Goal: Information Seeking & Learning: Find specific fact

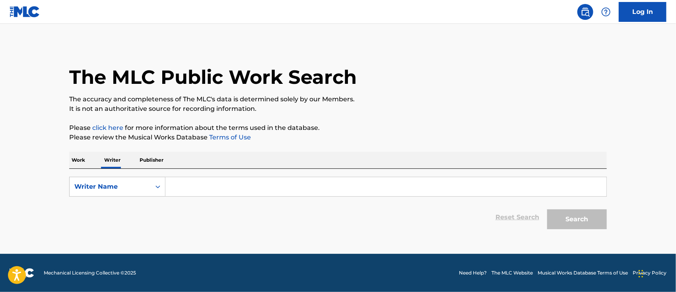
click at [204, 192] on input "Search Form" at bounding box center [385, 186] width 441 height 19
type input "G"
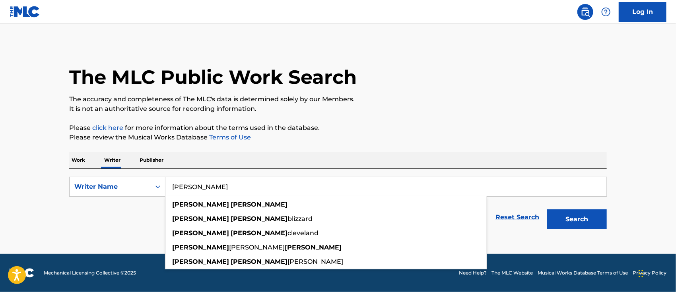
type input "[PERSON_NAME]"
click at [547, 210] on button "Search" at bounding box center [577, 220] width 60 height 20
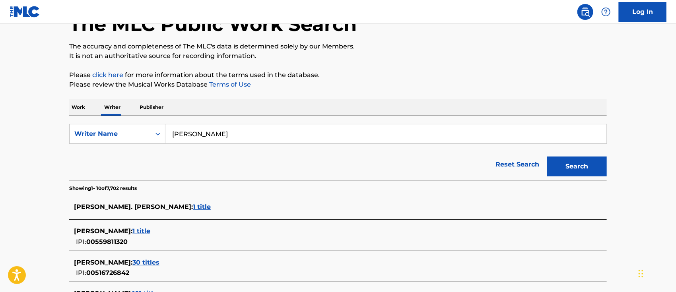
scroll to position [212, 0]
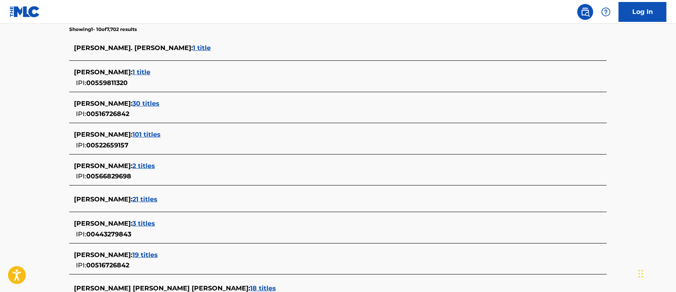
click at [159, 104] on span "30 titles" at bounding box center [145, 104] width 27 height 8
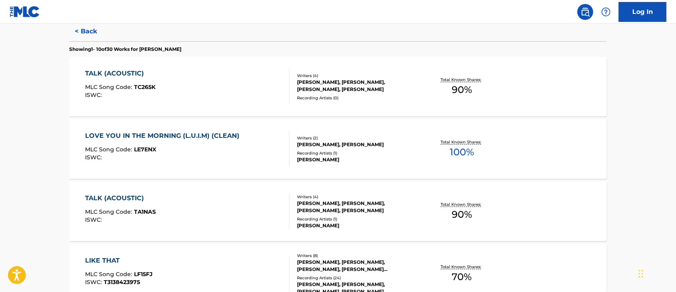
click at [140, 75] on div "TALK (ACOUSTIC)" at bounding box center [120, 74] width 70 height 10
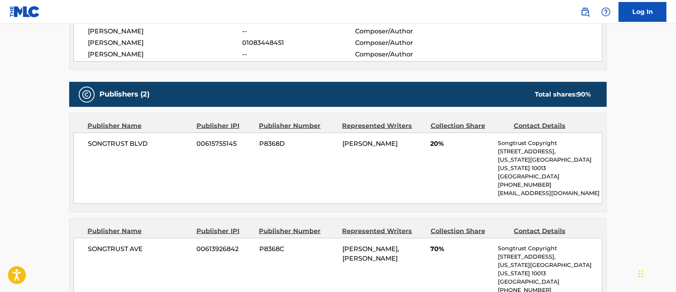
scroll to position [371, 0]
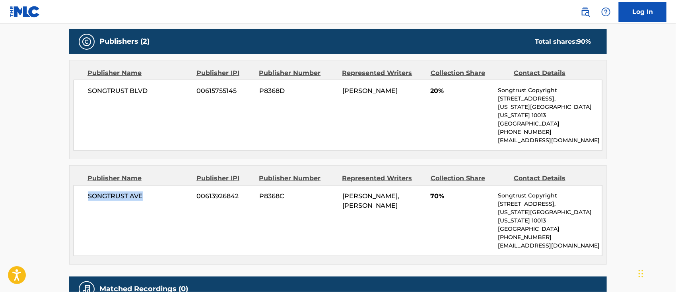
drag, startPoint x: 147, startPoint y: 187, endPoint x: 83, endPoint y: 183, distance: 64.5
click at [83, 185] on div "SONGTRUST AVE 00613926842 P8368C JUSTIN HOWELL, TERRENCE MALCOM GREGORY 70% Son…" at bounding box center [338, 220] width 529 height 71
copy span "SONGTRUST AVE"
drag, startPoint x: 382, startPoint y: 206, endPoint x: 342, endPoint y: 186, distance: 44.5
click at [342, 192] on div "[PERSON_NAME], [PERSON_NAME]" at bounding box center [383, 201] width 82 height 19
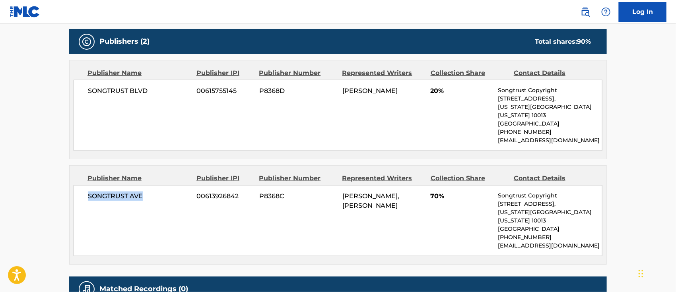
copy span "[PERSON_NAME], [PERSON_NAME]"
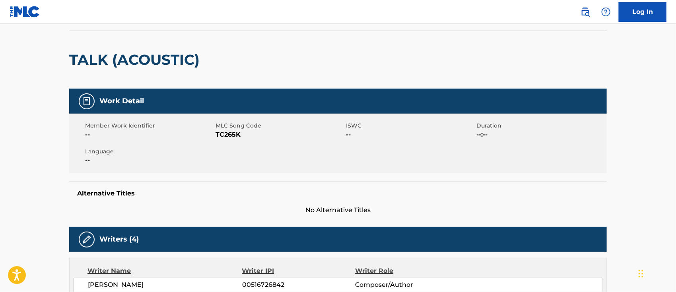
scroll to position [0, 0]
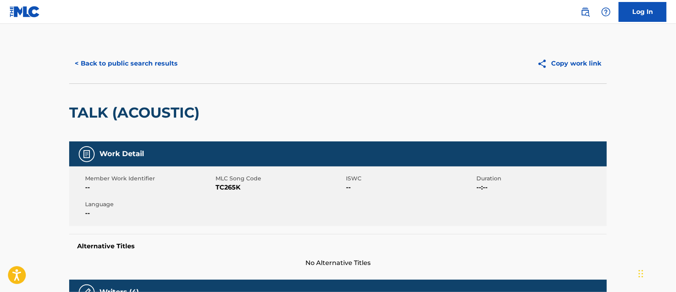
click at [137, 65] on button "< Back to public search results" at bounding box center [126, 64] width 114 height 20
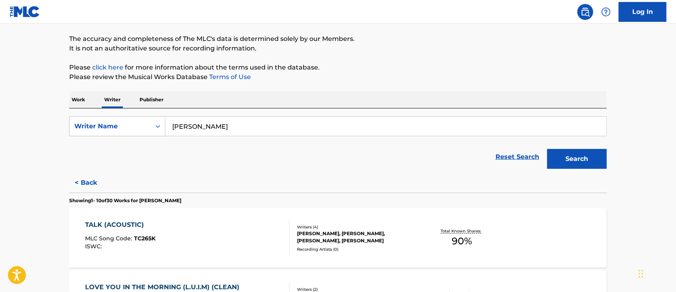
scroll to position [113, 0]
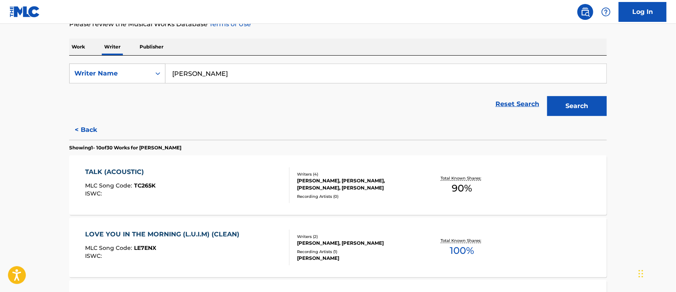
click at [101, 171] on div "TALK (ACOUSTIC)" at bounding box center [120, 172] width 70 height 10
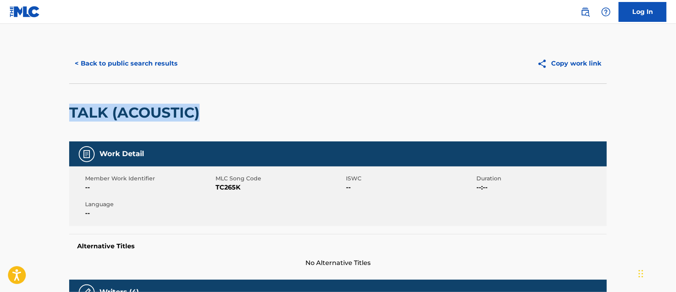
drag, startPoint x: 57, startPoint y: 107, endPoint x: 227, endPoint y: 115, distance: 170.4
copy h2 "TALK (ACOUSTIC)"
click at [121, 67] on button "< Back to public search results" at bounding box center [126, 64] width 114 height 20
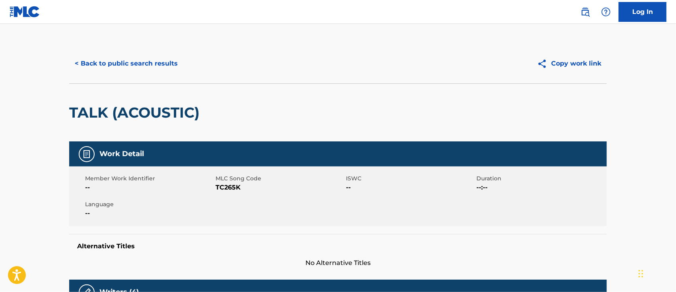
scroll to position [7, 0]
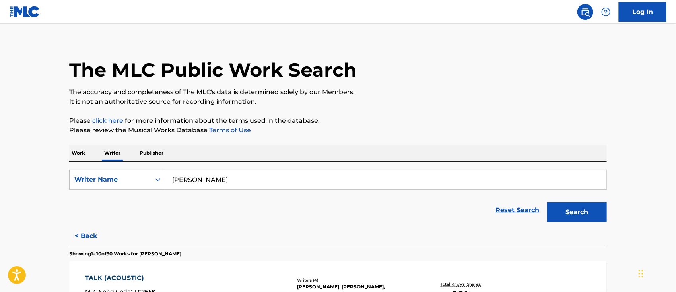
click at [138, 274] on div "TALK (ACOUSTIC)" at bounding box center [120, 279] width 70 height 10
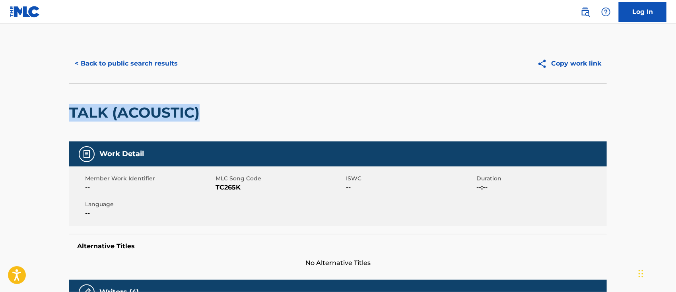
drag, startPoint x: 212, startPoint y: 113, endPoint x: 32, endPoint y: 101, distance: 180.5
copy h2 "TALK (ACOUSTIC)"
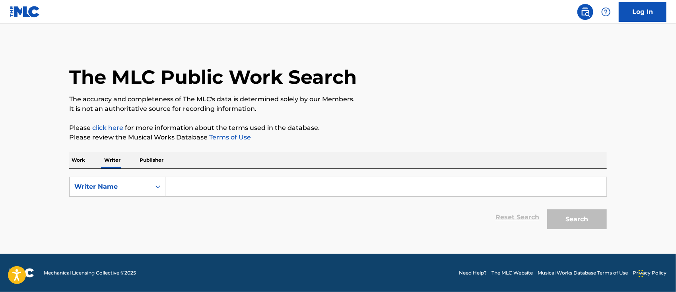
click at [76, 157] on p "Work" at bounding box center [78, 160] width 18 height 17
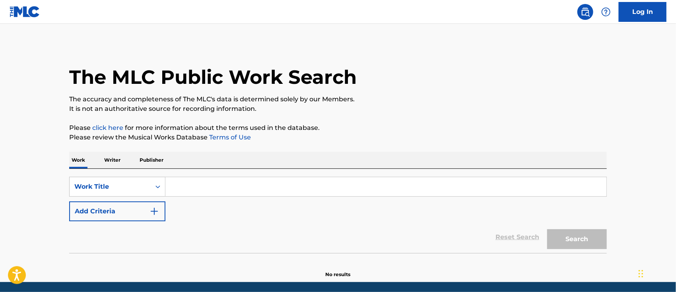
click at [199, 186] on input "Search Form" at bounding box center [385, 186] width 441 height 19
paste input "[URL][DOMAIN_NAME]"
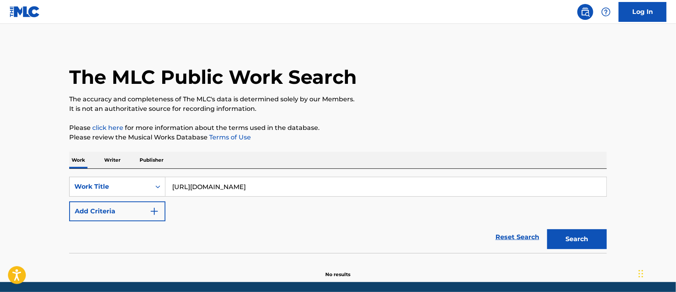
drag, startPoint x: 328, startPoint y: 183, endPoint x: 166, endPoint y: 185, distance: 162.7
click at [165, 180] on input "[URL][DOMAIN_NAME]" at bounding box center [385, 186] width 441 height 19
paste input "TALK (ACOUSTIC)"
type input "TALK (ACOUSTIC)"
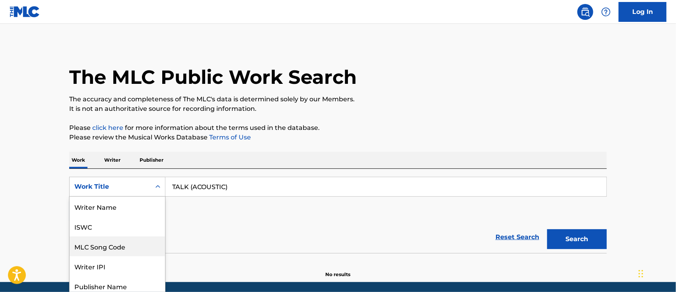
click at [115, 187] on div "8 results available. Use Up and Down to choose options, press Enter to select t…" at bounding box center [117, 187] width 96 height 20
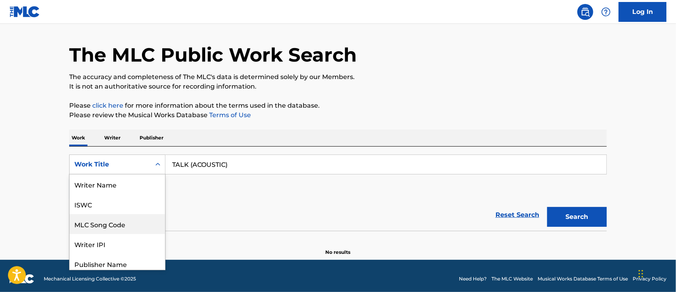
scroll to position [24, 0]
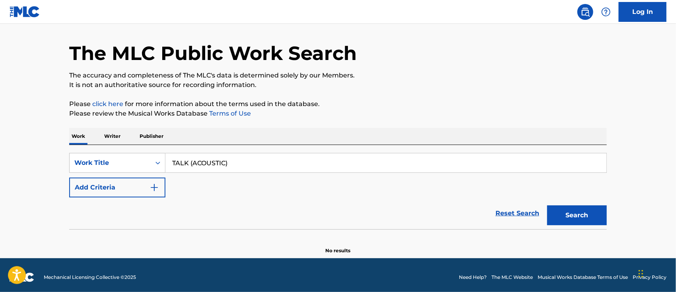
click at [222, 204] on div "Reset Search Search" at bounding box center [338, 214] width 538 height 32
click at [150, 184] on img "Search Form" at bounding box center [155, 188] width 10 height 10
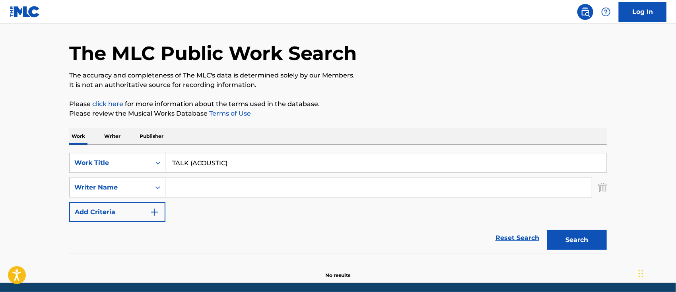
click at [181, 186] on input "Search Form" at bounding box center [378, 187] width 426 height 19
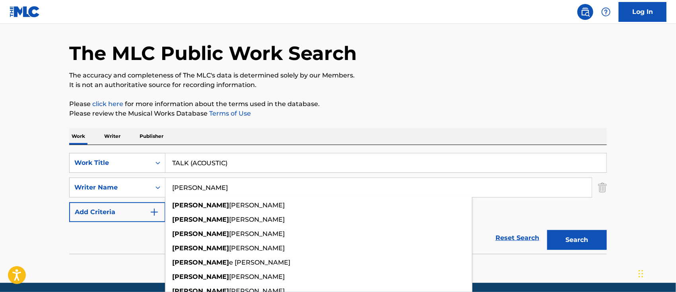
type input "[PERSON_NAME]"
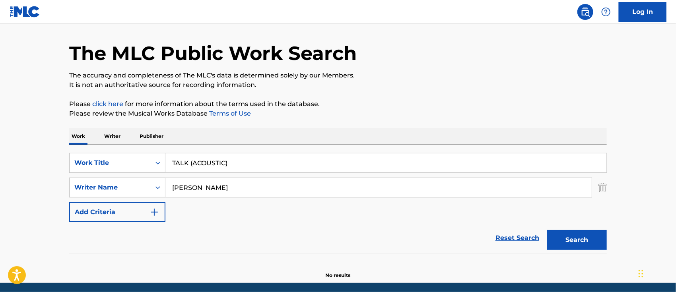
click at [577, 237] on button "Search" at bounding box center [577, 240] width 60 height 20
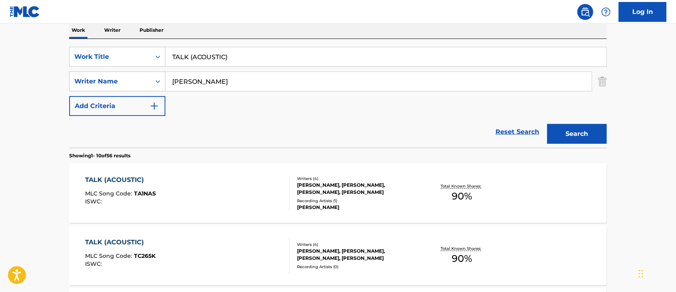
scroll to position [183, 0]
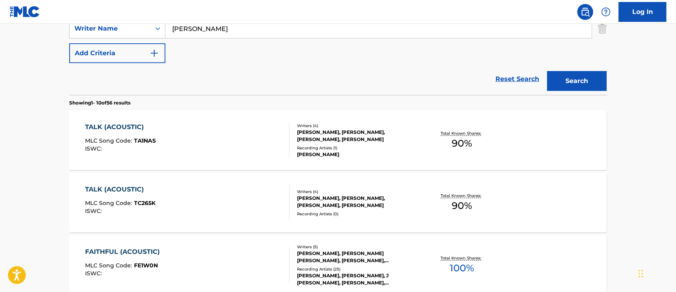
click at [125, 128] on div "TALK (ACOUSTIC)" at bounding box center [120, 127] width 71 height 10
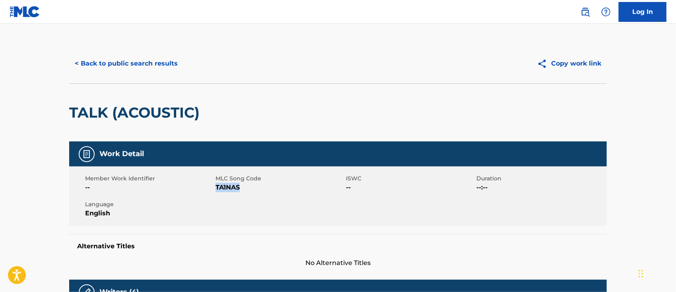
drag, startPoint x: 247, startPoint y: 189, endPoint x: 217, endPoint y: 188, distance: 30.2
click at [217, 188] on span "TA1NAS" at bounding box center [280, 188] width 128 height 10
copy span "TA1NAS"
click at [157, 64] on button "< Back to public search results" at bounding box center [126, 64] width 114 height 20
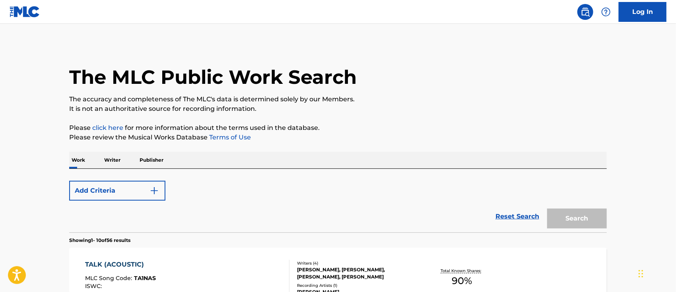
scroll to position [229, 0]
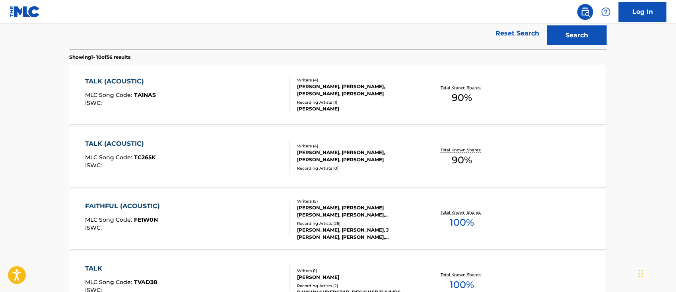
click at [128, 82] on div "TALK (ACOUSTIC)" at bounding box center [120, 82] width 71 height 10
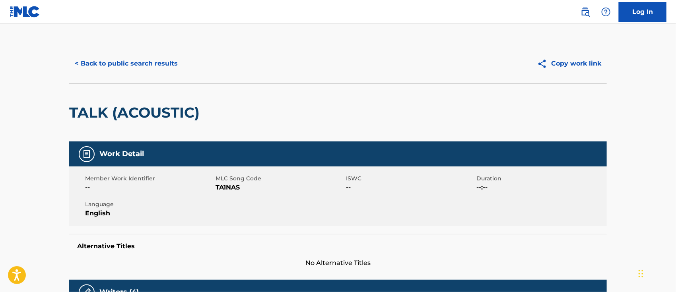
click at [128, 68] on button "< Back to public search results" at bounding box center [126, 64] width 114 height 20
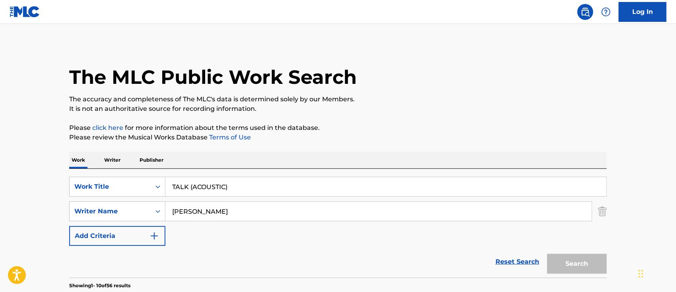
scroll to position [274, 0]
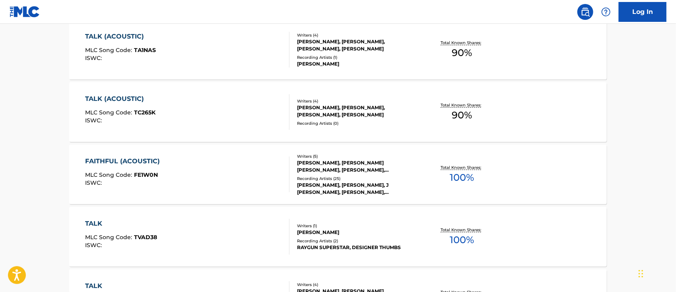
click at [120, 95] on div "TALK (ACOUSTIC)" at bounding box center [120, 99] width 70 height 10
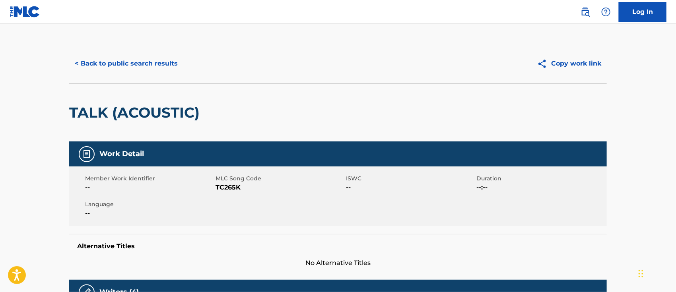
click at [123, 62] on button "< Back to public search results" at bounding box center [126, 64] width 114 height 20
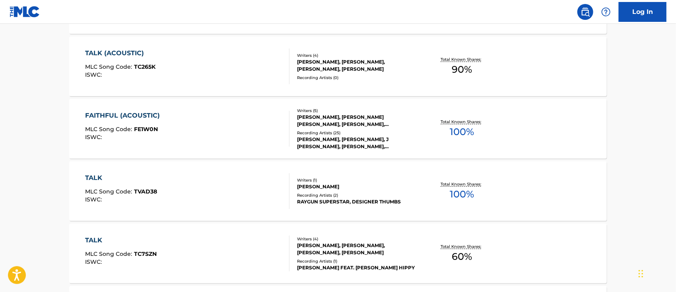
scroll to position [213, 0]
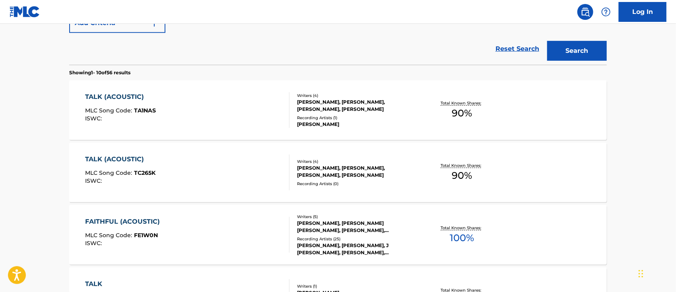
click at [142, 218] on div "FAITHFUL (ACOUSTIC)" at bounding box center [124, 222] width 79 height 10
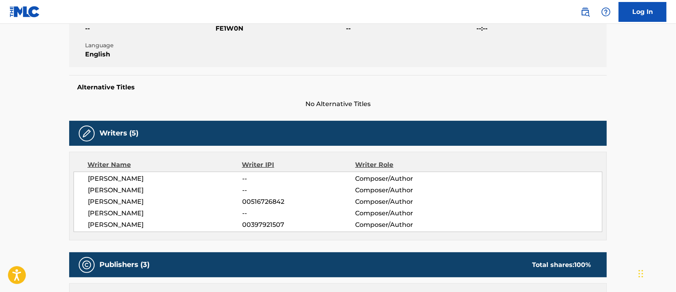
scroll to position [53, 0]
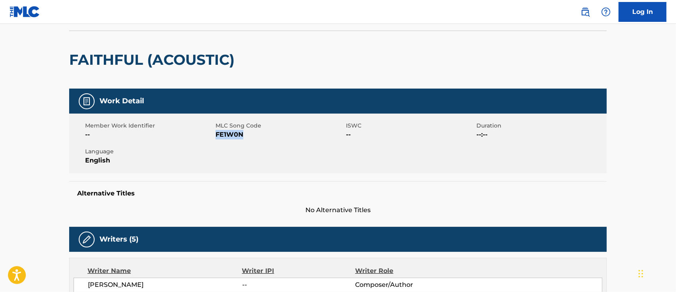
drag, startPoint x: 245, startPoint y: 136, endPoint x: 217, endPoint y: 136, distance: 28.6
click at [217, 136] on span "FE1W0N" at bounding box center [280, 135] width 128 height 10
copy span "FE1W0N"
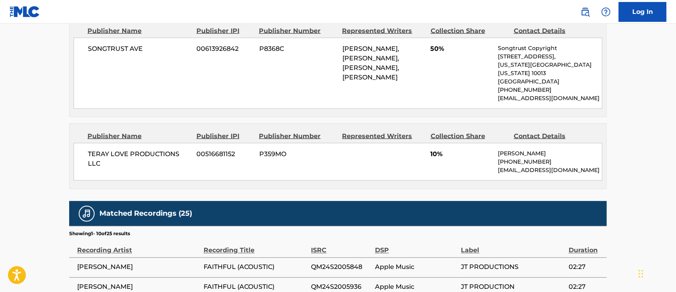
scroll to position [477, 0]
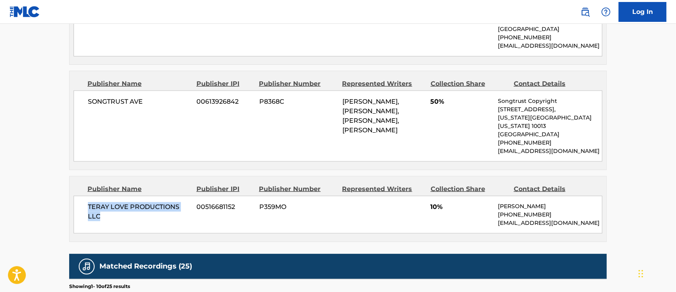
drag, startPoint x: 119, startPoint y: 199, endPoint x: 89, endPoint y: 186, distance: 32.6
click at [89, 202] on span "TERAY LOVE PRODUCTIONS LLC" at bounding box center [139, 211] width 103 height 19
copy span "TERAY LOVE PRODUCTIONS LLC"
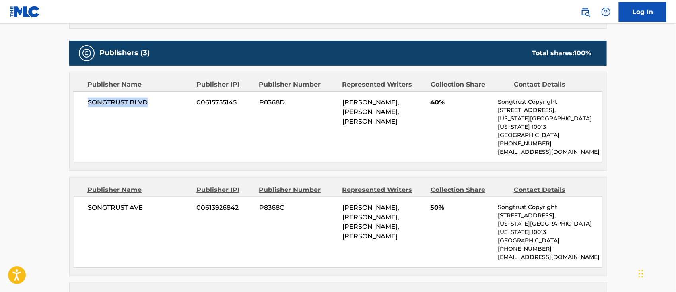
drag, startPoint x: 88, startPoint y: 99, endPoint x: 156, endPoint y: 99, distance: 68.0
click at [156, 99] on span "SONGTRUST BLVD" at bounding box center [139, 103] width 103 height 10
drag, startPoint x: 152, startPoint y: 199, endPoint x: 85, endPoint y: 199, distance: 66.8
click at [85, 199] on div "SONGTRUST AVE 00613926842 P8368C [PERSON_NAME], [PERSON_NAME], [PERSON_NAME], […" at bounding box center [338, 232] width 529 height 71
copy span "SONGTRUST AVE"
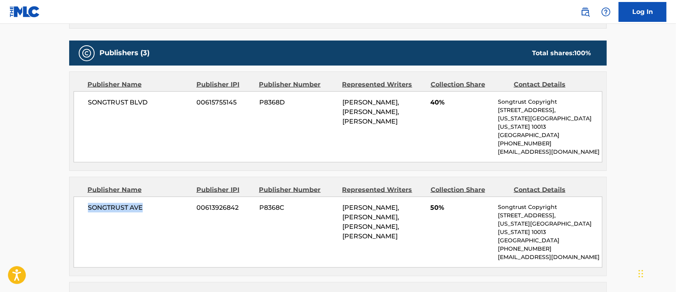
drag, startPoint x: 379, startPoint y: 235, endPoint x: 335, endPoint y: 202, distance: 54.8
click at [335, 202] on div "SONGTRUST AVE 00613926842 P8368C [PERSON_NAME], [PERSON_NAME], [PERSON_NAME], […" at bounding box center [338, 232] width 529 height 71
copy div "[PERSON_NAME], [PERSON_NAME], [PERSON_NAME], [PERSON_NAME]"
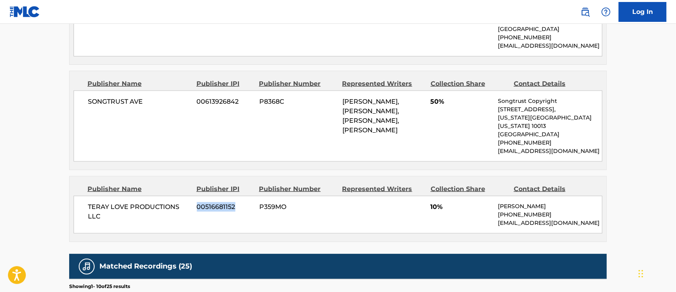
drag, startPoint x: 241, startPoint y: 190, endPoint x: 197, endPoint y: 192, distance: 43.8
click at [197, 202] on span "00516681152" at bounding box center [225, 207] width 56 height 10
copy span "00516681152"
drag, startPoint x: 244, startPoint y: 91, endPoint x: 198, endPoint y: 91, distance: 46.1
click at [198, 97] on span "00613926842" at bounding box center [225, 102] width 56 height 10
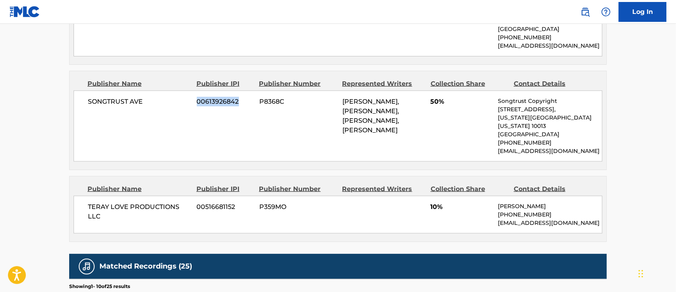
copy span "00613926842"
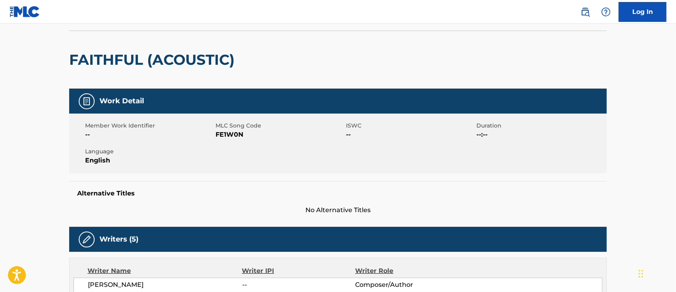
scroll to position [265, 0]
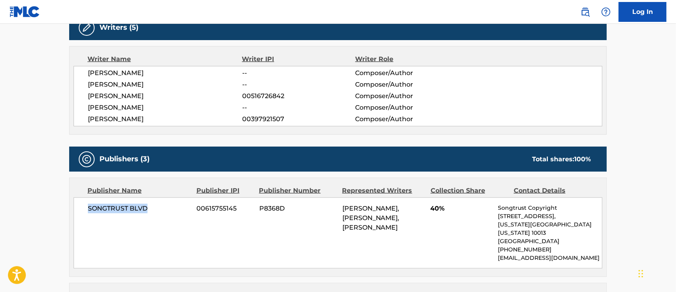
drag, startPoint x: 152, startPoint y: 208, endPoint x: 73, endPoint y: 210, distance: 78.7
click at [73, 210] on div "Publisher Name Publisher IPI Publisher Number Represented Writers Collection Sh…" at bounding box center [338, 227] width 537 height 99
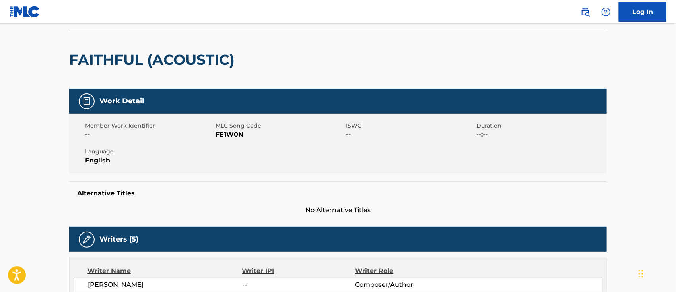
scroll to position [0, 0]
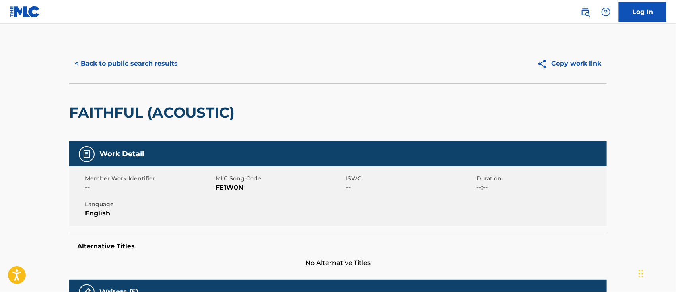
click at [118, 62] on button "< Back to public search results" at bounding box center [126, 64] width 114 height 20
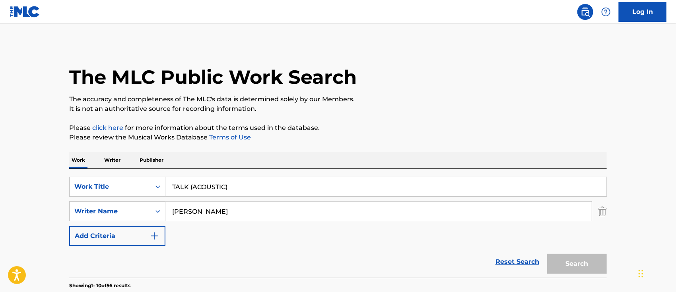
scroll to position [258, 0]
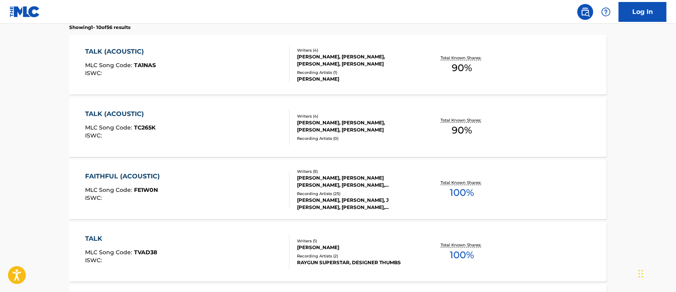
click at [121, 49] on div "TALK (ACOUSTIC)" at bounding box center [120, 52] width 71 height 10
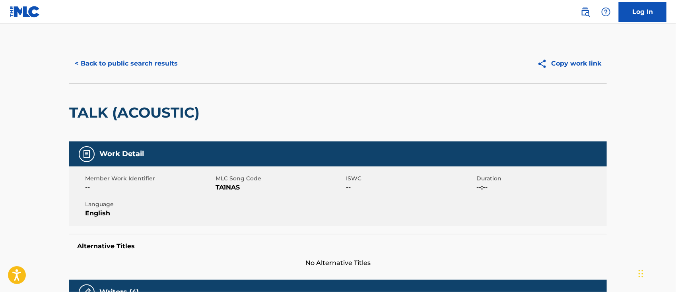
click at [141, 66] on button "< Back to public search results" at bounding box center [126, 64] width 114 height 20
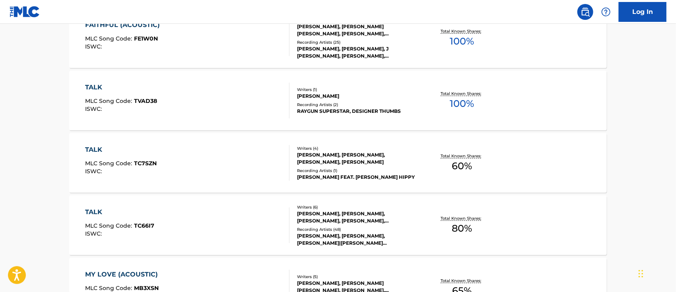
scroll to position [357, 0]
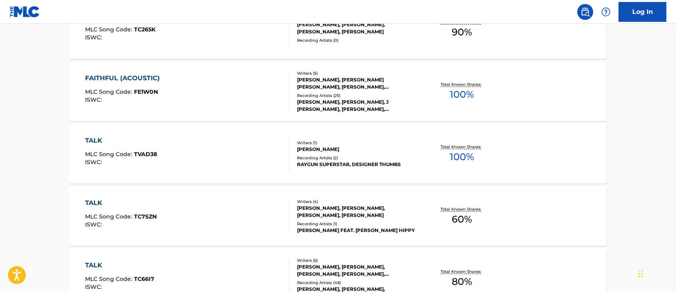
click at [95, 137] on div "TALK" at bounding box center [121, 141] width 72 height 10
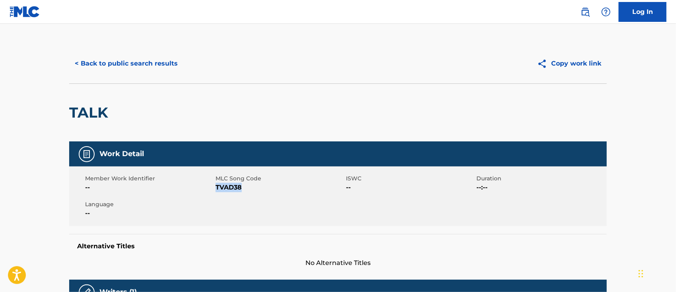
drag, startPoint x: 247, startPoint y: 188, endPoint x: 217, endPoint y: 189, distance: 29.8
click at [217, 189] on span "TVAD38" at bounding box center [280, 188] width 128 height 10
copy span "TVAD38"
click at [111, 62] on button "< Back to public search results" at bounding box center [126, 64] width 114 height 20
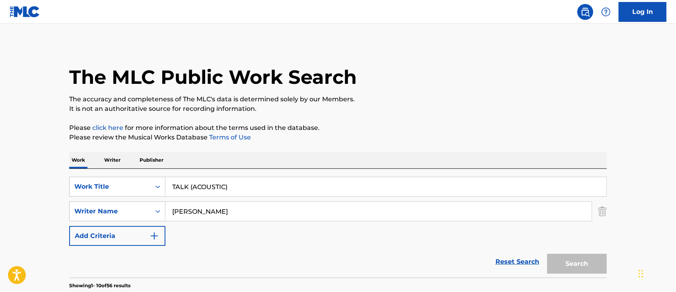
scroll to position [402, 0]
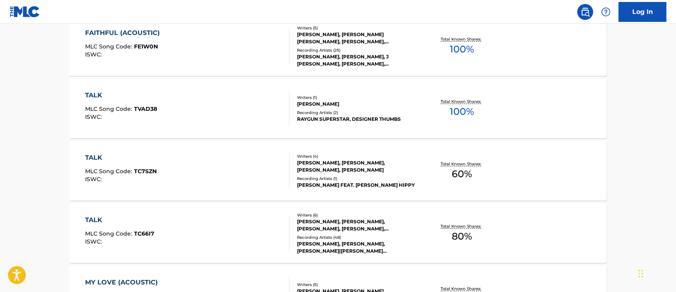
click at [91, 157] on div "TALK" at bounding box center [121, 158] width 72 height 10
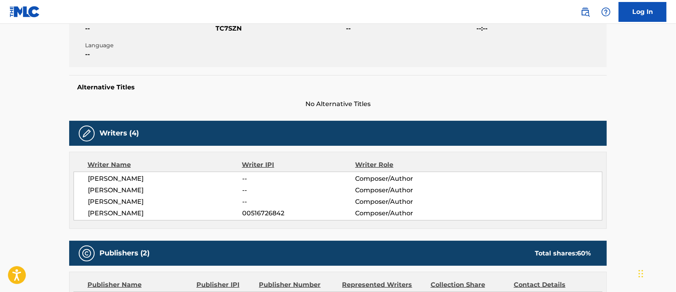
scroll to position [106, 0]
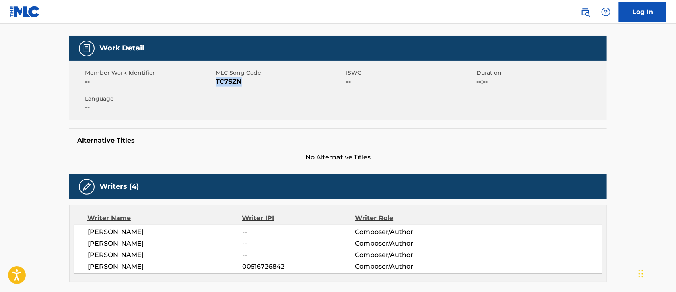
drag, startPoint x: 242, startPoint y: 84, endPoint x: 216, endPoint y: 84, distance: 25.8
click at [216, 84] on span "TC7SZN" at bounding box center [280, 82] width 128 height 10
copy span "TC7SZN"
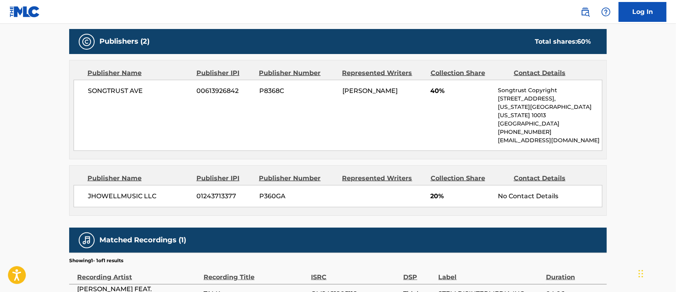
scroll to position [318, 0]
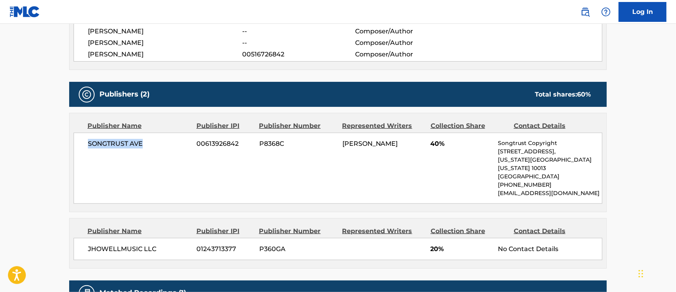
drag, startPoint x: 143, startPoint y: 143, endPoint x: 84, endPoint y: 135, distance: 59.4
click at [84, 135] on div "SONGTRUST AVE 00613926842 P8368C [PERSON_NAME] 40% Songtrust Copyright [STREET_…" at bounding box center [338, 168] width 529 height 71
copy span "SONGTRUST AVE"
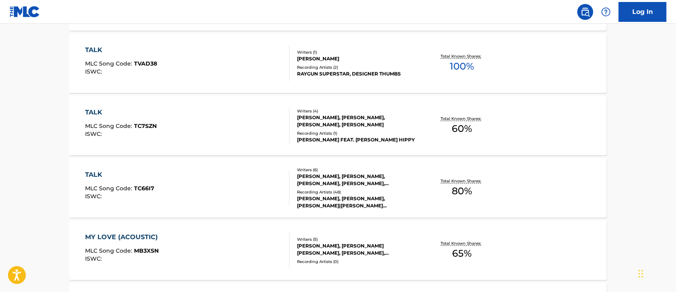
click at [86, 170] on div "TALK" at bounding box center [119, 175] width 69 height 10
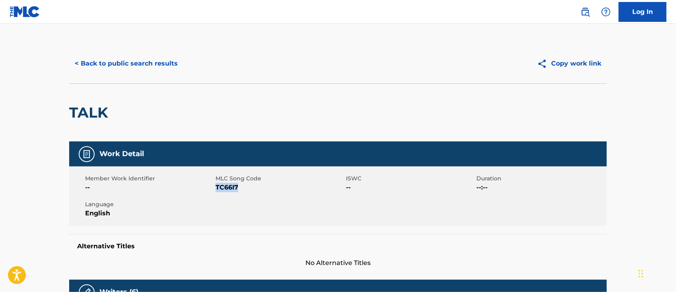
drag, startPoint x: 241, startPoint y: 188, endPoint x: 217, endPoint y: 189, distance: 24.3
click at [217, 189] on span "TC66I7" at bounding box center [280, 188] width 128 height 10
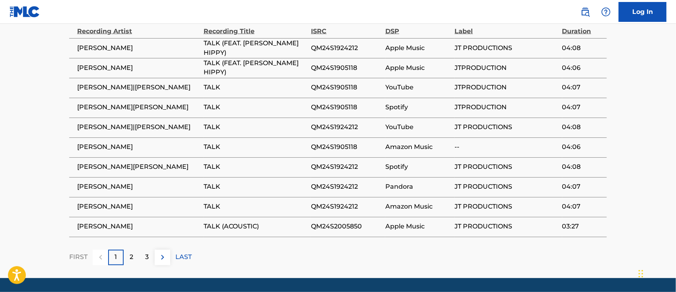
scroll to position [477, 0]
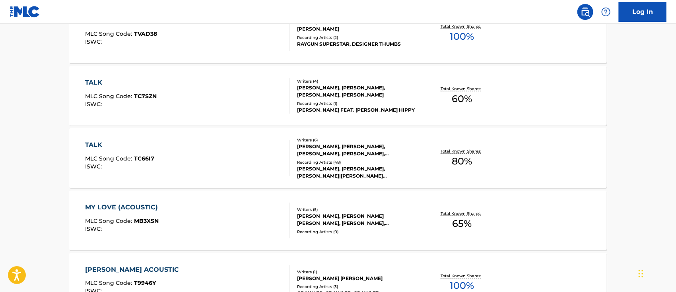
scroll to position [493, 0]
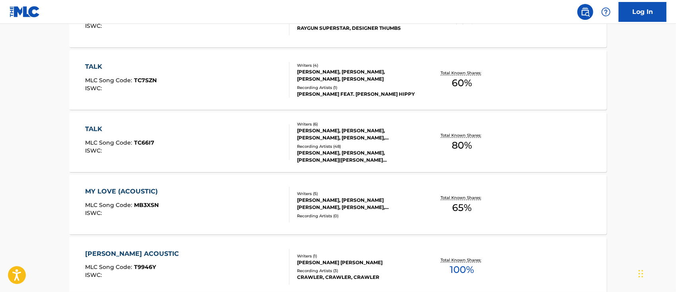
click at [89, 67] on div "TALK" at bounding box center [121, 67] width 72 height 10
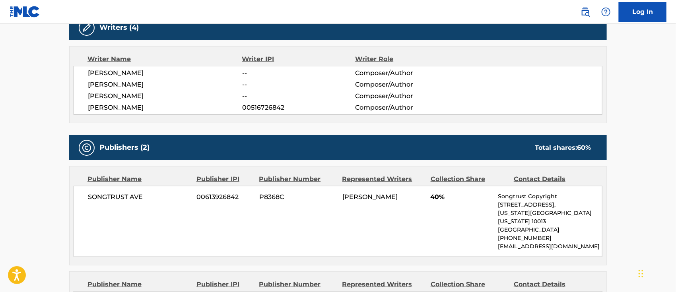
scroll to position [212, 0]
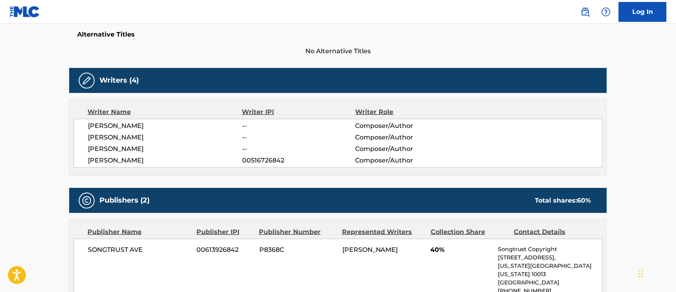
scroll to position [538, 0]
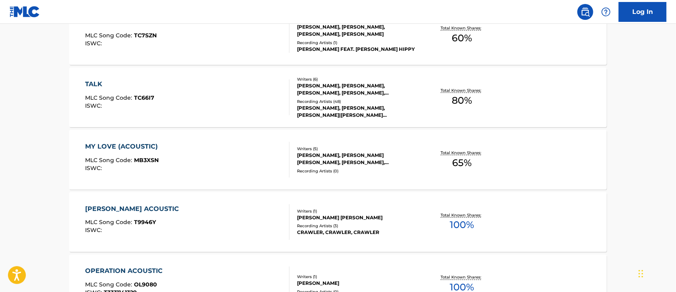
click at [104, 87] on div "TALK" at bounding box center [119, 85] width 69 height 10
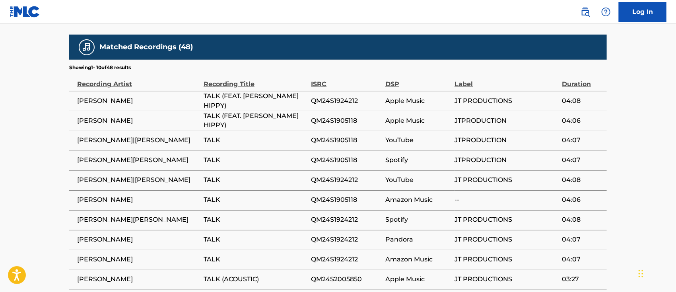
scroll to position [696, 0]
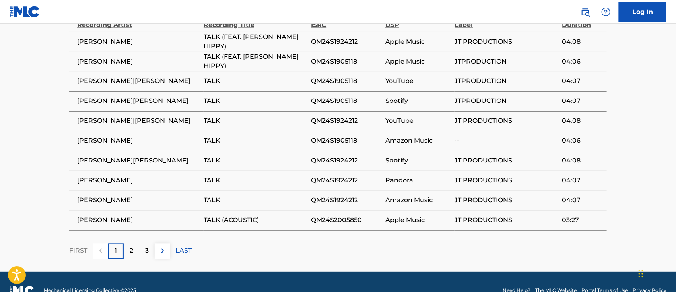
click at [135, 244] on div "2" at bounding box center [132, 252] width 16 height 16
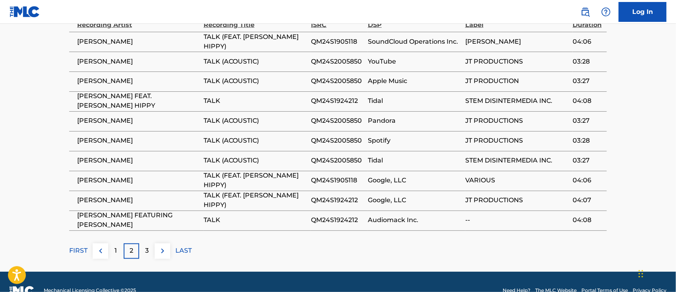
click at [150, 244] on div "3" at bounding box center [147, 252] width 16 height 16
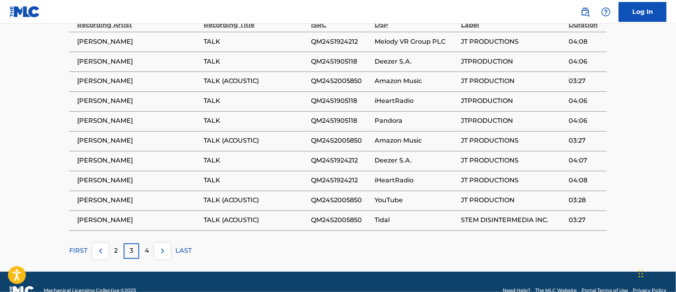
click at [101, 247] on img at bounding box center [101, 252] width 10 height 10
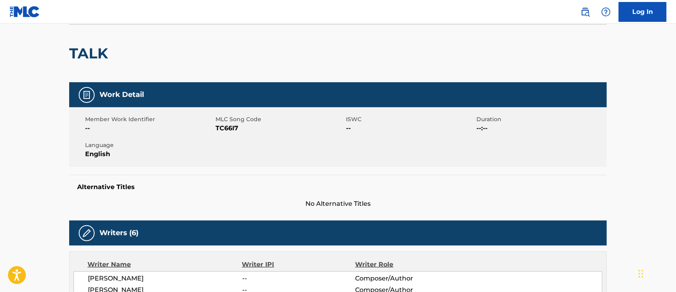
scroll to position [0, 0]
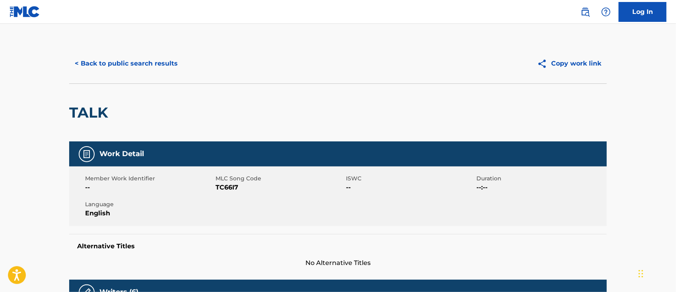
click at [128, 61] on button "< Back to public search results" at bounding box center [126, 64] width 114 height 20
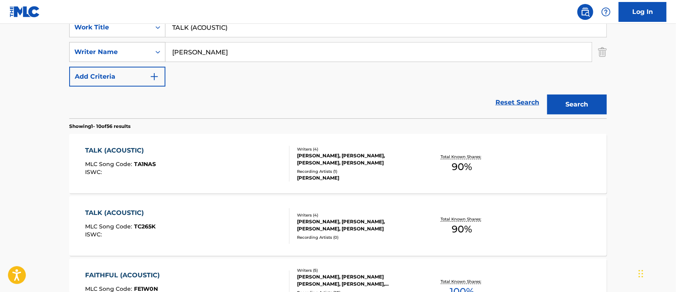
scroll to position [54, 0]
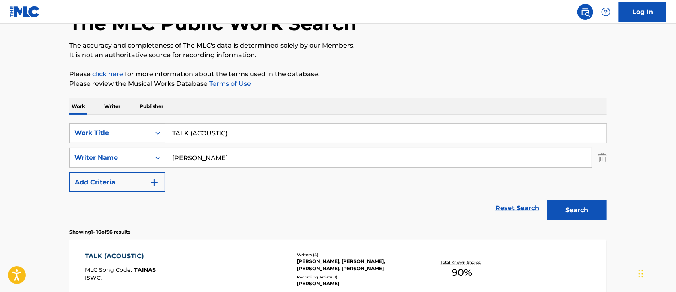
click at [267, 134] on input "TALK (ACOUSTIC)" at bounding box center [385, 133] width 441 height 19
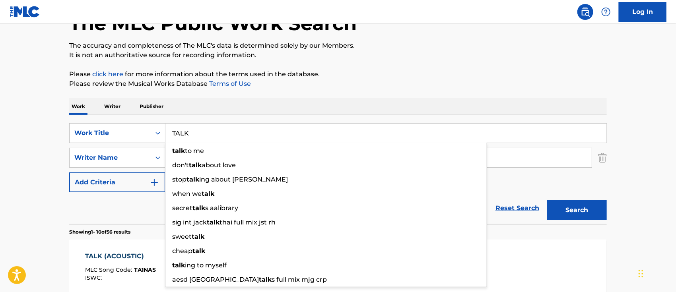
type input "TALK"
click at [547, 200] on button "Search" at bounding box center [577, 210] width 60 height 20
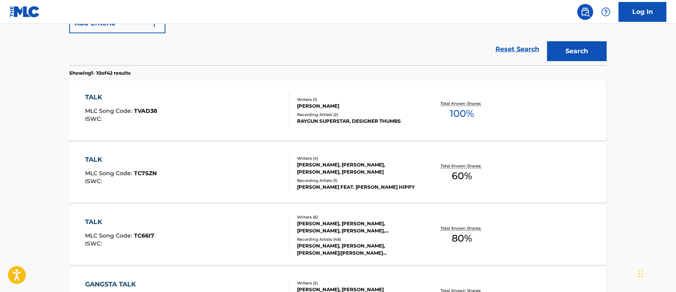
scroll to position [159, 0]
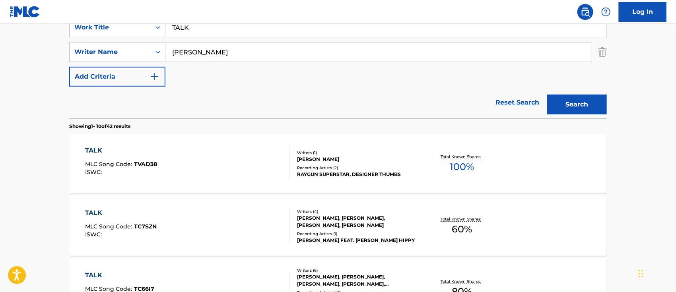
click at [111, 151] on div "TALK" at bounding box center [121, 151] width 72 height 10
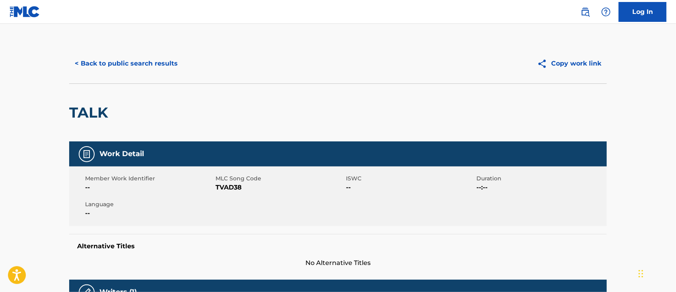
click at [110, 68] on button "< Back to public search results" at bounding box center [126, 64] width 114 height 20
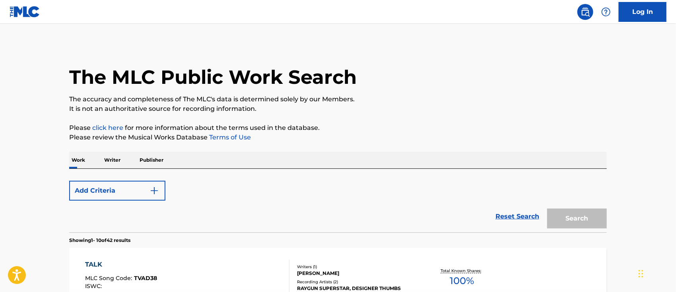
scroll to position [159, 0]
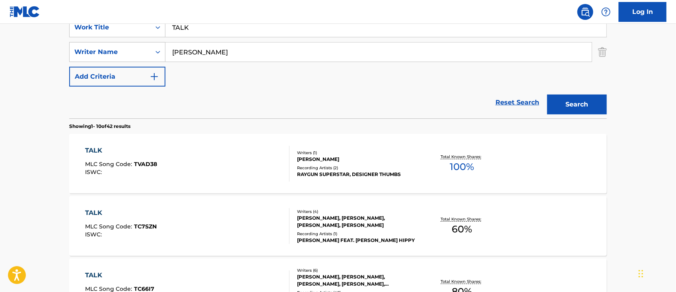
click at [100, 208] on div "TALK" at bounding box center [121, 213] width 72 height 10
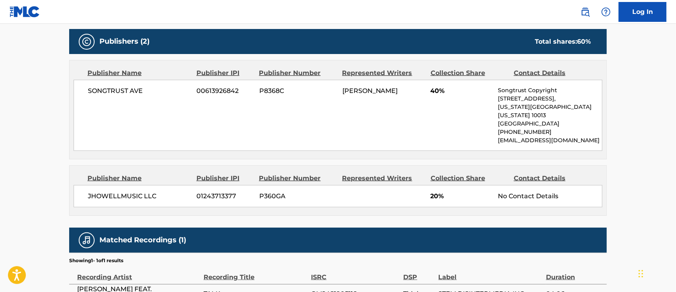
scroll to position [424, 0]
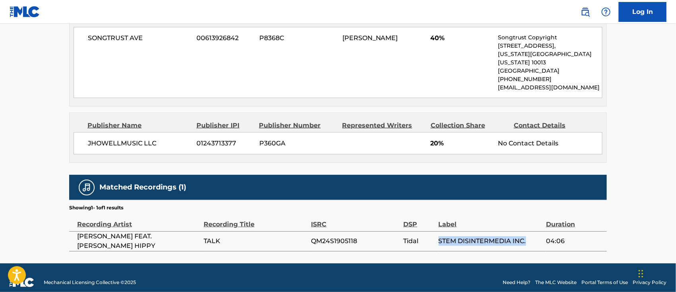
drag, startPoint x: 527, startPoint y: 231, endPoint x: 433, endPoint y: 229, distance: 94.7
click at [433, 231] on tr "[PERSON_NAME] FEAT. [PERSON_NAME] TALK QM24S1905118 Tidal STEM DISINTERMEDIA IN…" at bounding box center [338, 241] width 538 height 20
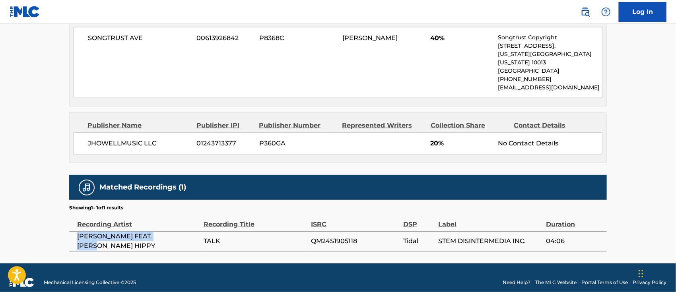
drag, startPoint x: 177, startPoint y: 234, endPoint x: 76, endPoint y: 233, distance: 101.8
click at [76, 233] on td "[PERSON_NAME] FEAT. [PERSON_NAME] HIPPY" at bounding box center [136, 241] width 134 height 20
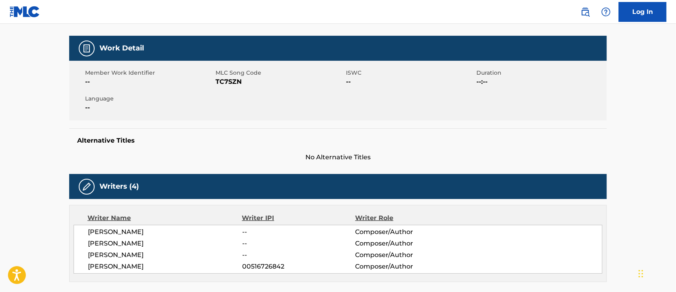
scroll to position [0, 0]
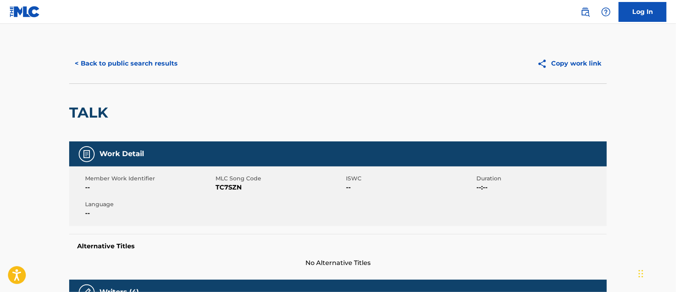
click at [96, 62] on button "< Back to public search results" at bounding box center [126, 64] width 114 height 20
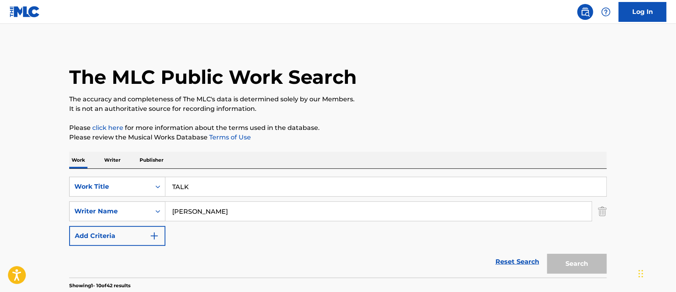
scroll to position [159, 0]
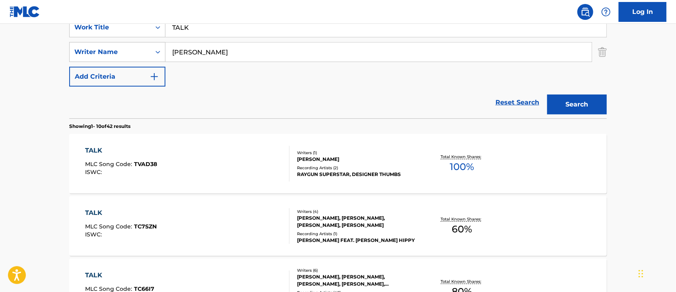
click at [99, 271] on div "TALK" at bounding box center [119, 276] width 69 height 10
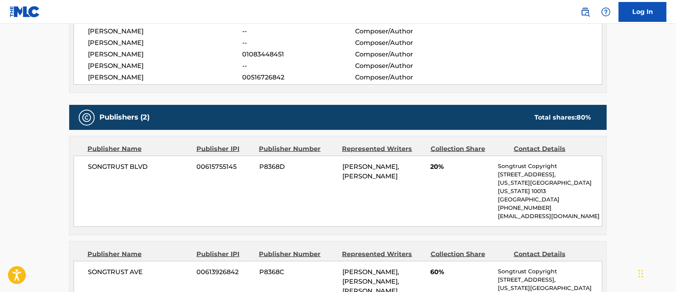
scroll to position [371, 0]
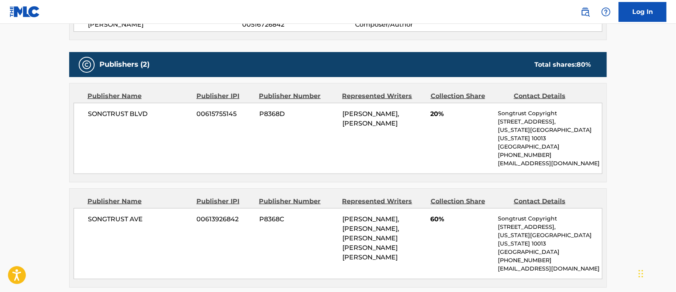
drag, startPoint x: 385, startPoint y: 248, endPoint x: 343, endPoint y: 208, distance: 58.2
click at [343, 215] on div "[PERSON_NAME], [PERSON_NAME], [PERSON_NAME] [PERSON_NAME] [PERSON_NAME]" at bounding box center [383, 239] width 82 height 48
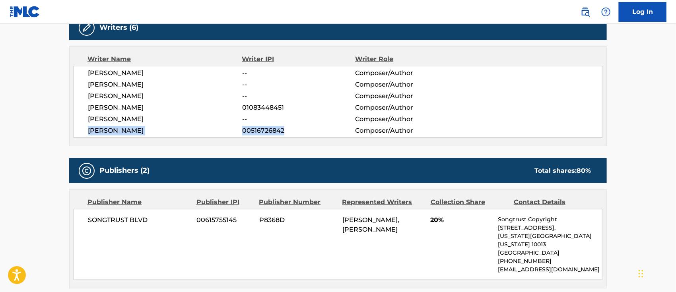
drag, startPoint x: 88, startPoint y: 126, endPoint x: 288, endPoint y: 129, distance: 199.6
click at [288, 129] on div "[PERSON_NAME] 00516726842 Composer/Author" at bounding box center [345, 131] width 514 height 10
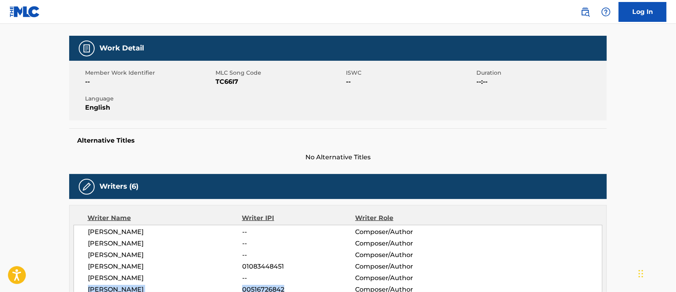
scroll to position [0, 0]
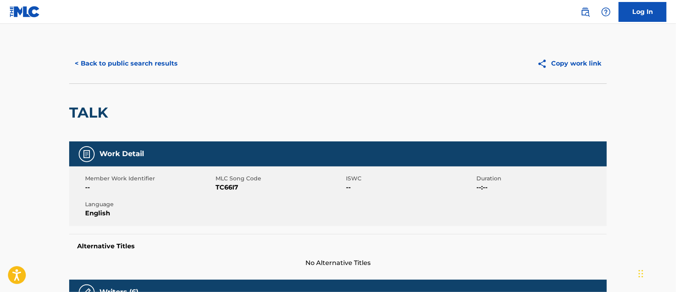
click at [116, 62] on button "< Back to public search results" at bounding box center [126, 64] width 114 height 20
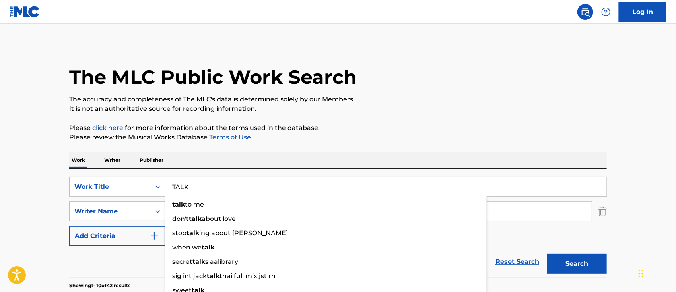
drag, startPoint x: 254, startPoint y: 194, endPoint x: 191, endPoint y: 200, distance: 63.1
click at [187, 196] on div "TALK talk to me don't talk about love stop talk ing about [PERSON_NAME] when we…" at bounding box center [385, 186] width 441 height 19
paste input "Love You In The Morning"
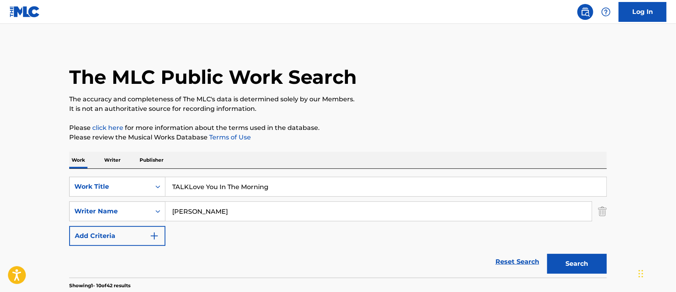
click at [188, 184] on input "TALKLove You In The Morning" at bounding box center [385, 186] width 441 height 19
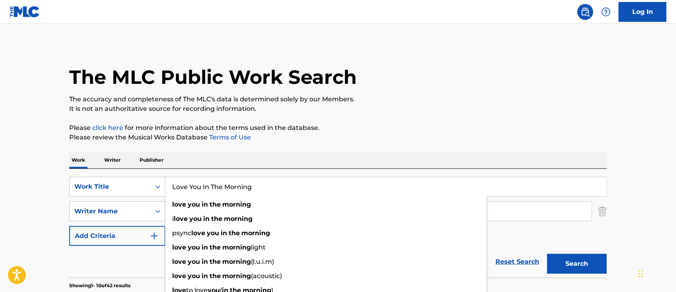
type input "Love You In The Morning"
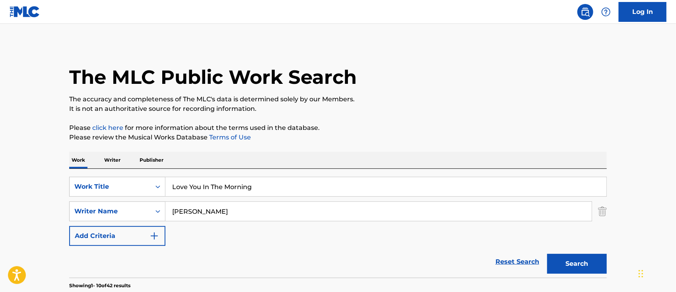
click at [589, 263] on button "Search" at bounding box center [577, 264] width 60 height 20
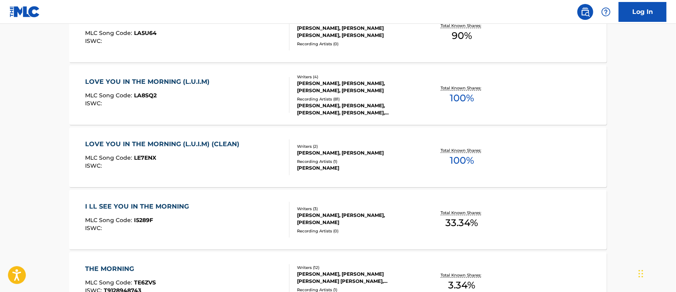
scroll to position [132, 0]
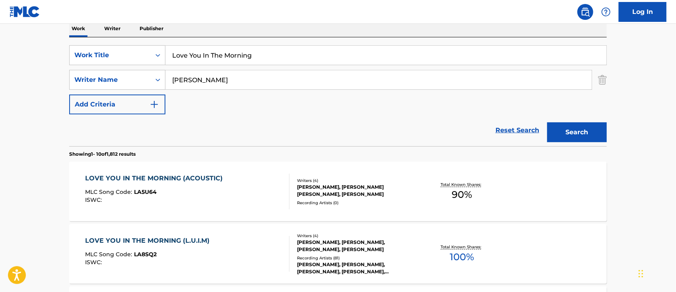
click at [201, 180] on div "LOVE YOU IN THE MORNING (ACOUSTIC)" at bounding box center [156, 179] width 142 height 10
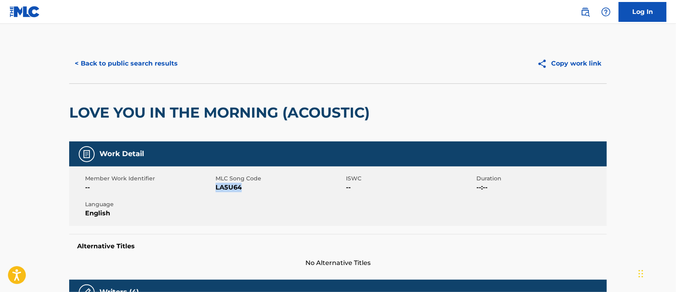
drag, startPoint x: 249, startPoint y: 187, endPoint x: 216, endPoint y: 188, distance: 33.0
click at [216, 188] on span "LA5U64" at bounding box center [280, 188] width 128 height 10
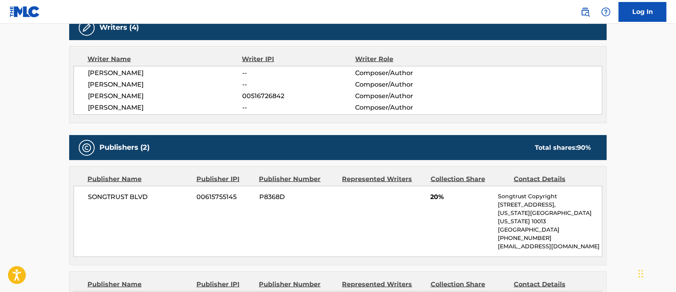
scroll to position [371, 0]
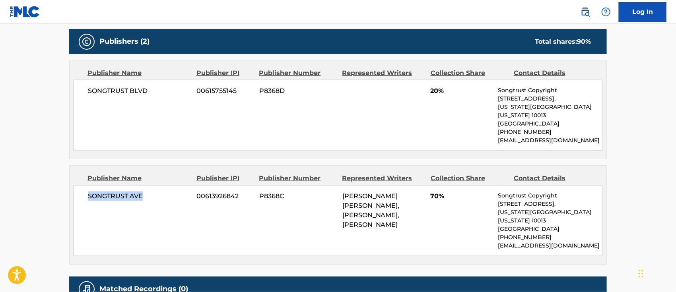
drag, startPoint x: 145, startPoint y: 184, endPoint x: 82, endPoint y: 181, distance: 62.5
click at [82, 185] on div "SONGTRUST AVE 00613926842 P8368C [PERSON_NAME] [PERSON_NAME], [PERSON_NAME], [P…" at bounding box center [338, 220] width 529 height 71
drag, startPoint x: 342, startPoint y: 186, endPoint x: 415, endPoint y: 216, distance: 78.8
click at [415, 216] on div "[PERSON_NAME] [PERSON_NAME], [PERSON_NAME], [PERSON_NAME]" at bounding box center [383, 211] width 82 height 38
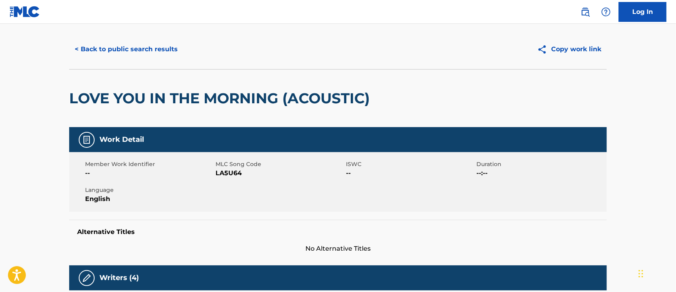
scroll to position [0, 0]
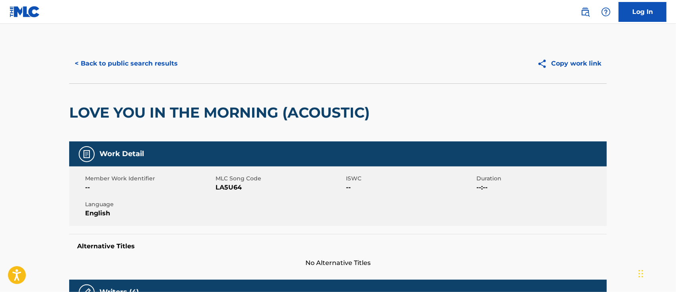
click at [118, 68] on button "< Back to public search results" at bounding box center [126, 64] width 114 height 20
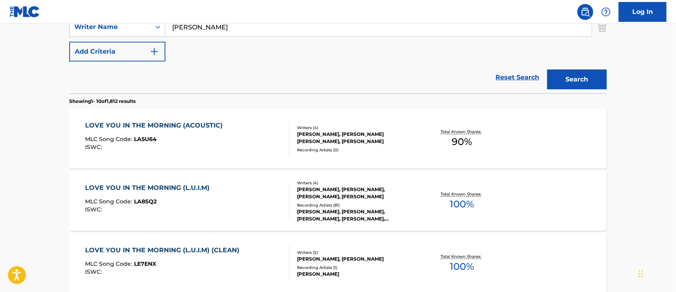
scroll to position [238, 0]
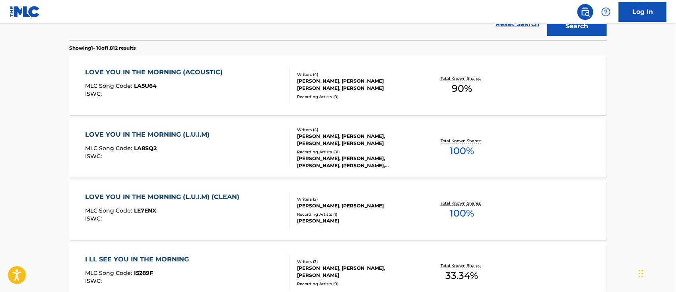
click at [144, 132] on div "LOVE YOU IN THE MORNING (L.U.I.M)" at bounding box center [149, 135] width 128 height 10
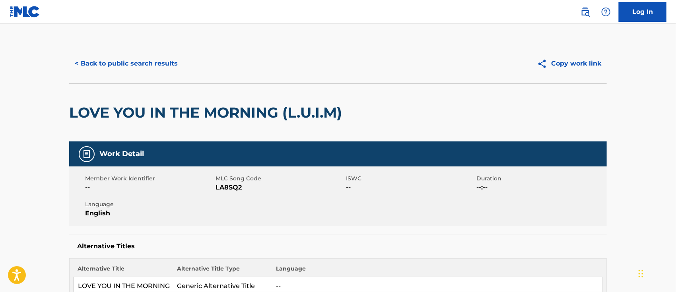
click at [122, 60] on button "< Back to public search results" at bounding box center [126, 64] width 114 height 20
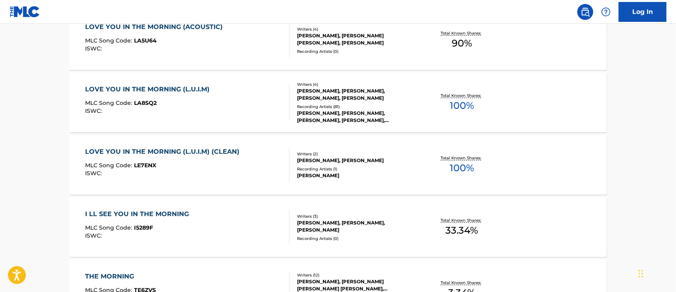
scroll to position [230, 0]
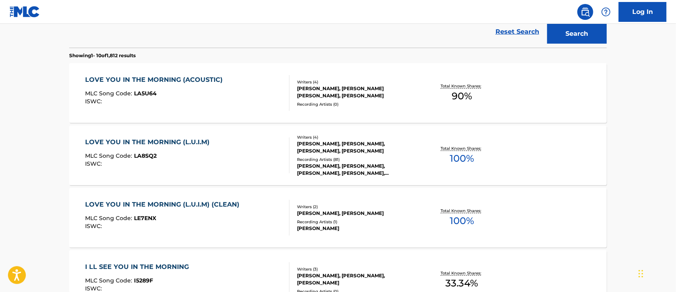
click at [181, 199] on div "LOVE YOU IN THE MORNING (L.U.I.M) (CLEAN) MLC Song Code : LE7ENX ISWC : Writers…" at bounding box center [338, 218] width 538 height 60
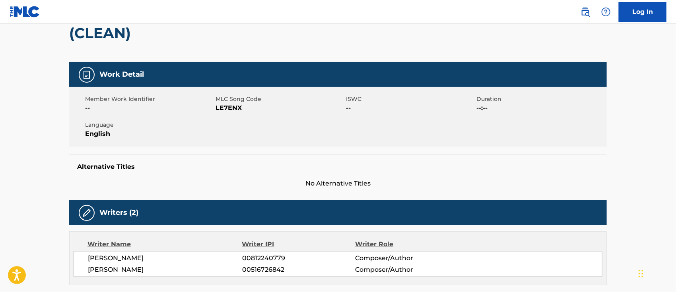
scroll to position [45, 0]
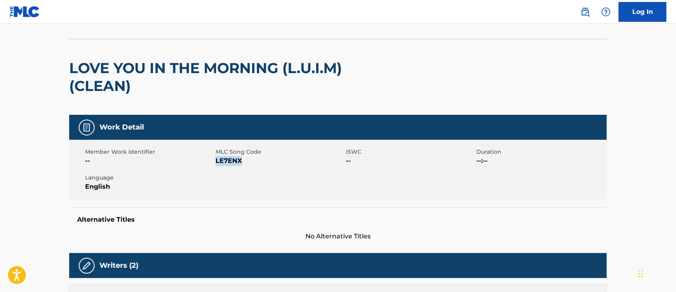
drag, startPoint x: 249, startPoint y: 161, endPoint x: 216, endPoint y: 162, distance: 32.2
click at [216, 162] on span "LE7ENX" at bounding box center [280, 161] width 128 height 10
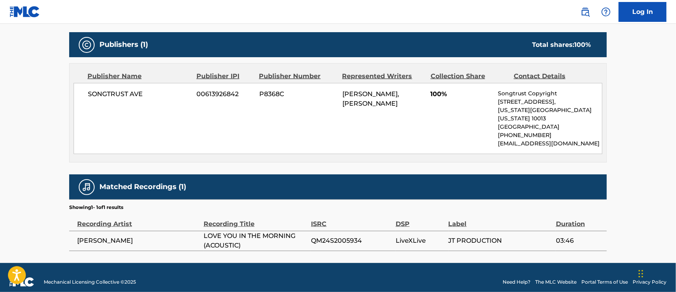
scroll to position [256, 0]
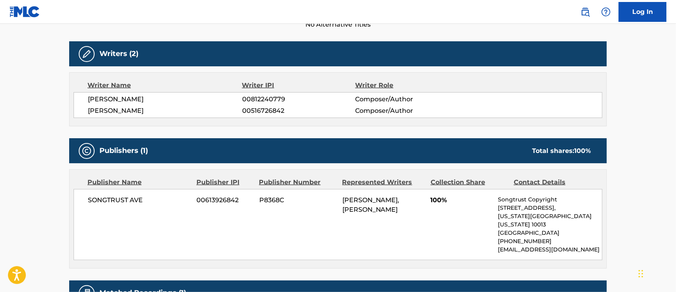
click at [272, 217] on div "SONGTRUST AVE 00613926842 P8368C [PERSON_NAME], [PERSON_NAME] 100% Songtrust Co…" at bounding box center [338, 224] width 529 height 71
drag, startPoint x: 374, startPoint y: 217, endPoint x: 343, endPoint y: 199, distance: 36.4
click at [343, 199] on div "[PERSON_NAME], [PERSON_NAME]" at bounding box center [383, 205] width 82 height 19
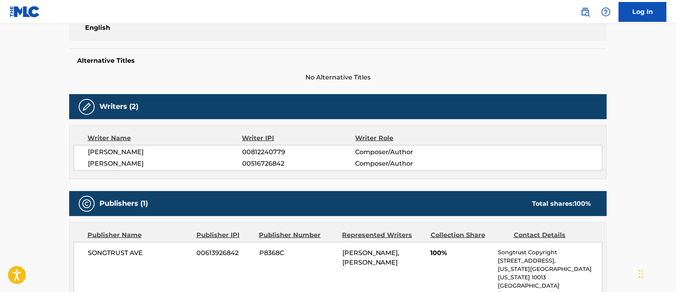
scroll to position [0, 0]
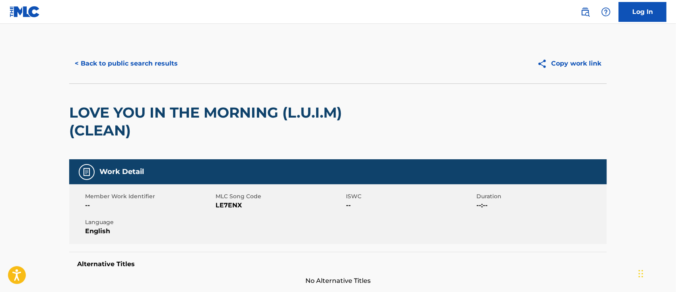
click at [159, 61] on button "< Back to public search results" at bounding box center [126, 64] width 114 height 20
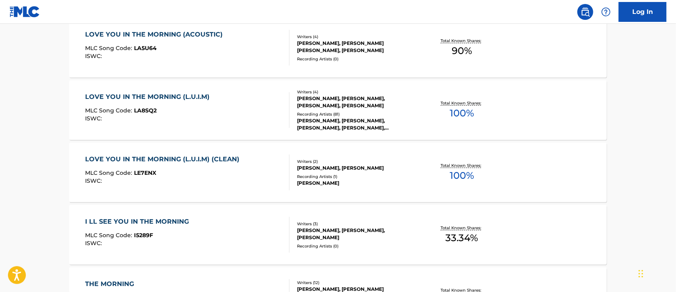
click at [196, 93] on div "LOVE YOU IN THE MORNING (L.U.I.M)" at bounding box center [149, 97] width 128 height 10
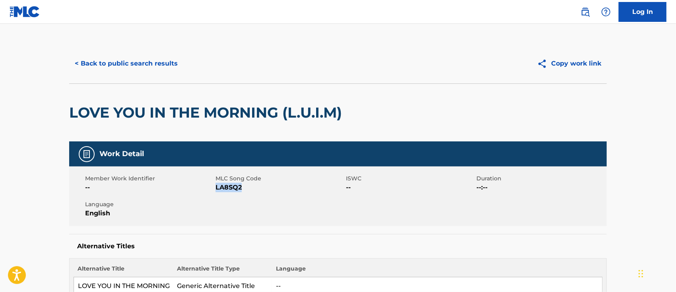
drag, startPoint x: 245, startPoint y: 190, endPoint x: 217, endPoint y: 190, distance: 28.2
click at [217, 190] on span "LA8SQ2" at bounding box center [280, 188] width 128 height 10
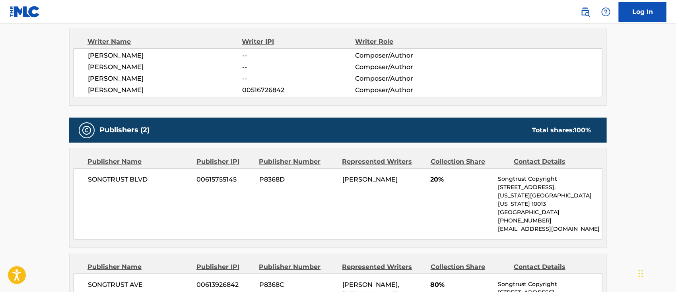
scroll to position [424, 0]
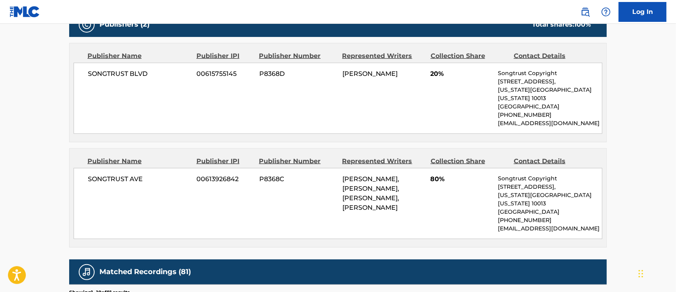
drag, startPoint x: 424, startPoint y: 200, endPoint x: 342, endPoint y: 169, distance: 86.9
click at [342, 175] on div "[PERSON_NAME], [PERSON_NAME], [PERSON_NAME], [PERSON_NAME]" at bounding box center [383, 194] width 82 height 38
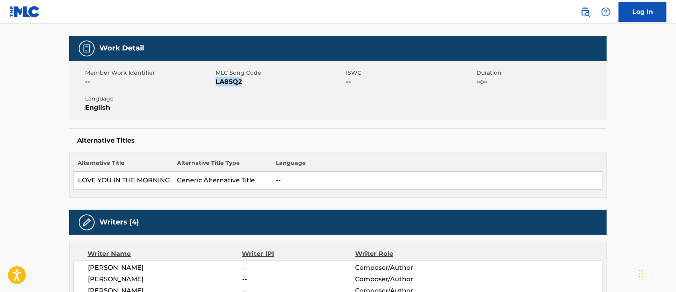
scroll to position [0, 0]
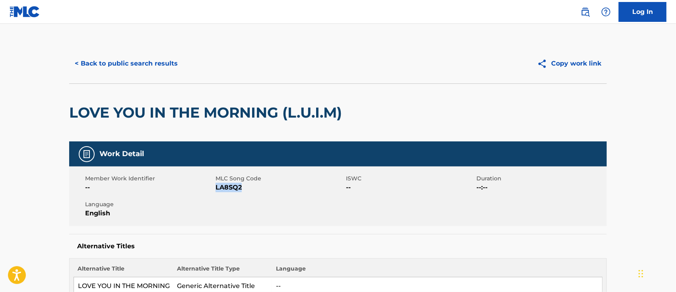
click at [142, 62] on button "< Back to public search results" at bounding box center [126, 64] width 114 height 20
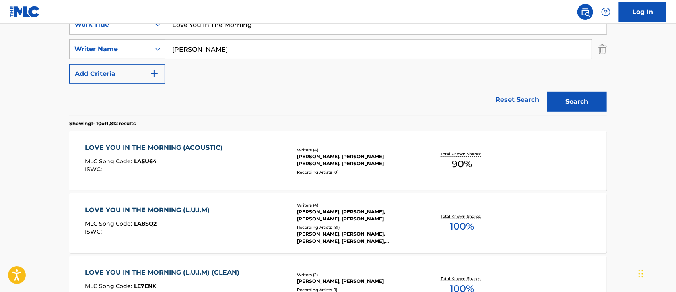
scroll to position [56, 0]
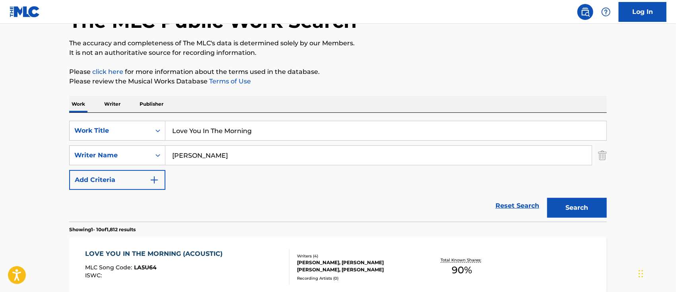
drag, startPoint x: 265, startPoint y: 132, endPoint x: 144, endPoint y: 119, distance: 122.4
click at [144, 119] on div "SearchWithCriteria51375b61-06b2-438d-9c0c-37878c6ea4ce Work Title Love You In T…" at bounding box center [338, 167] width 538 height 109
paste input "Something About Ya"
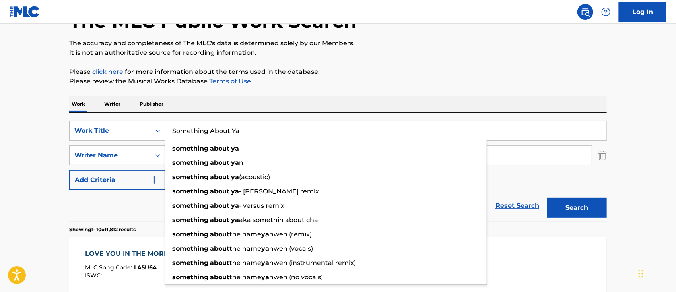
type input "Something About Ya"
click at [566, 202] on button "Search" at bounding box center [577, 208] width 60 height 20
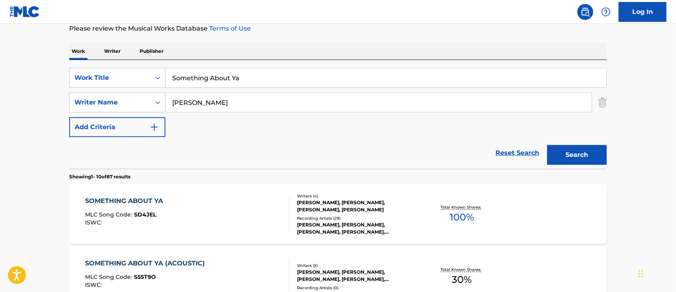
scroll to position [162, 0]
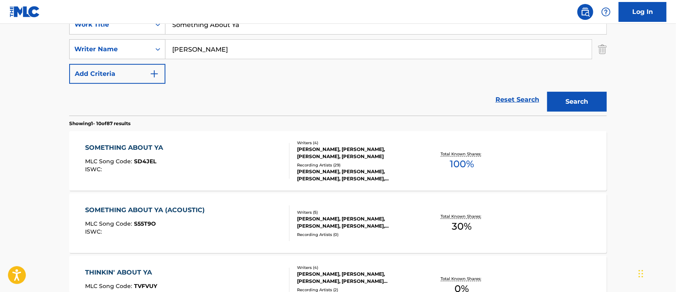
click at [123, 146] on div "SOMETHING ABOUT YA" at bounding box center [126, 148] width 82 height 10
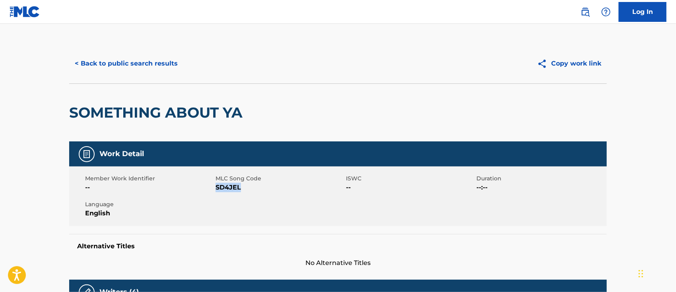
drag, startPoint x: 243, startPoint y: 188, endPoint x: 216, endPoint y: 190, distance: 27.5
click at [216, 190] on span "SD4JEL" at bounding box center [280, 188] width 128 height 10
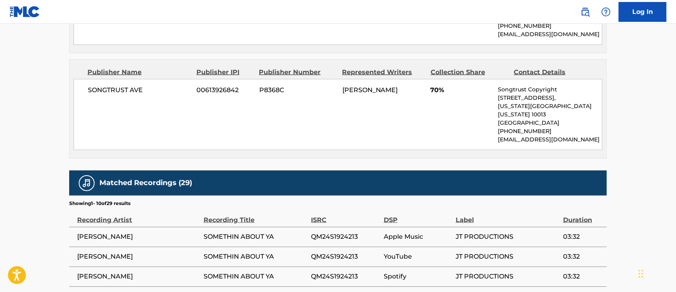
scroll to position [371, 0]
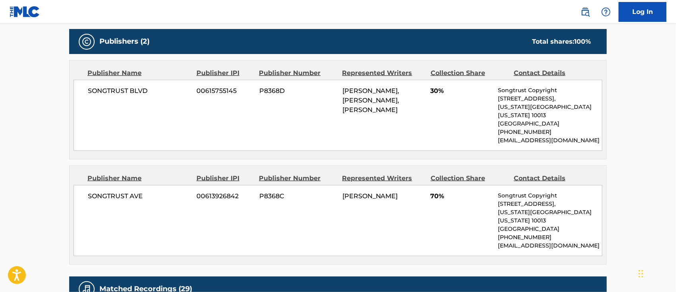
drag, startPoint x: 404, startPoint y: 111, endPoint x: 336, endPoint y: 87, distance: 71.6
click at [336, 87] on div "SONGTRUST BLVD 00615755145 P8368D [PERSON_NAME], [PERSON_NAME], [PERSON_NAME] 3…" at bounding box center [338, 115] width 529 height 71
drag, startPoint x: 241, startPoint y: 91, endPoint x: 195, endPoint y: 91, distance: 45.7
click at [195, 91] on div "SONGTRUST BLVD 00615755145 P8368D [PERSON_NAME], [PERSON_NAME], [PERSON_NAME] 3…" at bounding box center [338, 115] width 529 height 71
drag, startPoint x: 399, startPoint y: 111, endPoint x: 342, endPoint y: 90, distance: 61.4
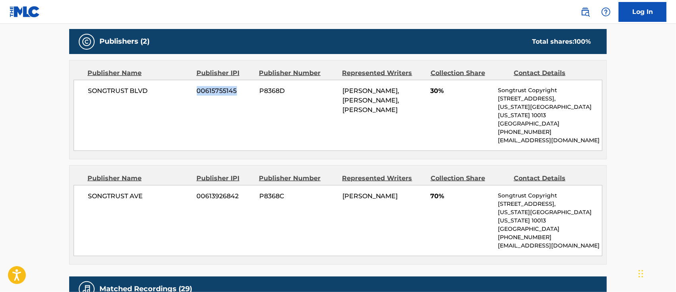
click at [342, 90] on div "SONGTRUST BLVD 00615755145 P8368D [PERSON_NAME], [PERSON_NAME], [PERSON_NAME] 3…" at bounding box center [338, 115] width 529 height 71
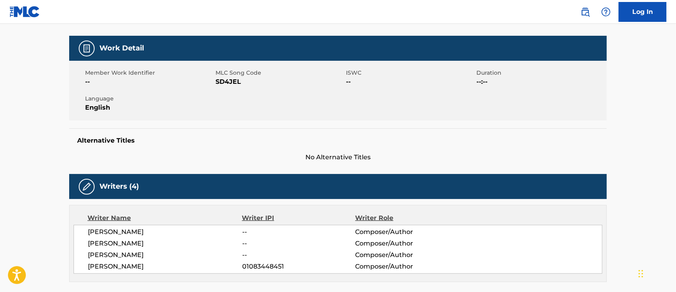
scroll to position [0, 0]
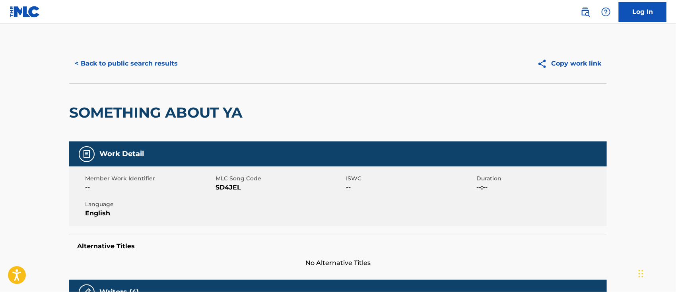
click at [122, 63] on button "< Back to public search results" at bounding box center [126, 64] width 114 height 20
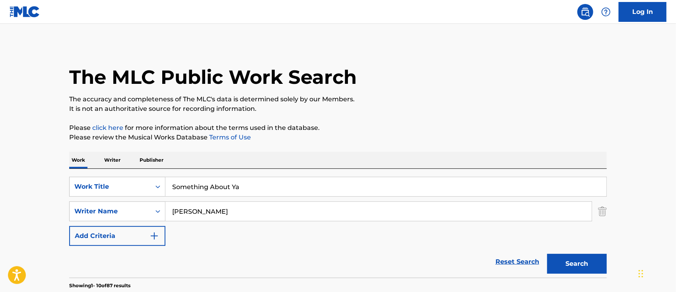
scroll to position [162, 0]
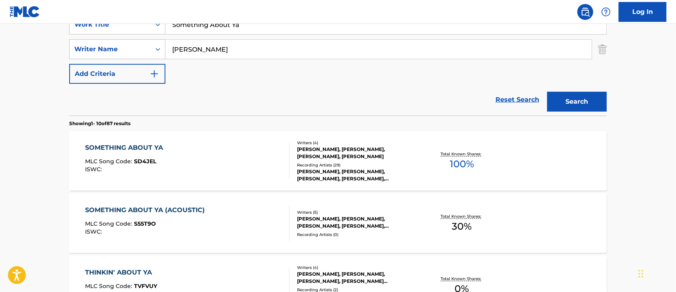
click at [162, 210] on div "SOMETHING ABOUT YA (ACOUSTIC)" at bounding box center [147, 211] width 124 height 10
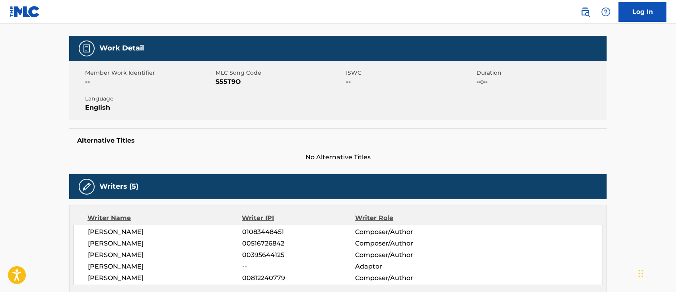
scroll to position [53, 0]
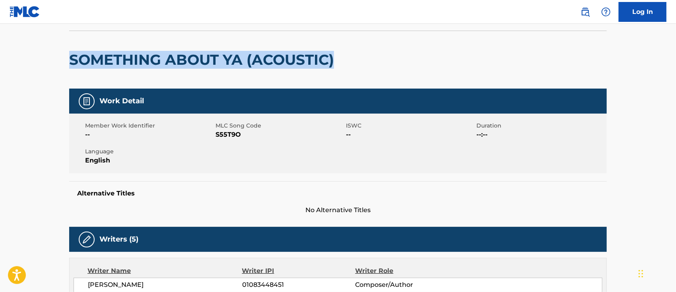
drag, startPoint x: 346, startPoint y: 60, endPoint x: 70, endPoint y: 55, distance: 276.4
click at [70, 55] on div "SOMETHING ABOUT YA (ACOUSTIC)" at bounding box center [338, 60] width 538 height 58
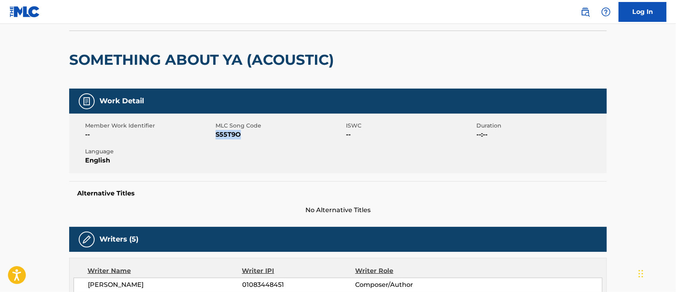
drag, startPoint x: 250, startPoint y: 131, endPoint x: 217, endPoint y: 138, distance: 33.7
click at [217, 138] on span "S55T9O" at bounding box center [280, 135] width 128 height 10
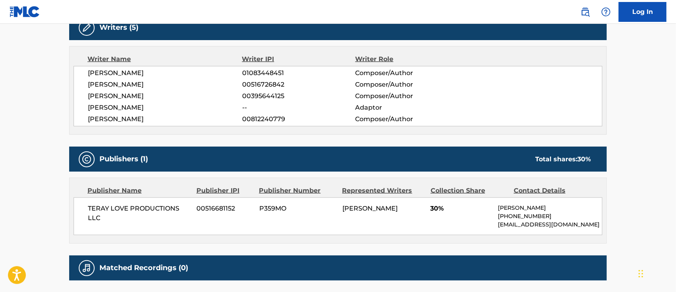
scroll to position [328, 0]
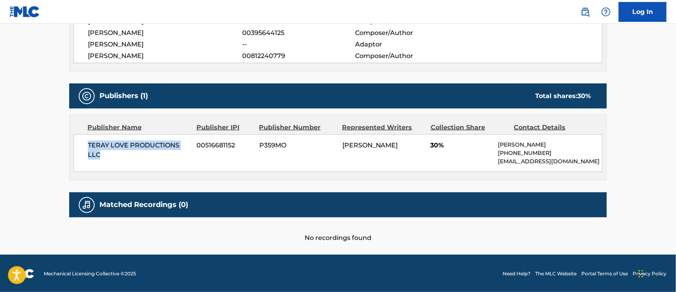
drag, startPoint x: 108, startPoint y: 153, endPoint x: 86, endPoint y: 144, distance: 23.6
click at [86, 144] on div "TERAY LOVE PRODUCTIONS LLC 00516681152 P359MO [PERSON_NAME] 30% [PERSON_NAME] […" at bounding box center [338, 153] width 529 height 38
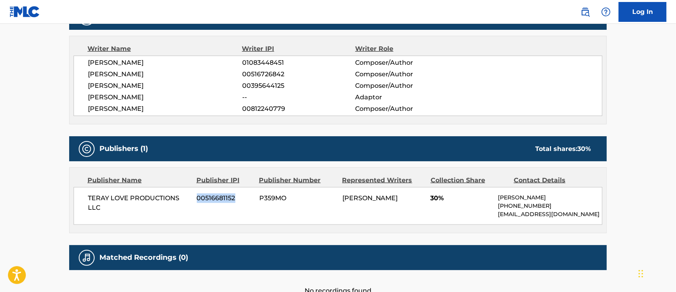
drag, startPoint x: 235, startPoint y: 198, endPoint x: 197, endPoint y: 198, distance: 38.6
click at [197, 198] on span "00516681152" at bounding box center [225, 199] width 56 height 10
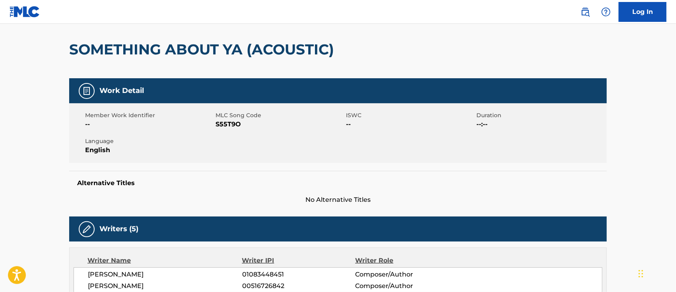
scroll to position [10, 0]
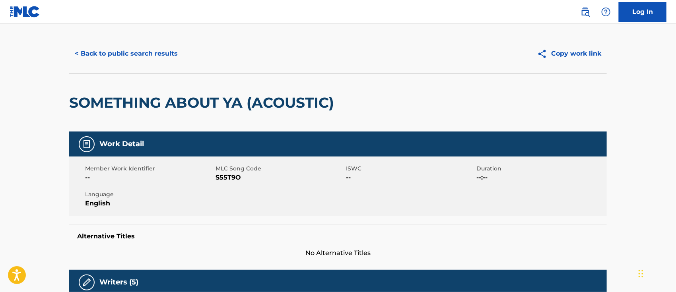
click at [165, 52] on button "< Back to public search results" at bounding box center [126, 54] width 114 height 20
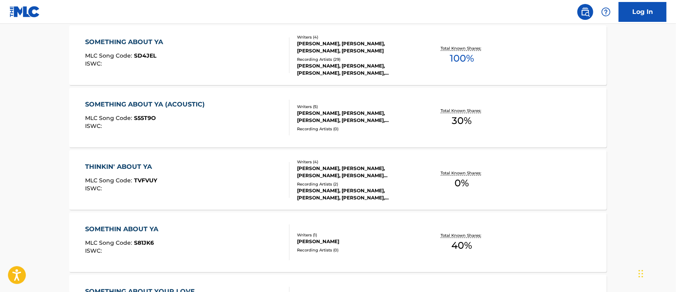
scroll to position [321, 0]
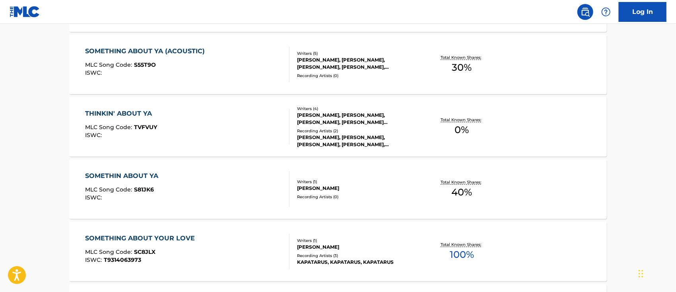
click at [146, 175] on div "SOMETHIN ABOUT YA" at bounding box center [123, 176] width 77 height 10
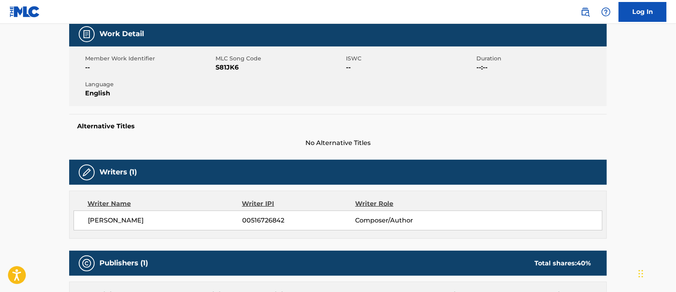
scroll to position [14, 0]
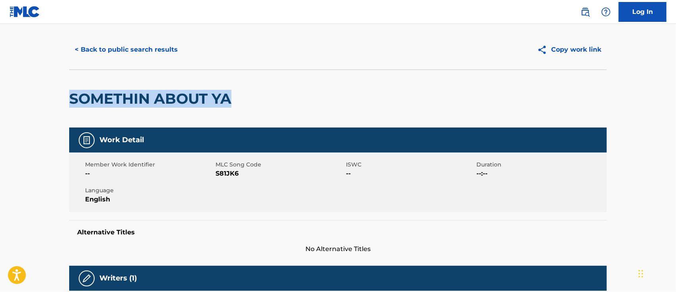
drag, startPoint x: 71, startPoint y: 99, endPoint x: 239, endPoint y: 101, distance: 167.4
click at [239, 101] on div "SOMETHIN ABOUT YA" at bounding box center [338, 99] width 538 height 58
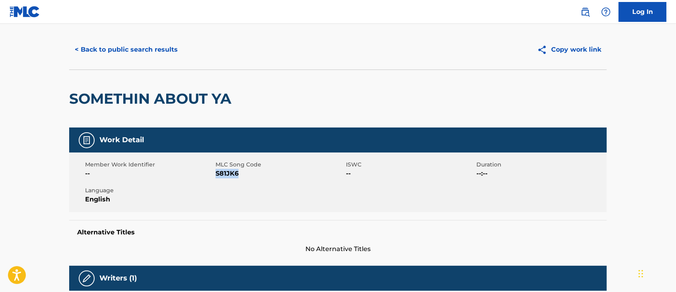
drag, startPoint x: 243, startPoint y: 173, endPoint x: 217, endPoint y: 175, distance: 26.4
click at [217, 175] on span "S81JK6" at bounding box center [280, 174] width 128 height 10
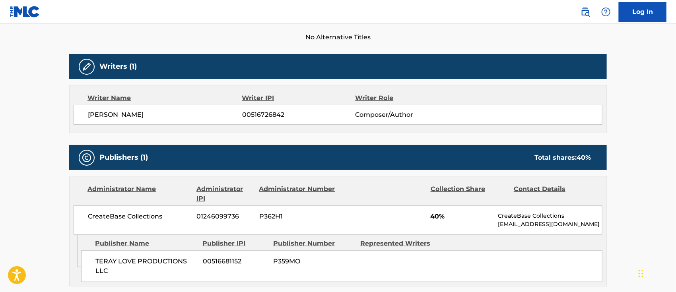
scroll to position [279, 0]
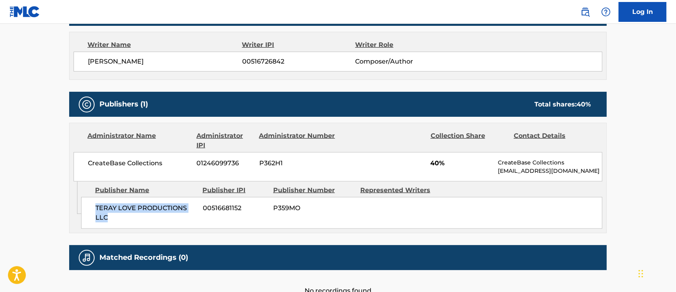
drag, startPoint x: 128, startPoint y: 218, endPoint x: 92, endPoint y: 205, distance: 38.5
click at [92, 205] on div "TERAY LOVE PRODUCTIONS LLC 00516681152 P359MO" at bounding box center [341, 213] width 521 height 32
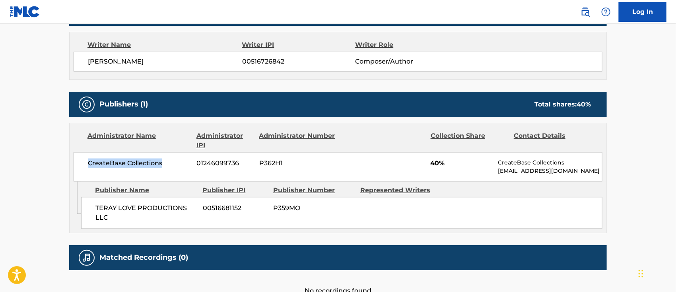
drag, startPoint x: 164, startPoint y: 164, endPoint x: 89, endPoint y: 163, distance: 74.8
click at [89, 163] on span "CreateBase Collections" at bounding box center [139, 164] width 103 height 10
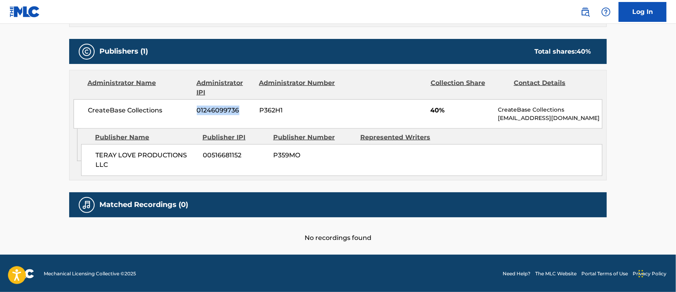
drag, startPoint x: 245, startPoint y: 110, endPoint x: 195, endPoint y: 109, distance: 49.7
click at [195, 109] on div "CreateBase Collections 01246099736 P362H1 40% CreateBase Collections [EMAIL_ADD…" at bounding box center [338, 113] width 529 height 29
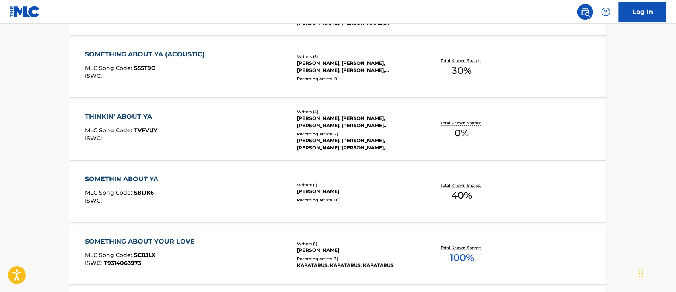
scroll to position [424, 0]
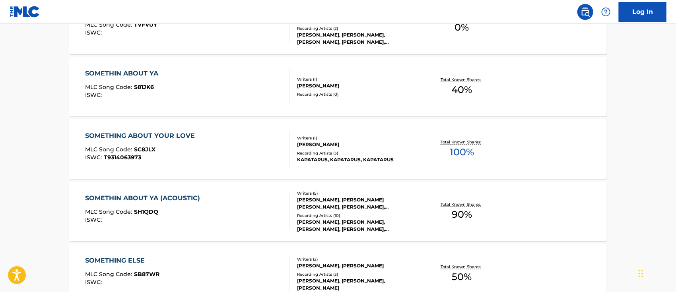
click at [161, 200] on div "SOMETHIN ABOUT YA (ACOUSTIC)" at bounding box center [144, 199] width 119 height 10
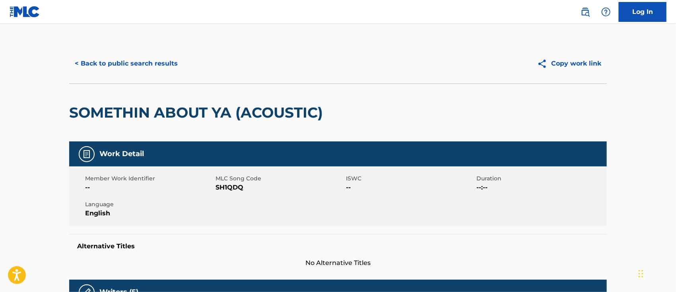
click at [116, 60] on button "< Back to public search results" at bounding box center [126, 64] width 114 height 20
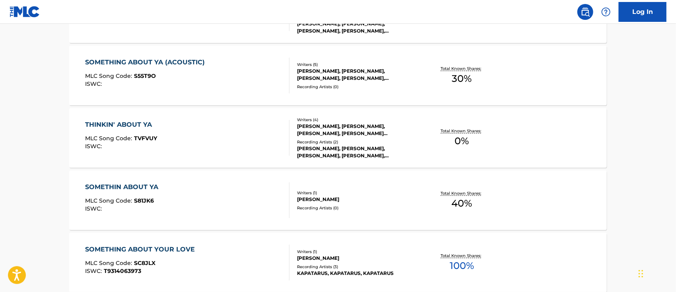
scroll to position [151, 0]
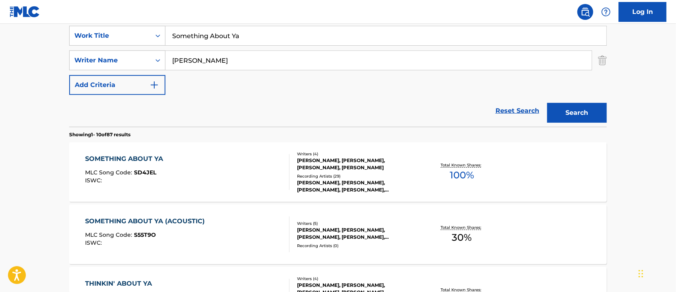
click at [142, 159] on div "SOMETHING ABOUT YA" at bounding box center [126, 159] width 82 height 10
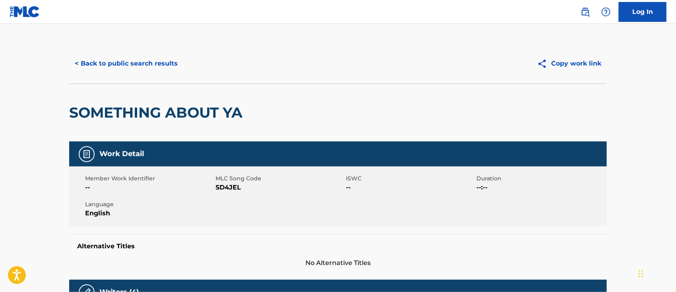
click at [127, 68] on button "< Back to public search results" at bounding box center [126, 64] width 114 height 20
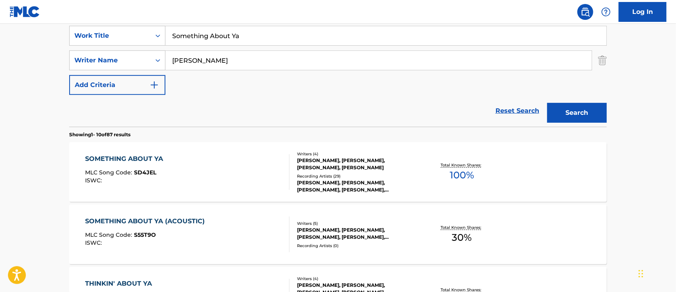
scroll to position [257, 0]
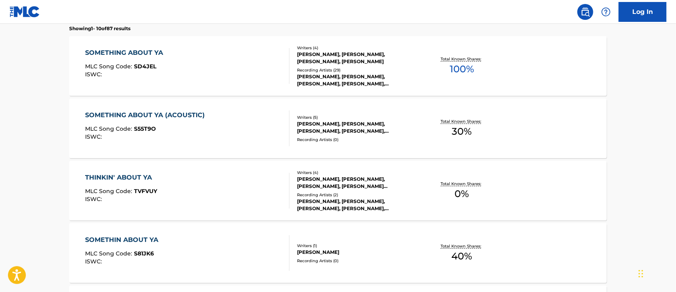
click at [159, 116] on div "SOMETHING ABOUT YA (ACOUSTIC)" at bounding box center [147, 116] width 124 height 10
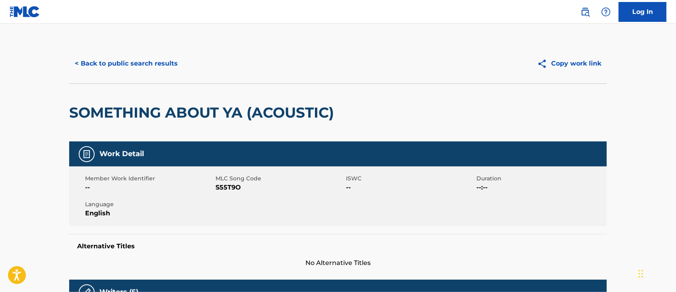
click at [144, 61] on button "< Back to public search results" at bounding box center [126, 64] width 114 height 20
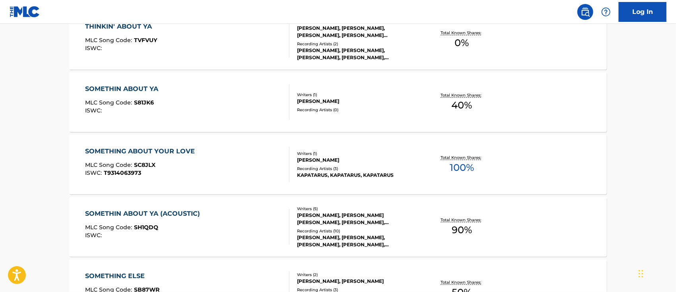
scroll to position [461, 0]
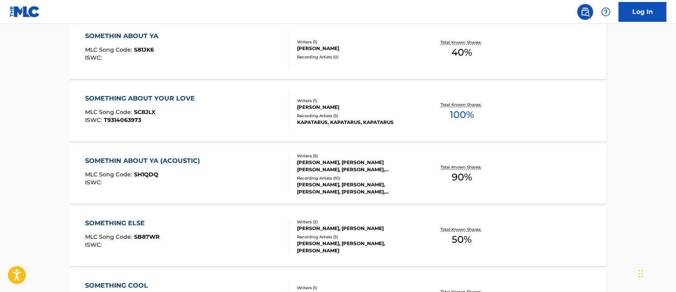
click at [169, 158] on div "SOMETHIN ABOUT YA (ACOUSTIC)" at bounding box center [144, 161] width 119 height 10
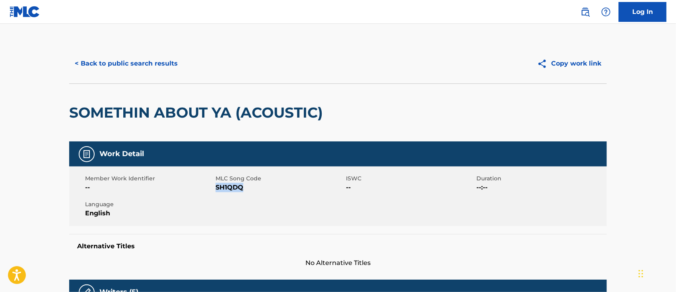
drag, startPoint x: 249, startPoint y: 188, endPoint x: 220, endPoint y: 189, distance: 29.9
click at [218, 190] on span "SH1QDQ" at bounding box center [280, 188] width 128 height 10
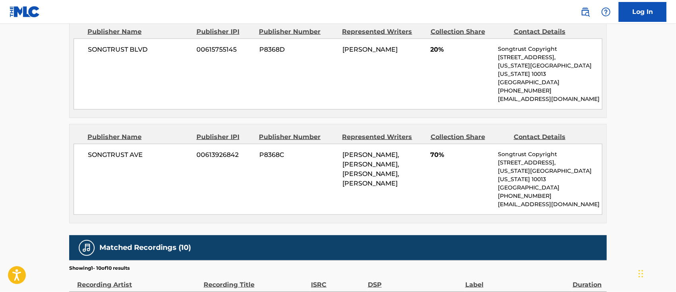
scroll to position [371, 0]
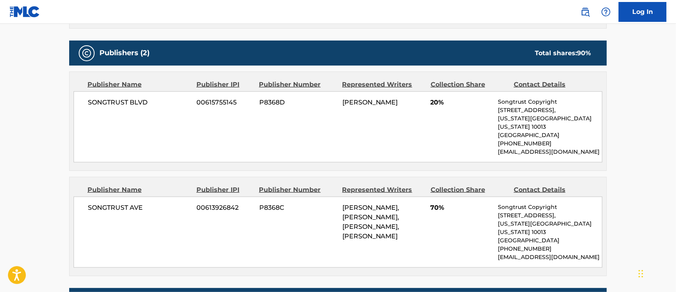
drag, startPoint x: 427, startPoint y: 227, endPoint x: 340, endPoint y: 197, distance: 91.8
click at [340, 197] on div "SONGTRUST AVE 00613926842 P8368C [PERSON_NAME], [PERSON_NAME], [PERSON_NAME], […" at bounding box center [338, 232] width 529 height 71
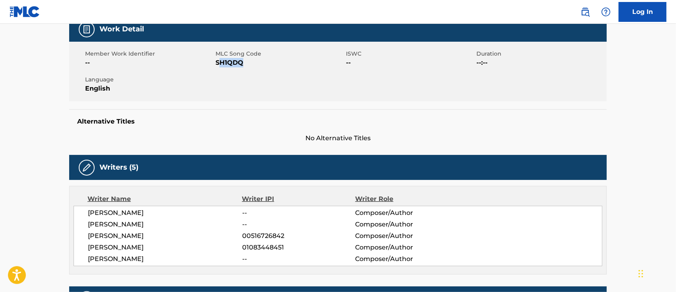
scroll to position [0, 0]
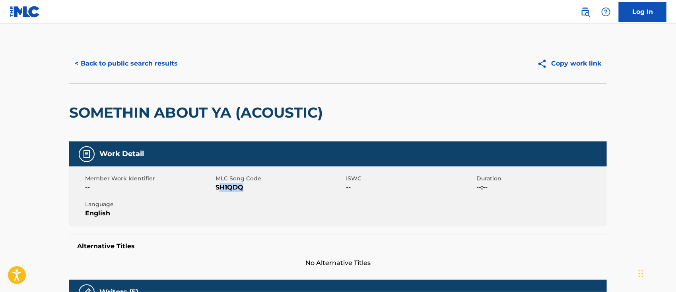
click at [113, 65] on button "< Back to public search results" at bounding box center [126, 64] width 114 height 20
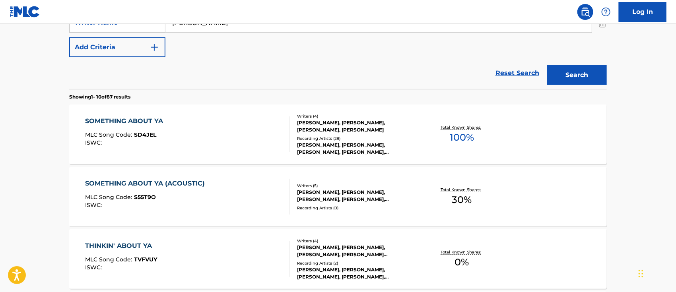
scroll to position [30, 0]
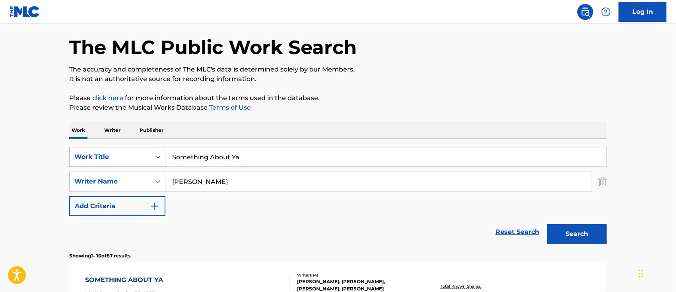
drag, startPoint x: 274, startPoint y: 160, endPoint x: 165, endPoint y: 157, distance: 109.0
click at [165, 157] on div "SearchWithCriteria51375b61-06b2-438d-9c0c-37878c6ea4ce Work Title Something Abo…" at bounding box center [338, 157] width 538 height 20
paste input "Fire"
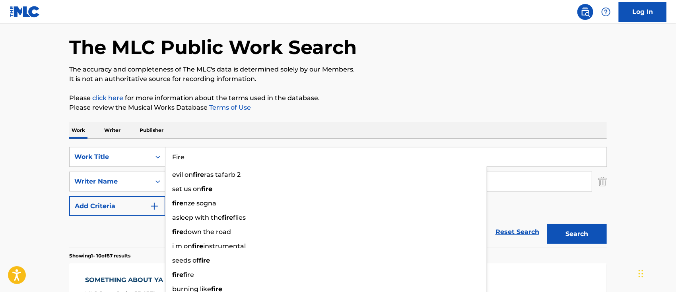
type input "Fire"
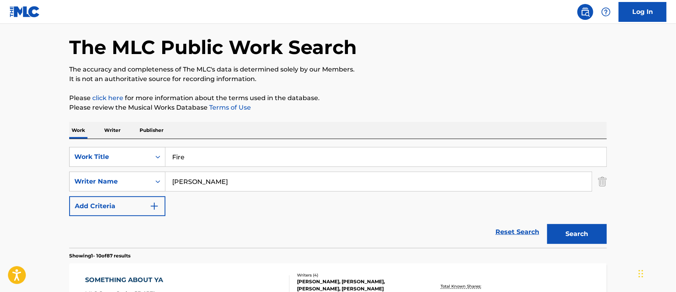
drag, startPoint x: 526, startPoint y: 202, endPoint x: 525, endPoint y: 207, distance: 4.9
click at [525, 202] on div "SearchWithCriteria51375b61-06b2-438d-9c0c-37878c6ea4ce Work Title Fire SearchWi…" at bounding box center [338, 181] width 538 height 69
click at [562, 235] on button "Search" at bounding box center [577, 234] width 60 height 20
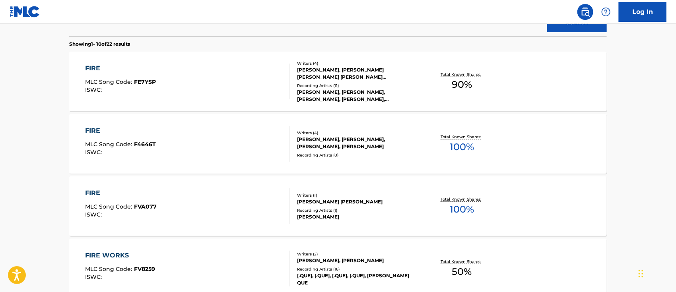
scroll to position [136, 0]
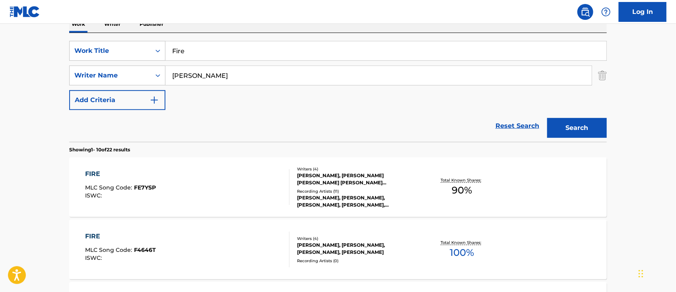
click at [210, 75] on input "[PERSON_NAME]" at bounding box center [378, 75] width 426 height 19
click at [92, 170] on div "FIRE" at bounding box center [120, 174] width 71 height 10
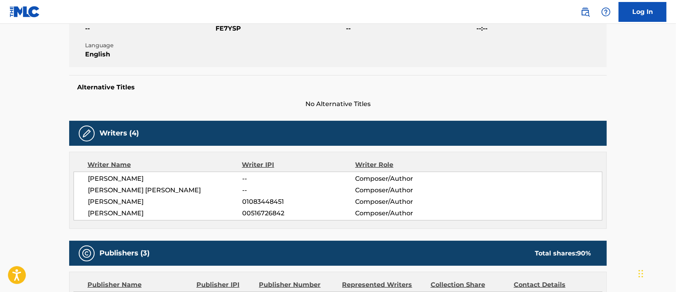
scroll to position [106, 0]
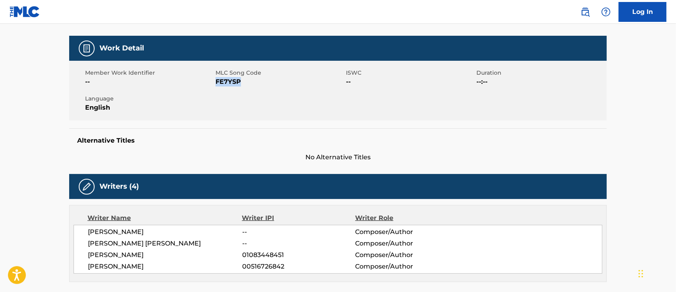
drag, startPoint x: 239, startPoint y: 83, endPoint x: 215, endPoint y: 89, distance: 24.5
click at [216, 84] on span "FE7YSP" at bounding box center [280, 82] width 128 height 10
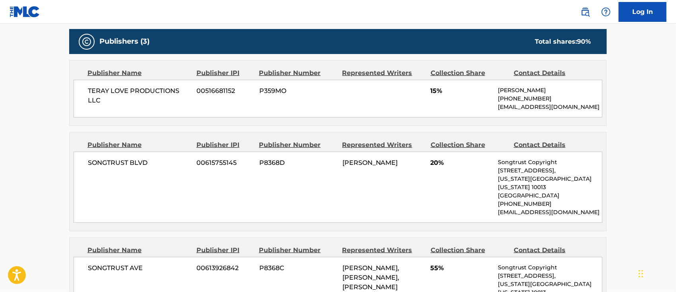
scroll to position [477, 0]
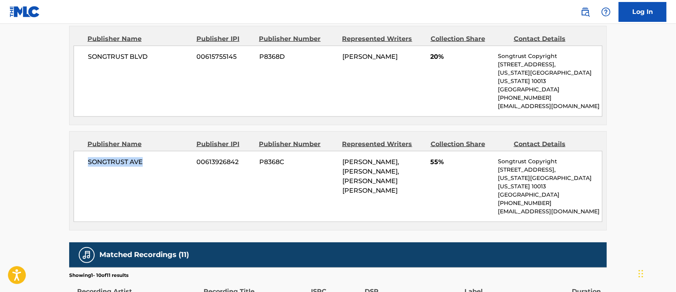
drag, startPoint x: 160, startPoint y: 153, endPoint x: 82, endPoint y: 154, distance: 77.6
click at [82, 154] on div "SONGTRUST AVE 00613926842 P8368C [PERSON_NAME], [PERSON_NAME], [PERSON_NAME] [P…" at bounding box center [338, 186] width 529 height 71
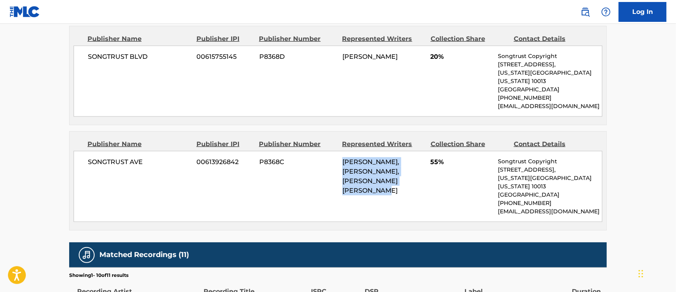
drag, startPoint x: 377, startPoint y: 181, endPoint x: 341, endPoint y: 154, distance: 45.7
click at [341, 154] on div "SONGTRUST AVE 00613926842 P8368C [PERSON_NAME], [PERSON_NAME], [PERSON_NAME] [P…" at bounding box center [338, 186] width 529 height 71
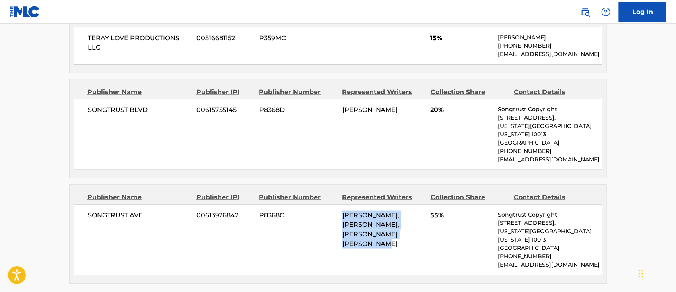
scroll to position [371, 0]
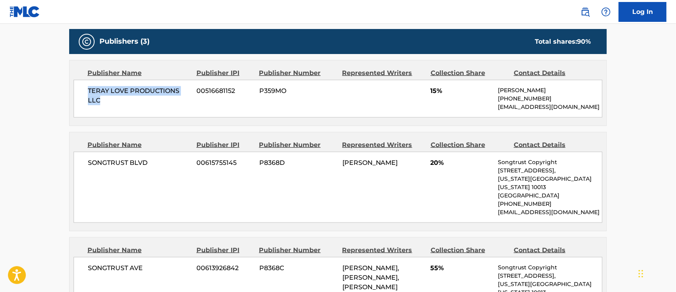
drag, startPoint x: 115, startPoint y: 103, endPoint x: 89, endPoint y: 93, distance: 28.1
click at [89, 93] on span "TERAY LOVE PRODUCTIONS LLC" at bounding box center [139, 95] width 103 height 19
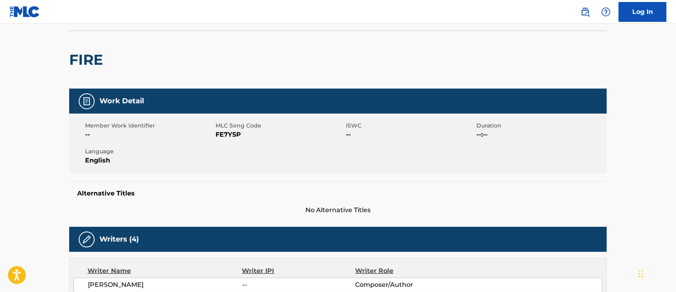
scroll to position [0, 0]
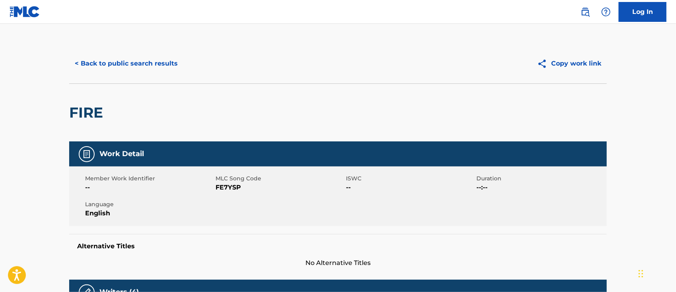
click at [104, 64] on button "< Back to public search results" at bounding box center [126, 64] width 114 height 20
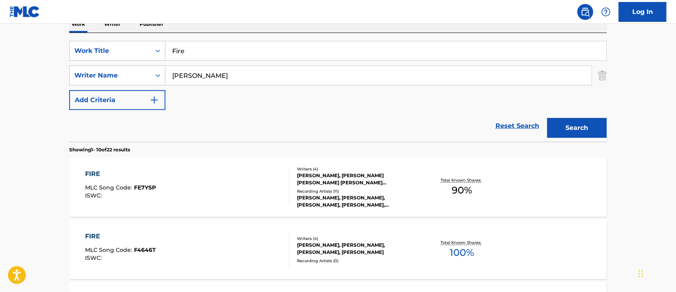
scroll to position [189, 0]
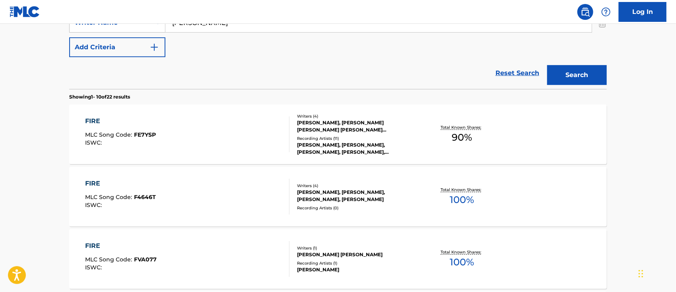
click at [99, 182] on div "FIRE" at bounding box center [120, 184] width 71 height 10
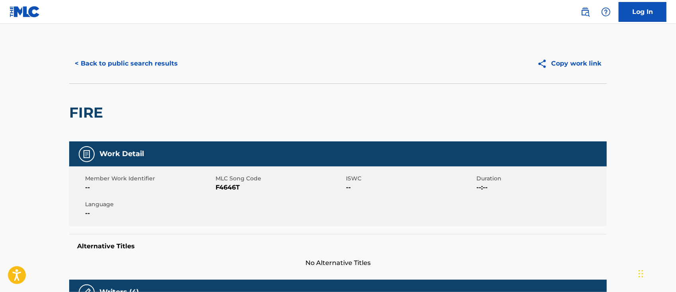
click at [108, 58] on button "< Back to public search results" at bounding box center [126, 64] width 114 height 20
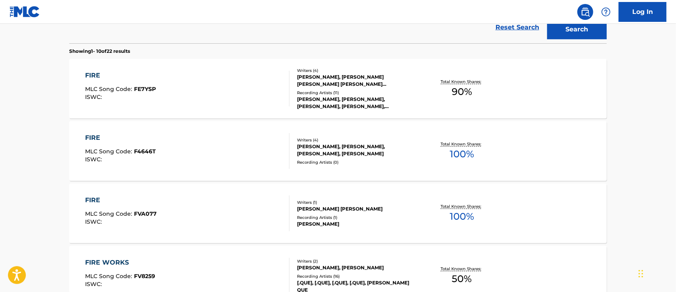
click at [92, 196] on div "FIRE" at bounding box center [121, 201] width 72 height 10
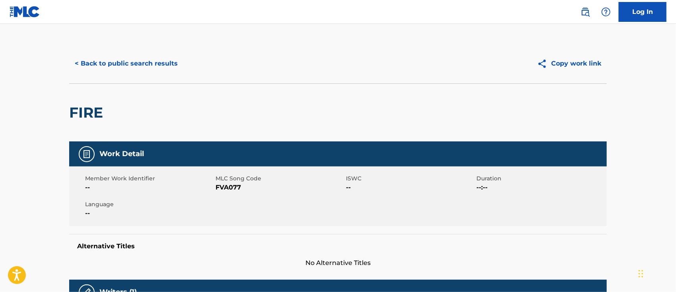
click at [123, 60] on button "< Back to public search results" at bounding box center [126, 64] width 114 height 20
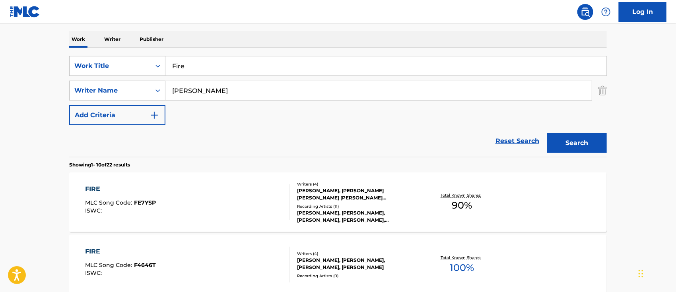
scroll to position [15, 0]
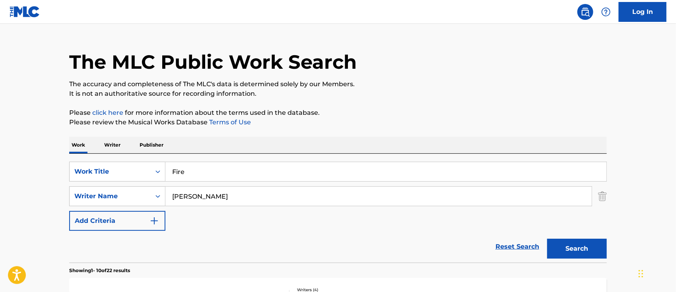
click at [223, 197] on input "[PERSON_NAME]" at bounding box center [378, 196] width 426 height 19
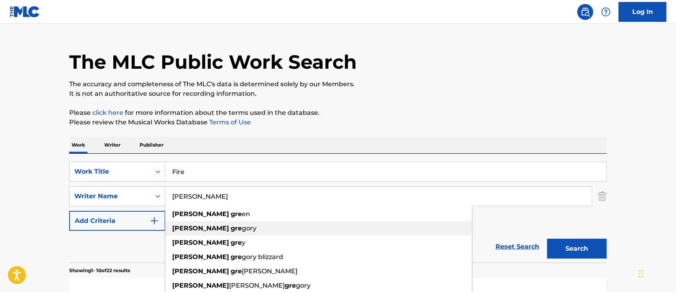
click at [242, 227] on span "gory" at bounding box center [249, 229] width 15 height 8
type input "[PERSON_NAME]"
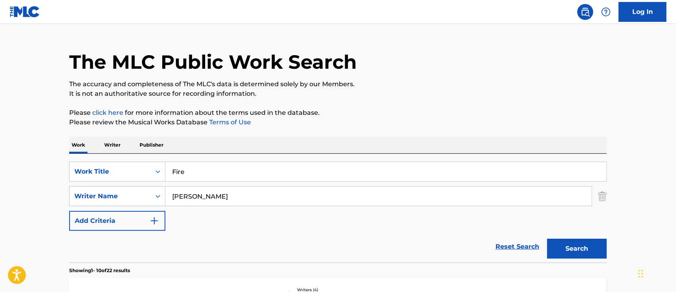
click at [575, 245] on button "Search" at bounding box center [577, 249] width 60 height 20
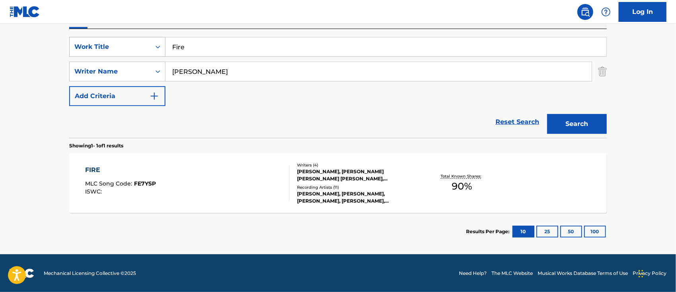
drag, startPoint x: 200, startPoint y: 47, endPoint x: 137, endPoint y: 46, distance: 63.6
click at [137, 46] on div "SearchWithCriteria51375b61-06b2-438d-9c0c-37878c6ea4ce Work Title Fire" at bounding box center [338, 47] width 538 height 20
paste input "Deserv"
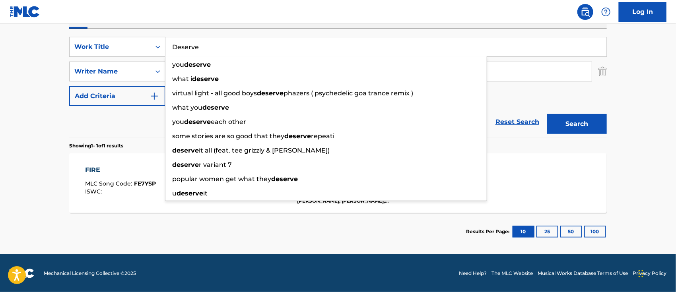
type input "Deserve"
click at [593, 122] on button "Search" at bounding box center [577, 124] width 60 height 20
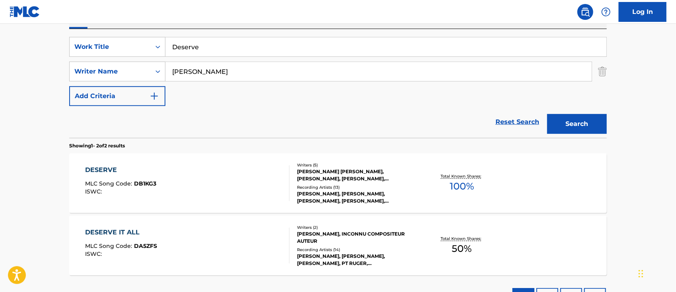
scroll to position [193, 0]
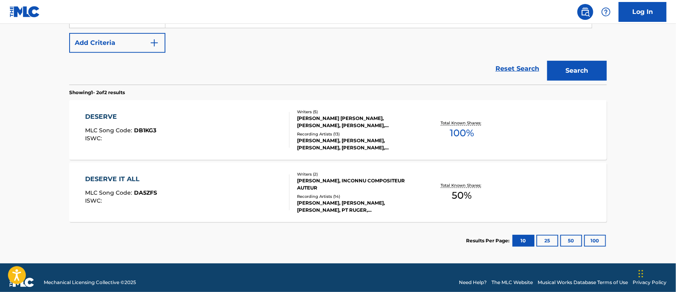
click at [93, 115] on div "DESERVE" at bounding box center [120, 117] width 71 height 10
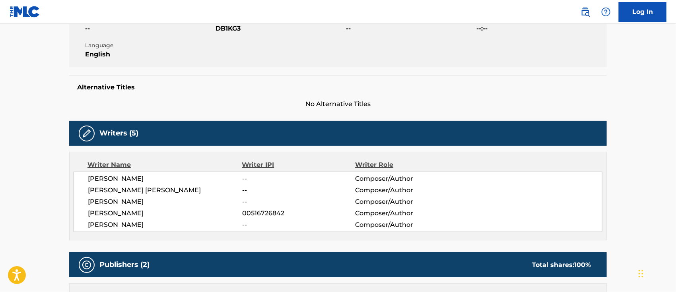
scroll to position [106, 0]
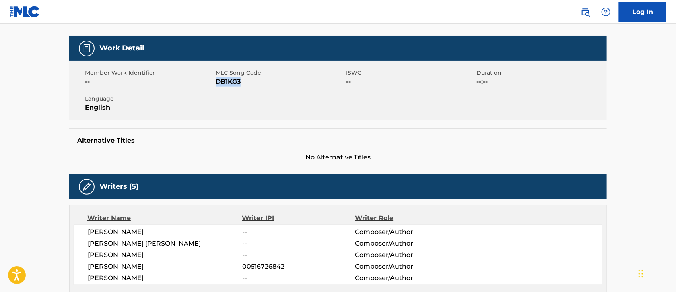
drag, startPoint x: 240, startPoint y: 83, endPoint x: 217, endPoint y: 82, distance: 23.5
click at [217, 82] on span "DB1KG3" at bounding box center [280, 82] width 128 height 10
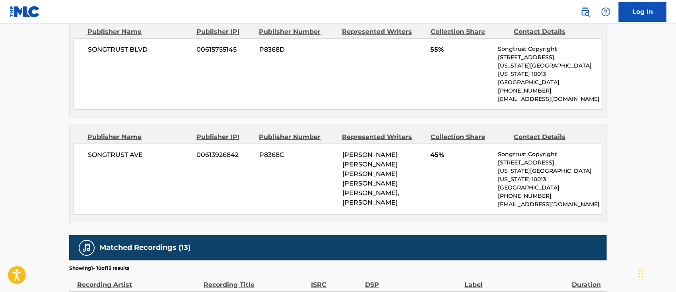
scroll to position [371, 0]
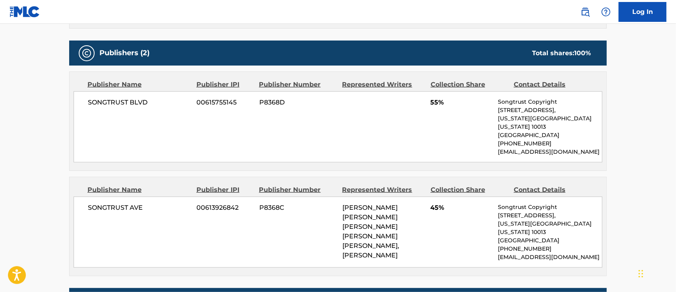
drag, startPoint x: 381, startPoint y: 247, endPoint x: 342, endPoint y: 202, distance: 59.7
click at [342, 202] on div "SONGTRUST AVE 00613926842 P8368C [PERSON_NAME] [PERSON_NAME] [PERSON_NAME] [PER…" at bounding box center [338, 232] width 529 height 71
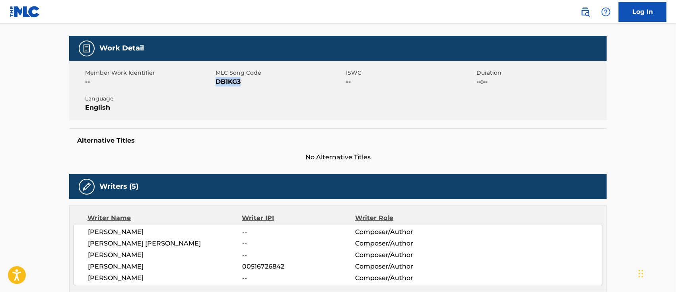
scroll to position [0, 0]
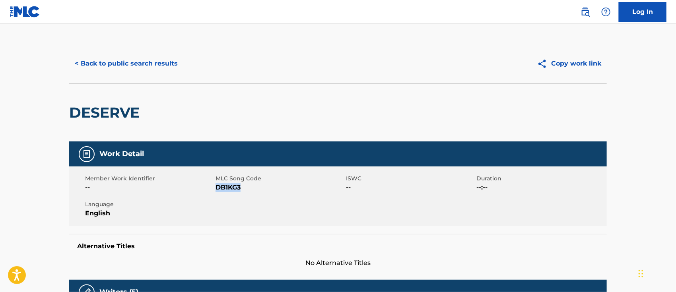
click at [124, 64] on button "< Back to public search results" at bounding box center [126, 64] width 114 height 20
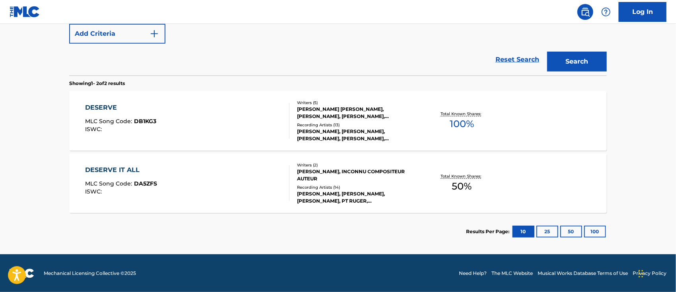
scroll to position [150, 0]
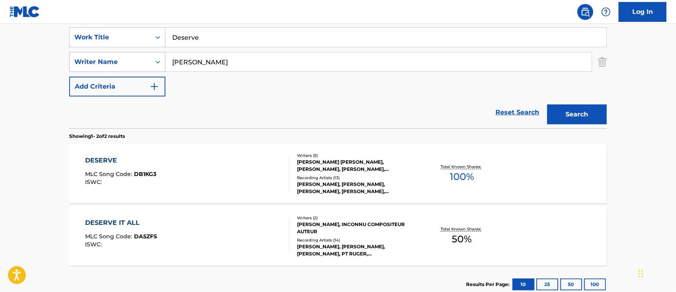
drag, startPoint x: 200, startPoint y: 61, endPoint x: 143, endPoint y: 59, distance: 57.3
click at [143, 59] on div "SearchWithCriteria77af7c20-4ae6-49c0-bca7-ac9366390460 Writer Name [PERSON_NAME]" at bounding box center [338, 62] width 538 height 20
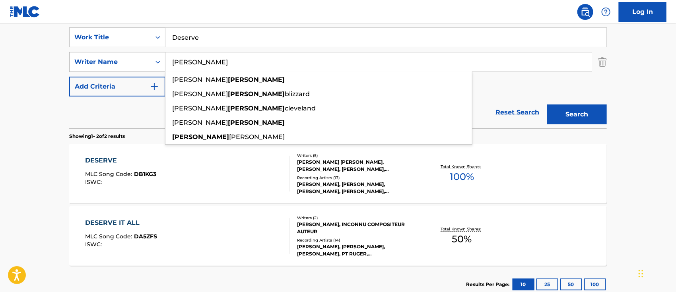
type input "[PERSON_NAME]"
click at [547, 105] on button "Search" at bounding box center [577, 115] width 60 height 20
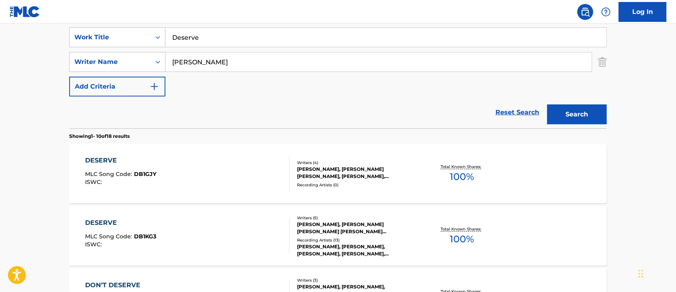
scroll to position [202, 0]
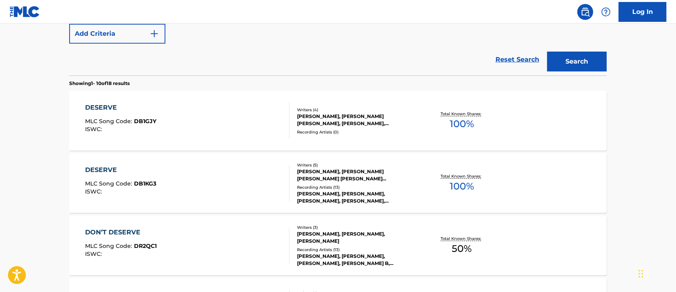
click at [113, 102] on div "DESERVE MLC Song Code : DB1GJY ISWC : Writers ( 4 ) [PERSON_NAME], [PERSON_NAME…" at bounding box center [338, 121] width 538 height 60
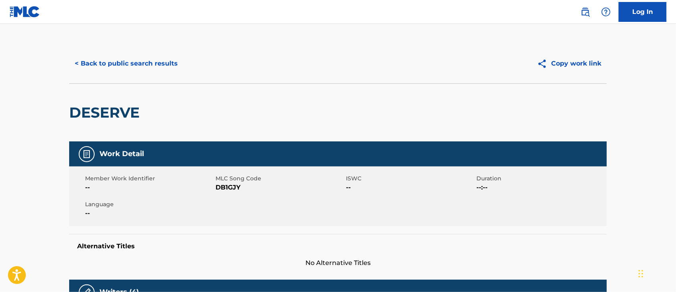
click at [128, 67] on button "< Back to public search results" at bounding box center [126, 64] width 114 height 20
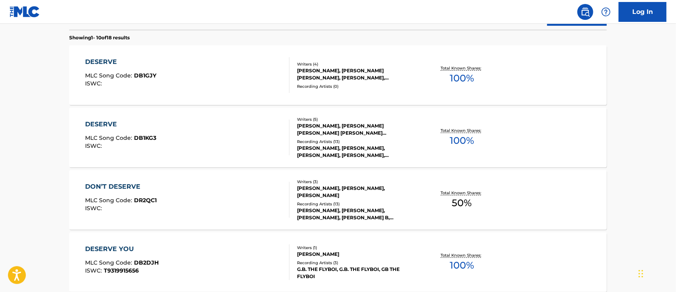
scroll to position [36, 0]
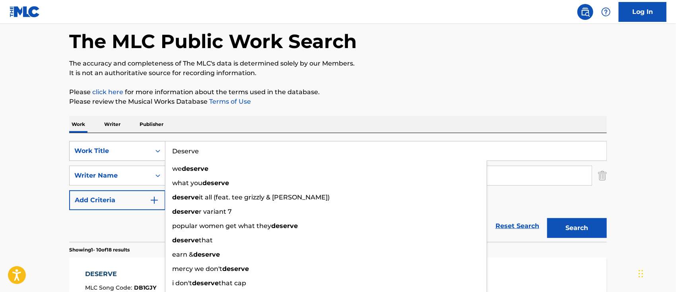
drag, startPoint x: 239, startPoint y: 149, endPoint x: 162, endPoint y: 146, distance: 76.8
click at [162, 147] on div "SearchWithCriteria51375b61-06b2-438d-9c0c-37878c6ea4ce Work Title Deserve we de…" at bounding box center [338, 151] width 538 height 20
paste input "When We Making Lo"
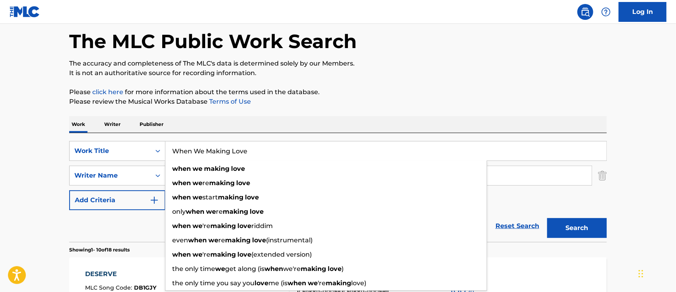
type input "When We Making Love"
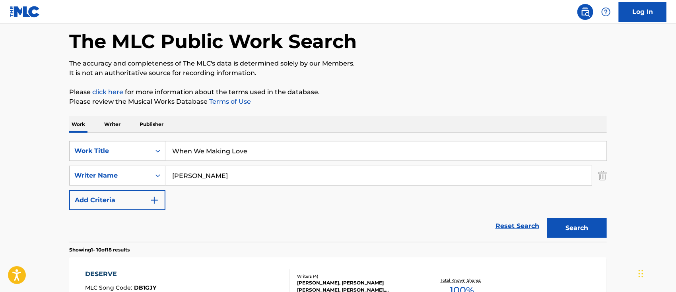
click at [593, 229] on button "Search" at bounding box center [577, 228] width 60 height 20
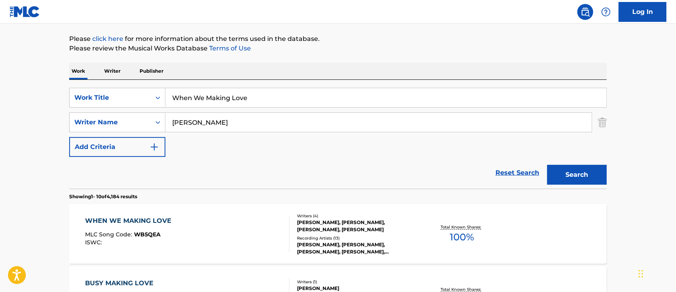
scroll to position [142, 0]
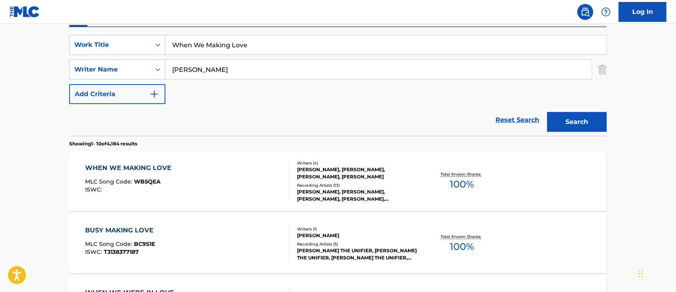
click at [167, 169] on div "WHEN WE MAKING LOVE" at bounding box center [130, 168] width 90 height 10
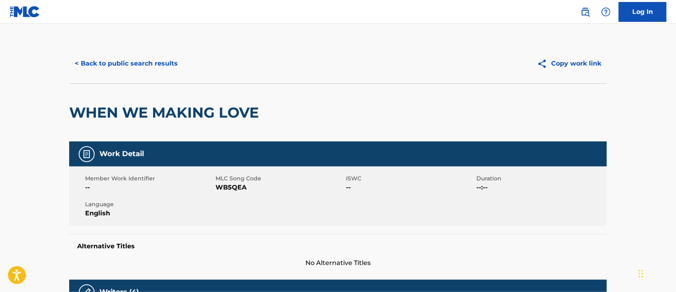
scroll to position [106, 0]
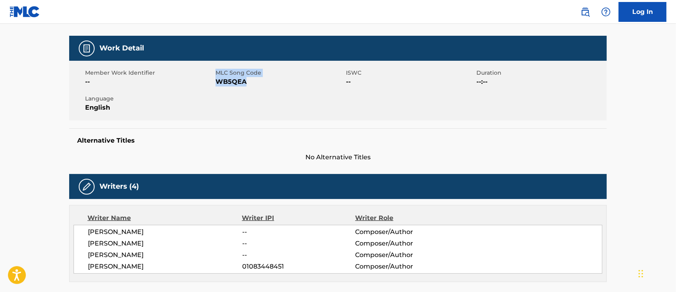
drag, startPoint x: 250, startPoint y: 81, endPoint x: 215, endPoint y: 81, distance: 35.0
click at [215, 81] on div "Member Work Identifier -- MLC Song Code WB5QEA ISWC -- Duration --:-- Language …" at bounding box center [338, 91] width 538 height 60
click at [223, 82] on span "WB5QEA" at bounding box center [280, 82] width 128 height 10
drag, startPoint x: 216, startPoint y: 82, endPoint x: 247, endPoint y: 85, distance: 31.5
click at [247, 85] on span "WB5QEA" at bounding box center [280, 82] width 128 height 10
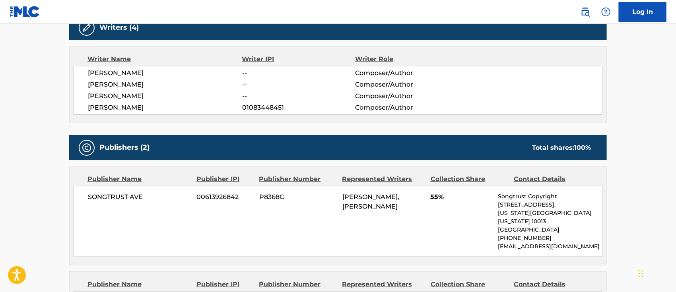
scroll to position [318, 0]
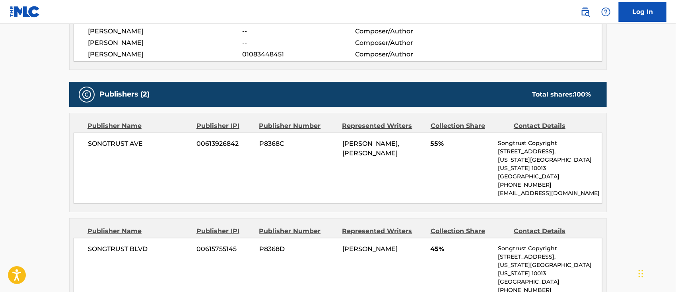
drag, startPoint x: 405, startPoint y: 154, endPoint x: 344, endPoint y: 143, distance: 62.6
click at [344, 143] on div "[PERSON_NAME], [PERSON_NAME]" at bounding box center [383, 148] width 82 height 19
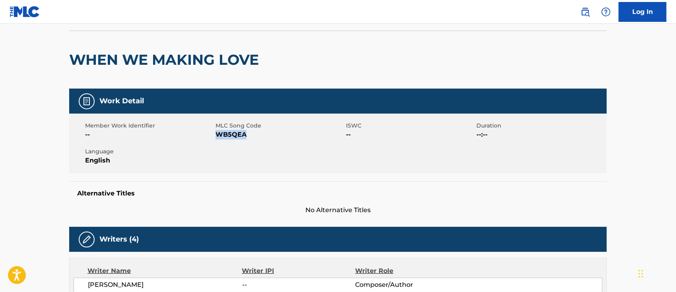
scroll to position [0, 0]
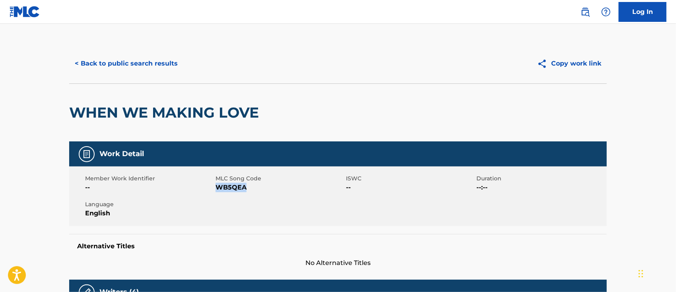
click at [124, 60] on button "< Back to public search results" at bounding box center [126, 64] width 114 height 20
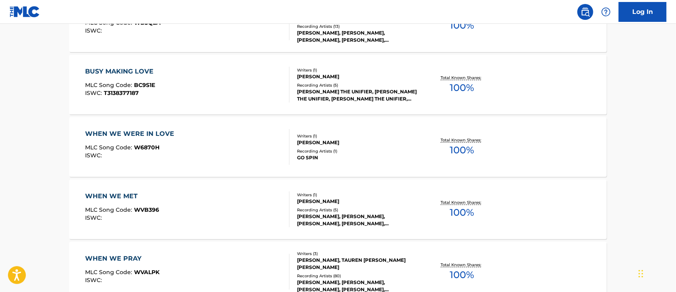
scroll to position [142, 0]
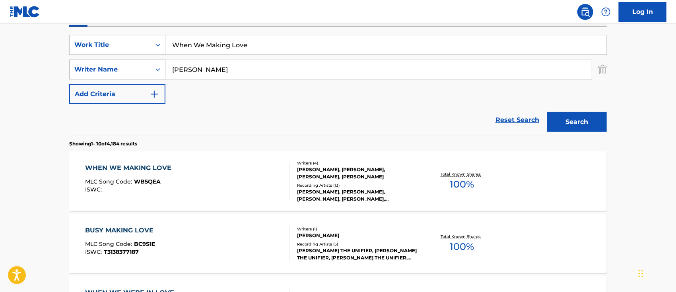
drag, startPoint x: 208, startPoint y: 68, endPoint x: 162, endPoint y: 68, distance: 46.1
click at [162, 68] on div "SearchWithCriteria77af7c20-4ae6-49c0-bca7-ac9366390460 Writer Name [PERSON_NAME]" at bounding box center [338, 70] width 538 height 20
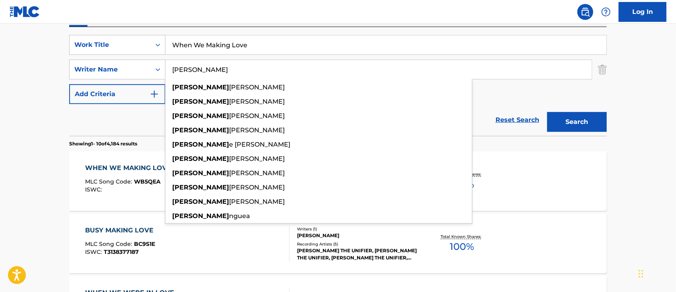
type input "[PERSON_NAME]"
click at [547, 112] on button "Search" at bounding box center [577, 122] width 60 height 20
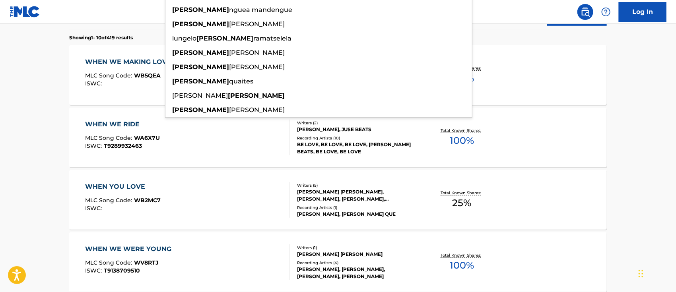
scroll to position [36, 0]
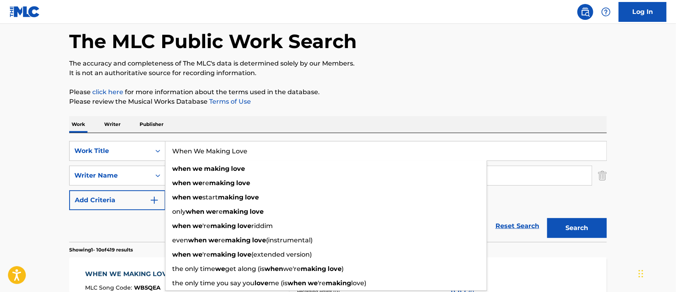
drag, startPoint x: 278, startPoint y: 148, endPoint x: 159, endPoint y: 139, distance: 118.4
click at [159, 139] on div "SearchWithCriteria51375b61-06b2-438d-9c0c-37878c6ea4ce Work Title When We Makin…" at bounding box center [338, 187] width 538 height 109
paste input "My"
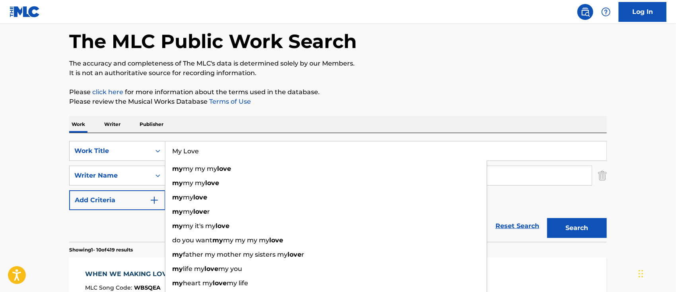
type input "My Love"
click at [581, 224] on button "Search" at bounding box center [577, 228] width 60 height 20
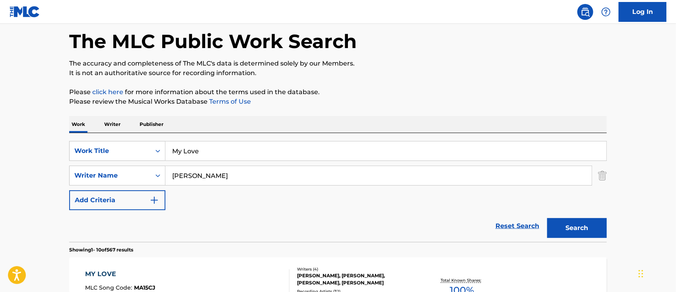
scroll to position [195, 0]
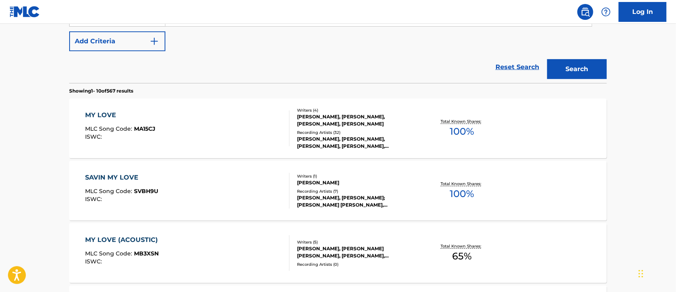
click at [109, 117] on div "MY LOVE" at bounding box center [120, 116] width 70 height 10
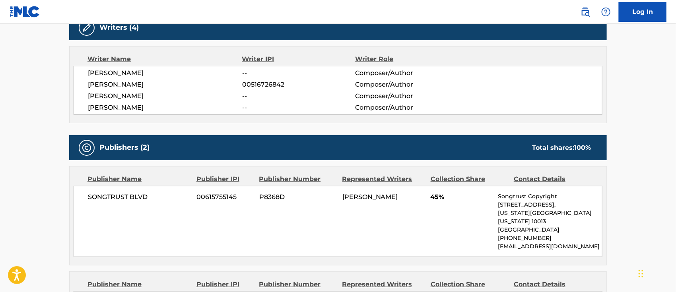
scroll to position [53, 0]
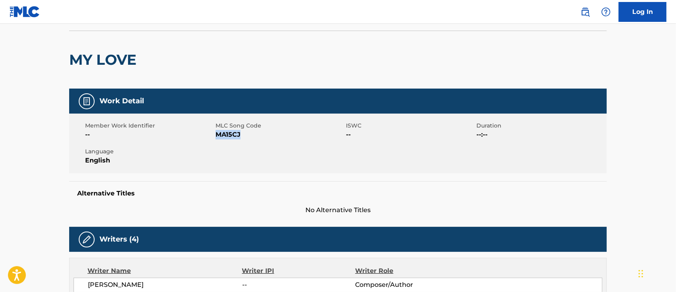
drag, startPoint x: 243, startPoint y: 135, endPoint x: 217, endPoint y: 135, distance: 25.5
click at [217, 135] on span "MA15CJ" at bounding box center [280, 135] width 128 height 10
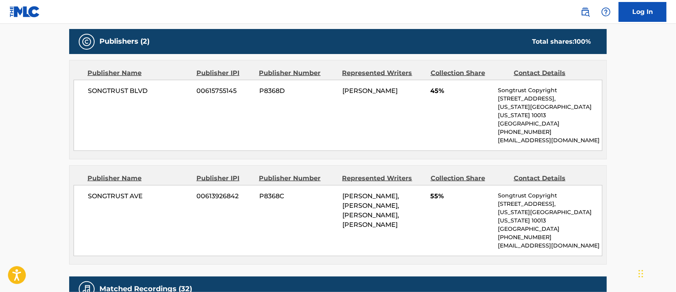
scroll to position [318, 0]
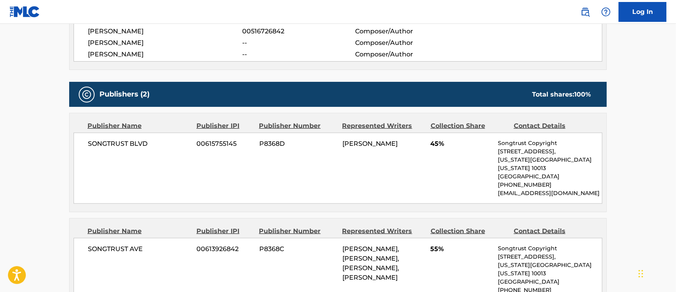
drag, startPoint x: 403, startPoint y: 269, endPoint x: 341, endPoint y: 240, distance: 68.7
click at [341, 240] on div "SONGTRUST AVE 00613926842 P8368C [PERSON_NAME], [PERSON_NAME], [PERSON_NAME], […" at bounding box center [338, 273] width 529 height 71
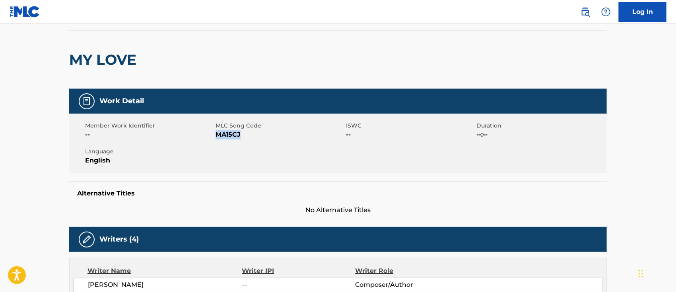
scroll to position [0, 0]
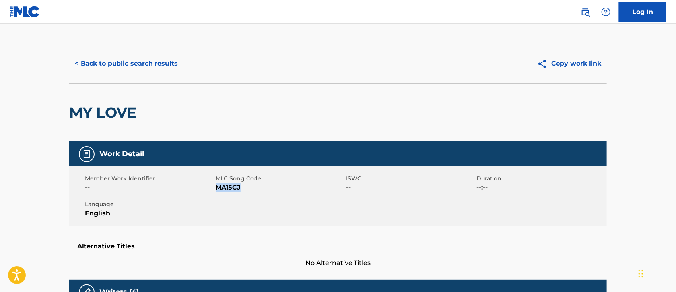
click at [101, 67] on button "< Back to public search results" at bounding box center [126, 64] width 114 height 20
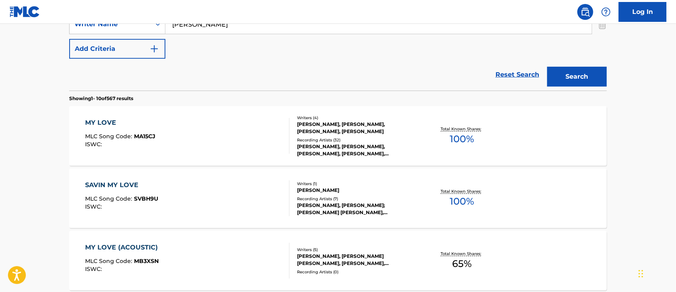
scroll to position [293, 0]
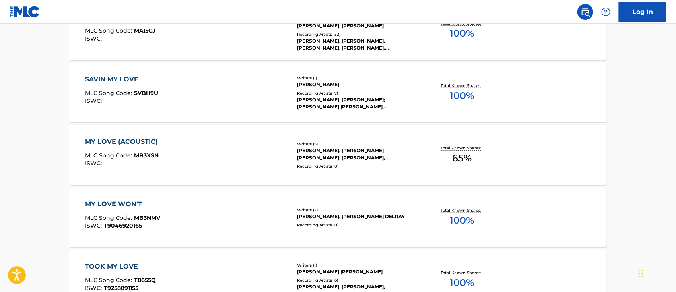
click at [134, 139] on div "MY LOVE (ACOUSTIC)" at bounding box center [123, 142] width 77 height 10
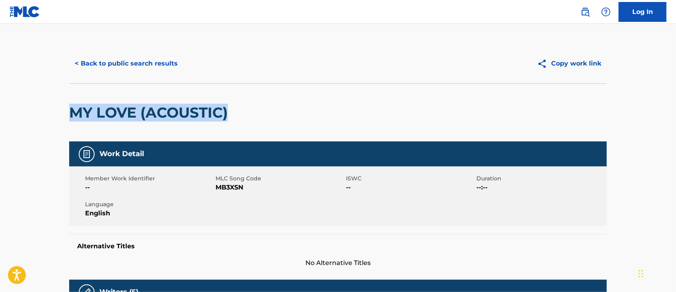
drag, startPoint x: 251, startPoint y: 113, endPoint x: 64, endPoint y: 101, distance: 187.2
click at [146, 65] on button "< Back to public search results" at bounding box center [126, 64] width 114 height 20
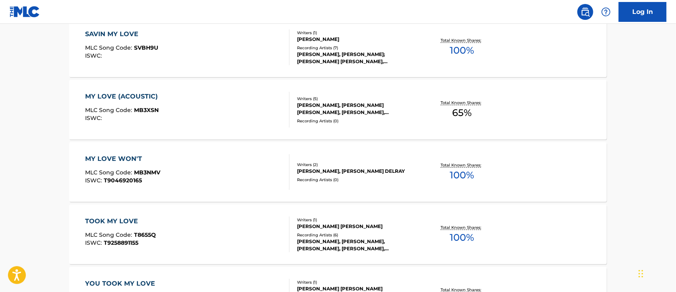
scroll to position [126, 0]
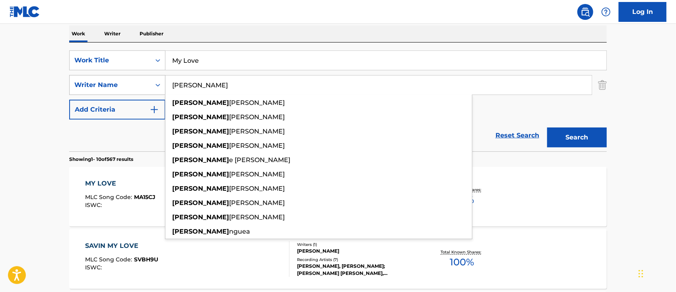
drag, startPoint x: 202, startPoint y: 85, endPoint x: 153, endPoint y: 83, distance: 49.8
click at [153, 83] on div "SearchWithCriteria77af7c20-4ae6-49c0-bca7-ac9366390460 Writer Name [PERSON_NAME…" at bounding box center [338, 85] width 538 height 20
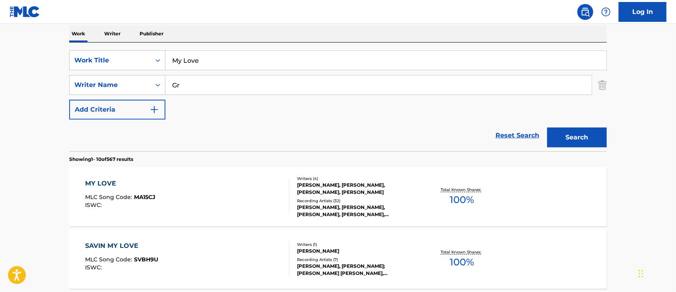
type input "G"
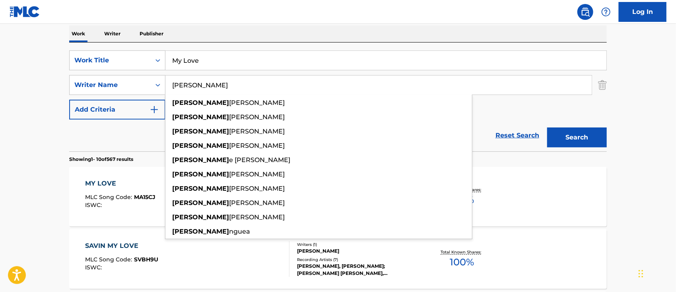
type input "[PERSON_NAME]"
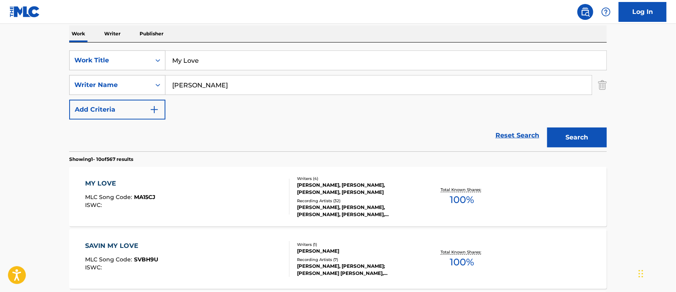
click at [579, 136] on button "Search" at bounding box center [577, 138] width 60 height 20
drag, startPoint x: 212, startPoint y: 60, endPoint x: 159, endPoint y: 59, distance: 53.3
click at [159, 59] on div "SearchWithCriteria51375b61-06b2-438d-9c0c-37878c6ea4ce Work Title My Love" at bounding box center [338, 61] width 538 height 20
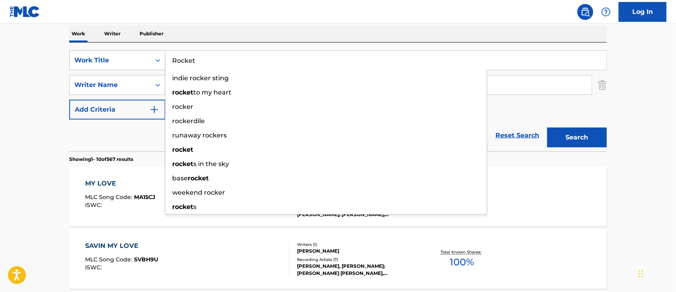
type input "Rocket"
click at [547, 128] on button "Search" at bounding box center [577, 138] width 60 height 20
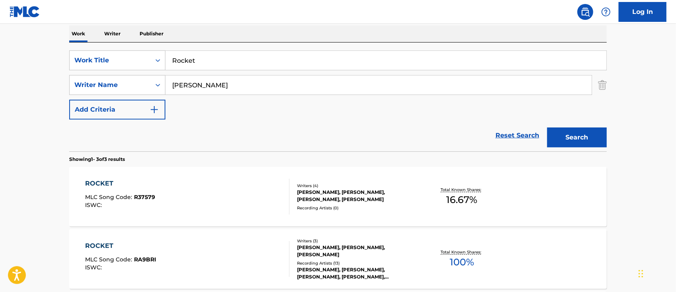
scroll to position [179, 0]
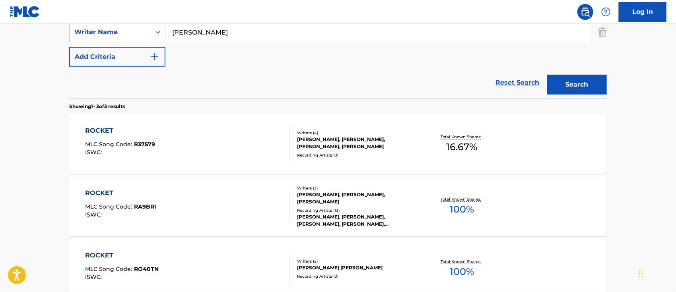
click at [135, 131] on div "ROCKET" at bounding box center [120, 131] width 70 height 10
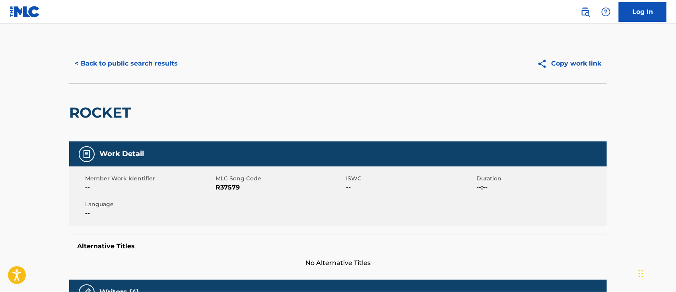
click at [113, 65] on button "< Back to public search results" at bounding box center [126, 64] width 114 height 20
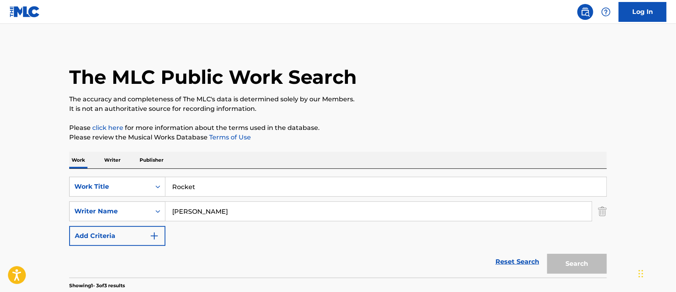
scroll to position [175, 0]
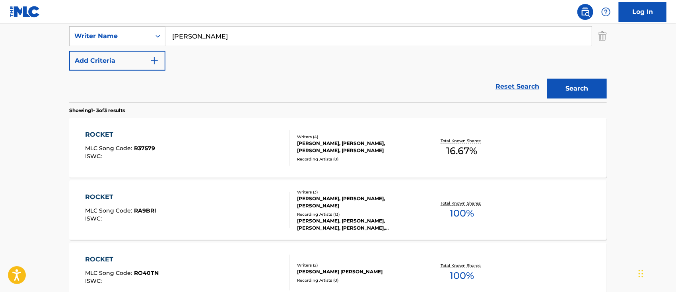
click at [120, 193] on div "ROCKET" at bounding box center [120, 197] width 71 height 10
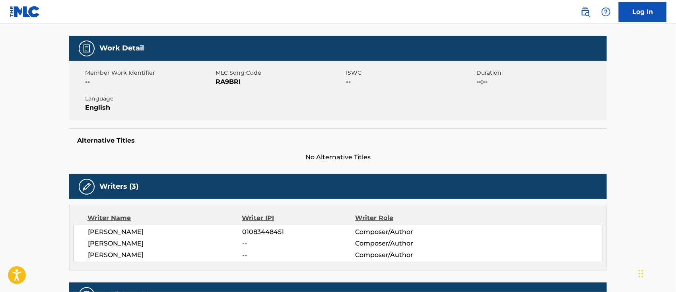
scroll to position [159, 0]
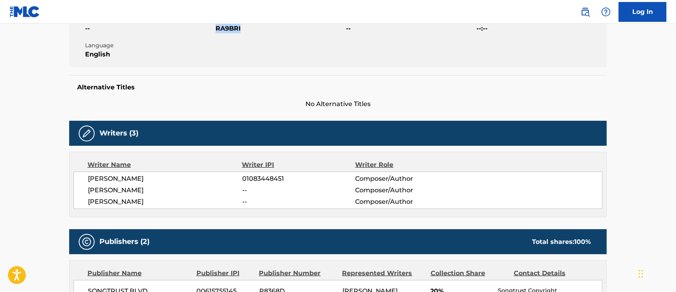
drag, startPoint x: 242, startPoint y: 31, endPoint x: 217, endPoint y: 31, distance: 25.1
click at [217, 31] on span "RA9BRI" at bounding box center [280, 29] width 128 height 10
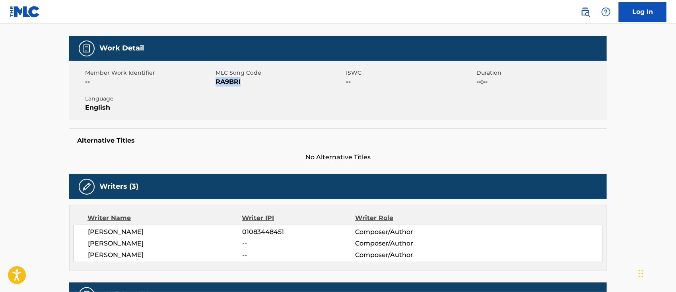
scroll to position [0, 0]
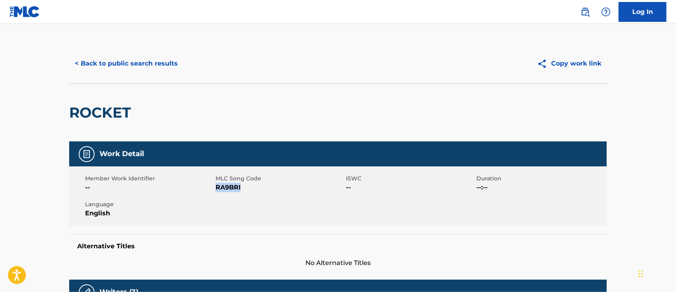
click at [160, 66] on button "< Back to public search results" at bounding box center [126, 64] width 114 height 20
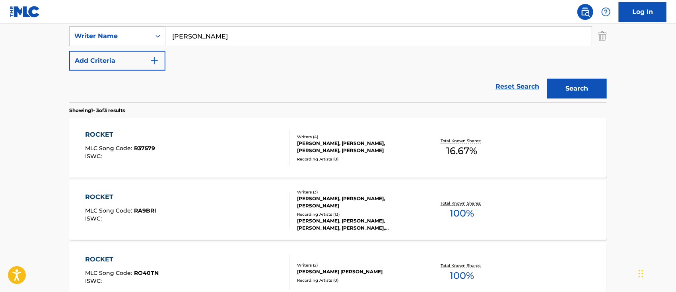
scroll to position [70, 0]
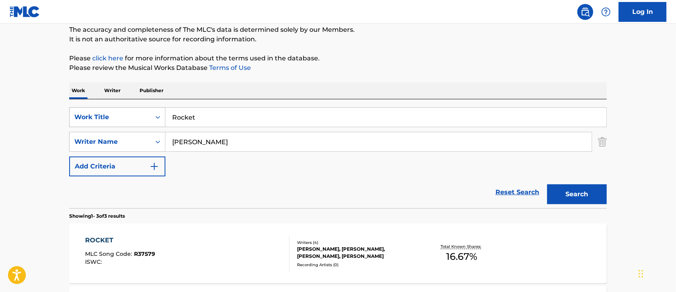
drag, startPoint x: 226, startPoint y: 119, endPoint x: 156, endPoint y: 110, distance: 70.5
click at [156, 110] on div "SearchWithCriteria51375b61-06b2-438d-9c0c-37878c6ea4ce Work Title Rocket" at bounding box center [338, 117] width 538 height 20
paste input "Special [Bonus]"
type input "Special [Bonus]"
click at [576, 187] on button "Search" at bounding box center [577, 195] width 60 height 20
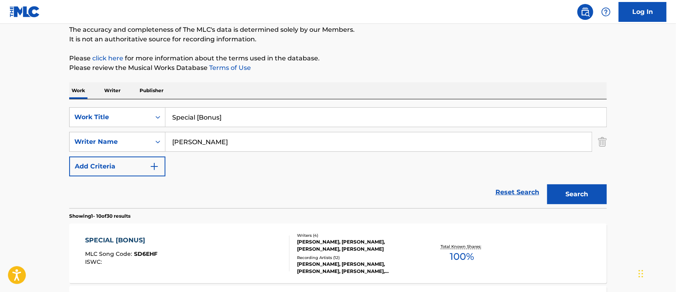
scroll to position [175, 0]
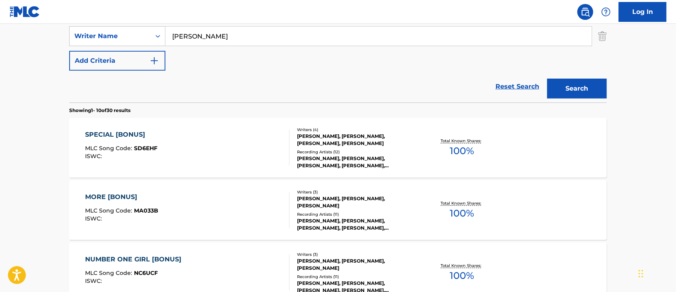
click at [140, 136] on div "SPECIAL [BONUS]" at bounding box center [121, 135] width 72 height 10
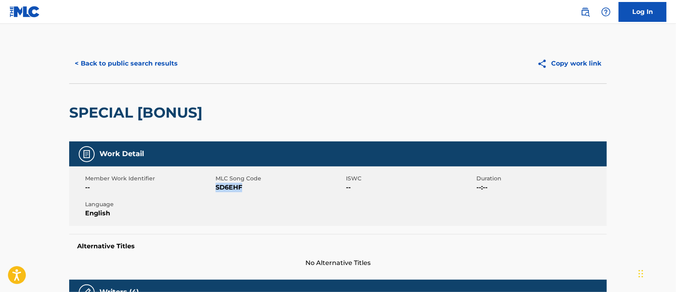
drag, startPoint x: 243, startPoint y: 188, endPoint x: 216, endPoint y: 188, distance: 26.6
click at [216, 188] on span "SD6EHF" at bounding box center [280, 188] width 128 height 10
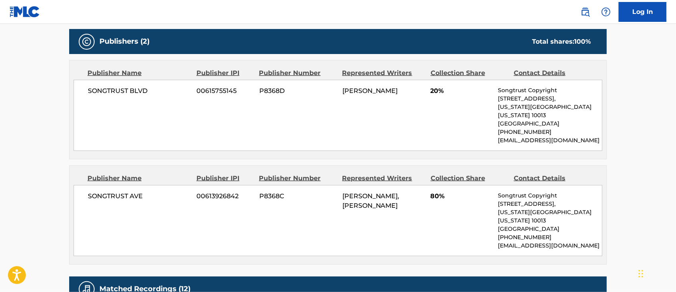
scroll to position [477, 0]
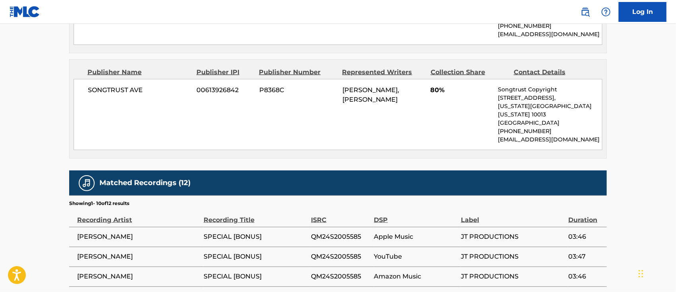
drag, startPoint x: 378, startPoint y: 100, endPoint x: 342, endPoint y: 82, distance: 40.0
click at [342, 85] on div "[PERSON_NAME], [PERSON_NAME]" at bounding box center [383, 94] width 82 height 19
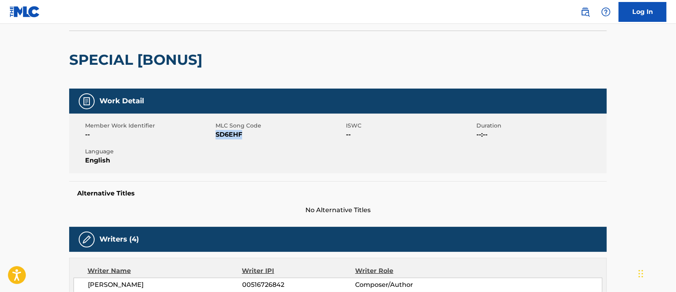
scroll to position [0, 0]
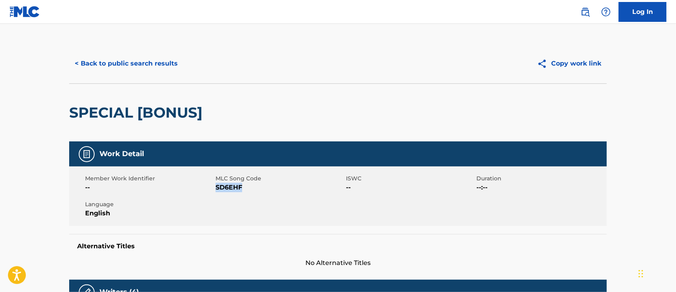
click at [105, 64] on button "< Back to public search results" at bounding box center [126, 64] width 114 height 20
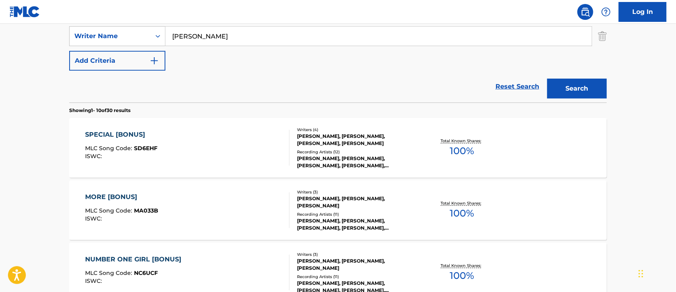
click at [127, 195] on div "MORE [BONUS]" at bounding box center [121, 197] width 73 height 10
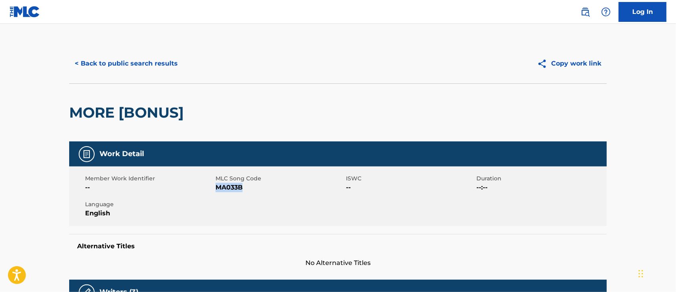
drag, startPoint x: 243, startPoint y: 187, endPoint x: 217, endPoint y: 185, distance: 26.3
click at [217, 185] on span "MA033B" at bounding box center [280, 188] width 128 height 10
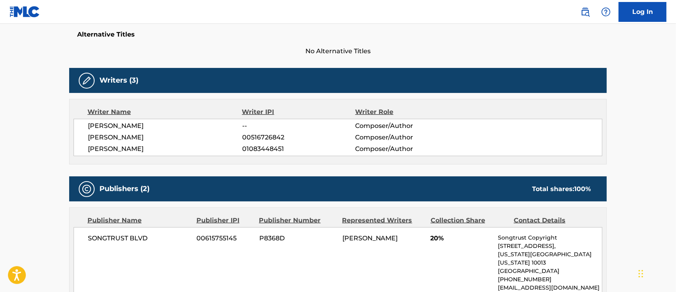
scroll to position [318, 0]
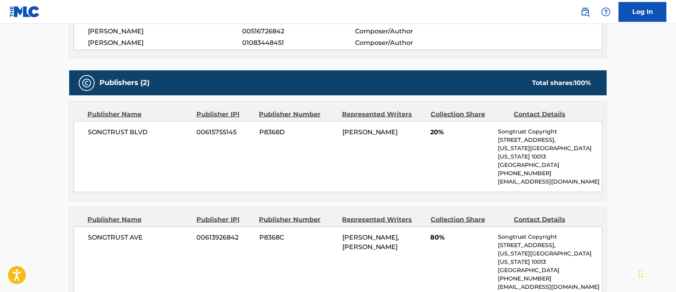
drag, startPoint x: 375, startPoint y: 249, endPoint x: 342, endPoint y: 231, distance: 37.4
click at [342, 233] on div "[PERSON_NAME], [PERSON_NAME]" at bounding box center [383, 242] width 82 height 19
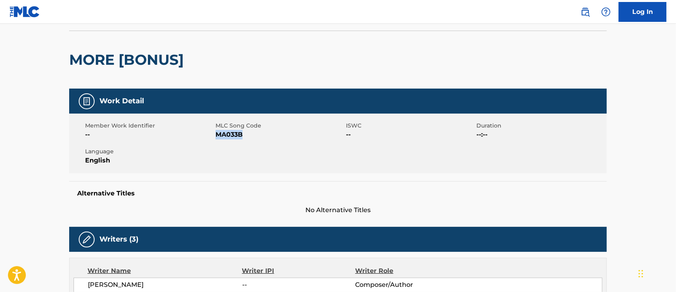
scroll to position [0, 0]
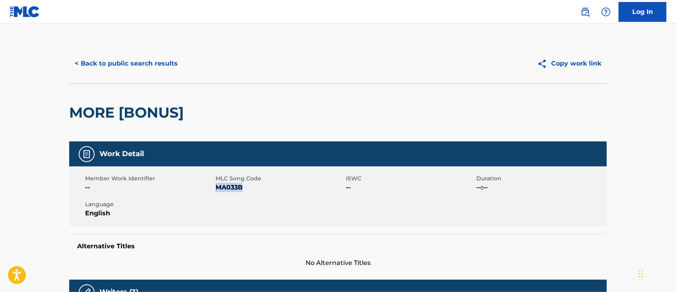
click at [99, 70] on button "< Back to public search results" at bounding box center [126, 64] width 114 height 20
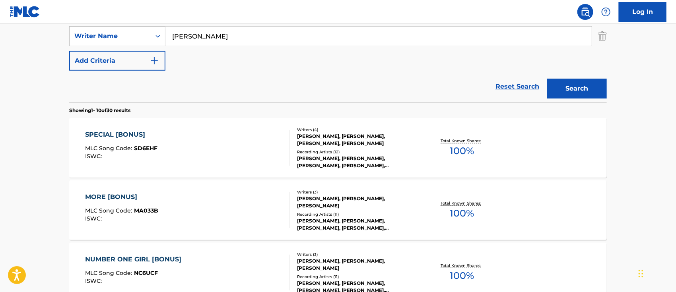
scroll to position [229, 0]
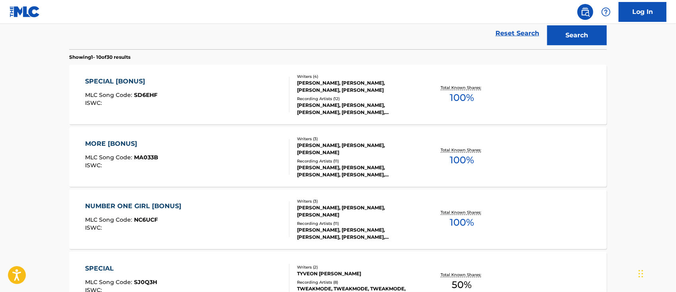
click at [158, 207] on div "NUMBER ONE GIRL [BONUS]" at bounding box center [135, 207] width 100 height 10
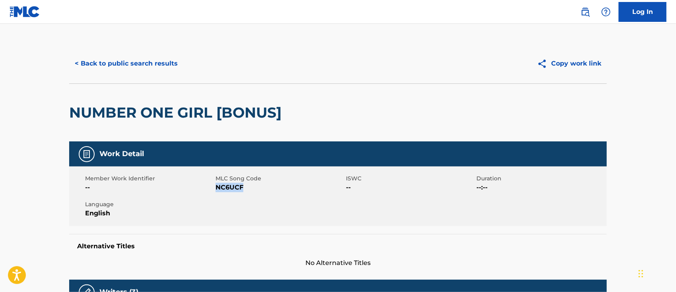
drag, startPoint x: 247, startPoint y: 188, endPoint x: 216, endPoint y: 190, distance: 31.1
click at [216, 190] on span "NC6UCF" at bounding box center [280, 188] width 128 height 10
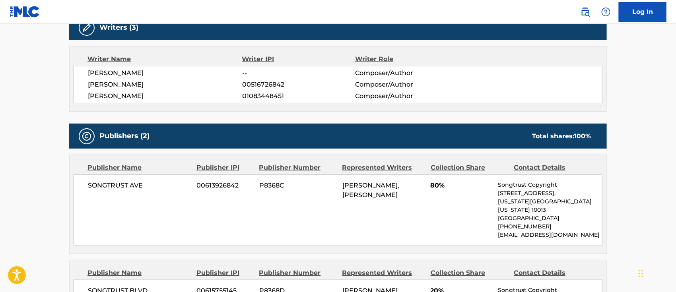
scroll to position [371, 0]
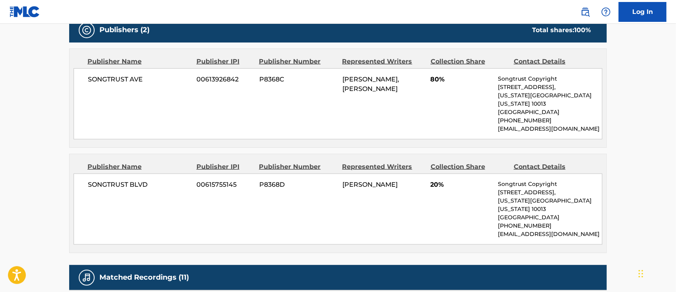
drag, startPoint x: 375, startPoint y: 102, endPoint x: 340, endPoint y: 75, distance: 43.9
click at [340, 75] on div "SONGTRUST AVE 00613926842 P8368C [PERSON_NAME], [PERSON_NAME] 80% Songtrust Cop…" at bounding box center [338, 103] width 529 height 71
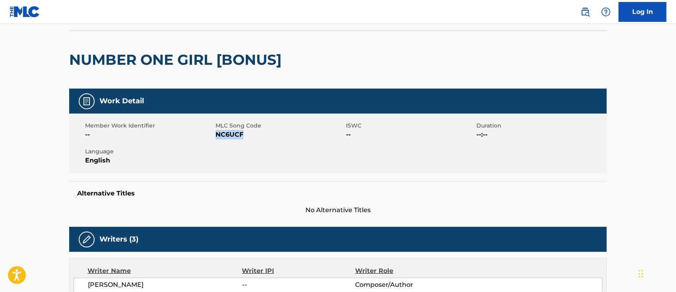
scroll to position [0, 0]
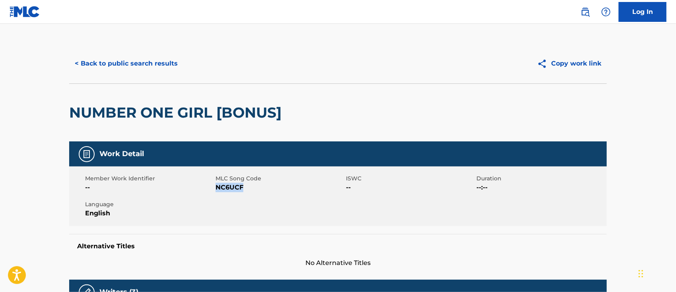
click at [103, 60] on button "< Back to public search results" at bounding box center [126, 64] width 114 height 20
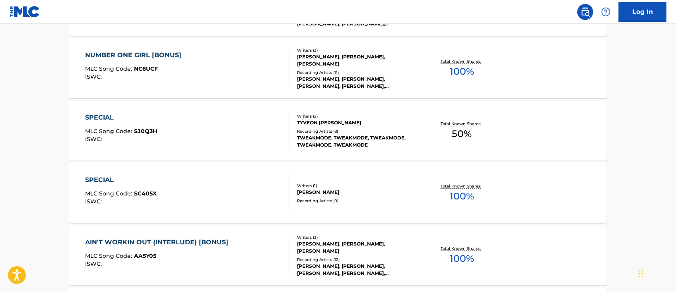
scroll to position [433, 0]
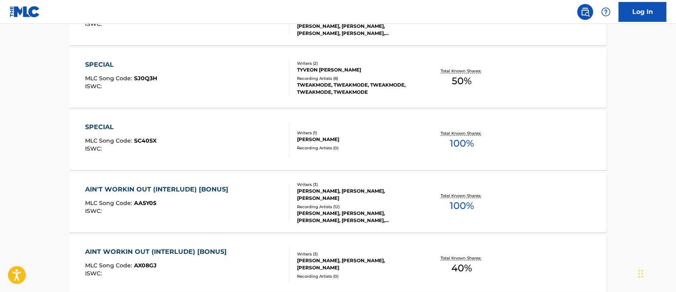
click at [169, 190] on div "AIN'T WORKIN OUT (INTERLUDE) [BONUS]" at bounding box center [158, 190] width 147 height 10
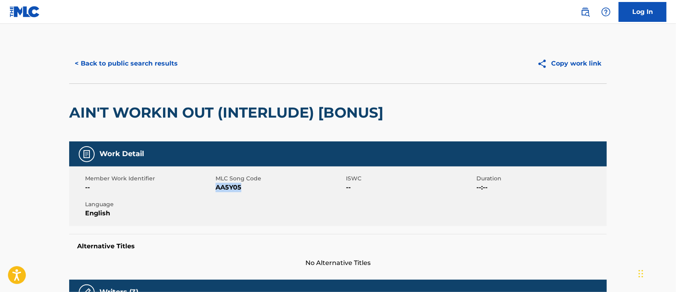
drag, startPoint x: 245, startPoint y: 205, endPoint x: 217, endPoint y: 208, distance: 28.5
click at [217, 192] on span "AA5Y05" at bounding box center [280, 188] width 128 height 10
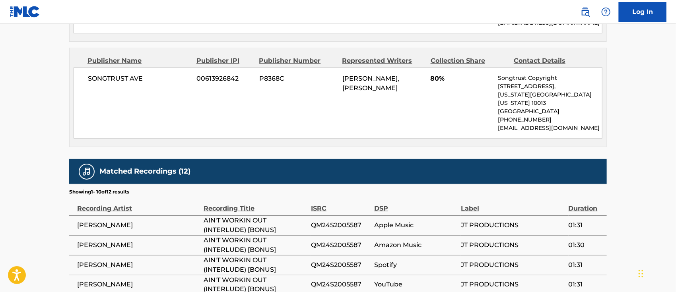
scroll to position [371, 0]
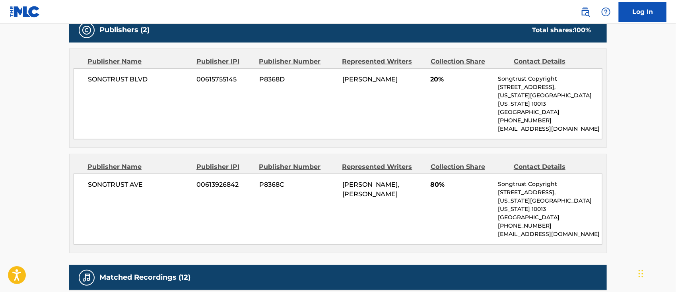
drag, startPoint x: 377, startPoint y: 213, endPoint x: 337, endPoint y: 192, distance: 44.8
click at [337, 192] on div "SONGTRUST AVE 00613926842 P8368C [PERSON_NAME], [PERSON_NAME] 80% Songtrust Cop…" at bounding box center [338, 209] width 529 height 71
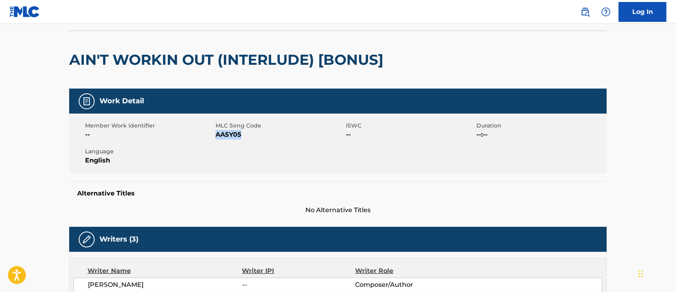
scroll to position [0, 0]
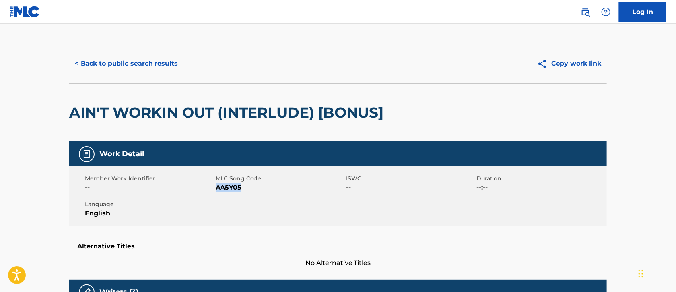
click at [119, 68] on button "< Back to public search results" at bounding box center [126, 64] width 114 height 20
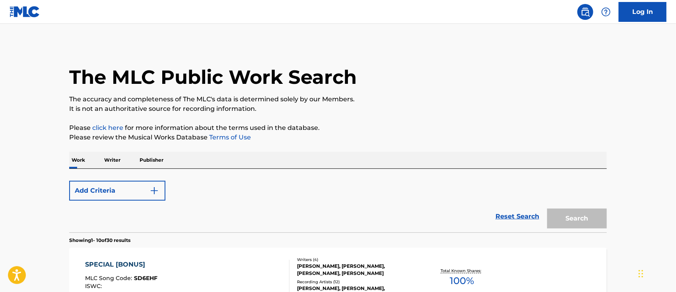
scroll to position [478, 0]
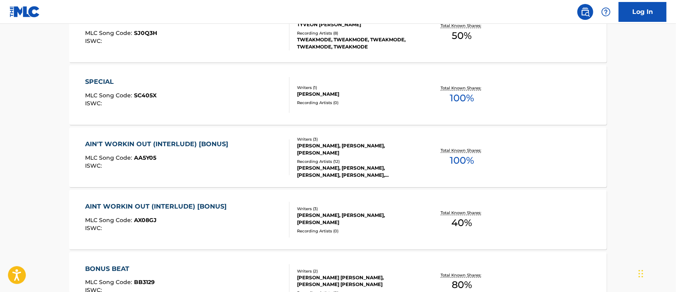
click at [148, 207] on div "AINT WORKIN OUT (INTERLUDE) [BONUS]" at bounding box center [158, 207] width 146 height 10
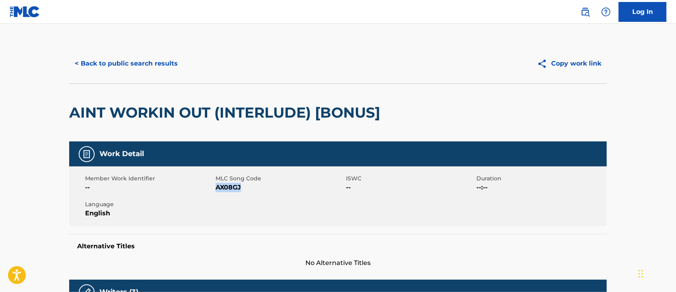
drag, startPoint x: 244, startPoint y: 190, endPoint x: 217, endPoint y: 188, distance: 27.1
click at [217, 188] on span "AX08GJ" at bounding box center [280, 188] width 128 height 10
click at [132, 65] on button "< Back to public search results" at bounding box center [126, 64] width 114 height 20
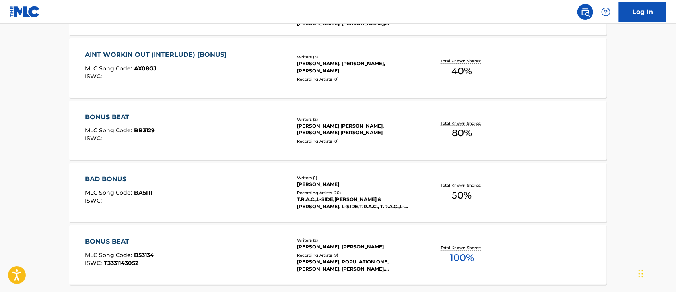
scroll to position [577, 0]
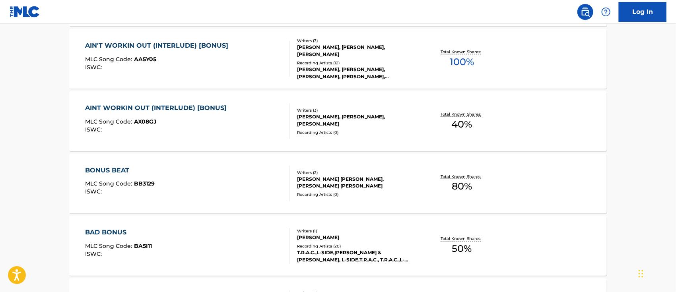
click at [195, 106] on div "AINT WORKIN OUT (INTERLUDE) [BONUS]" at bounding box center [158, 108] width 146 height 10
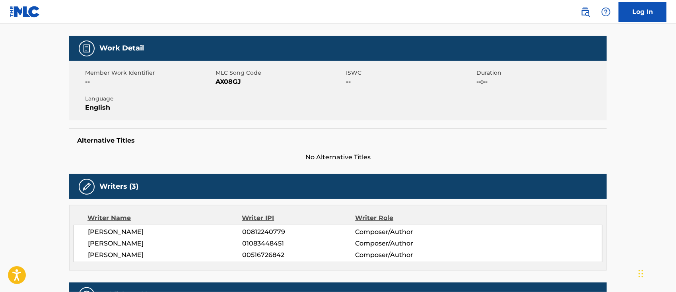
scroll to position [265, 0]
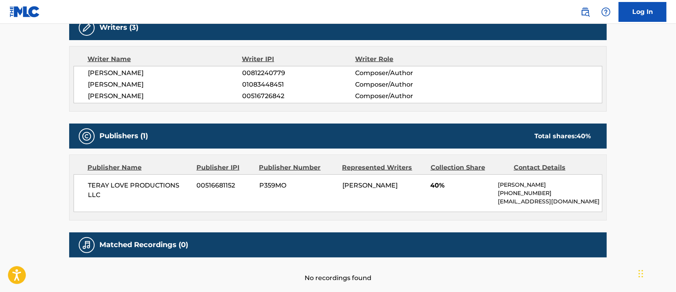
drag, startPoint x: 414, startPoint y: 184, endPoint x: 337, endPoint y: 182, distance: 77.2
click at [337, 182] on div "TERAY LOVE PRODUCTIONS LLC 00516681152 P359MO [PERSON_NAME] 40% [PERSON_NAME] […" at bounding box center [338, 194] width 529 height 38
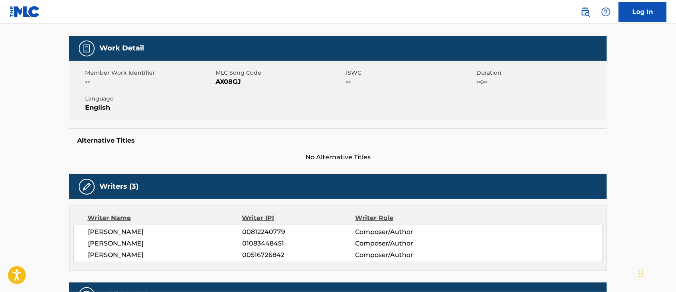
scroll to position [0, 0]
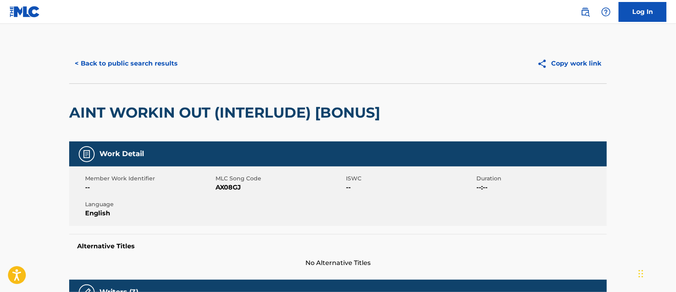
click at [121, 59] on button "< Back to public search results" at bounding box center [126, 64] width 114 height 20
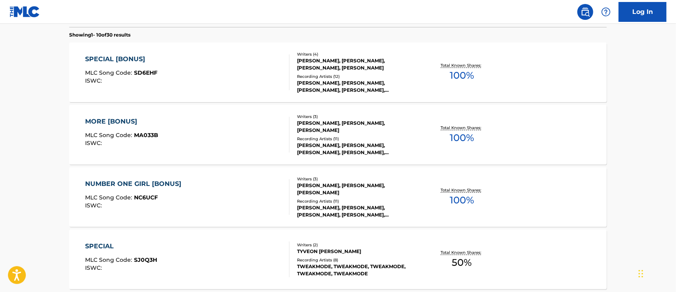
scroll to position [92, 0]
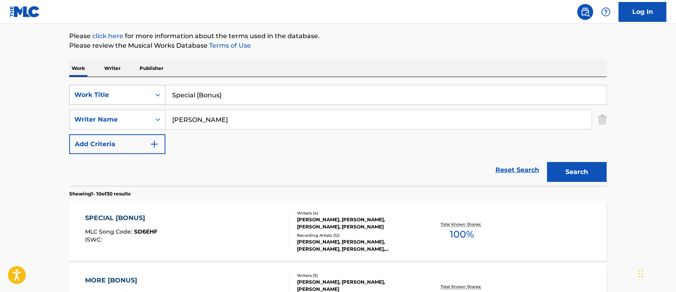
drag, startPoint x: 235, startPoint y: 95, endPoint x: 150, endPoint y: 94, distance: 84.3
click at [150, 94] on div "SearchWithCriteria51375b61-06b2-438d-9c0c-37878c6ea4ce Work Title Special [Bonu…" at bounding box center [338, 95] width 538 height 20
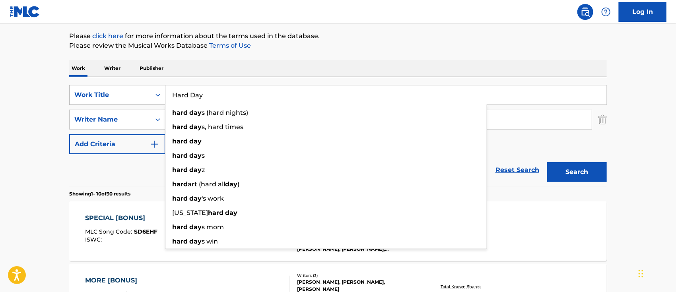
click at [547, 162] on button "Search" at bounding box center [577, 172] width 60 height 20
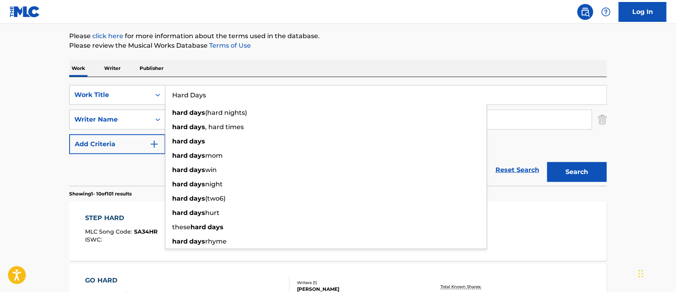
type input "Hard Days"
click at [604, 226] on div "STEP HARD MLC Song Code : SA34HR ISWC : Writers ( 3 ) [PERSON_NAME] [PERSON_NAM…" at bounding box center [338, 232] width 538 height 60
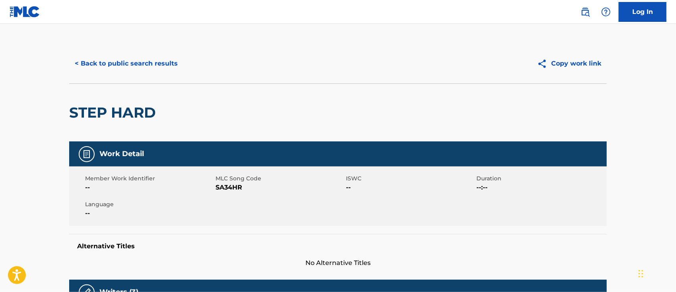
click at [146, 65] on button "< Back to public search results" at bounding box center [126, 64] width 114 height 20
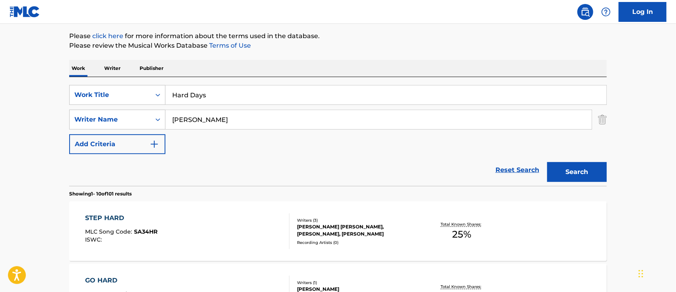
click at [571, 171] on button "Search" at bounding box center [577, 172] width 60 height 20
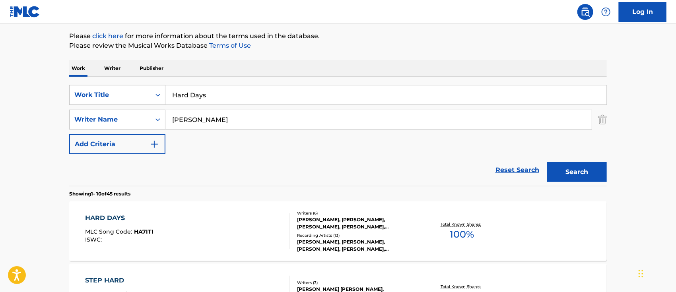
scroll to position [145, 0]
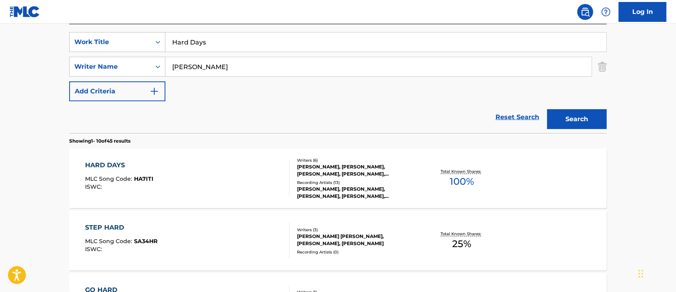
click at [116, 162] on div "HARD DAYS" at bounding box center [119, 166] width 68 height 10
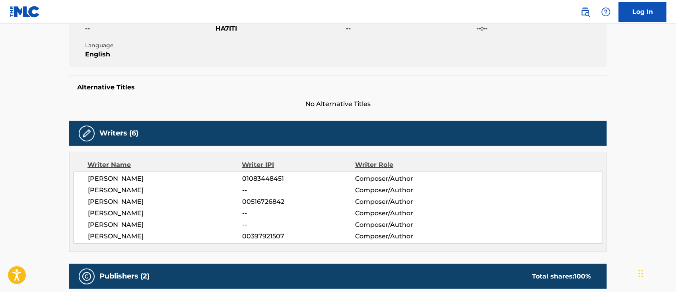
scroll to position [53, 0]
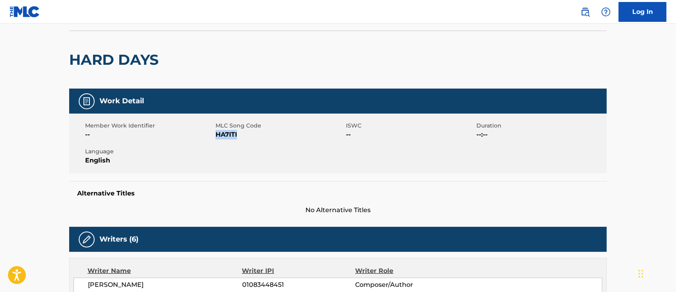
drag, startPoint x: 241, startPoint y: 134, endPoint x: 218, endPoint y: 138, distance: 23.5
click at [218, 138] on span "HA7ITI" at bounding box center [280, 135] width 128 height 10
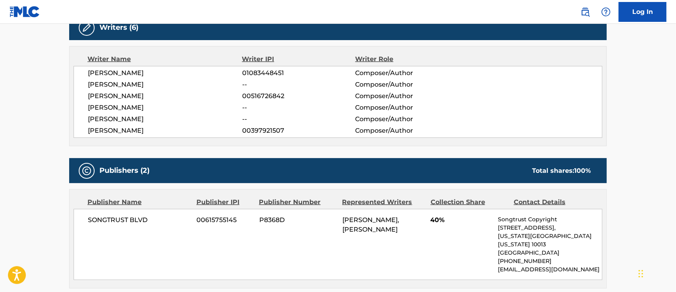
scroll to position [371, 0]
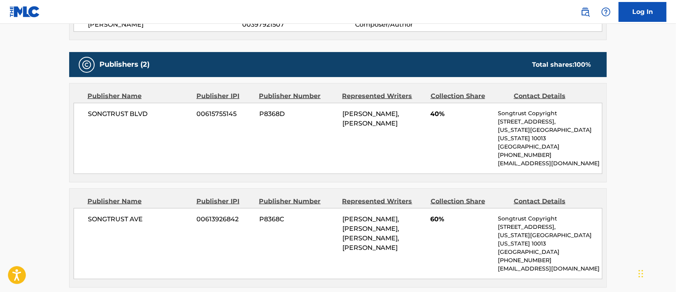
drag, startPoint x: 404, startPoint y: 239, endPoint x: 340, endPoint y: 208, distance: 70.6
click at [340, 208] on div "SONGTRUST AVE 00613926842 P8368C [PERSON_NAME], [PERSON_NAME], [PERSON_NAME], […" at bounding box center [338, 243] width 529 height 71
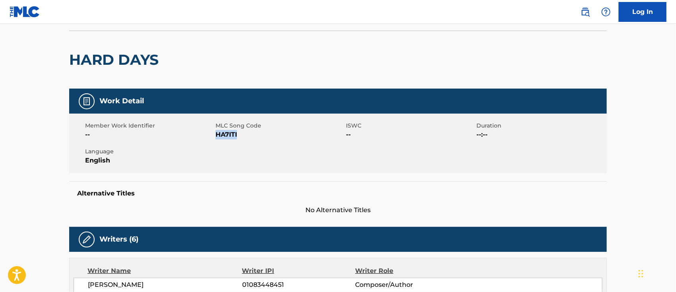
scroll to position [0, 0]
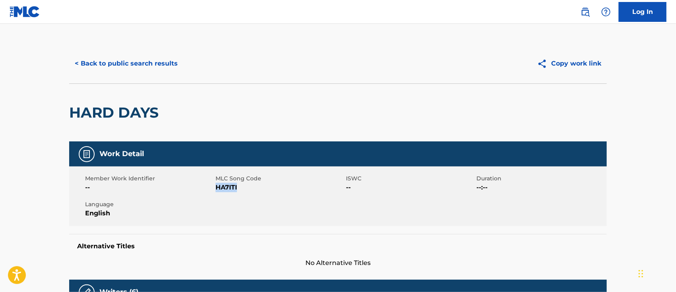
click at [160, 65] on button "< Back to public search results" at bounding box center [126, 64] width 114 height 20
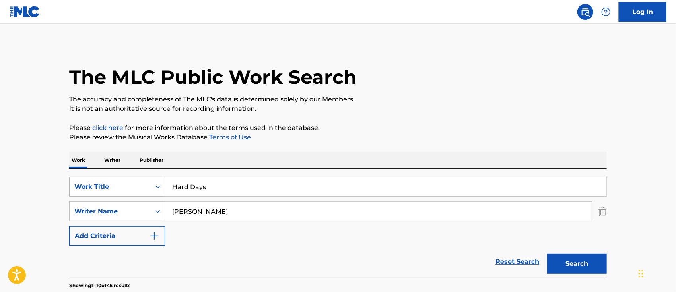
drag, startPoint x: 239, startPoint y: 187, endPoint x: 130, endPoint y: 177, distance: 108.7
click at [130, 177] on div "SearchWithCriteria51375b61-06b2-438d-9c0c-37878c6ea4ce Work Title Hard Days" at bounding box center [338, 187] width 538 height 20
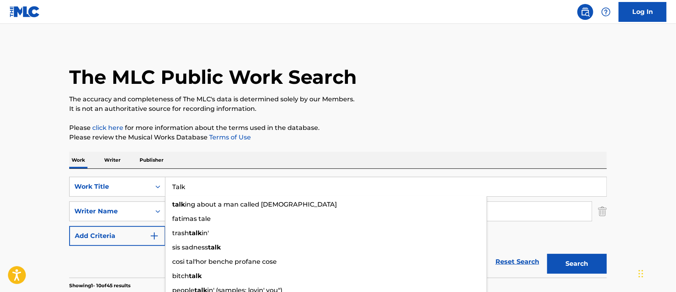
type input "Talk"
click at [547, 254] on button "Search" at bounding box center [577, 264] width 60 height 20
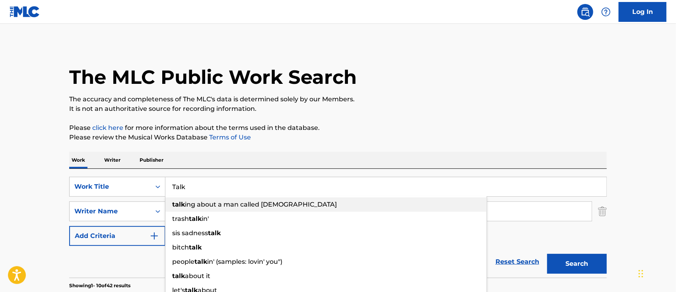
scroll to position [106, 0]
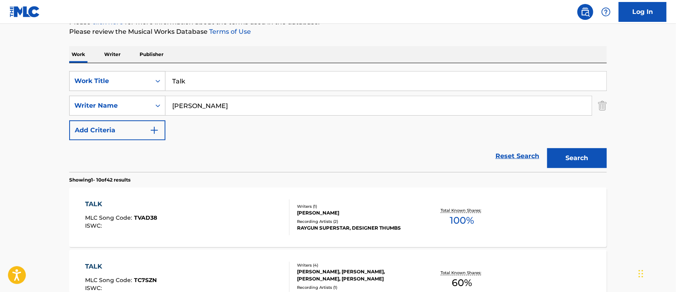
scroll to position [212, 0]
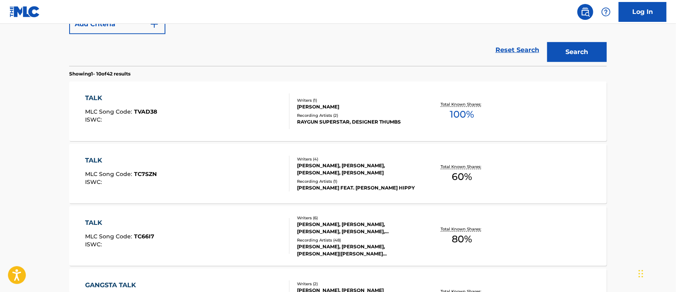
click at [95, 158] on div "TALK" at bounding box center [121, 161] width 72 height 10
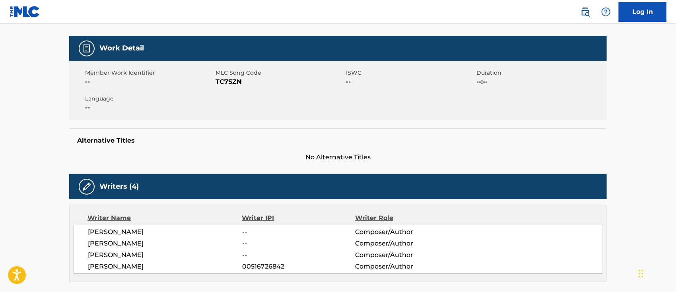
scroll to position [53, 0]
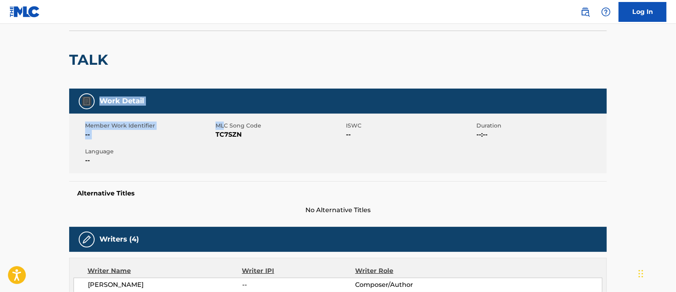
drag, startPoint x: 245, startPoint y: 84, endPoint x: 224, endPoint y: 114, distance: 36.4
click at [224, 114] on div "Member Work Identifier -- MLC Song Code TC7SZN ISWC -- Duration --:-- Language …" at bounding box center [338, 144] width 538 height 60
click at [255, 135] on span "TC7SZN" at bounding box center [280, 135] width 128 height 10
drag, startPoint x: 253, startPoint y: 135, endPoint x: 216, endPoint y: 133, distance: 36.6
click at [216, 133] on span "TC7SZN" at bounding box center [280, 135] width 128 height 10
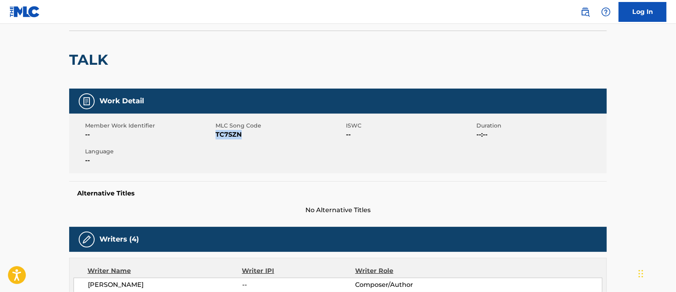
scroll to position [0, 0]
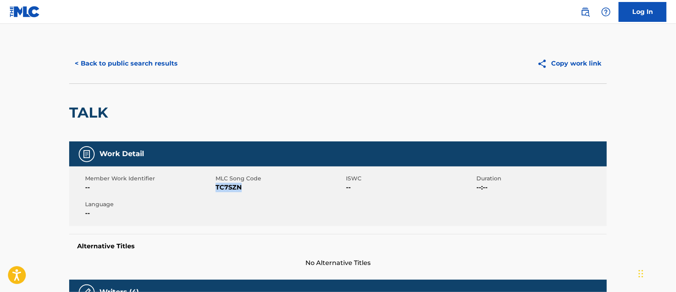
click at [162, 66] on button "< Back to public search results" at bounding box center [126, 64] width 114 height 20
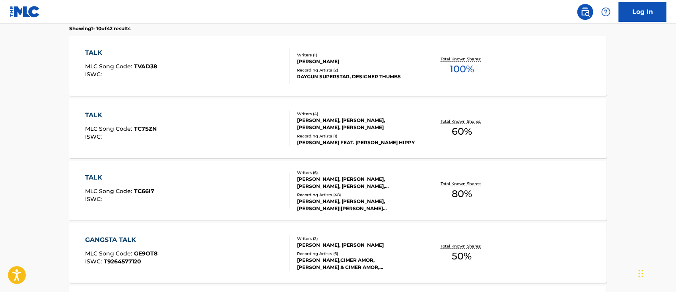
scroll to position [45, 0]
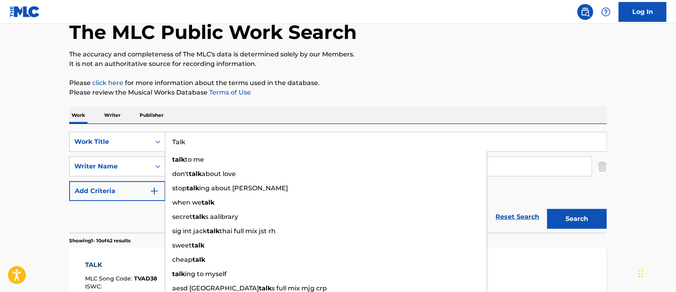
drag, startPoint x: 221, startPoint y: 146, endPoint x: 171, endPoint y: 137, distance: 51.4
click at [171, 137] on input "Talk" at bounding box center [385, 141] width 441 height 19
paste input "Why You Hurting Me"
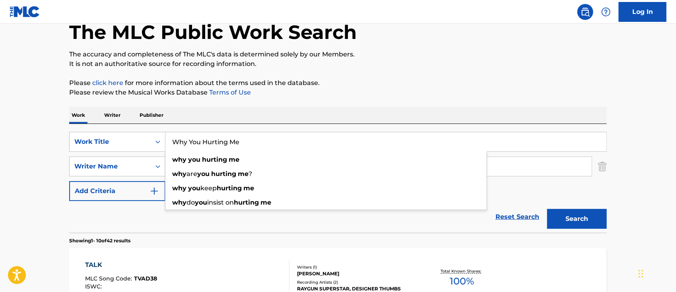
type input "Why You Hurting Me"
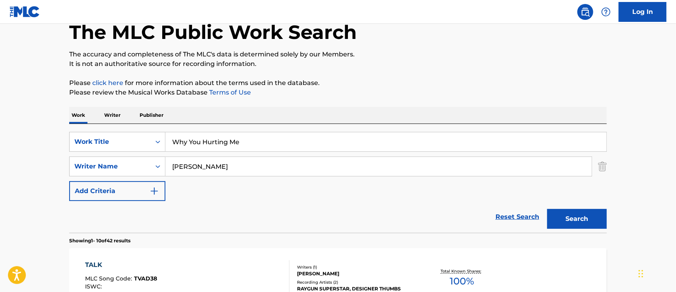
click at [576, 210] on button "Search" at bounding box center [577, 219] width 60 height 20
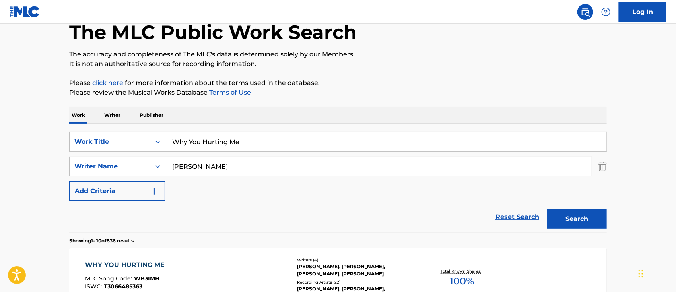
scroll to position [151, 0]
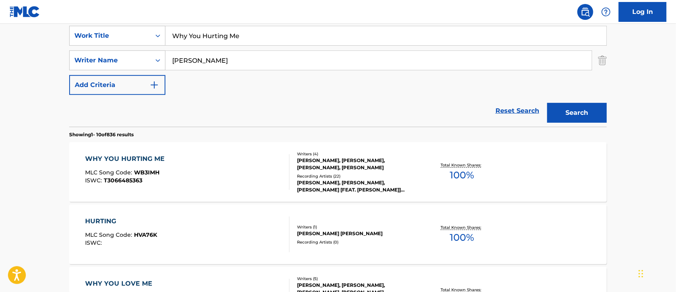
click at [146, 159] on div "WHY YOU HURTING ME" at bounding box center [127, 159] width 84 height 10
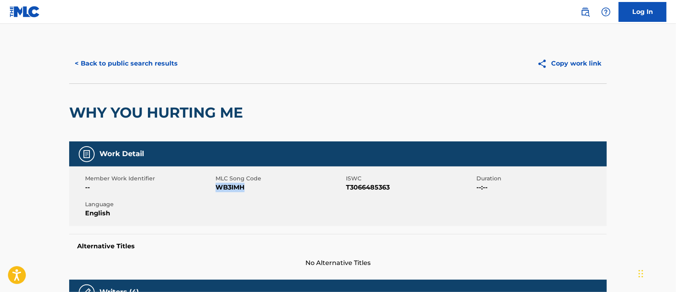
drag, startPoint x: 247, startPoint y: 190, endPoint x: 216, endPoint y: 188, distance: 30.6
click at [216, 188] on span "WB3IMH" at bounding box center [280, 188] width 128 height 10
drag, startPoint x: 392, startPoint y: 186, endPoint x: 347, endPoint y: 189, distance: 45.5
click at [347, 189] on span "T3066485363" at bounding box center [410, 188] width 128 height 10
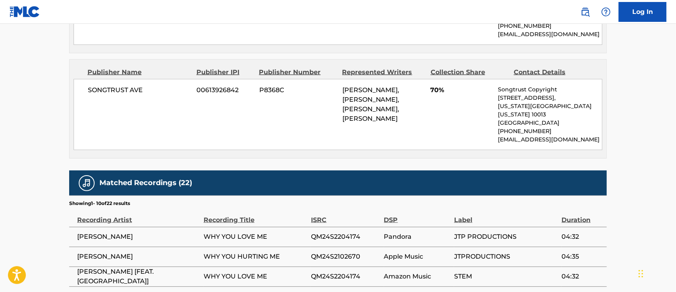
scroll to position [371, 0]
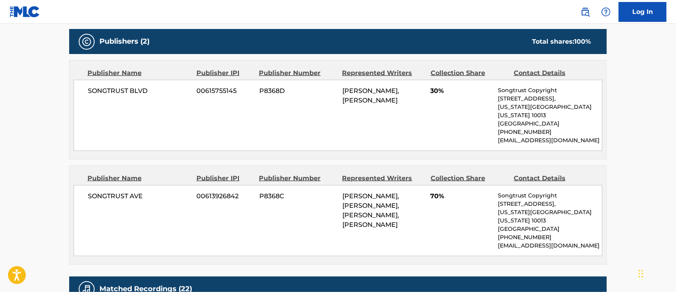
drag, startPoint x: 410, startPoint y: 227, endPoint x: 334, endPoint y: 186, distance: 86.1
click at [334, 186] on div "SONGTRUST AVE 00613926842 P8368C [PERSON_NAME], [PERSON_NAME], [PERSON_NAME], […" at bounding box center [338, 220] width 529 height 71
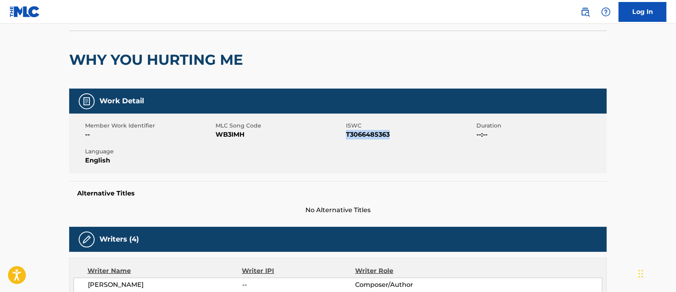
scroll to position [0, 0]
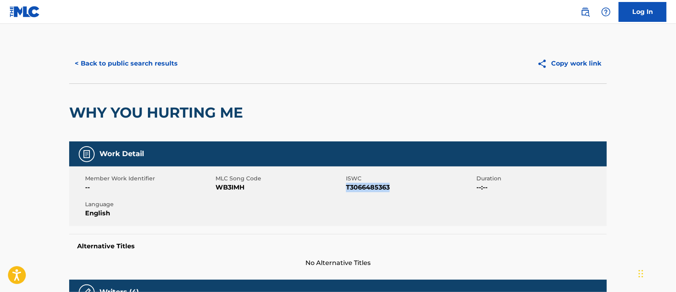
click at [134, 66] on button "< Back to public search results" at bounding box center [126, 64] width 114 height 20
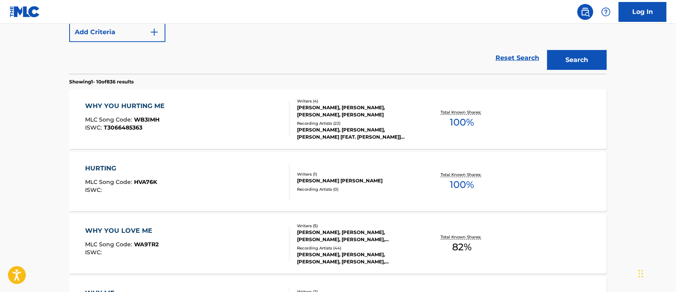
scroll to position [257, 0]
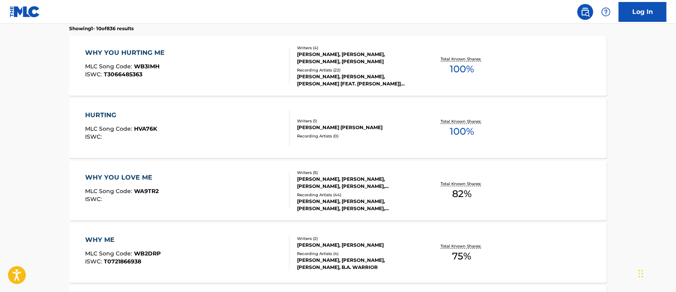
click at [144, 177] on div "WHY YOU LOVE ME" at bounding box center [122, 178] width 74 height 10
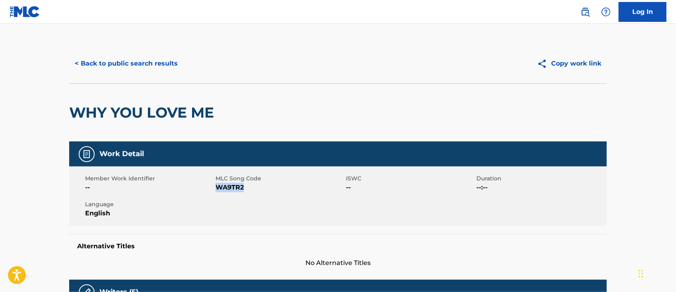
drag, startPoint x: 251, startPoint y: 187, endPoint x: 216, endPoint y: 187, distance: 34.6
click at [216, 187] on span "WA9TR2" at bounding box center [280, 188] width 128 height 10
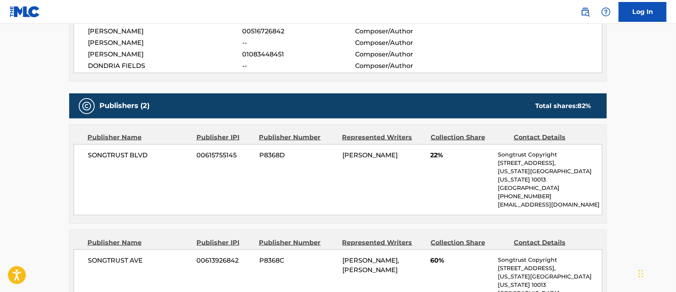
scroll to position [371, 0]
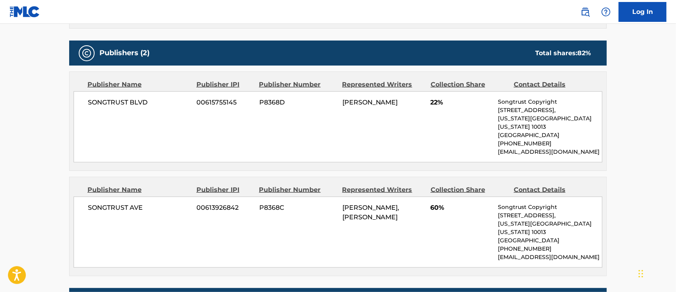
drag, startPoint x: 377, startPoint y: 218, endPoint x: 342, endPoint y: 199, distance: 39.9
click at [342, 203] on div "[PERSON_NAME], [PERSON_NAME]" at bounding box center [383, 212] width 82 height 19
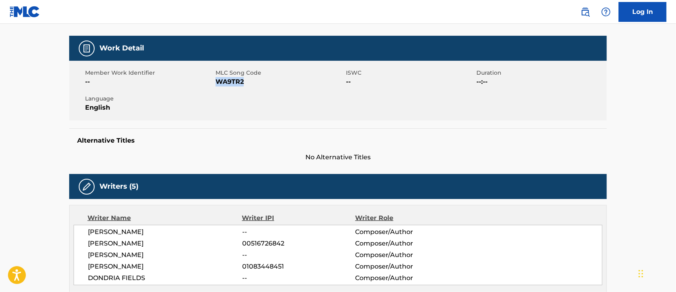
scroll to position [0, 0]
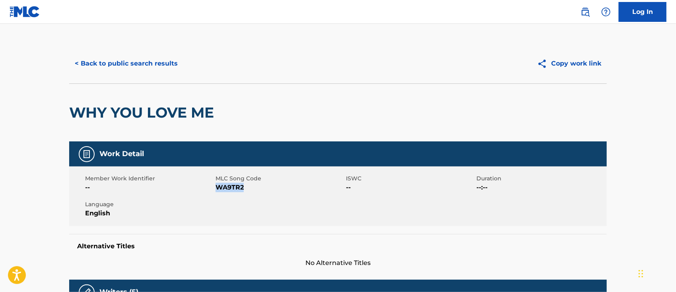
click at [117, 62] on button "< Back to public search results" at bounding box center [126, 64] width 114 height 20
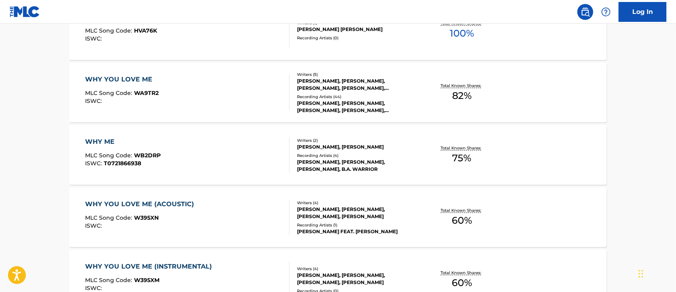
scroll to position [302, 0]
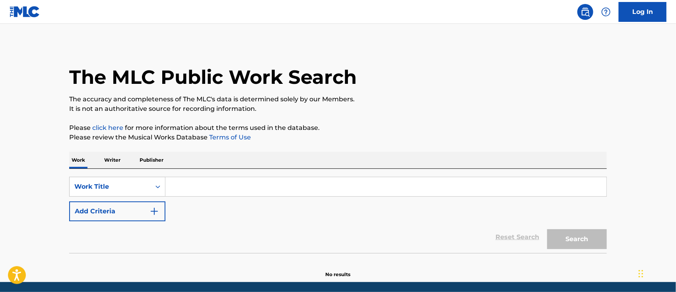
scroll to position [7, 0]
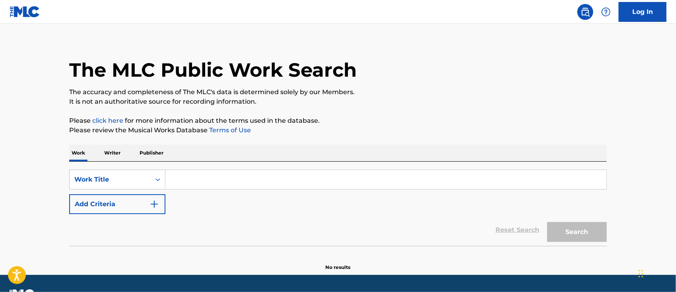
click at [188, 181] on input "Search Form" at bounding box center [385, 179] width 441 height 19
paste input "Why You Love Me"
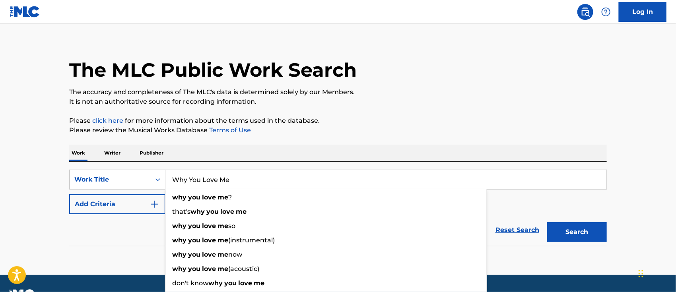
type input "Why You Love Me"
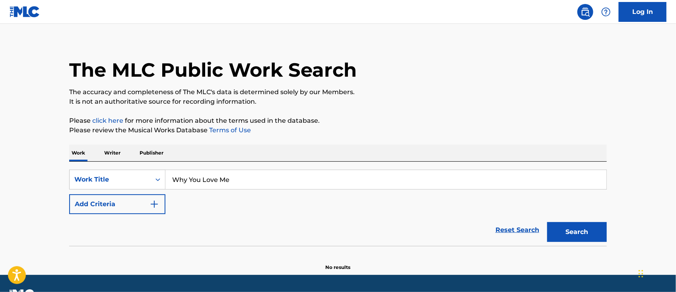
click at [126, 200] on button "Add Criteria" at bounding box center [117, 204] width 96 height 20
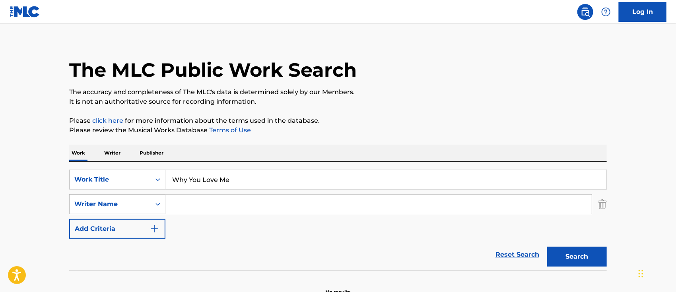
click at [193, 202] on input "Search Form" at bounding box center [378, 204] width 426 height 19
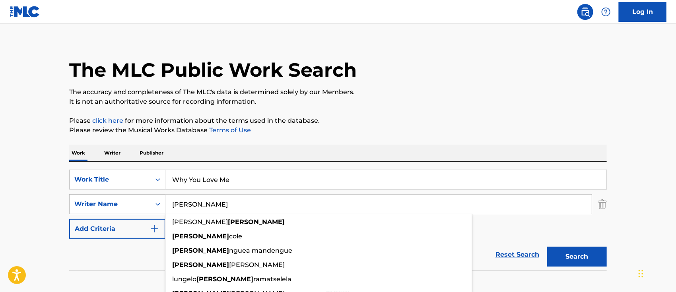
type input "[PERSON_NAME]"
click at [547, 247] on button "Search" at bounding box center [577, 257] width 60 height 20
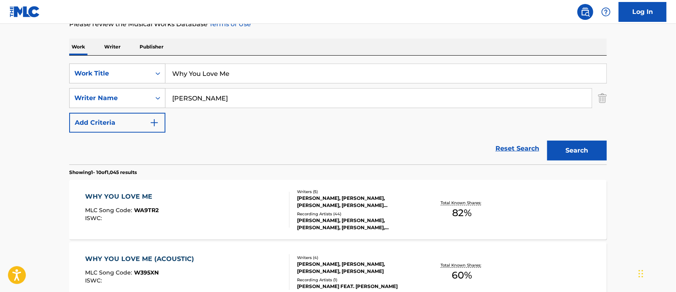
scroll to position [166, 0]
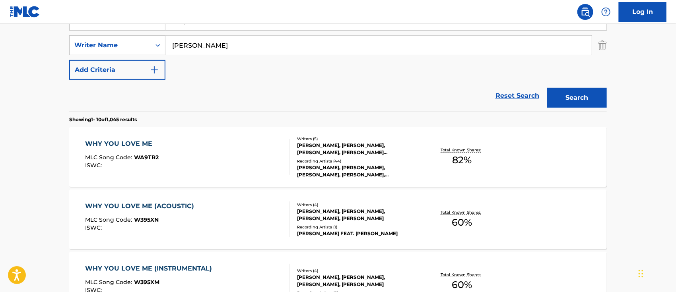
click at [175, 208] on div "WHY YOU LOVE ME (ACOUSTIC)" at bounding box center [141, 207] width 113 height 10
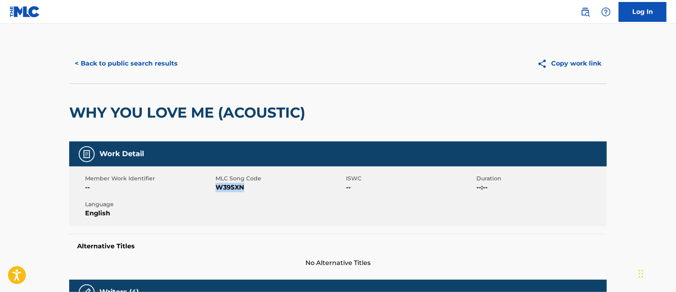
drag, startPoint x: 246, startPoint y: 190, endPoint x: 218, endPoint y: 188, distance: 28.4
click at [218, 188] on span "W395XN" at bounding box center [280, 188] width 128 height 10
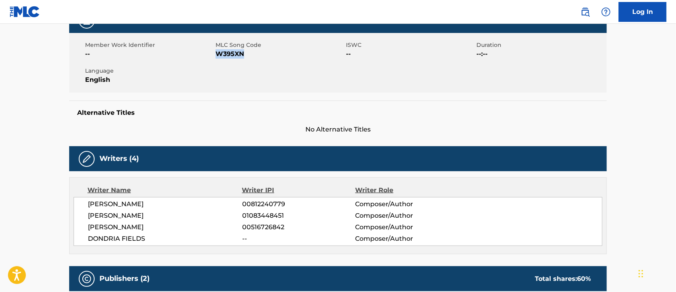
scroll to position [28, 0]
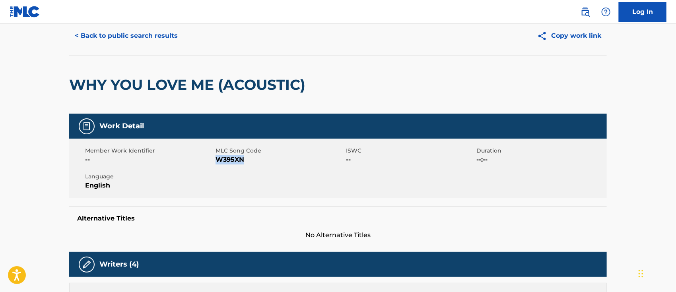
click at [117, 33] on button "< Back to public search results" at bounding box center [126, 36] width 114 height 20
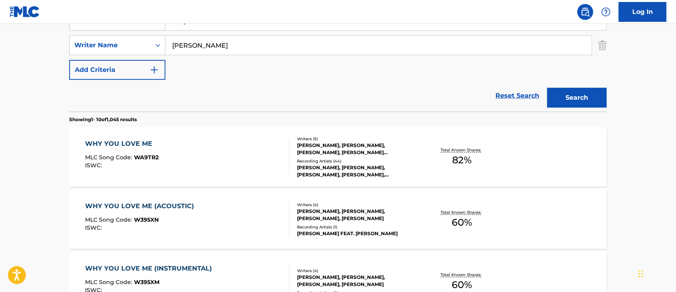
scroll to position [220, 0]
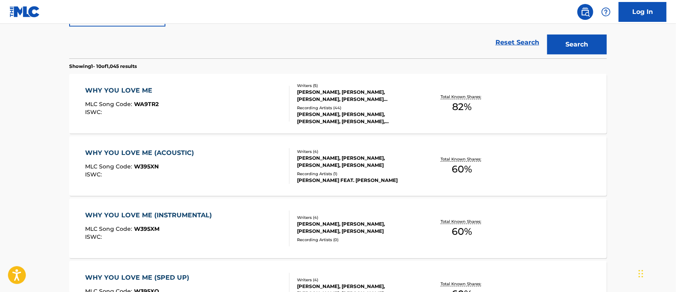
click at [187, 217] on div "WHY YOU LOVE ME (INSTRUMENTAL)" at bounding box center [150, 216] width 131 height 10
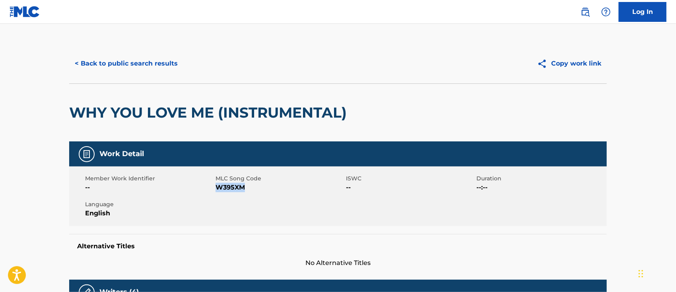
drag, startPoint x: 249, startPoint y: 188, endPoint x: 216, endPoint y: 188, distance: 33.8
click at [216, 188] on span "W395XM" at bounding box center [280, 188] width 128 height 10
click at [131, 66] on button "< Back to public search results" at bounding box center [126, 64] width 114 height 20
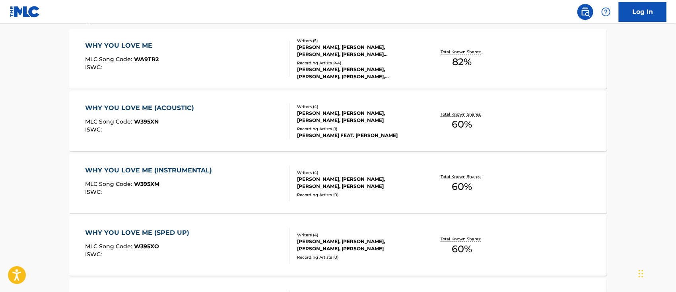
click at [151, 229] on div "WHY YOU LOVE ME (SPED UP)" at bounding box center [139, 233] width 108 height 10
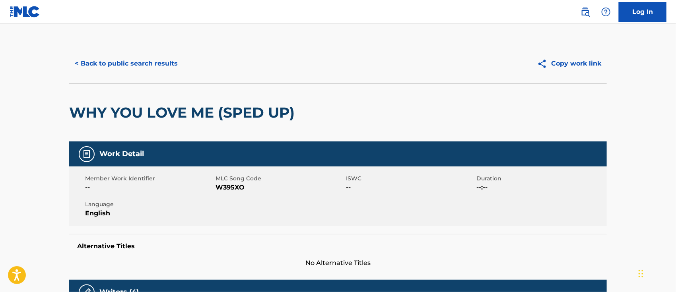
scroll to position [53, 0]
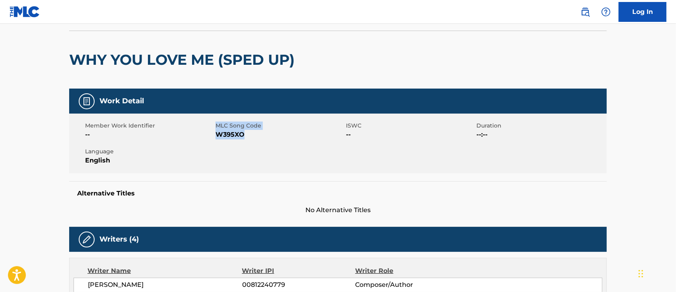
drag, startPoint x: 247, startPoint y: 136, endPoint x: 247, endPoint y: 150, distance: 13.9
click at [215, 138] on div "Member Work Identifier -- MLC Song Code W395XO ISWC -- Duration --:-- Language …" at bounding box center [338, 144] width 538 height 60
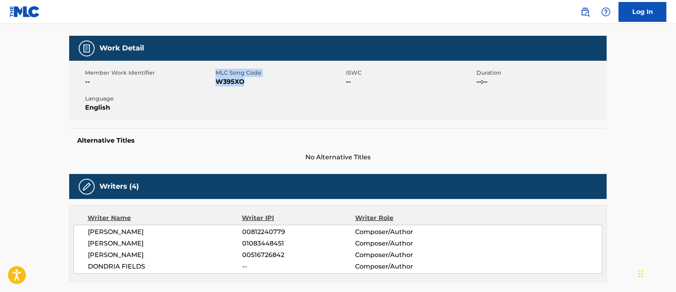
scroll to position [0, 0]
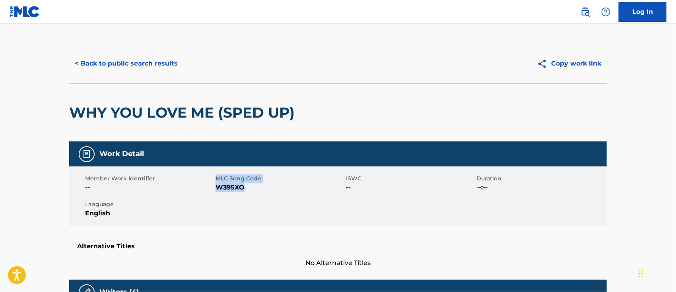
click at [153, 65] on button "< Back to public search results" at bounding box center [126, 64] width 114 height 20
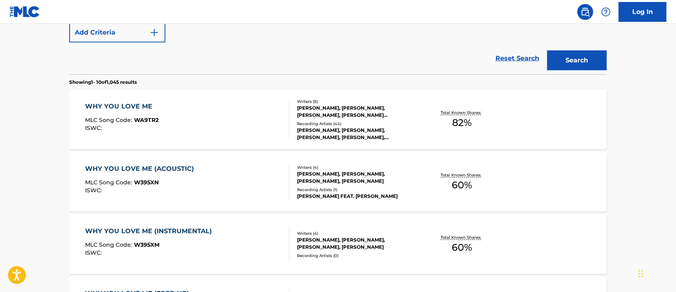
scroll to position [45, 0]
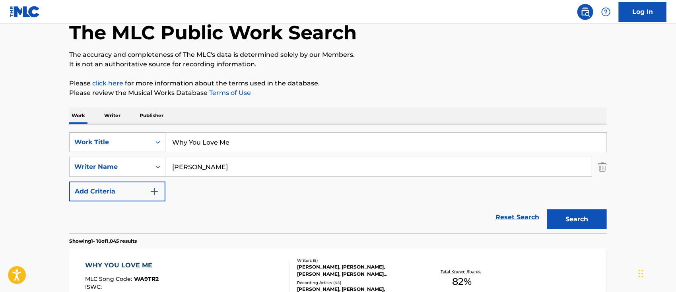
drag, startPoint x: 253, startPoint y: 145, endPoint x: 134, endPoint y: 132, distance: 119.2
click at [134, 132] on div "SearchWithCriteria51375b61-06b2-438d-9c0c-37878c6ea4ce Work Title Why You Love …" at bounding box center [338, 142] width 538 height 20
paste input "Right For"
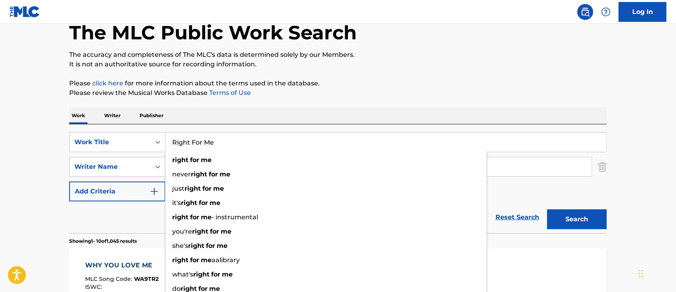
type input "Right For Me"
click at [595, 218] on button "Search" at bounding box center [577, 220] width 60 height 20
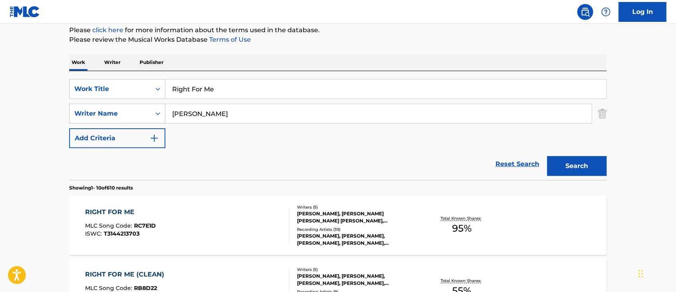
scroll to position [204, 0]
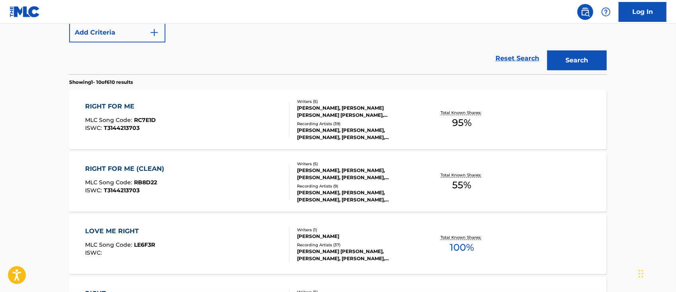
click at [127, 105] on div "RIGHT FOR ME" at bounding box center [120, 107] width 71 height 10
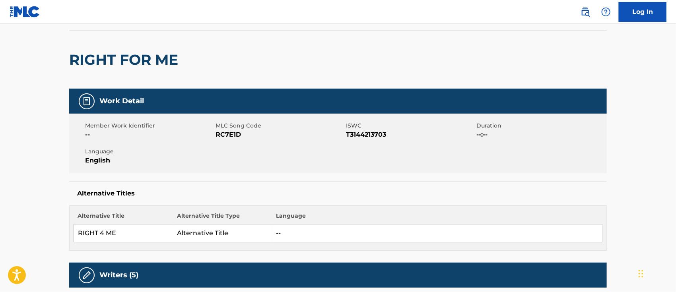
scroll to position [106, 0]
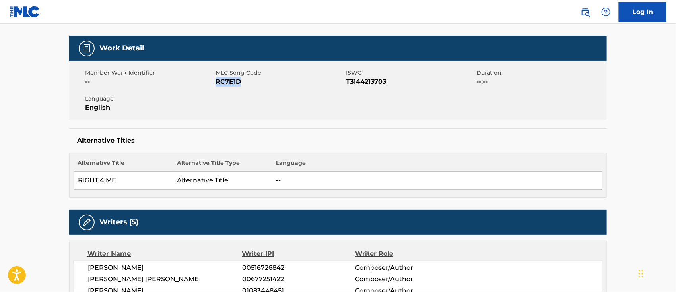
drag, startPoint x: 243, startPoint y: 81, endPoint x: 217, endPoint y: 81, distance: 25.5
click at [217, 81] on span "RC7E1D" at bounding box center [280, 82] width 128 height 10
drag, startPoint x: 393, startPoint y: 84, endPoint x: 348, endPoint y: 83, distance: 45.7
click at [348, 83] on span "T3144213703" at bounding box center [410, 82] width 128 height 10
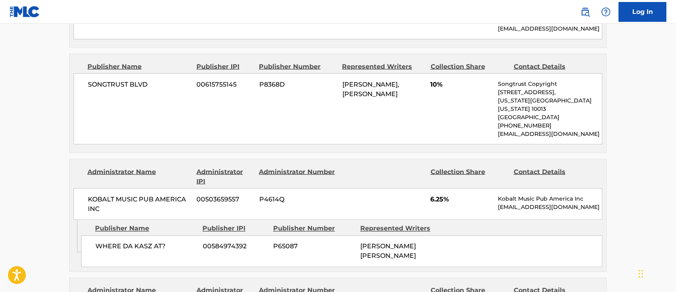
scroll to position [477, 0]
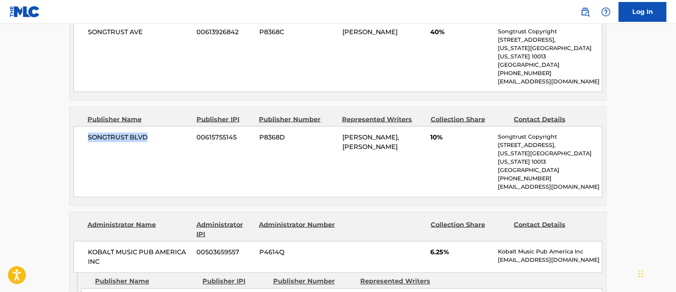
drag, startPoint x: 165, startPoint y: 129, endPoint x: 89, endPoint y: 128, distance: 76.0
click at [89, 133] on span "SONGTRUST BLVD" at bounding box center [139, 138] width 103 height 10
drag, startPoint x: 246, startPoint y: 127, endPoint x: 197, endPoint y: 128, distance: 49.3
click at [197, 133] on span "00615755145" at bounding box center [225, 138] width 56 height 10
drag, startPoint x: 425, startPoint y: 139, endPoint x: 338, endPoint y: 127, distance: 87.9
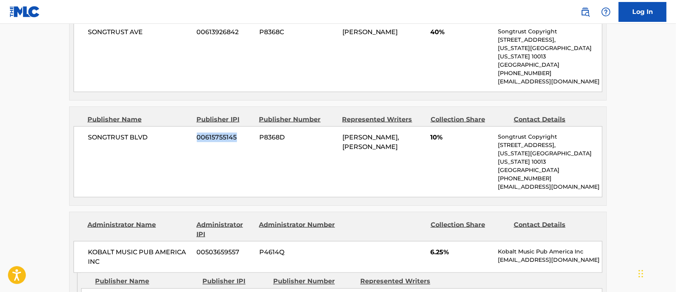
click at [338, 127] on div "SONGTRUST BLVD 00615755145 P8368D [PERSON_NAME], [PERSON_NAME] 10% Songtrust Co…" at bounding box center [338, 161] width 529 height 71
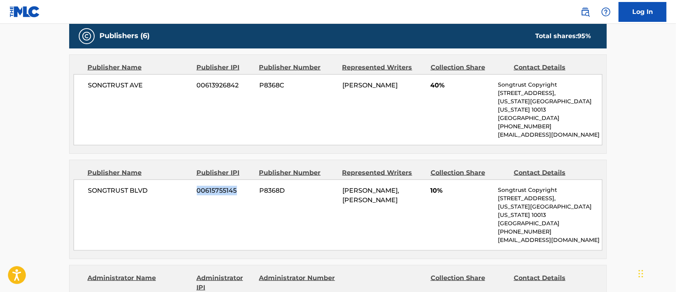
scroll to position [371, 0]
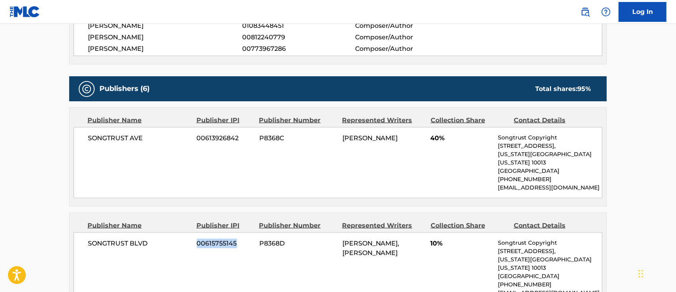
drag, startPoint x: 375, startPoint y: 148, endPoint x: 342, endPoint y: 137, distance: 35.6
click at [342, 137] on div "SONGTRUST AVE 00613926842 P8368C [PERSON_NAME] 40% Songtrust Copyright [STREET_…" at bounding box center [338, 162] width 529 height 71
drag, startPoint x: 421, startPoint y: 245, endPoint x: 342, endPoint y: 232, distance: 80.1
click at [342, 239] on div "[PERSON_NAME], [PERSON_NAME]" at bounding box center [383, 248] width 82 height 19
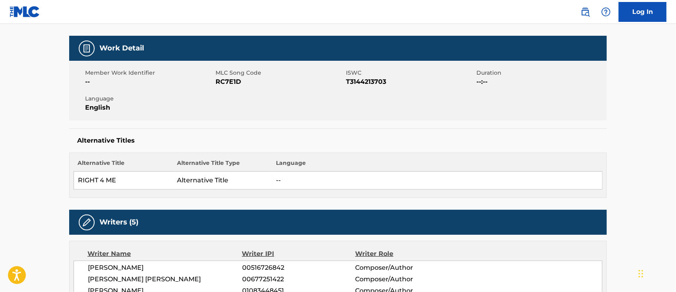
scroll to position [0, 0]
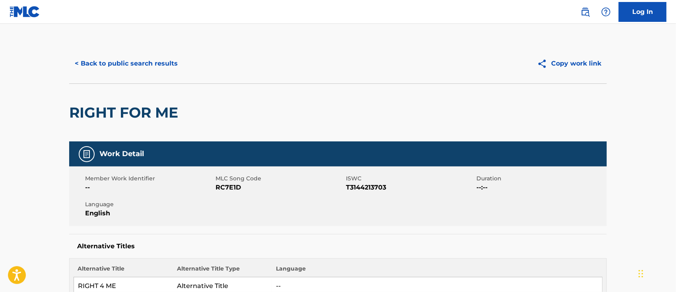
click at [132, 60] on button "< Back to public search results" at bounding box center [126, 64] width 114 height 20
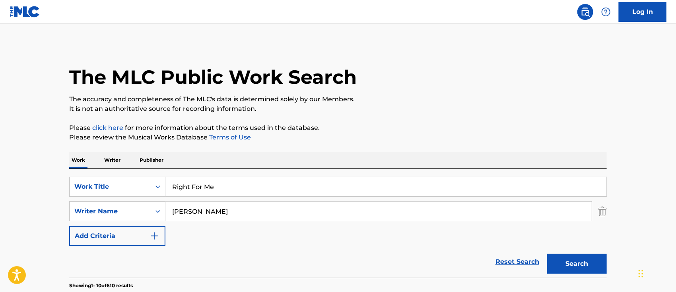
scroll to position [249, 0]
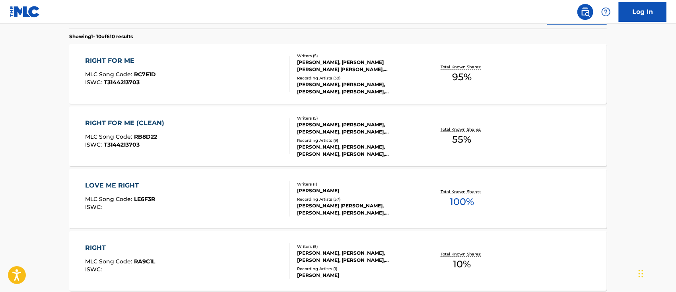
click at [142, 122] on div "RIGHT FOR ME (CLEAN)" at bounding box center [126, 124] width 83 height 10
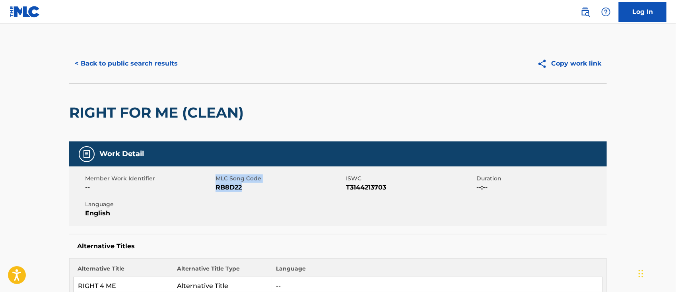
drag, startPoint x: 245, startPoint y: 187, endPoint x: 214, endPoint y: 189, distance: 31.1
click at [214, 189] on div "Member Work Identifier -- MLC Song Code RB8D22 ISWC T3144213703 Duration --:-- …" at bounding box center [338, 197] width 538 height 60
click at [268, 212] on div "Member Work Identifier -- MLC Song Code RB8D22 ISWC T3144213703 Duration --:-- …" at bounding box center [338, 197] width 538 height 60
drag, startPoint x: 241, startPoint y: 188, endPoint x: 218, endPoint y: 190, distance: 23.6
click at [218, 190] on span "RB8D22" at bounding box center [280, 188] width 128 height 10
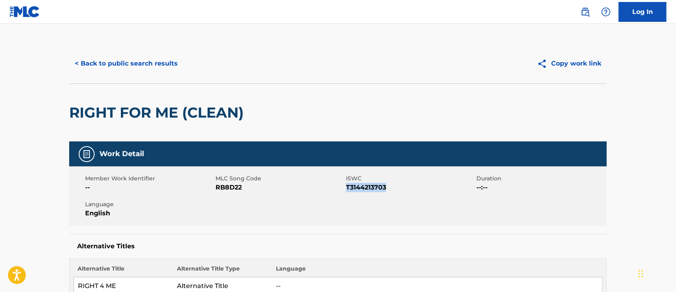
drag, startPoint x: 390, startPoint y: 190, endPoint x: 347, endPoint y: 192, distance: 43.0
click at [347, 192] on span "T3144213703" at bounding box center [410, 188] width 128 height 10
click at [171, 65] on button "< Back to public search results" at bounding box center [126, 64] width 114 height 20
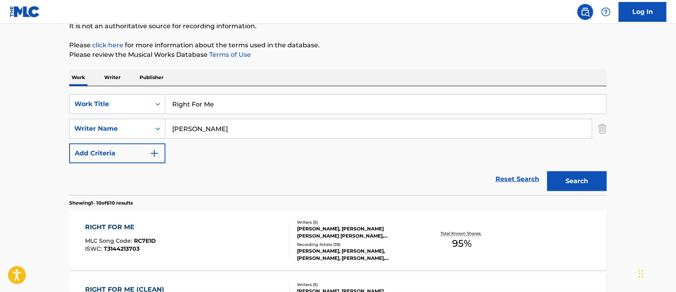
scroll to position [29, 0]
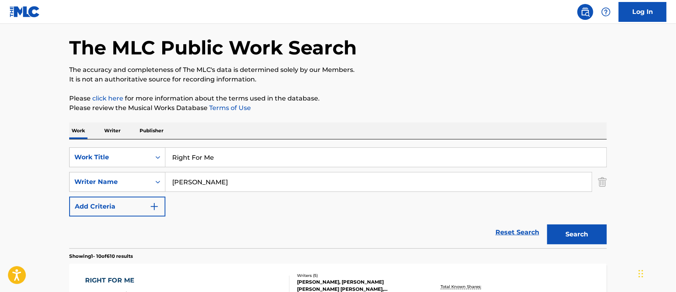
drag, startPoint x: 229, startPoint y: 150, endPoint x: 165, endPoint y: 150, distance: 64.0
click at [165, 150] on input "Right For Me" at bounding box center [385, 157] width 441 height 19
paste input "CRZY"
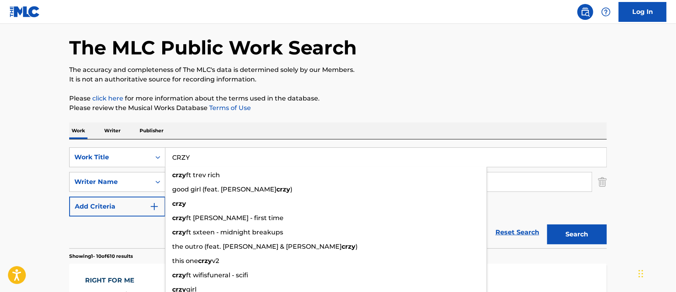
type input "CRZY"
click at [575, 229] on button "Search" at bounding box center [577, 235] width 60 height 20
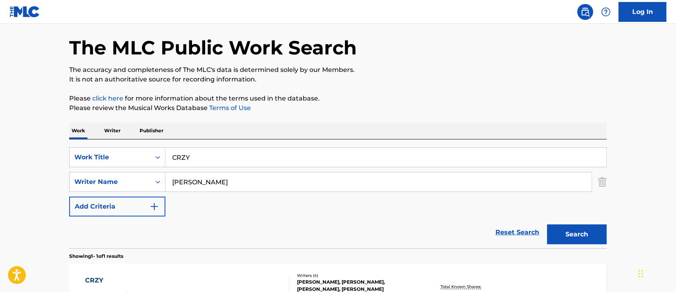
scroll to position [136, 0]
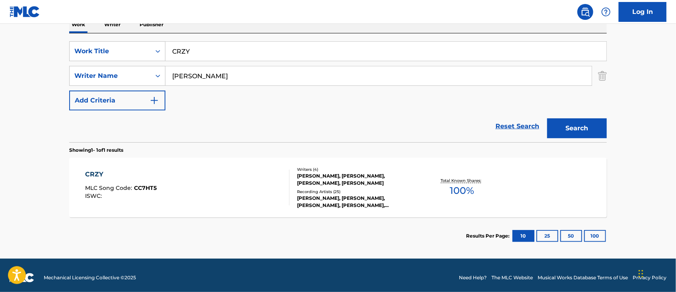
click at [213, 188] on div "CRZY MLC Song Code : CC7HT5 ISWC :" at bounding box center [187, 188] width 204 height 36
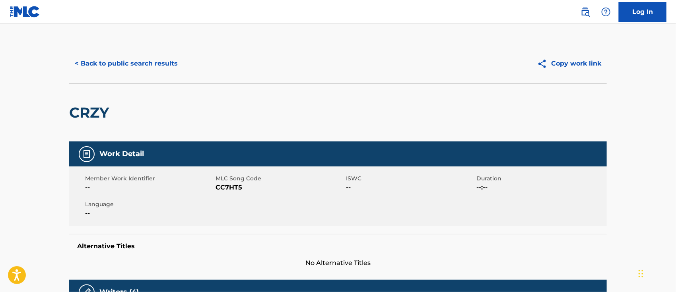
scroll to position [53, 0]
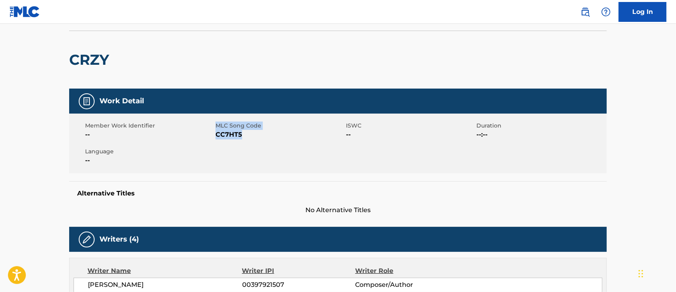
drag, startPoint x: 243, startPoint y: 134, endPoint x: 211, endPoint y: 143, distance: 32.9
click at [211, 143] on div "Member Work Identifier -- MLC Song Code CC7HT5 ISWC -- Duration --:-- Language …" at bounding box center [338, 144] width 538 height 60
click at [222, 136] on span "CC7HT5" at bounding box center [280, 135] width 128 height 10
drag, startPoint x: 244, startPoint y: 135, endPoint x: 216, endPoint y: 135, distance: 27.8
click at [216, 135] on span "CC7HT5" at bounding box center [280, 135] width 128 height 10
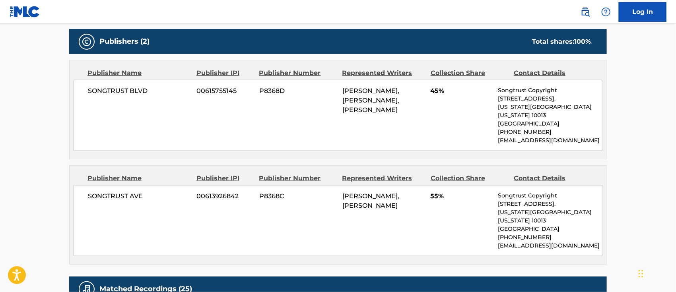
scroll to position [318, 0]
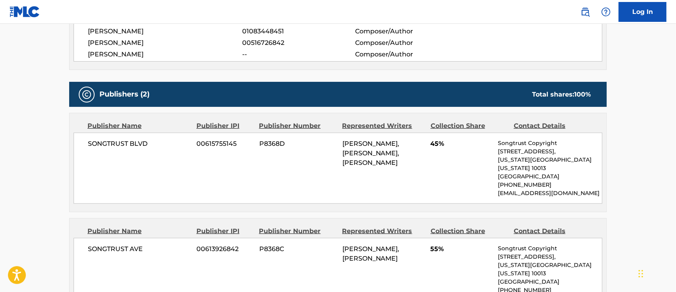
drag, startPoint x: 375, startPoint y: 258, endPoint x: 340, endPoint y: 239, distance: 39.0
click at [340, 239] on div "SONGTRUST AVE 00613926842 P8368C [PERSON_NAME], [PERSON_NAME] 55% Songtrust Cop…" at bounding box center [338, 273] width 529 height 71
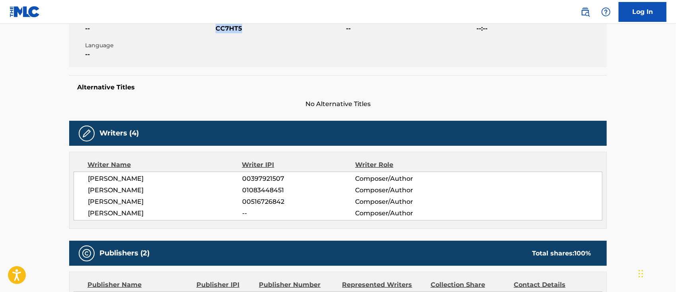
scroll to position [0, 0]
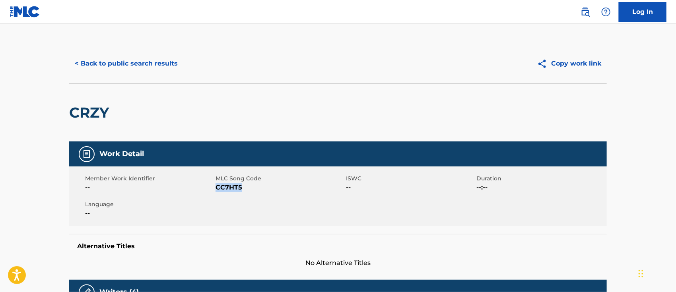
click at [116, 65] on button "< Back to public search results" at bounding box center [126, 64] width 114 height 20
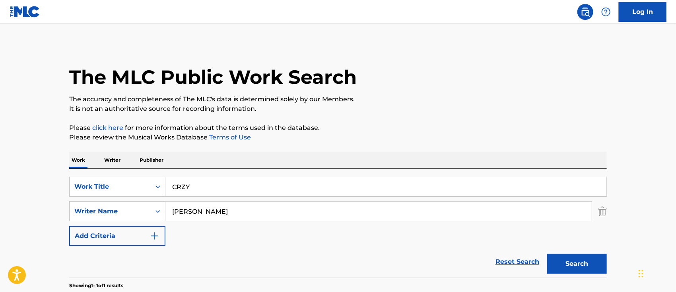
scroll to position [95, 0]
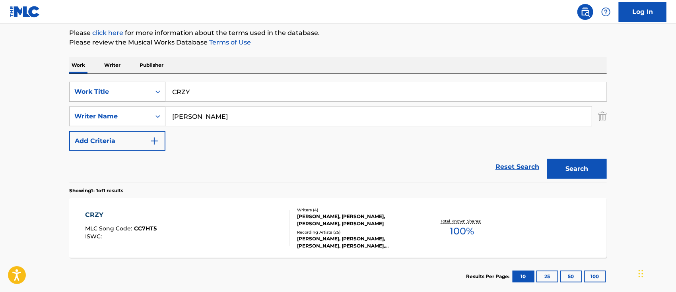
drag, startPoint x: 245, startPoint y: 97, endPoint x: 146, endPoint y: 88, distance: 99.4
click at [146, 88] on div "SearchWithCriteria51375b61-06b2-438d-9c0c-37878c6ea4ce Work Title CRZY" at bounding box center [338, 92] width 538 height 20
paste input "Honest"
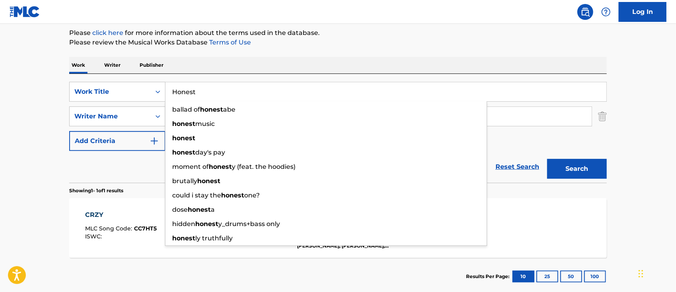
type input "Honest"
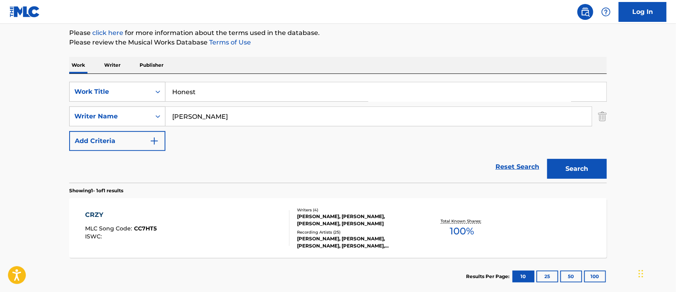
click at [571, 168] on button "Search" at bounding box center [577, 169] width 60 height 20
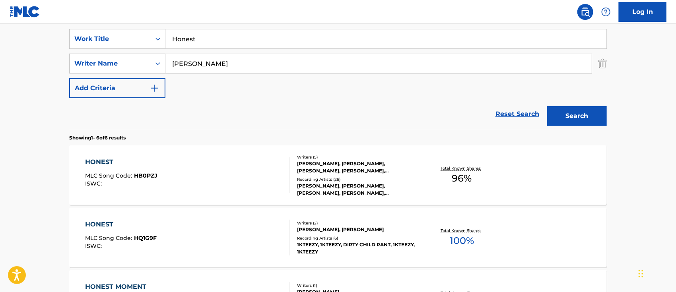
scroll to position [201, 0]
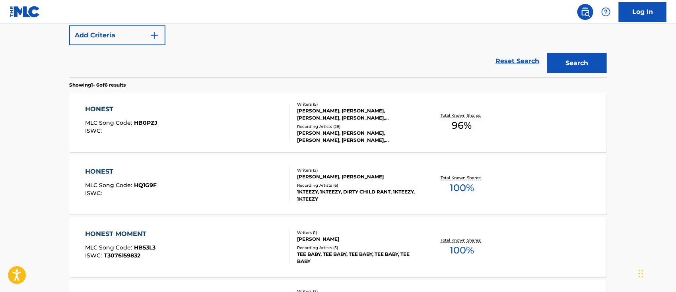
click at [120, 105] on div "HONEST" at bounding box center [121, 110] width 72 height 10
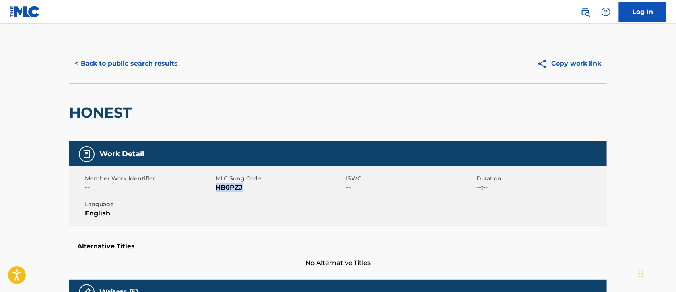
drag, startPoint x: 246, startPoint y: 189, endPoint x: 216, endPoint y: 188, distance: 29.4
click at [216, 188] on span "HB0PZJ" at bounding box center [280, 188] width 128 height 10
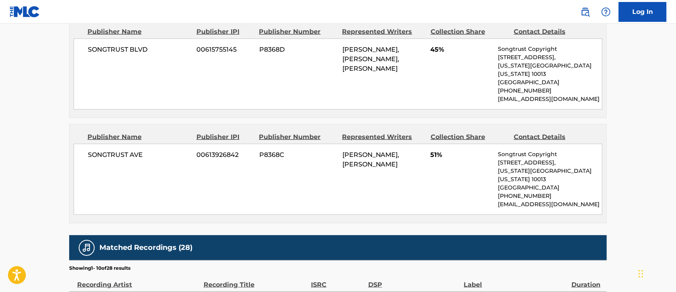
scroll to position [371, 0]
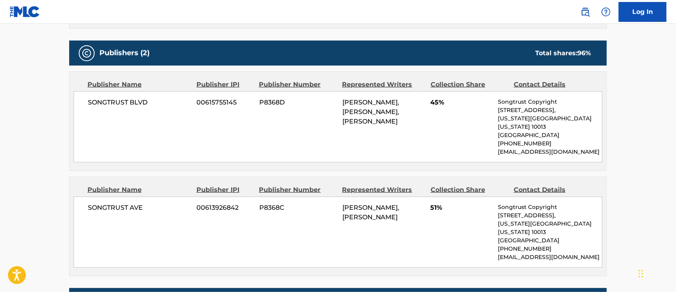
drag, startPoint x: 377, startPoint y: 219, endPoint x: 345, endPoint y: 198, distance: 38.5
click at [345, 203] on div "[PERSON_NAME], [PERSON_NAME]" at bounding box center [383, 212] width 82 height 19
click at [375, 220] on div "[PERSON_NAME], [PERSON_NAME]" at bounding box center [383, 212] width 82 height 19
drag, startPoint x: 378, startPoint y: 216, endPoint x: 339, endPoint y: 199, distance: 42.4
click at [339, 199] on div "SONGTRUST AVE 00613926842 P8368C [PERSON_NAME], [PERSON_NAME] 51% Songtrust Cop…" at bounding box center [338, 232] width 529 height 71
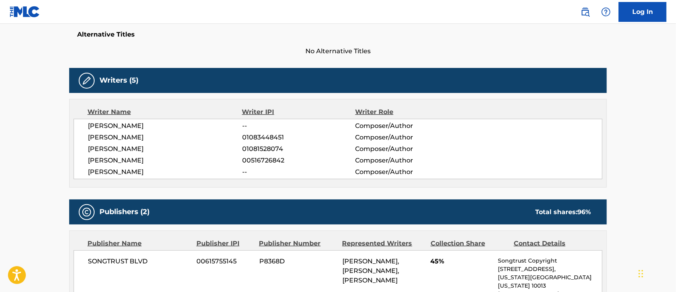
scroll to position [0, 0]
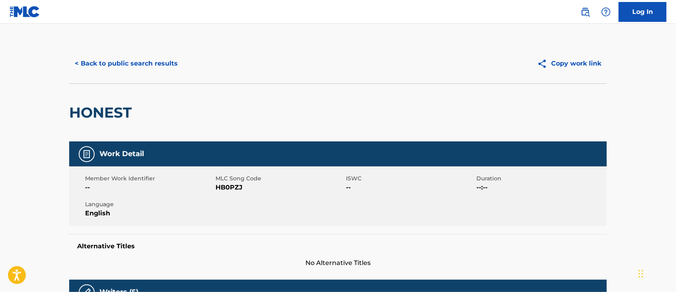
click at [134, 61] on button "< Back to public search results" at bounding box center [126, 64] width 114 height 20
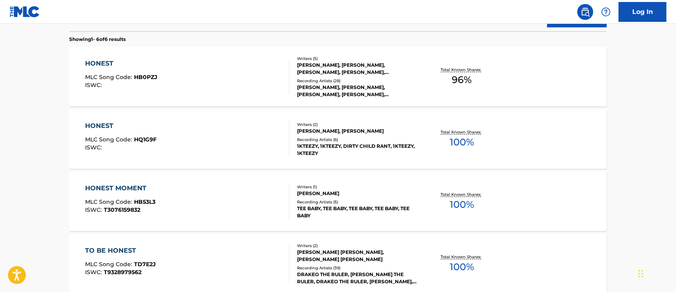
scroll to position [87, 0]
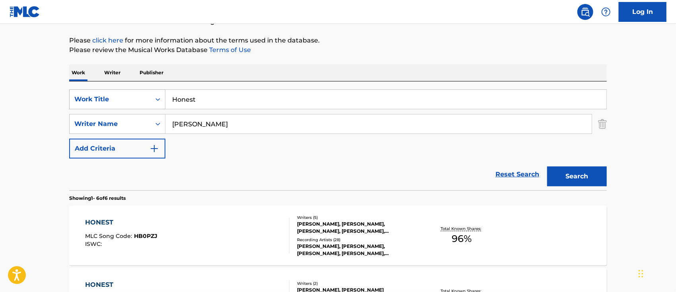
drag, startPoint x: 209, startPoint y: 97, endPoint x: 148, endPoint y: 96, distance: 60.8
click at [148, 96] on div "SearchWithCriteria51375b61-06b2-438d-9c0c-37878c6ea4ce Work Title Honest" at bounding box center [338, 99] width 538 height 20
paste input "Be With You"
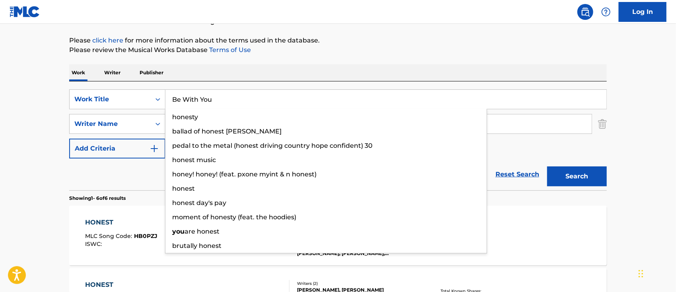
type input "Be With You"
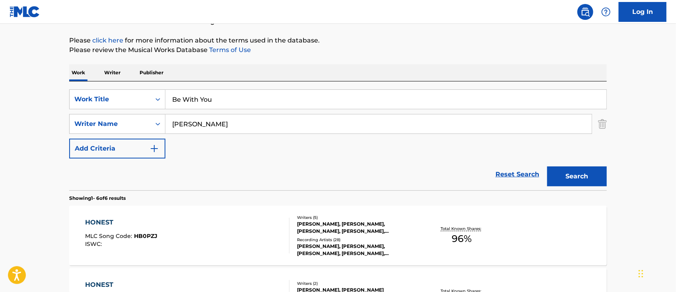
click at [579, 172] on button "Search" at bounding box center [577, 177] width 60 height 20
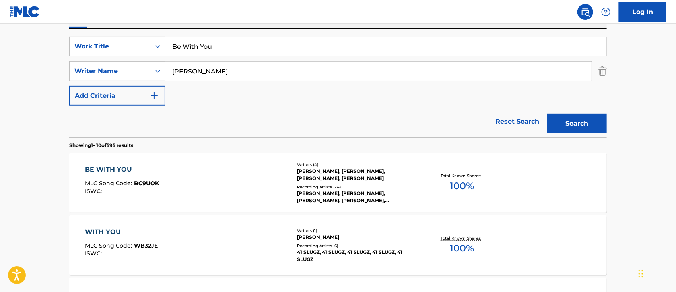
scroll to position [194, 0]
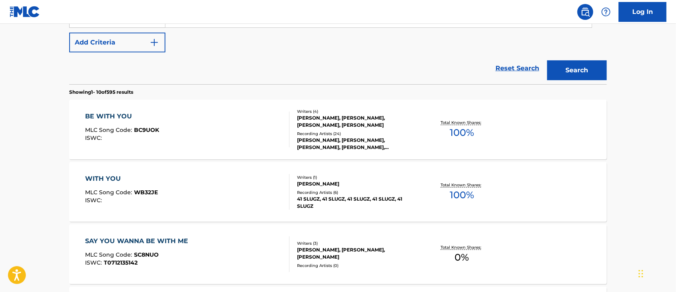
click at [108, 116] on div "BE WITH YOU" at bounding box center [122, 117] width 74 height 10
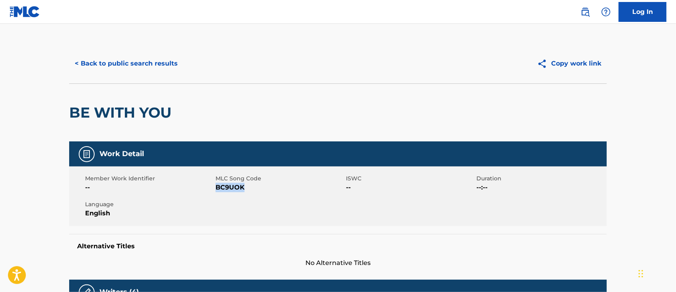
drag, startPoint x: 247, startPoint y: 188, endPoint x: 218, endPoint y: 188, distance: 29.0
click at [218, 188] on span "BC9UOK" at bounding box center [280, 188] width 128 height 10
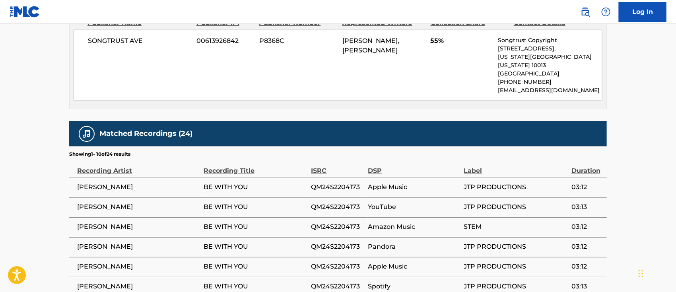
scroll to position [424, 0]
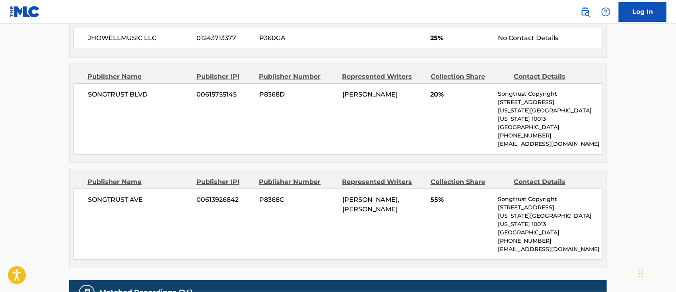
drag, startPoint x: 380, startPoint y: 212, endPoint x: 338, endPoint y: 192, distance: 45.9
click at [338, 192] on div "SONGTRUST AVE 00613926842 P8368C [PERSON_NAME], [PERSON_NAME] 55% Songtrust Cop…" at bounding box center [338, 224] width 529 height 71
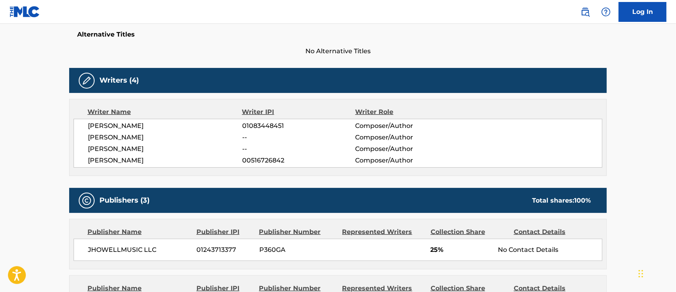
scroll to position [0, 0]
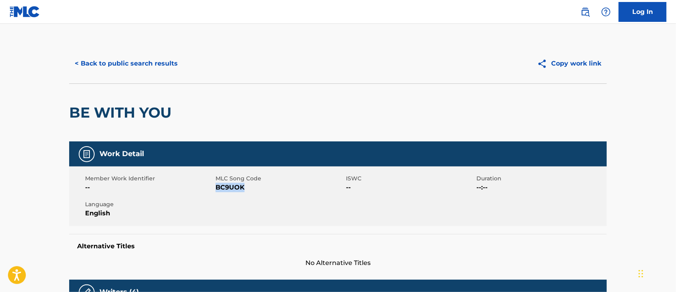
click at [148, 57] on button "< Back to public search results" at bounding box center [126, 64] width 114 height 20
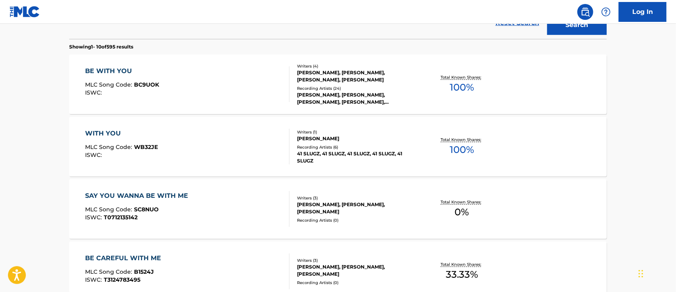
scroll to position [80, 0]
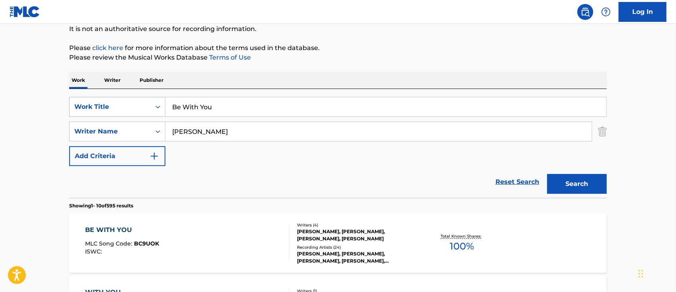
drag, startPoint x: 229, startPoint y: 108, endPoint x: 161, endPoint y: 100, distance: 69.2
click at [161, 100] on div "SearchWithCriteria51375b61-06b2-438d-9c0c-37878c6ea4ce Work Title Be With You" at bounding box center [338, 107] width 538 height 20
paste input "Going In Circles"
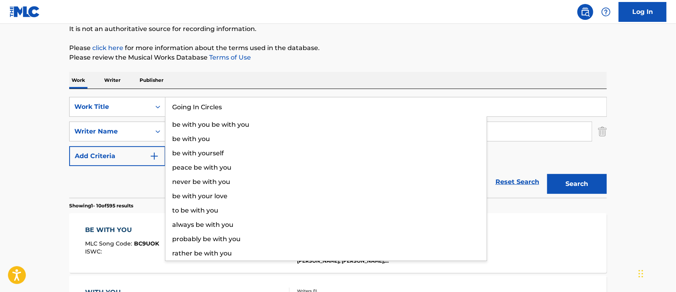
type input "Going In Circles"
drag, startPoint x: 589, startPoint y: 183, endPoint x: 542, endPoint y: 175, distance: 47.0
click at [588, 183] on button "Search" at bounding box center [577, 184] width 60 height 20
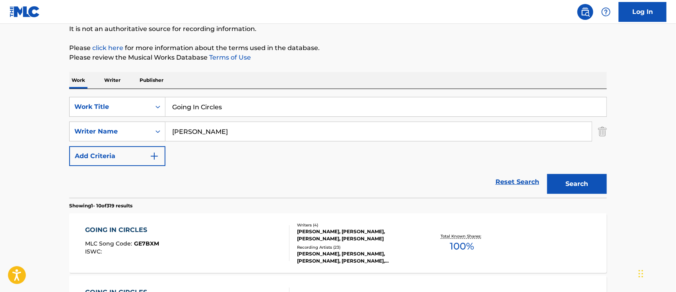
scroll to position [239, 0]
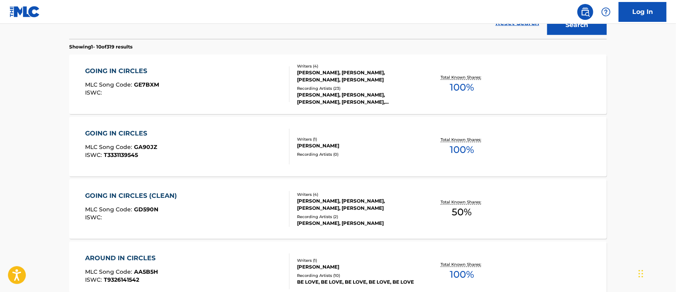
click at [155, 194] on div "GOING IN CIRCLES (CLEAN)" at bounding box center [133, 196] width 96 height 10
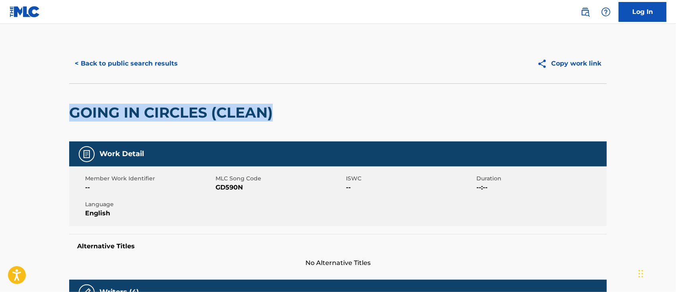
drag, startPoint x: 282, startPoint y: 113, endPoint x: 71, endPoint y: 117, distance: 210.8
click at [71, 117] on div "GOING IN CIRCLES (CLEAN)" at bounding box center [338, 113] width 538 height 58
click at [139, 67] on button "< Back to public search results" at bounding box center [126, 64] width 114 height 20
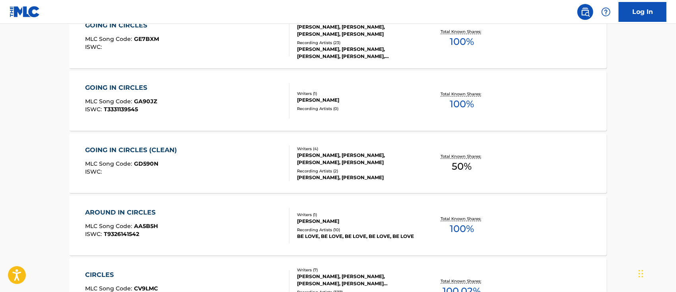
scroll to position [232, 0]
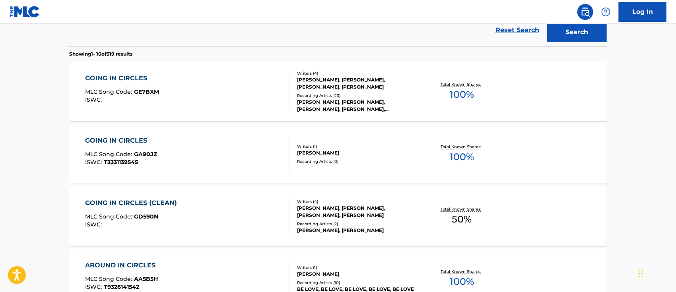
click at [136, 75] on div "GOING IN CIRCLES" at bounding box center [122, 79] width 74 height 10
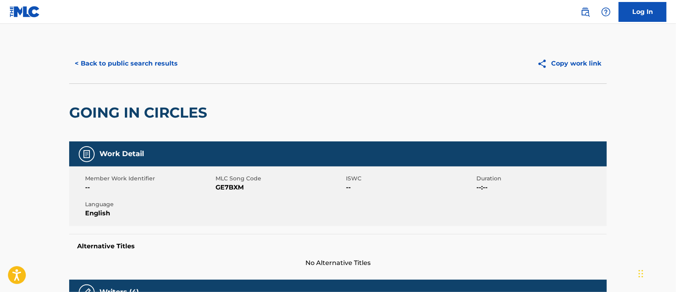
scroll to position [53, 0]
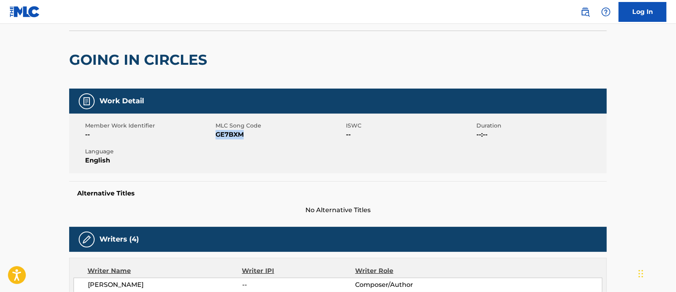
drag, startPoint x: 244, startPoint y: 133, endPoint x: 216, endPoint y: 134, distance: 27.5
click at [216, 134] on span "GE7BXM" at bounding box center [280, 135] width 128 height 10
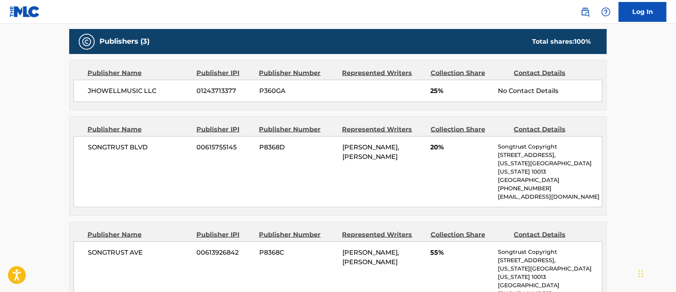
scroll to position [477, 0]
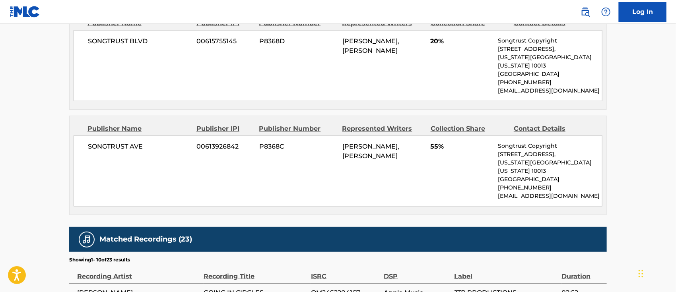
drag, startPoint x: 402, startPoint y: 144, endPoint x: 330, endPoint y: 134, distance: 72.3
click at [330, 136] on div "SONGTRUST AVE 00613926842 P8368C [PERSON_NAME], [PERSON_NAME] 55% Songtrust Cop…" at bounding box center [338, 171] width 529 height 71
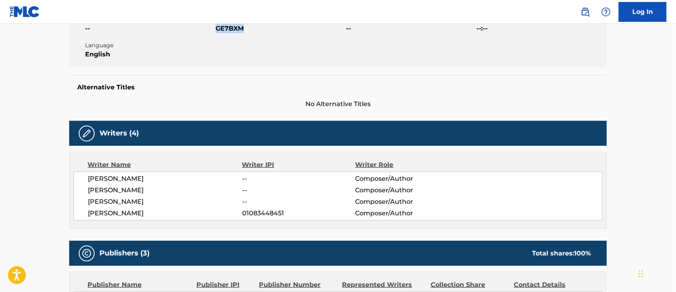
scroll to position [0, 0]
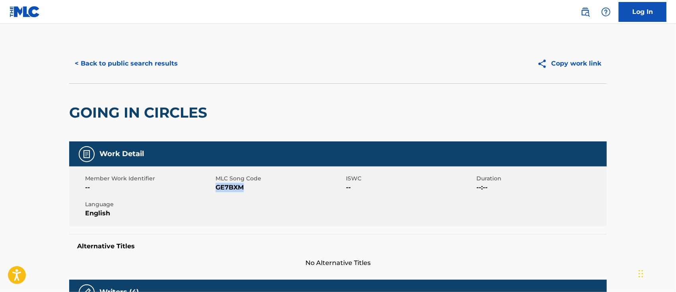
click at [133, 65] on button "< Back to public search results" at bounding box center [126, 64] width 114 height 20
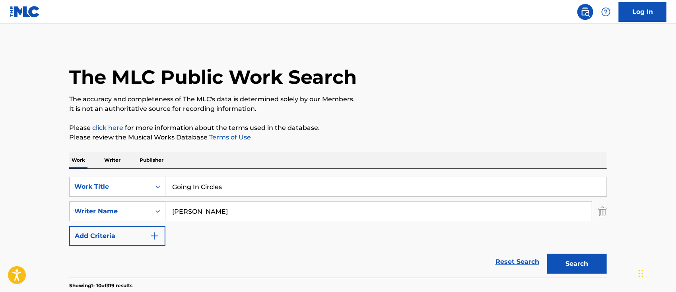
scroll to position [277, 0]
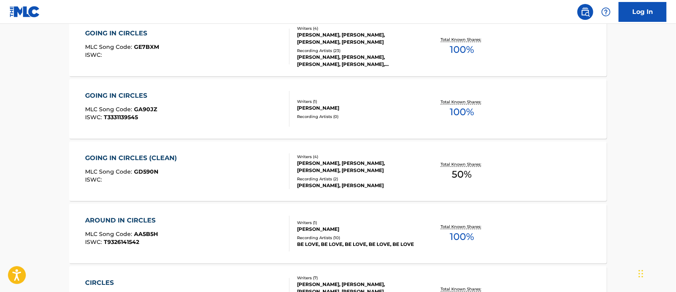
click at [137, 158] on div "GOING IN CIRCLES (CLEAN)" at bounding box center [133, 159] width 96 height 10
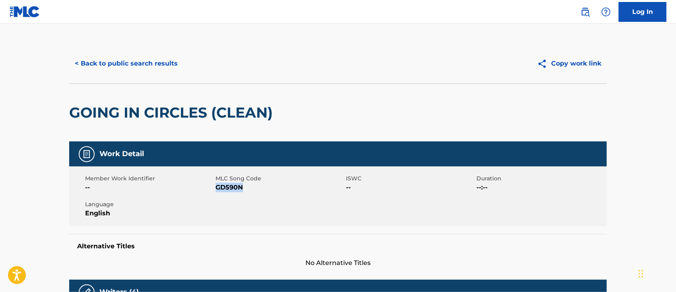
drag, startPoint x: 245, startPoint y: 189, endPoint x: 218, endPoint y: 188, distance: 26.6
click at [218, 188] on span "GD590N" at bounding box center [280, 188] width 128 height 10
click at [116, 64] on button "< Back to public search results" at bounding box center [126, 64] width 114 height 20
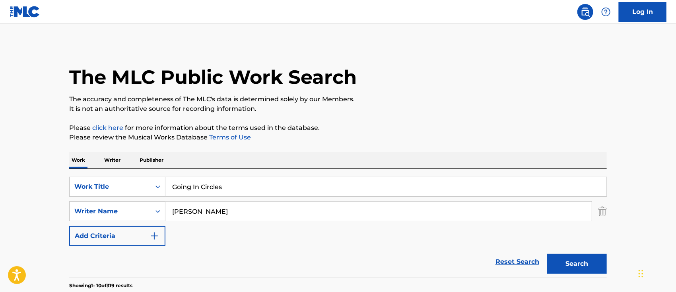
drag, startPoint x: 251, startPoint y: 183, endPoint x: 137, endPoint y: 169, distance: 115.4
click at [137, 169] on div "SearchWithCriteria51375b61-06b2-438d-9c0c-37878c6ea4ce Work Title Going In Circ…" at bounding box center [338, 223] width 538 height 109
paste input "et Me Back"
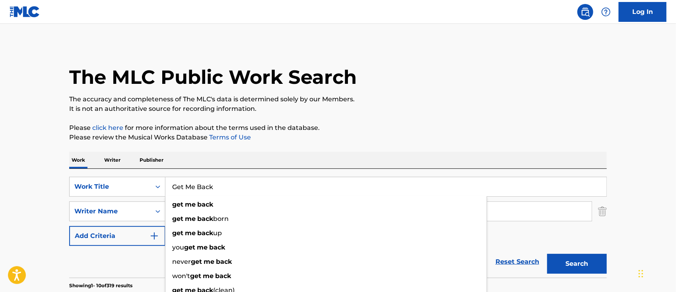
type input "Get Me Back"
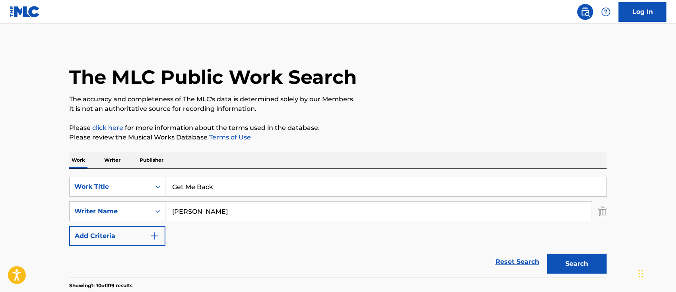
click at [567, 259] on button "Search" at bounding box center [577, 264] width 60 height 20
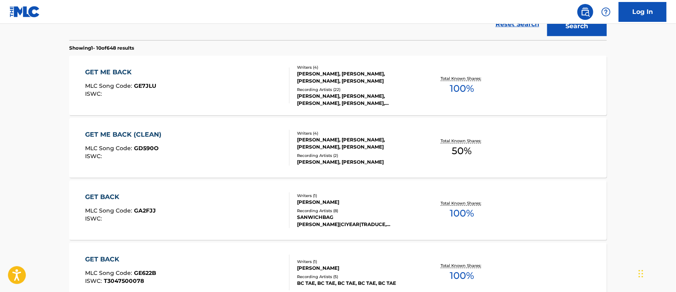
scroll to position [185, 0]
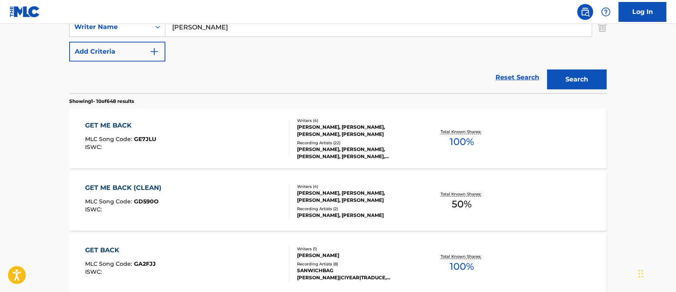
click at [124, 127] on div "GET ME BACK" at bounding box center [120, 126] width 71 height 10
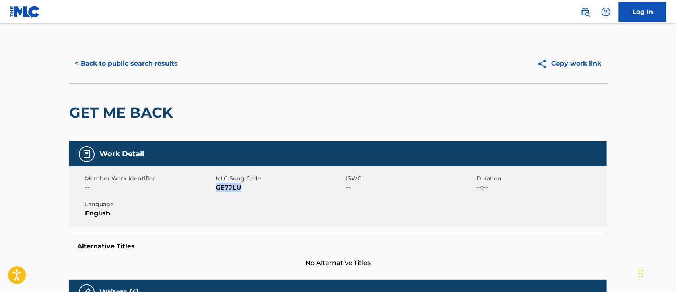
drag, startPoint x: 243, startPoint y: 188, endPoint x: 217, endPoint y: 187, distance: 26.3
click at [217, 187] on span "GE7JLU" at bounding box center [280, 188] width 128 height 10
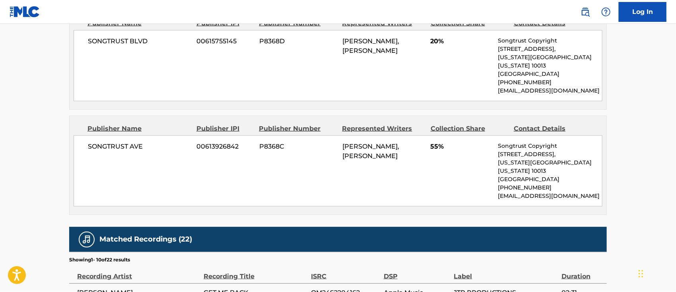
scroll to position [424, 0]
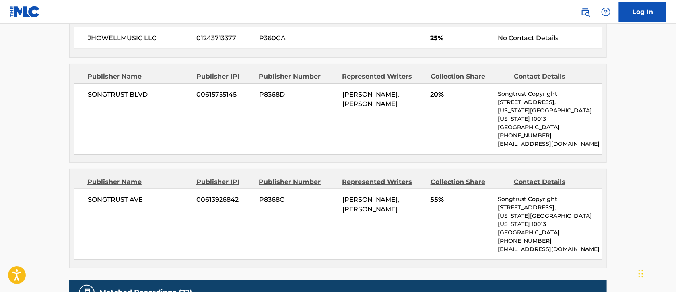
drag, startPoint x: 401, startPoint y: 198, endPoint x: 337, endPoint y: 188, distance: 64.9
click at [337, 189] on div "SONGTRUST AVE 00613926842 P8368C [PERSON_NAME], [PERSON_NAME] 55% Songtrust Cop…" at bounding box center [338, 224] width 529 height 71
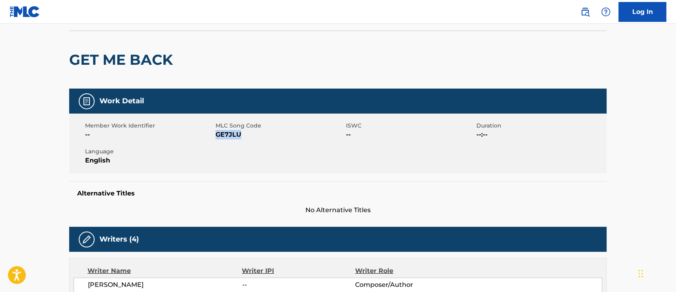
scroll to position [0, 0]
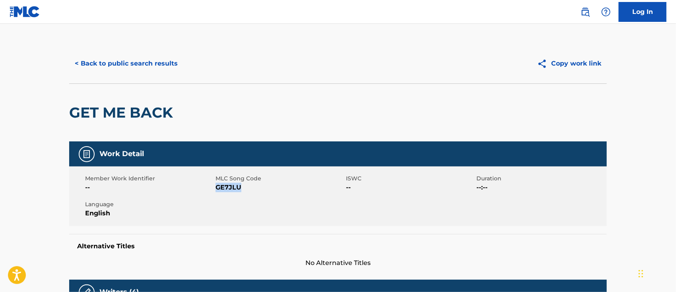
click at [118, 61] on button "< Back to public search results" at bounding box center [126, 64] width 114 height 20
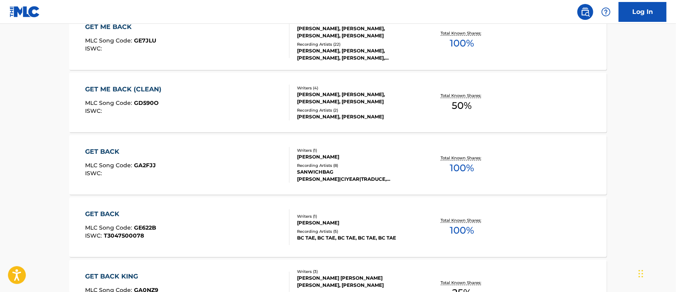
scroll to position [230, 0]
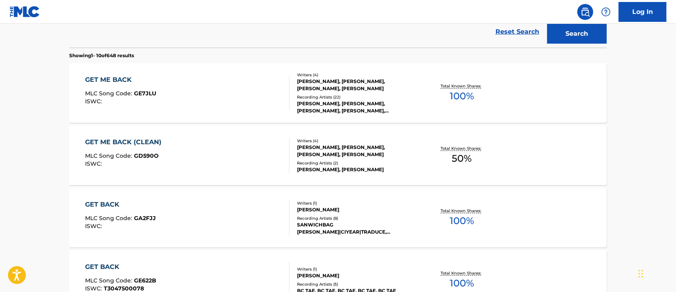
click at [155, 142] on div "GET ME BACK (CLEAN)" at bounding box center [125, 143] width 80 height 10
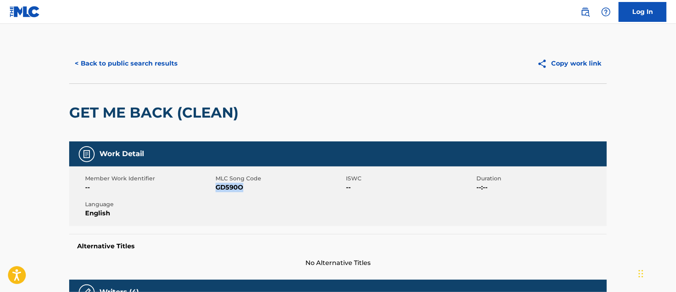
drag, startPoint x: 245, startPoint y: 187, endPoint x: 217, endPoint y: 188, distance: 27.4
click at [217, 188] on span "GD590O" at bounding box center [280, 188] width 128 height 10
click at [131, 61] on button "< Back to public search results" at bounding box center [126, 64] width 114 height 20
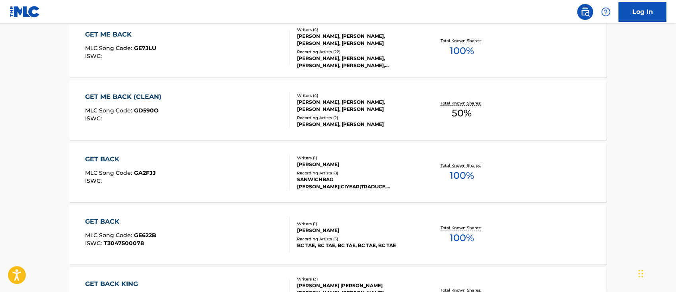
scroll to position [64, 0]
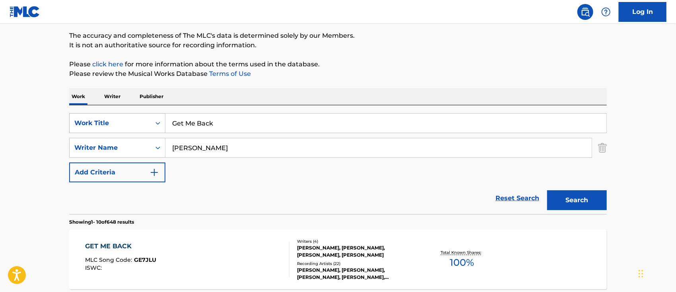
drag, startPoint x: 228, startPoint y: 123, endPoint x: 155, endPoint y: 119, distance: 72.9
click at [155, 119] on div "SearchWithCriteria51375b61-06b2-438d-9c0c-37878c6ea4ce Work Title Get Me Back" at bounding box center [338, 123] width 538 height 20
paste input "ho$t"
type input "Gho$t"
click at [563, 202] on button "Search" at bounding box center [577, 200] width 60 height 20
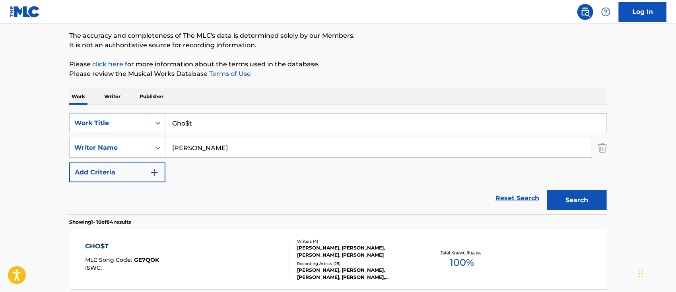
scroll to position [169, 0]
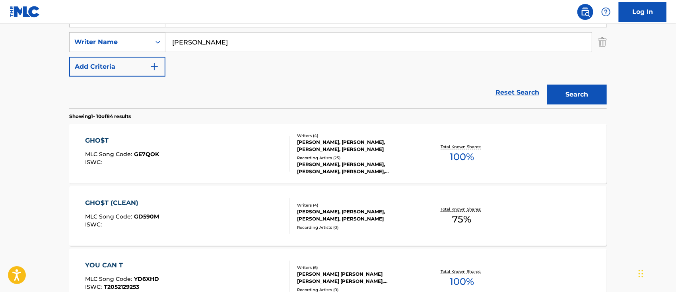
click at [152, 141] on div "GHO$T" at bounding box center [122, 141] width 74 height 10
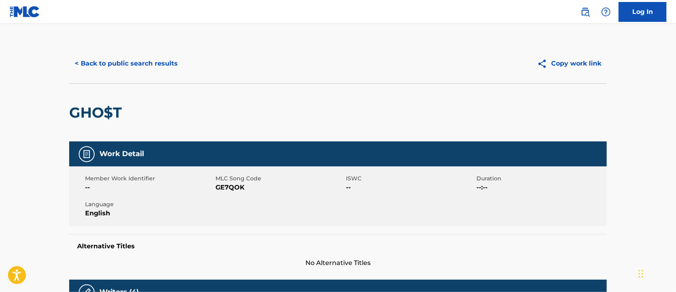
scroll to position [106, 0]
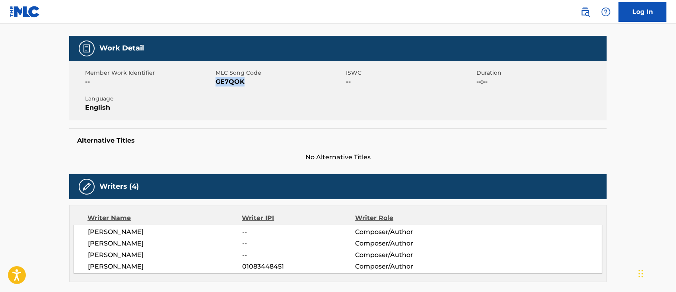
drag, startPoint x: 249, startPoint y: 87, endPoint x: 216, endPoint y: 85, distance: 33.0
click at [216, 85] on div "Member Work Identifier -- MLC Song Code GE7QOK ISWC -- Duration --:-- Language …" at bounding box center [338, 91] width 538 height 60
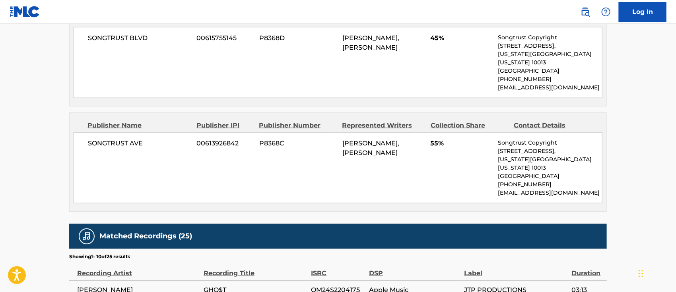
scroll to position [371, 0]
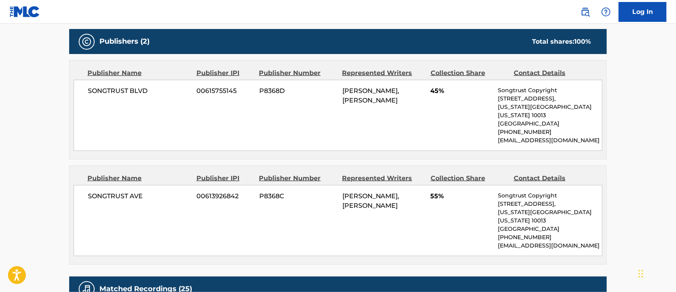
drag, startPoint x: 404, startPoint y: 198, endPoint x: 341, endPoint y: 190, distance: 62.9
click at [341, 190] on div "SONGTRUST AVE 00613926842 P8368C [PERSON_NAME], [PERSON_NAME] 55% Songtrust Cop…" at bounding box center [338, 220] width 529 height 71
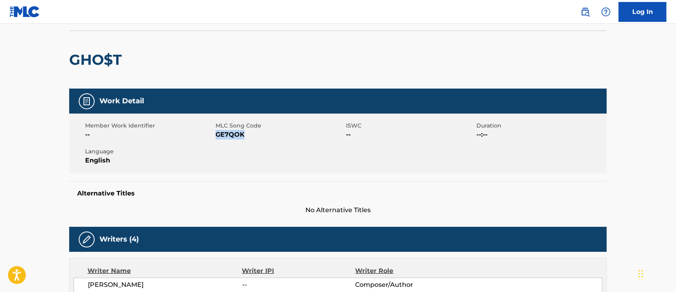
scroll to position [0, 0]
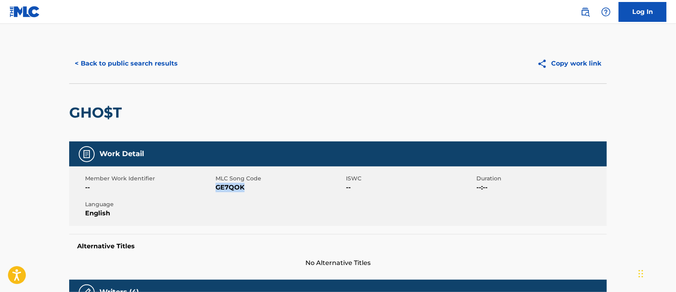
click at [131, 61] on button "< Back to public search results" at bounding box center [126, 64] width 114 height 20
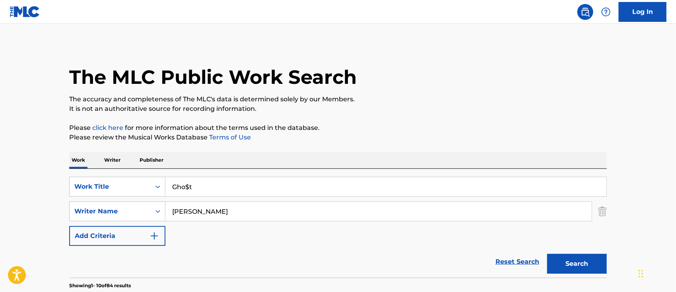
scroll to position [169, 0]
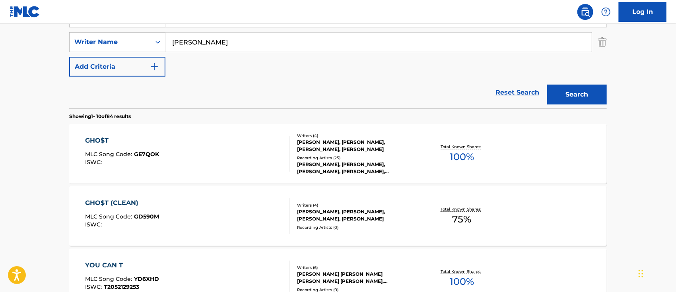
click at [121, 205] on div "GHO$T (CLEAN)" at bounding box center [122, 203] width 74 height 10
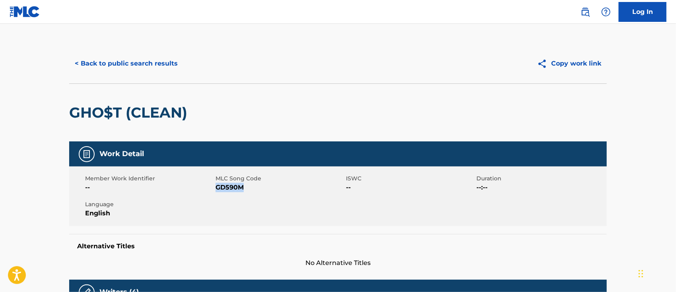
drag, startPoint x: 248, startPoint y: 187, endPoint x: 216, endPoint y: 188, distance: 31.4
click at [216, 188] on span "GD590M" at bounding box center [280, 188] width 128 height 10
click at [154, 66] on button "< Back to public search results" at bounding box center [126, 64] width 114 height 20
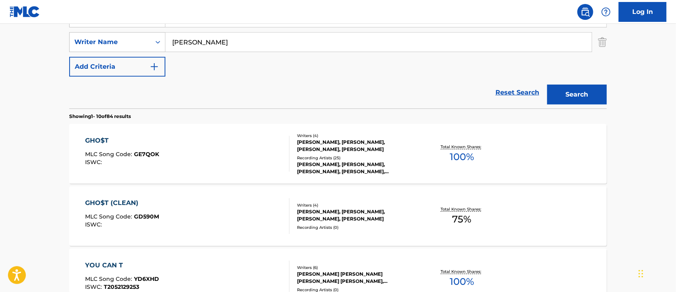
scroll to position [10, 0]
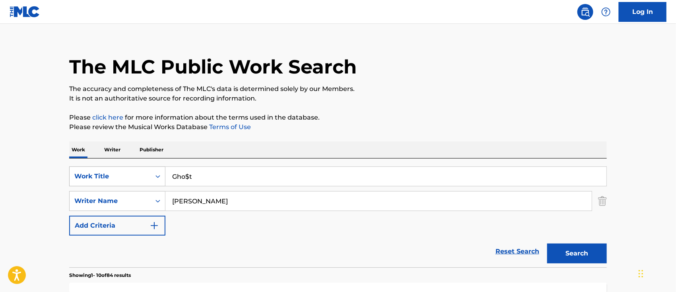
drag, startPoint x: 208, startPoint y: 174, endPoint x: 151, endPoint y: 172, distance: 57.3
click at [151, 172] on div "SearchWithCriteria51375b61-06b2-438d-9c0c-37878c6ea4ce Work Title Gho$t" at bounding box center [338, 177] width 538 height 20
paste input "Not The One"
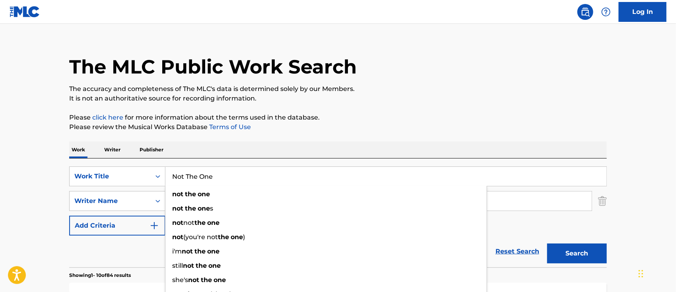
type input "Not The One"
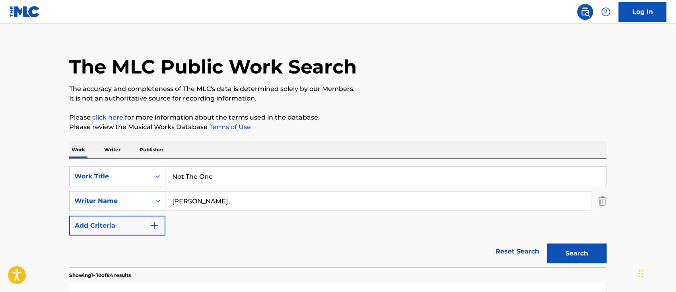
click at [569, 249] on button "Search" at bounding box center [577, 254] width 60 height 20
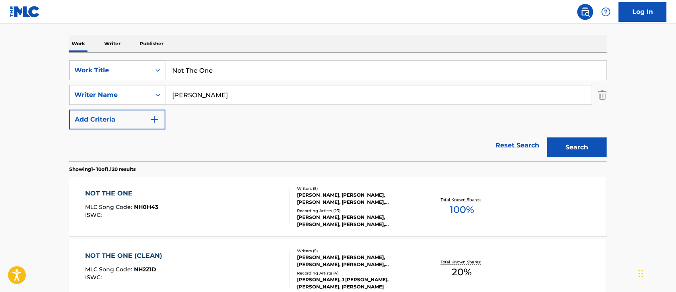
scroll to position [169, 0]
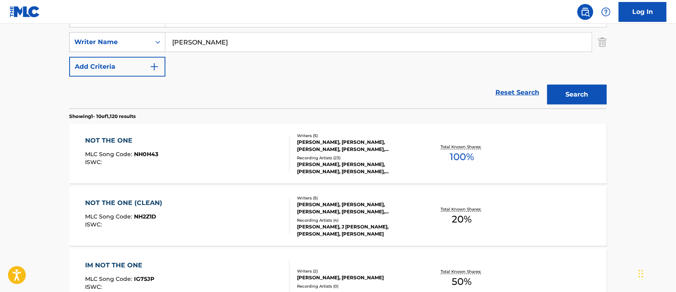
click at [121, 140] on div "NOT THE ONE" at bounding box center [121, 141] width 73 height 10
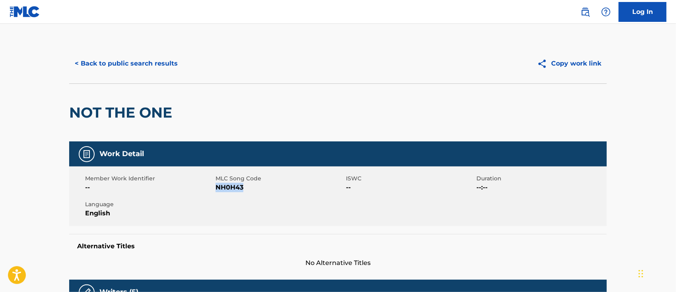
drag, startPoint x: 249, startPoint y: 188, endPoint x: 216, endPoint y: 185, distance: 32.7
click at [216, 185] on span "NH0H43" at bounding box center [280, 188] width 128 height 10
click at [121, 69] on button "< Back to public search results" at bounding box center [126, 64] width 114 height 20
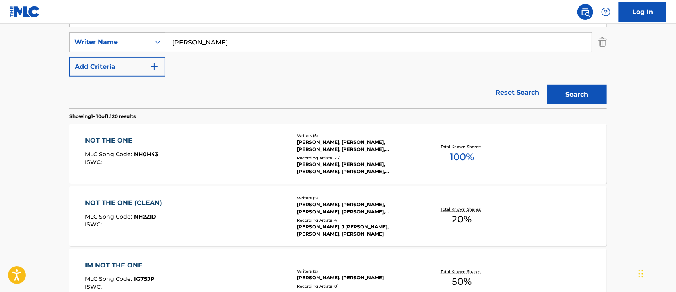
click at [144, 198] on div "NOT THE ONE (CLEAN)" at bounding box center [125, 203] width 81 height 10
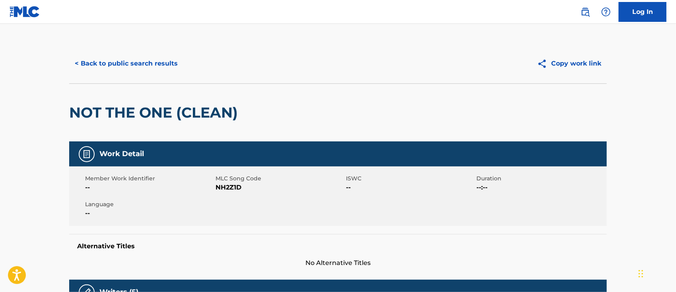
scroll to position [53, 0]
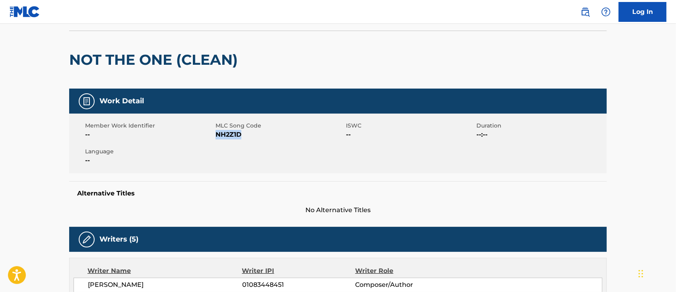
drag, startPoint x: 244, startPoint y: 135, endPoint x: 216, endPoint y: 137, distance: 27.5
click at [216, 137] on span "NH2Z1D" at bounding box center [280, 135] width 128 height 10
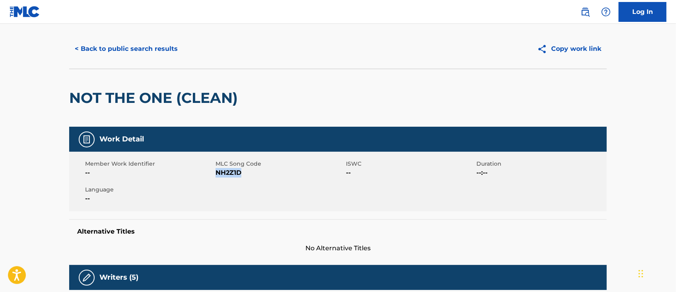
scroll to position [0, 0]
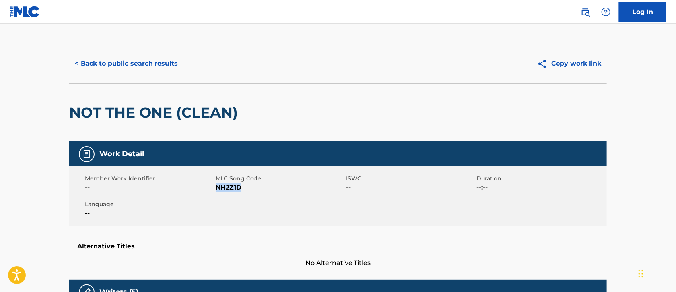
click at [135, 63] on button "< Back to public search results" at bounding box center [126, 64] width 114 height 20
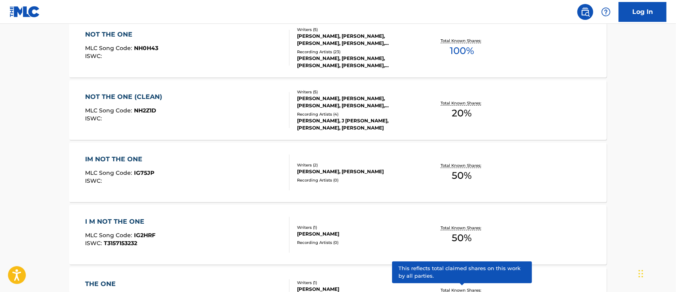
scroll to position [64, 0]
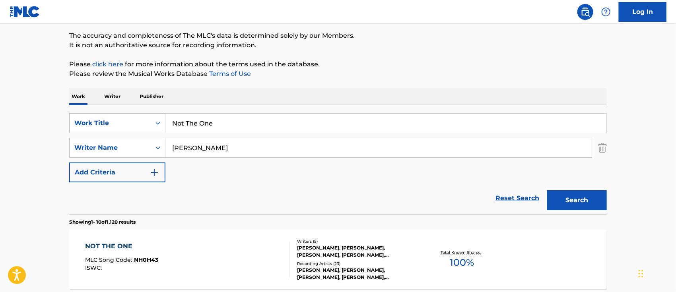
drag, startPoint x: 210, startPoint y: 123, endPoint x: 150, endPoint y: 120, distance: 60.5
click at [150, 120] on div "SearchWithCriteria51375b61-06b2-438d-9c0c-37878c6ea4ce Work Title Not The One" at bounding box center [338, 123] width 538 height 20
paste input "Like We Used To"
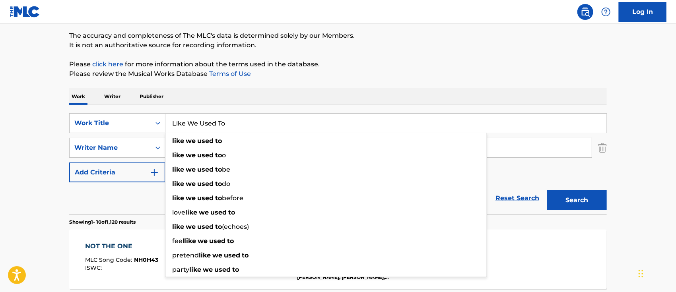
type input "Like We Used To"
click at [586, 199] on button "Search" at bounding box center [577, 200] width 60 height 20
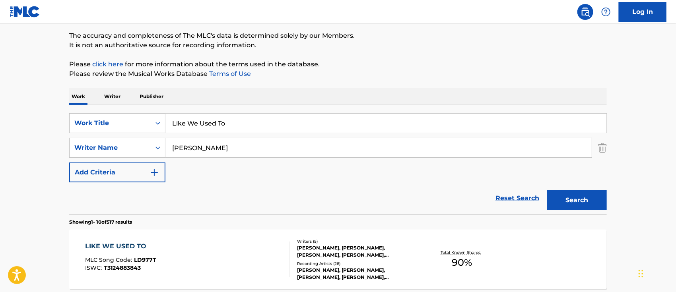
scroll to position [169, 0]
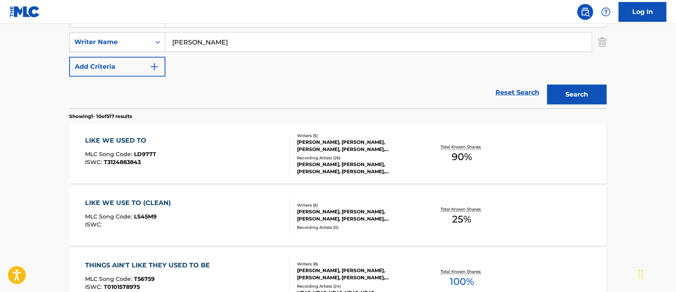
click at [127, 144] on div "LIKE WE USED TO" at bounding box center [120, 141] width 71 height 10
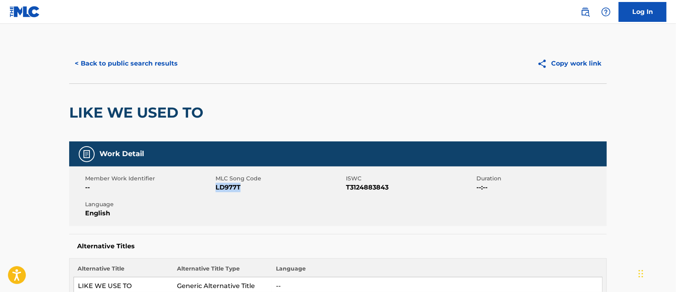
drag, startPoint x: 248, startPoint y: 190, endPoint x: 217, endPoint y: 188, distance: 30.7
click at [217, 188] on span "LD977T" at bounding box center [280, 188] width 128 height 10
drag, startPoint x: 389, startPoint y: 191, endPoint x: 348, endPoint y: 189, distance: 41.0
click at [348, 189] on span "T3124883843" at bounding box center [410, 188] width 128 height 10
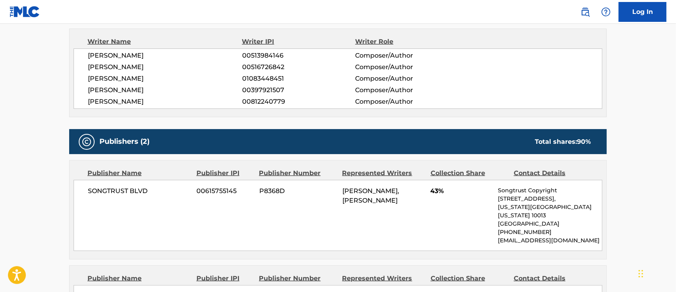
scroll to position [371, 0]
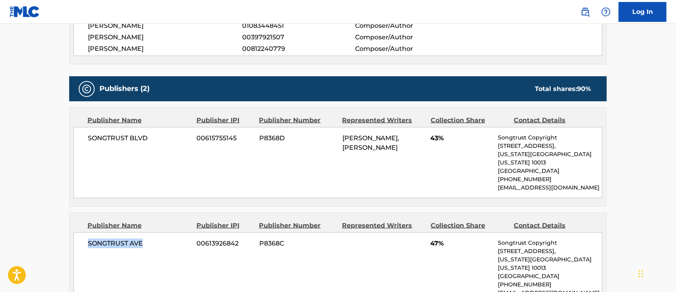
drag, startPoint x: 146, startPoint y: 234, endPoint x: 89, endPoint y: 234, distance: 57.3
click at [89, 239] on span "SONGTRUST AVE" at bounding box center [139, 244] width 103 height 10
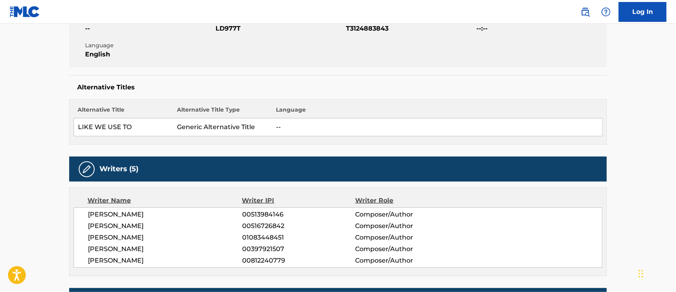
scroll to position [0, 0]
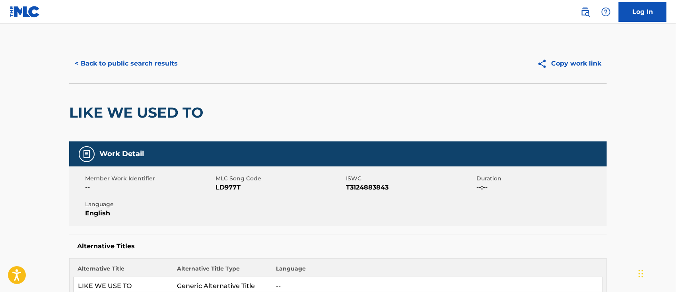
click at [125, 65] on button "< Back to public search results" at bounding box center [126, 64] width 114 height 20
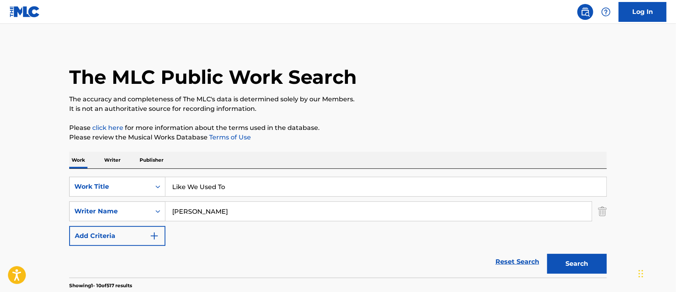
scroll to position [169, 0]
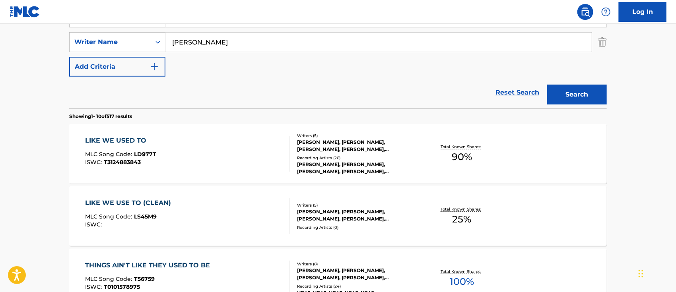
click at [142, 198] on div "LIKE WE USE TO (CLEAN)" at bounding box center [130, 203] width 90 height 10
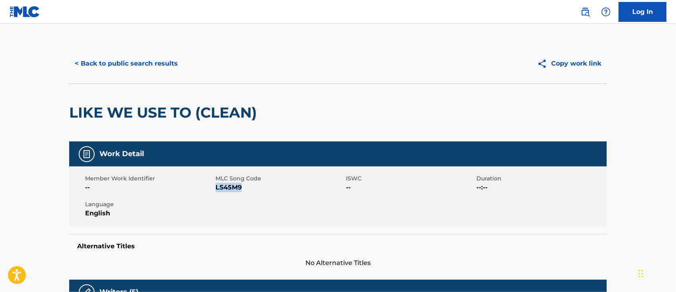
drag, startPoint x: 238, startPoint y: 185, endPoint x: 217, endPoint y: 187, distance: 21.1
click at [217, 187] on span "LS45M9" at bounding box center [280, 188] width 128 height 10
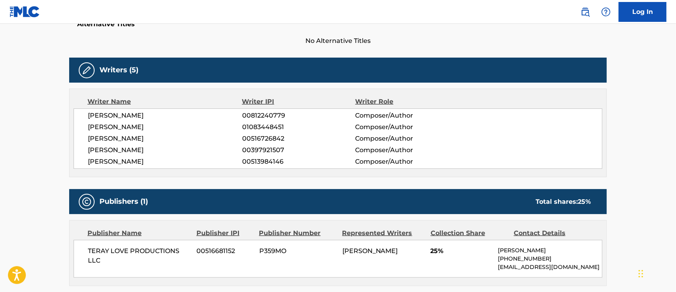
scroll to position [275, 0]
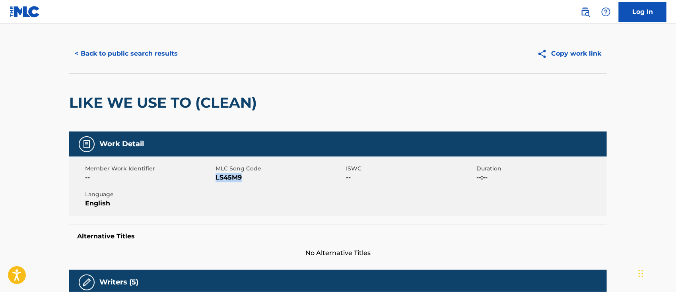
click at [103, 55] on button "< Back to public search results" at bounding box center [126, 54] width 114 height 20
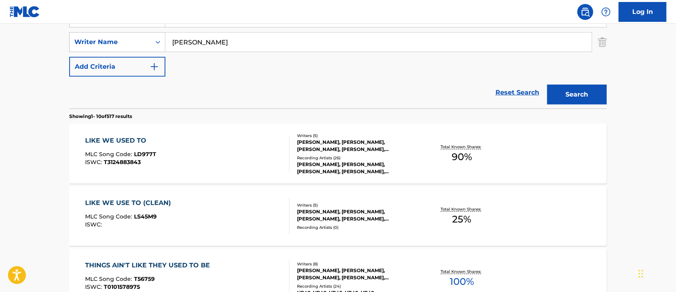
scroll to position [64, 0]
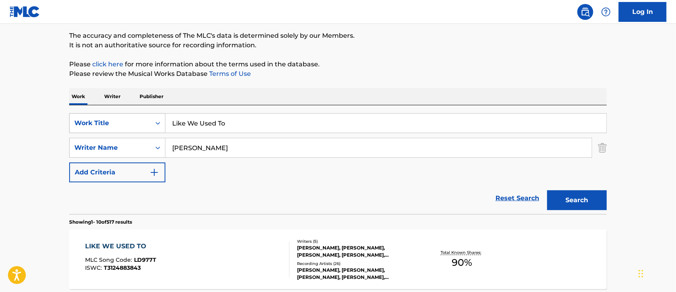
drag, startPoint x: 155, startPoint y: 119, endPoint x: 146, endPoint y: 118, distance: 8.8
click at [146, 118] on div "SearchWithCriteria51375b61-06b2-438d-9c0c-37878c6ea4ce Work Title Like We Used …" at bounding box center [338, 123] width 538 height 20
paste input "Unchangeable"
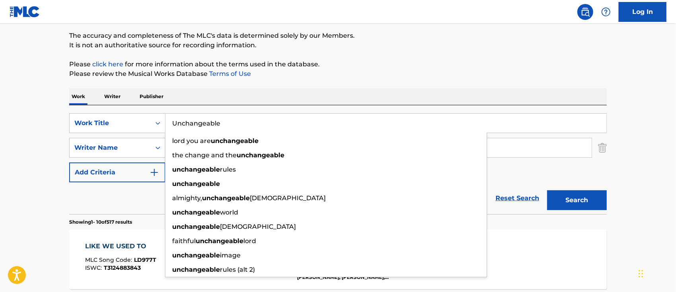
type input "Unchangeable"
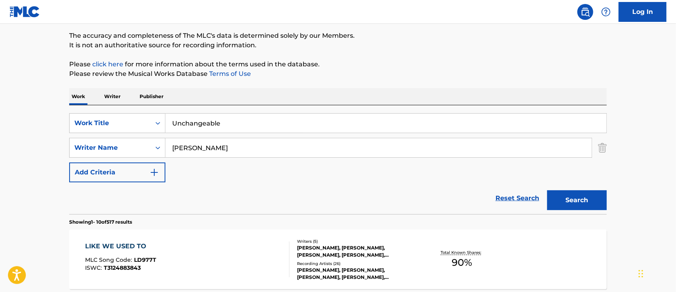
click at [590, 199] on button "Search" at bounding box center [577, 200] width 60 height 20
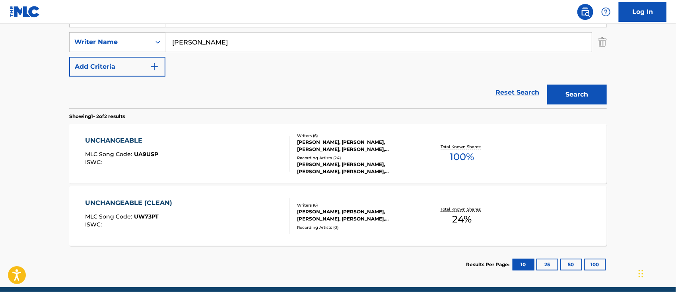
click at [105, 138] on div "UNCHANGEABLE" at bounding box center [121, 141] width 73 height 10
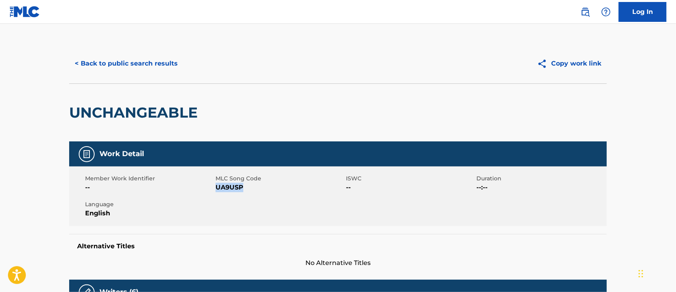
drag, startPoint x: 251, startPoint y: 190, endPoint x: 217, endPoint y: 189, distance: 33.8
click at [217, 189] on span "UA9USP" at bounding box center [280, 188] width 128 height 10
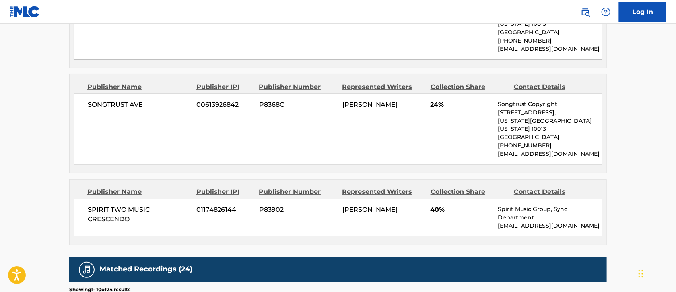
scroll to position [530, 0]
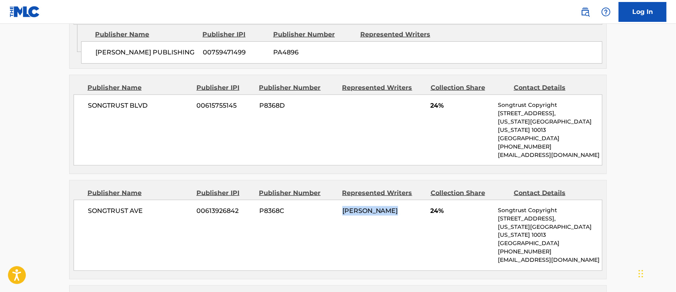
drag, startPoint x: 396, startPoint y: 201, endPoint x: 334, endPoint y: 198, distance: 62.9
click at [334, 200] on div "SONGTRUST AVE 00613926842 P8368C [PERSON_NAME] 24% Songtrust Copyright [STREET_…" at bounding box center [338, 235] width 529 height 71
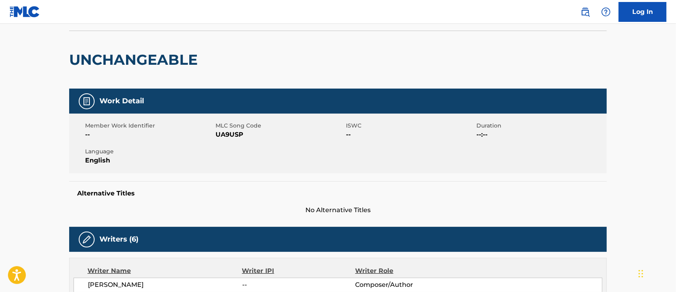
scroll to position [0, 0]
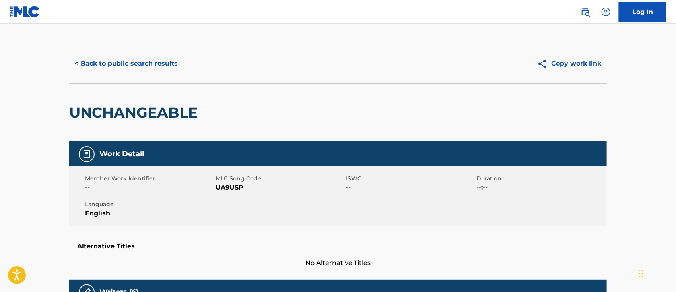
click at [115, 60] on button "< Back to public search results" at bounding box center [126, 64] width 114 height 20
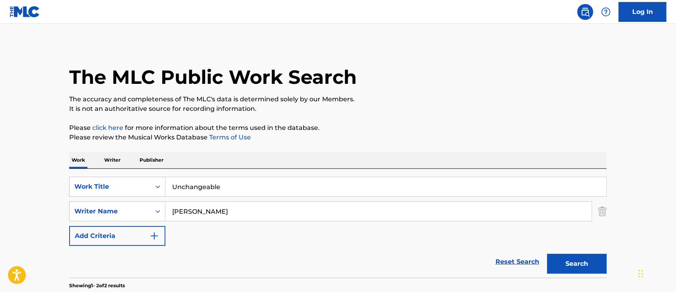
scroll to position [157, 0]
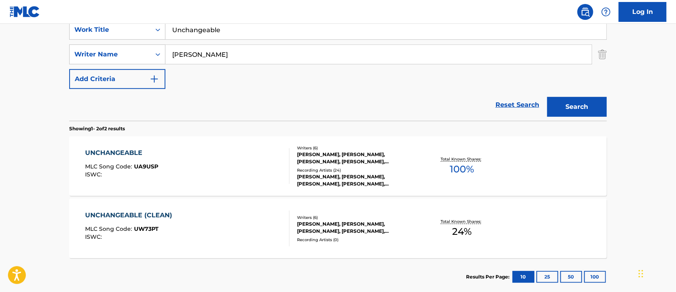
click at [124, 215] on div "UNCHANGEABLE (CLEAN)" at bounding box center [130, 216] width 91 height 10
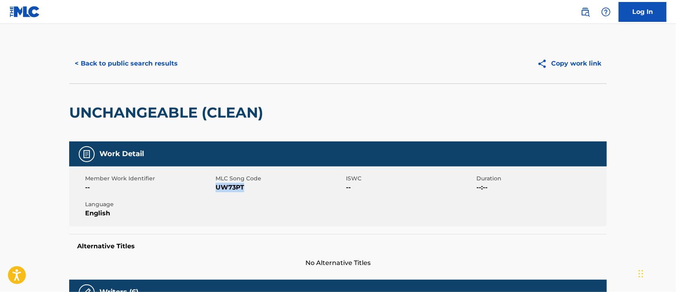
drag, startPoint x: 252, startPoint y: 187, endPoint x: 216, endPoint y: 187, distance: 35.8
click at [216, 187] on span "UW73PT" at bounding box center [280, 188] width 128 height 10
click at [151, 64] on button "< Back to public search results" at bounding box center [126, 64] width 114 height 20
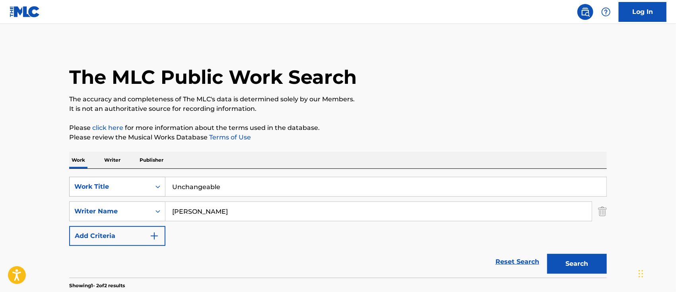
drag, startPoint x: 230, startPoint y: 184, endPoint x: 139, endPoint y: 179, distance: 91.2
click at [139, 179] on div "SearchWithCriteria51375b61-06b2-438d-9c0c-37878c6ea4ce Work Title Unchangeable" at bounding box center [338, 187] width 538 height 20
paste input "Played M"
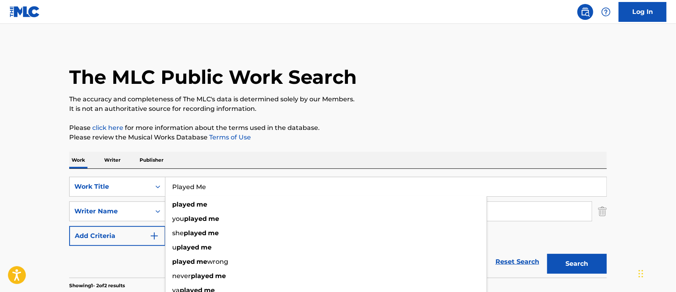
type input "Played Me"
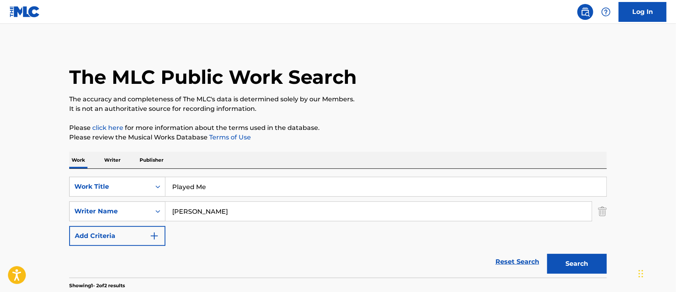
click at [558, 263] on button "Search" at bounding box center [577, 264] width 60 height 20
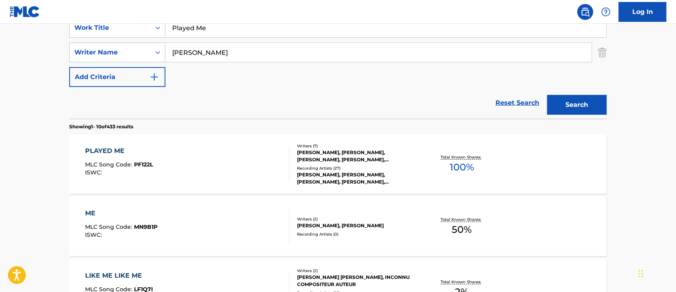
scroll to position [212, 0]
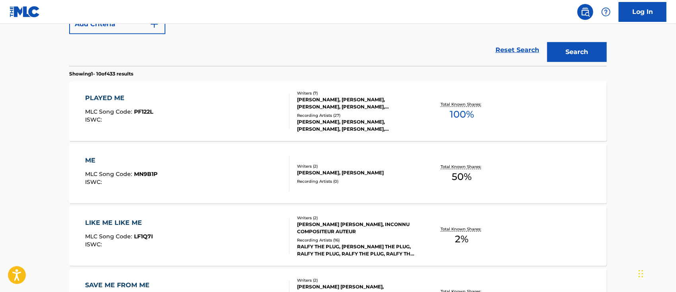
click at [115, 105] on div "PLAYED ME MLC Song Code : PF122L ISWC :" at bounding box center [119, 111] width 68 height 36
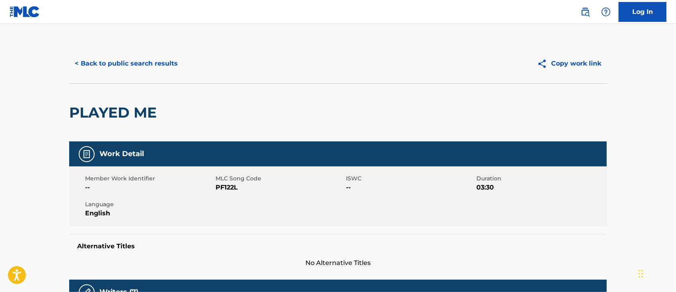
click at [233, 190] on span "PF122L" at bounding box center [280, 188] width 128 height 10
drag, startPoint x: 247, startPoint y: 188, endPoint x: 216, endPoint y: 190, distance: 31.1
click at [216, 190] on span "PF122L" at bounding box center [280, 188] width 128 height 10
click at [126, 65] on button "< Back to public search results" at bounding box center [126, 64] width 114 height 20
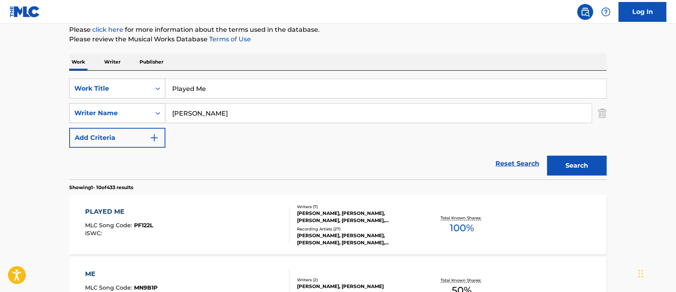
scroll to position [45, 0]
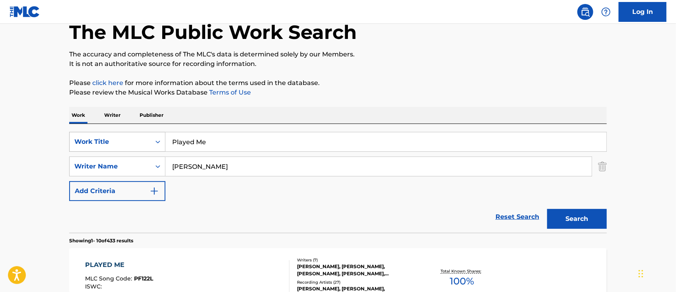
drag, startPoint x: 229, startPoint y: 146, endPoint x: 148, endPoint y: 142, distance: 80.8
click at [148, 142] on div "SearchWithCriteria51375b61-06b2-438d-9c0c-37878c6ea4ce Work Title Played Me" at bounding box center [338, 142] width 538 height 20
paste input "Nuthin'"
type input "Nuthin'"
click at [572, 219] on button "Search" at bounding box center [577, 219] width 60 height 20
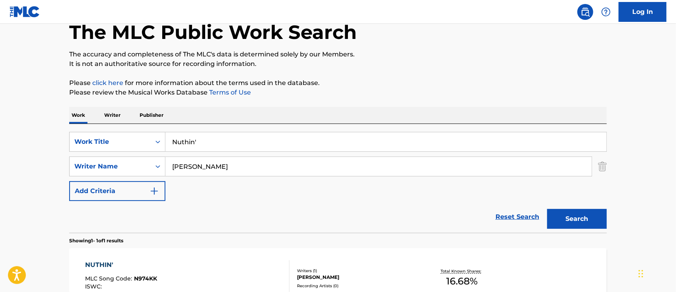
scroll to position [140, 0]
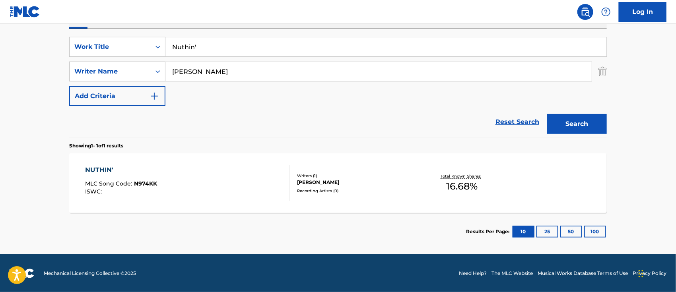
click at [143, 173] on div "NUTHIN'" at bounding box center [121, 170] width 72 height 10
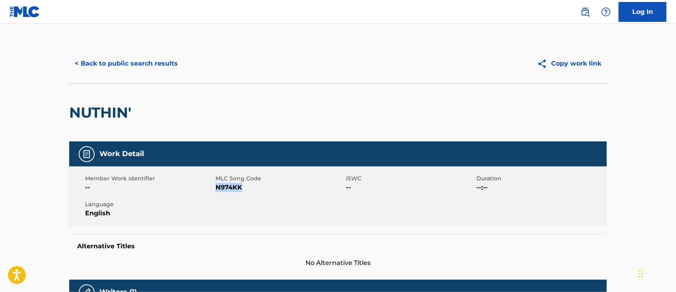
drag, startPoint x: 249, startPoint y: 187, endPoint x: 216, endPoint y: 188, distance: 33.4
click at [216, 188] on span "N974KK" at bounding box center [280, 188] width 128 height 10
click at [150, 65] on button "< Back to public search results" at bounding box center [126, 64] width 114 height 20
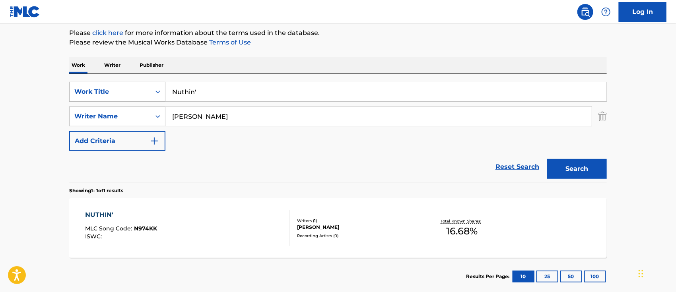
drag, startPoint x: 245, startPoint y: 90, endPoint x: 155, endPoint y: 87, distance: 90.3
click at [155, 87] on div "SearchWithCriteria51375b61-06b2-438d-9c0c-37878c6ea4ce Work Title Nuthin'" at bounding box center [338, 92] width 538 height 20
paste input "Catastrophe"
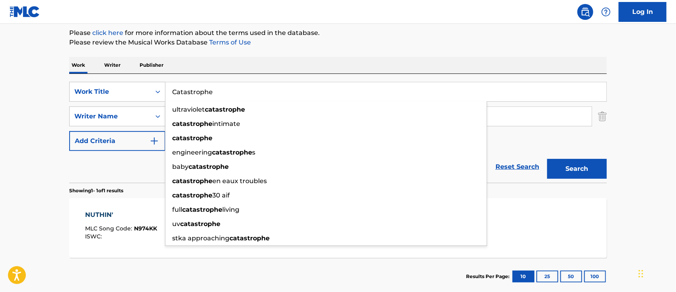
type input "Catastrophe"
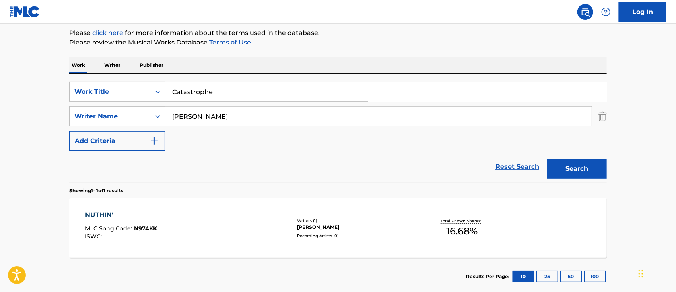
click at [557, 167] on button "Search" at bounding box center [577, 169] width 60 height 20
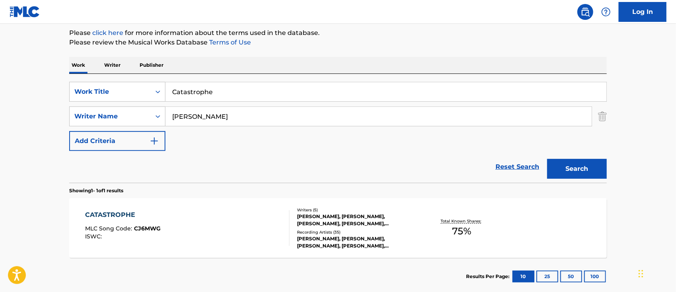
click at [126, 220] on div "CATASTROPHE MLC Song Code : CJ6MWG ISWC :" at bounding box center [123, 228] width 76 height 36
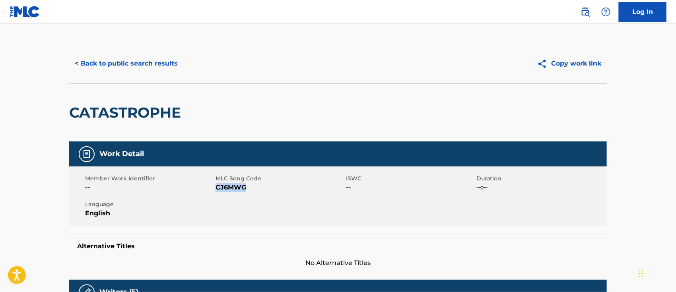
drag, startPoint x: 245, startPoint y: 187, endPoint x: 217, endPoint y: 188, distance: 28.7
click at [217, 188] on span "CJ6MWG" at bounding box center [280, 188] width 128 height 10
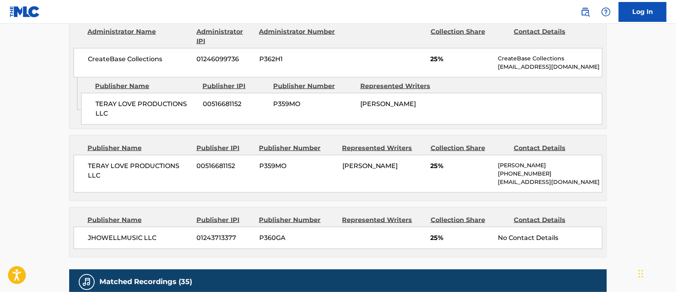
scroll to position [371, 0]
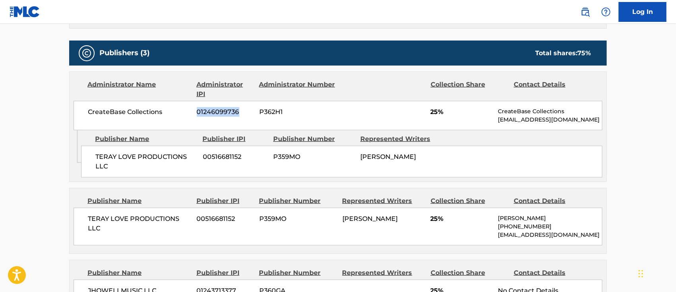
drag, startPoint x: 238, startPoint y: 112, endPoint x: 197, endPoint y: 112, distance: 40.6
click at [197, 112] on span "01246099736" at bounding box center [225, 112] width 56 height 10
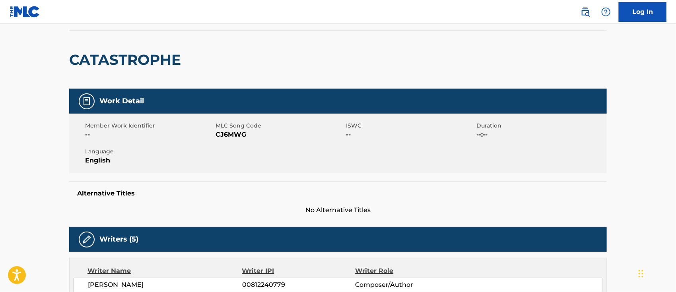
scroll to position [0, 0]
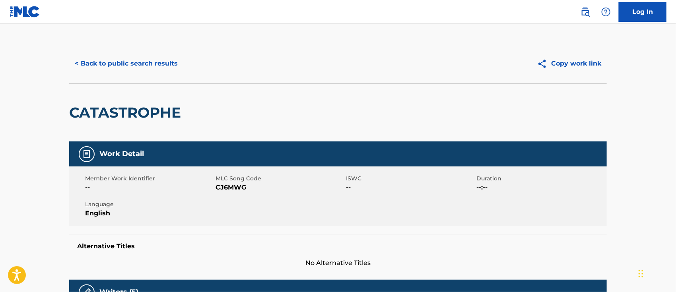
click at [138, 69] on button "< Back to public search results" at bounding box center [126, 64] width 114 height 20
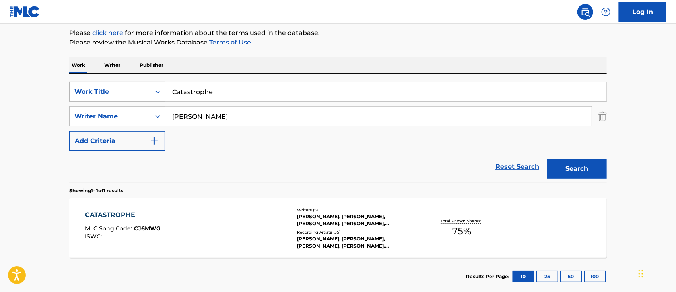
drag, startPoint x: 219, startPoint y: 90, endPoint x: 149, endPoint y: 89, distance: 70.0
click at [149, 89] on div "SearchWithCriteria51375b61-06b2-438d-9c0c-37878c6ea4ce Work Title Catastrophe" at bounding box center [338, 92] width 538 height 20
paste input "redit"
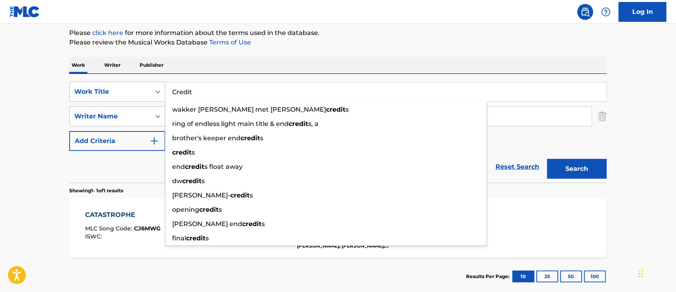
type input "Credit"
click at [589, 165] on button "Search" at bounding box center [577, 169] width 60 height 20
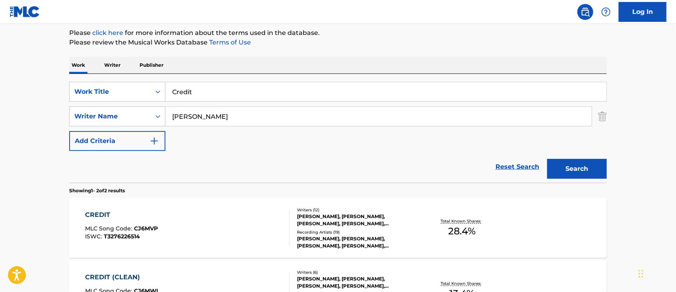
scroll to position [148, 0]
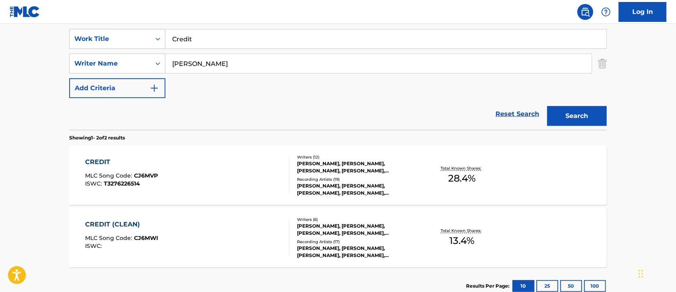
click at [103, 160] on div "CREDIT" at bounding box center [121, 162] width 73 height 10
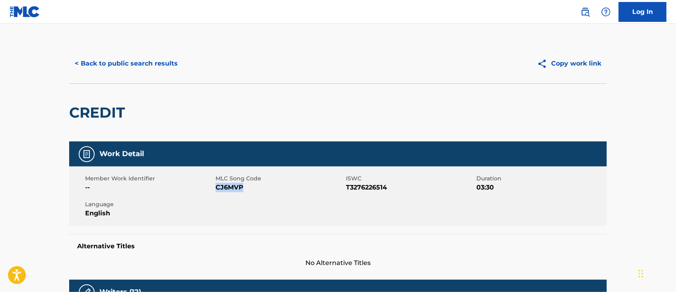
drag, startPoint x: 243, startPoint y: 187, endPoint x: 216, endPoint y: 189, distance: 27.9
click at [216, 189] on span "CJ6MVP" at bounding box center [280, 188] width 128 height 10
click at [130, 61] on button "< Back to public search results" at bounding box center [126, 64] width 114 height 20
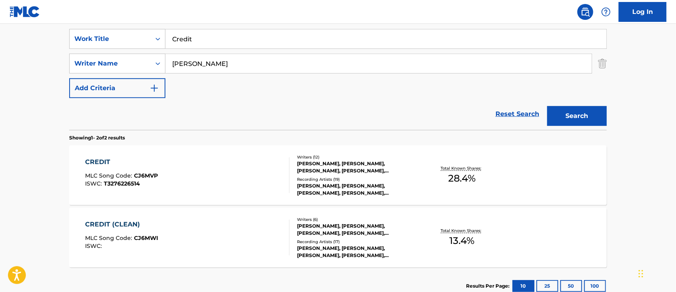
click at [136, 225] on div "CREDIT (CLEAN)" at bounding box center [121, 225] width 73 height 10
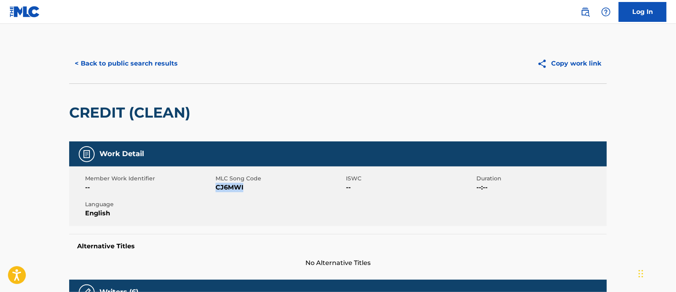
drag, startPoint x: 245, startPoint y: 190, endPoint x: 216, endPoint y: 190, distance: 28.6
click at [216, 190] on span "CJ6MWI" at bounding box center [280, 188] width 128 height 10
click at [125, 59] on button "< Back to public search results" at bounding box center [126, 64] width 114 height 20
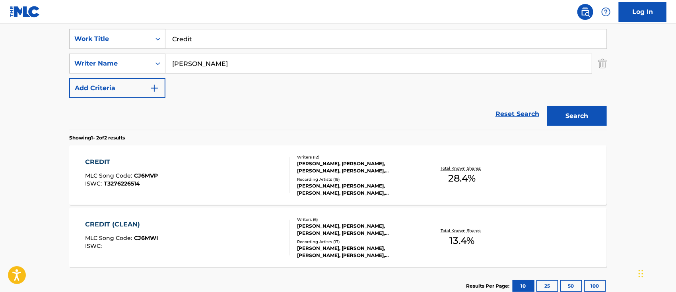
scroll to position [95, 0]
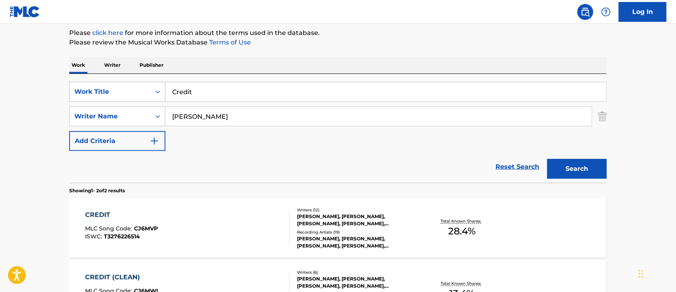
drag, startPoint x: 192, startPoint y: 84, endPoint x: 144, endPoint y: 84, distance: 48.1
click at [144, 84] on div "SearchWithCriteria51375b61-06b2-438d-9c0c-37878c6ea4ce Work Title Credit" at bounding box center [338, 92] width 538 height 20
paste input "Doin Too Much"
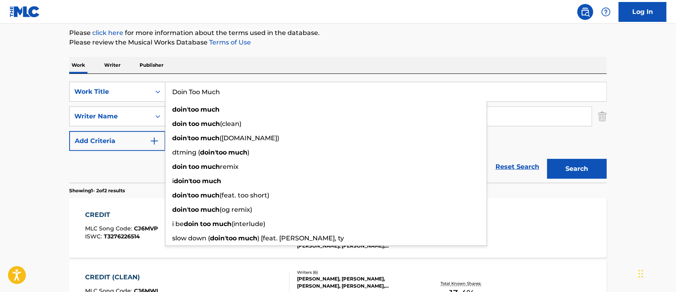
type input "Doin Too Much"
click at [564, 164] on button "Search" at bounding box center [577, 169] width 60 height 20
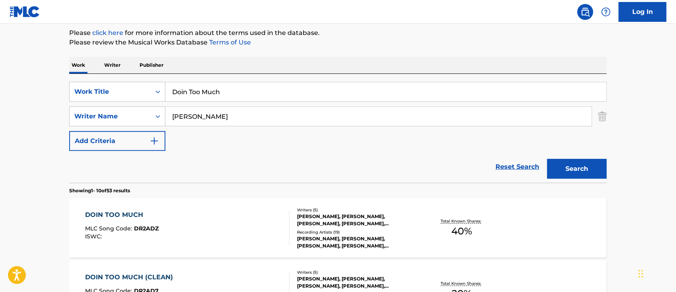
click at [126, 210] on div "DOIN TOO MUCH" at bounding box center [122, 215] width 74 height 10
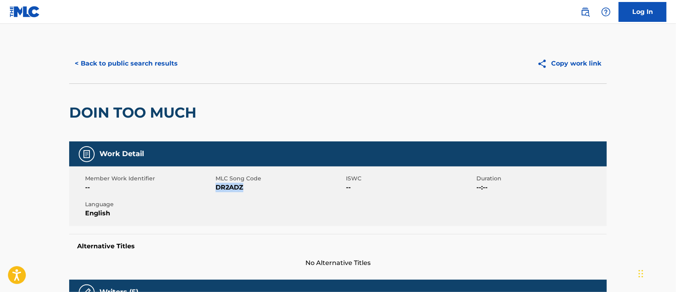
drag, startPoint x: 247, startPoint y: 188, endPoint x: 217, endPoint y: 188, distance: 29.4
click at [217, 188] on span "DR2ADZ" at bounding box center [280, 188] width 128 height 10
click at [126, 67] on button "< Back to public search results" at bounding box center [126, 64] width 114 height 20
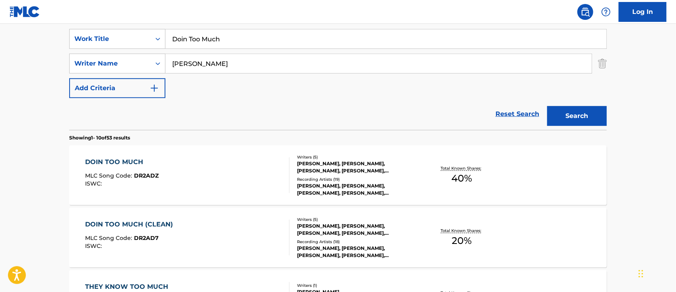
scroll to position [201, 0]
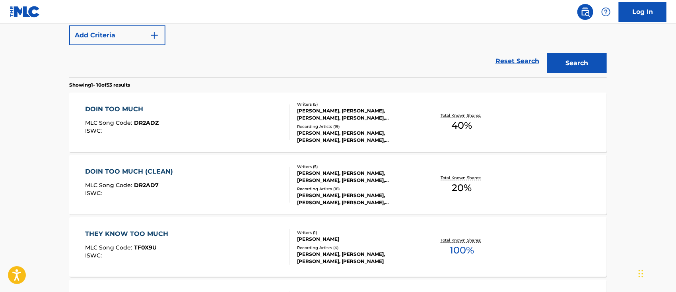
click at [130, 171] on div "DOIN TOO MUCH (CLEAN)" at bounding box center [131, 172] width 92 height 10
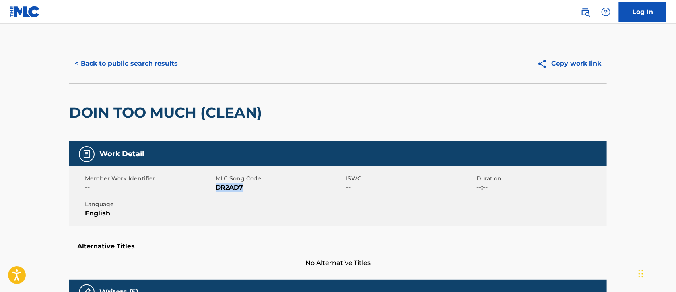
drag, startPoint x: 249, startPoint y: 190, endPoint x: 217, endPoint y: 190, distance: 31.8
click at [217, 190] on span "DR2AD7" at bounding box center [280, 188] width 128 height 10
click at [128, 68] on button "< Back to public search results" at bounding box center [126, 64] width 114 height 20
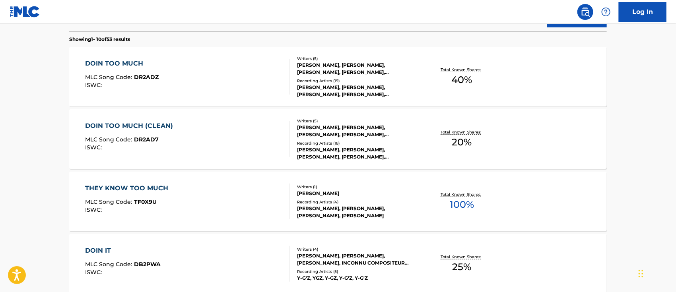
click at [154, 124] on div "DOIN TOO MUCH (CLEAN)" at bounding box center [131, 126] width 92 height 10
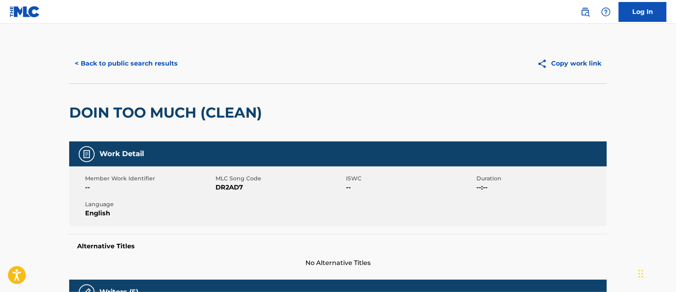
click at [129, 67] on button "< Back to public search results" at bounding box center [126, 64] width 114 height 20
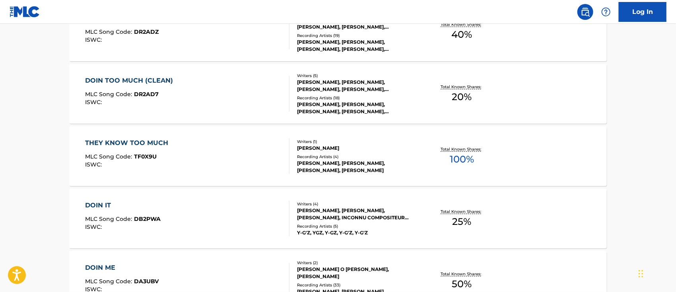
scroll to position [80, 0]
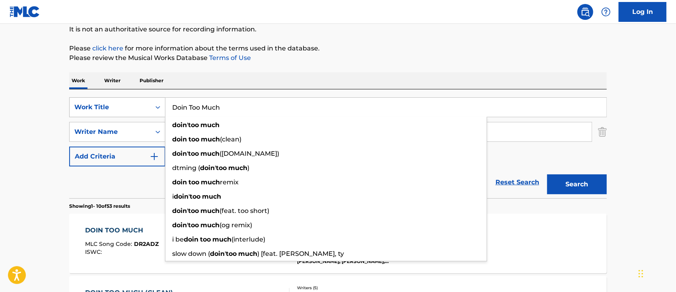
drag, startPoint x: 253, startPoint y: 108, endPoint x: 139, endPoint y: 103, distance: 114.2
click at [136, 103] on div "SearchWithCriteria51375b61-06b2-438d-9c0c-37878c6ea4ce Work Title Doin Too Much…" at bounding box center [338, 107] width 538 height 20
paste input "How I Feel"
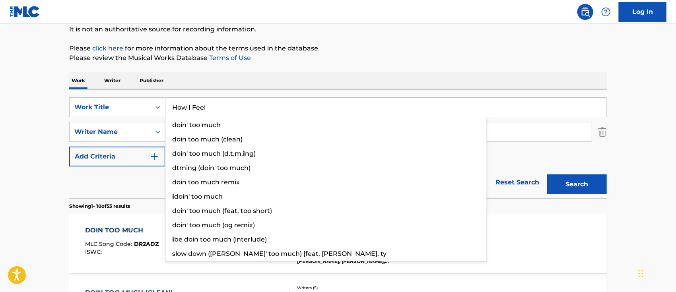
type input "How I Feel"
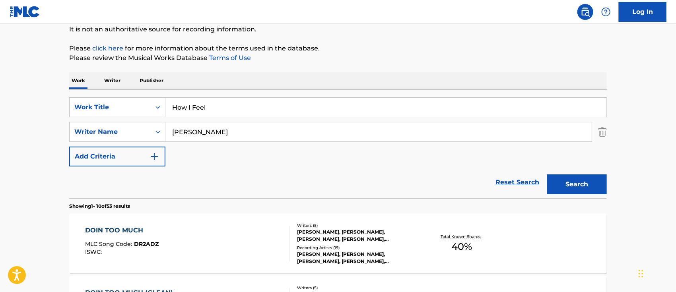
click at [590, 183] on button "Search" at bounding box center [577, 185] width 60 height 20
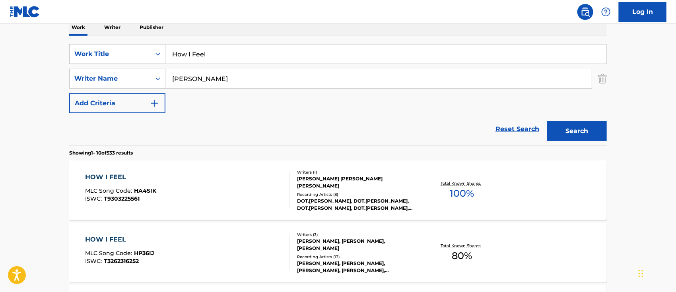
scroll to position [186, 0]
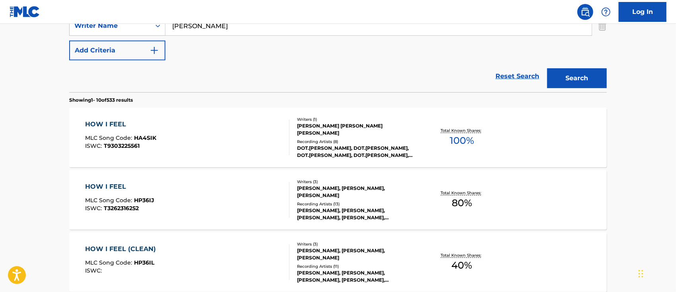
click at [139, 124] on div "HOW I FEEL" at bounding box center [120, 125] width 71 height 10
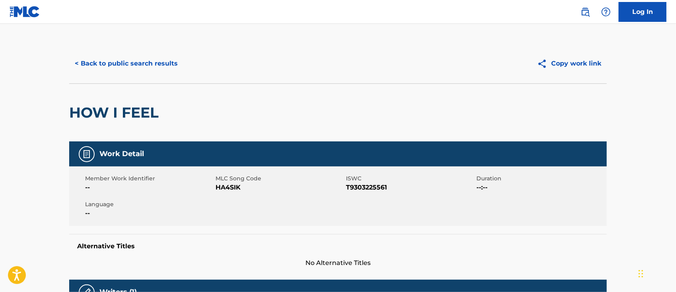
click at [101, 59] on button "< Back to public search results" at bounding box center [126, 64] width 114 height 20
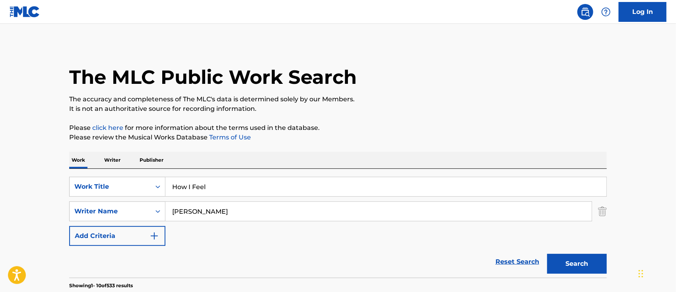
scroll to position [231, 0]
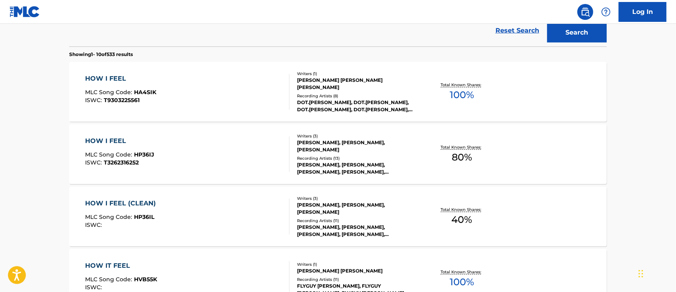
click at [115, 131] on div "HOW I FEEL MLC Song Code : HP36IJ ISWC : T3262316252 Writers ( 3 ) [PERSON_NAME…" at bounding box center [338, 154] width 538 height 60
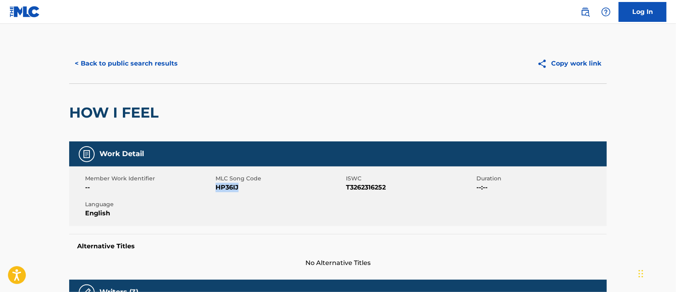
drag, startPoint x: 256, startPoint y: 189, endPoint x: 217, endPoint y: 188, distance: 38.6
click at [217, 188] on span "HP36IJ" at bounding box center [280, 188] width 128 height 10
click at [152, 63] on button "< Back to public search results" at bounding box center [126, 64] width 114 height 20
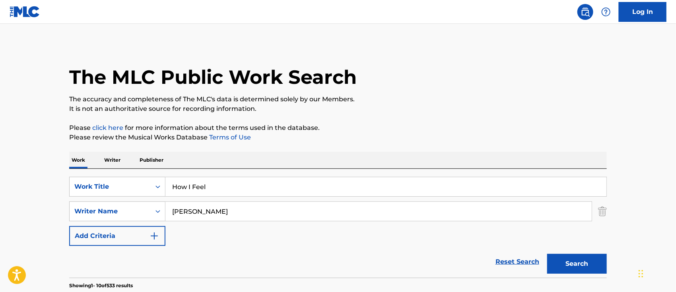
scroll to position [277, 0]
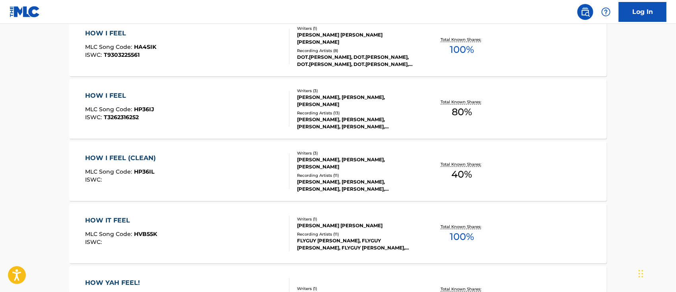
click at [138, 158] on div "HOW I FEEL (CLEAN)" at bounding box center [122, 159] width 75 height 10
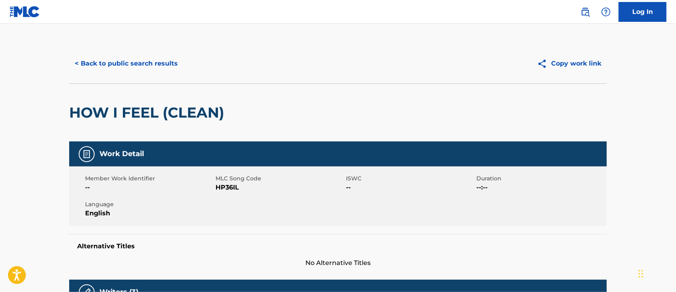
scroll to position [53, 0]
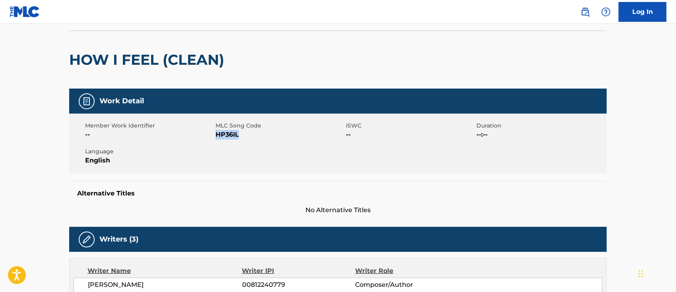
drag, startPoint x: 247, startPoint y: 138, endPoint x: 217, endPoint y: 136, distance: 30.4
click at [217, 136] on span "HP36IL" at bounding box center [280, 135] width 128 height 10
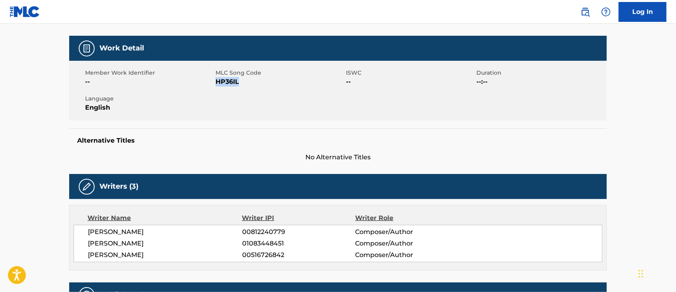
scroll to position [0, 0]
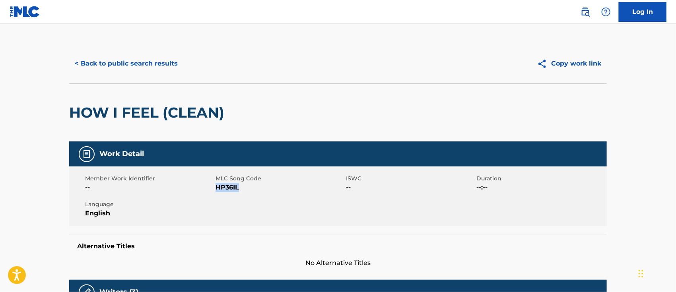
click at [148, 65] on button "< Back to public search results" at bounding box center [126, 64] width 114 height 20
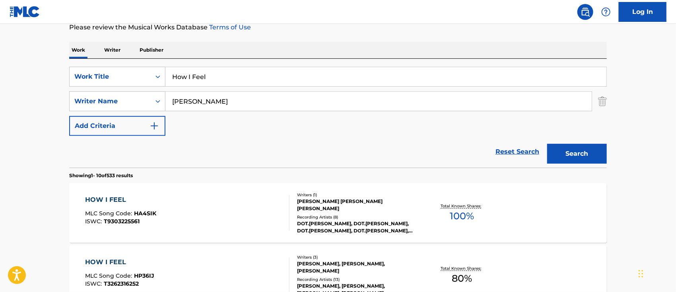
scroll to position [57, 0]
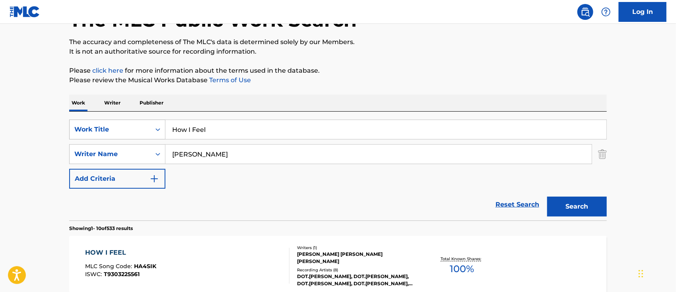
drag, startPoint x: 232, startPoint y: 126, endPoint x: 151, endPoint y: 124, distance: 81.5
click at [153, 125] on div "SearchWithCriteria51375b61-06b2-438d-9c0c-37878c6ea4ce Work Title How I Feel" at bounding box center [338, 130] width 538 height 20
paste input "I'm Lyin"
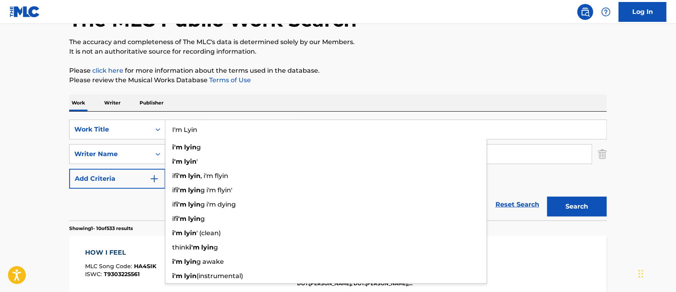
type input "I'm Lyin"
click at [561, 208] on button "Search" at bounding box center [577, 207] width 60 height 20
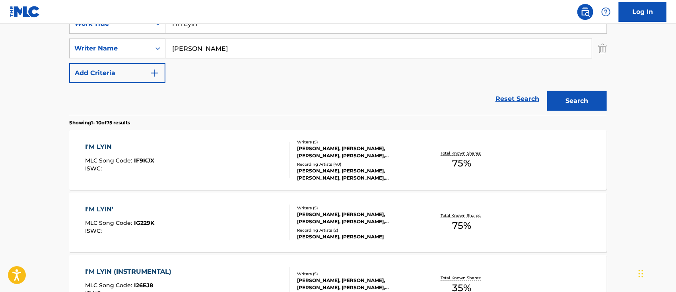
scroll to position [216, 0]
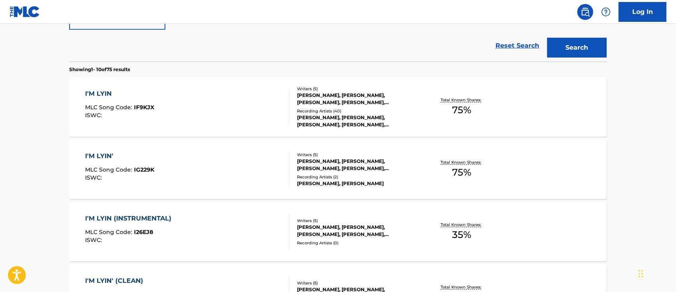
click at [103, 94] on div "I'M LYIN" at bounding box center [119, 94] width 69 height 10
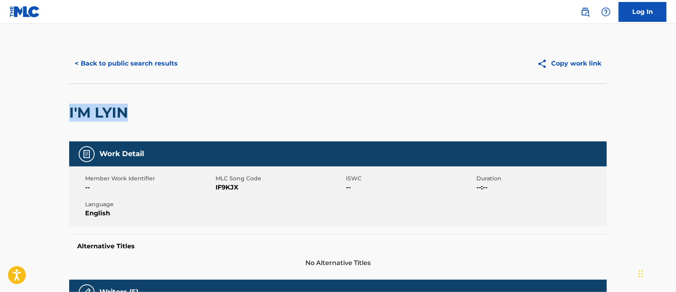
drag, startPoint x: 136, startPoint y: 110, endPoint x: 61, endPoint y: 107, distance: 75.6
drag, startPoint x: 248, startPoint y: 188, endPoint x: 216, endPoint y: 189, distance: 32.6
click at [216, 189] on span "IF9KJX" at bounding box center [280, 188] width 128 height 10
click at [96, 60] on button "< Back to public search results" at bounding box center [126, 64] width 114 height 20
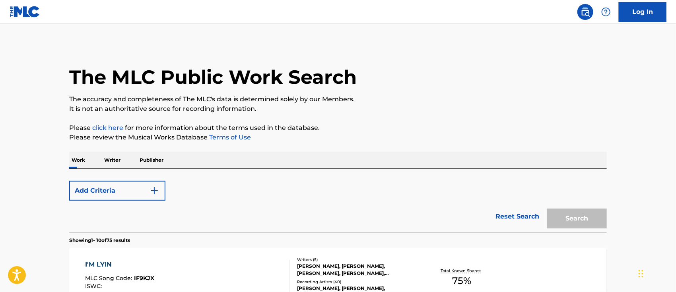
scroll to position [261, 0]
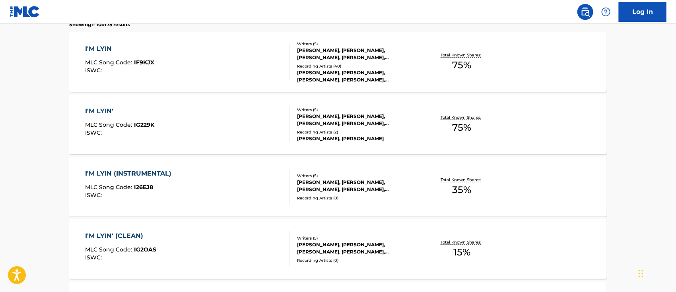
click at [111, 111] on div "I'M LYIN'" at bounding box center [119, 112] width 69 height 10
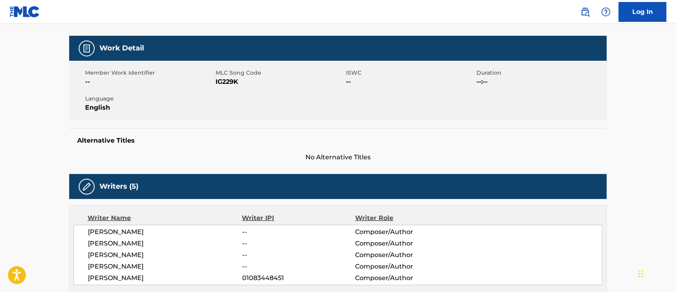
scroll to position [53, 0]
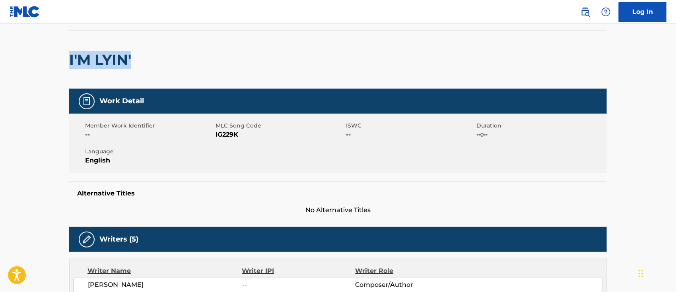
drag, startPoint x: 136, startPoint y: 60, endPoint x: 49, endPoint y: 56, distance: 87.2
drag, startPoint x: 242, startPoint y: 134, endPoint x: 216, endPoint y: 136, distance: 26.7
click at [216, 136] on span "IG229K" at bounding box center [280, 135] width 128 height 10
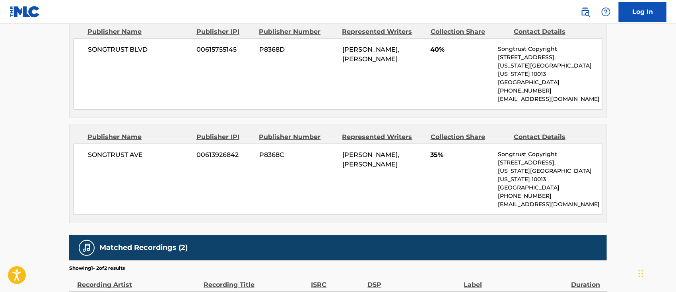
scroll to position [371, 0]
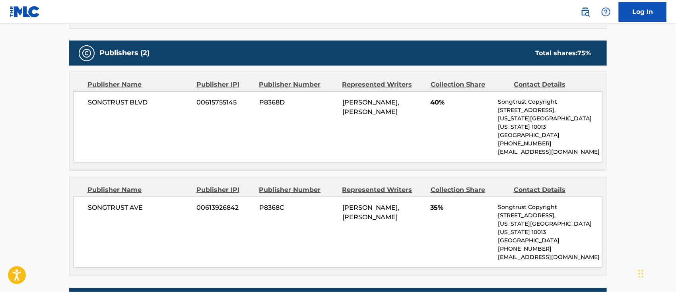
drag, startPoint x: 414, startPoint y: 207, endPoint x: 338, endPoint y: 195, distance: 76.9
click at [338, 197] on div "SONGTRUST AVE 00613926842 P8368C [PERSON_NAME], [PERSON_NAME] 35% Songtrust Cop…" at bounding box center [338, 232] width 529 height 71
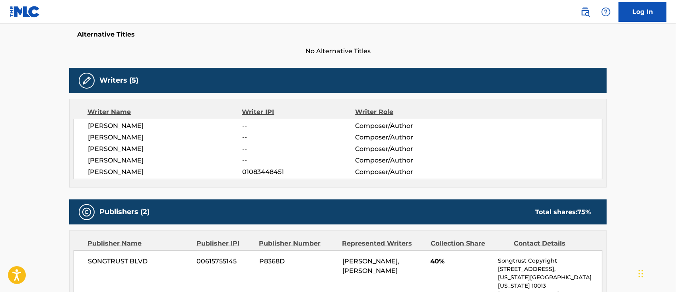
scroll to position [0, 0]
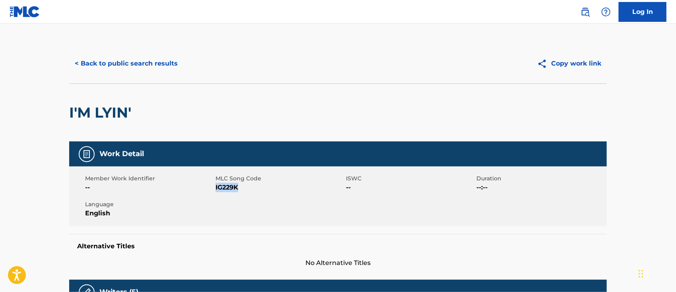
click at [142, 65] on button "< Back to public search results" at bounding box center [126, 64] width 114 height 20
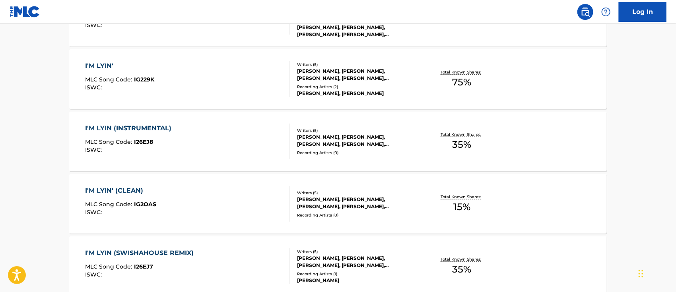
click at [167, 122] on div "I'M LYIN (INSTRUMENTAL) MLC Song Code : I26EJ8 ISWC : Writers ( 5 ) [PERSON_NAM…" at bounding box center [338, 142] width 538 height 60
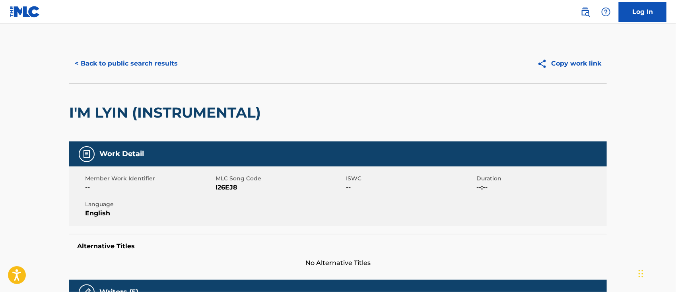
click at [124, 68] on button "< Back to public search results" at bounding box center [126, 64] width 114 height 20
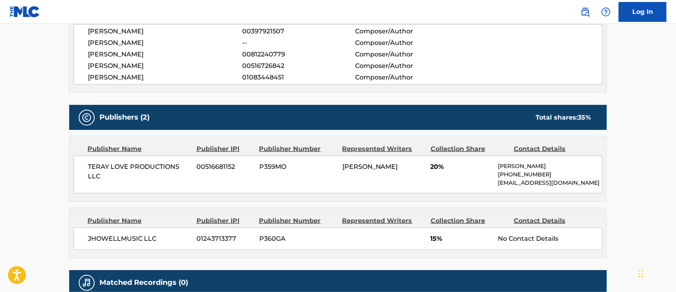
scroll to position [352, 0]
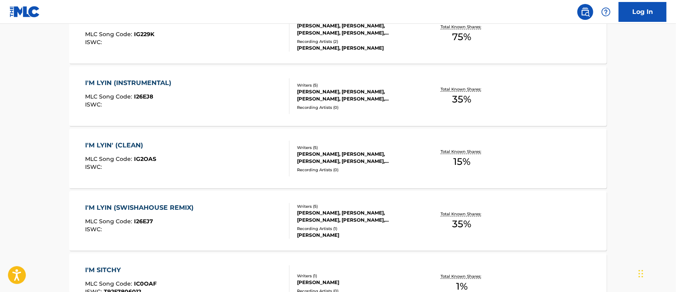
click at [126, 146] on div "I'M LYIN' (CLEAN)" at bounding box center [120, 146] width 71 height 10
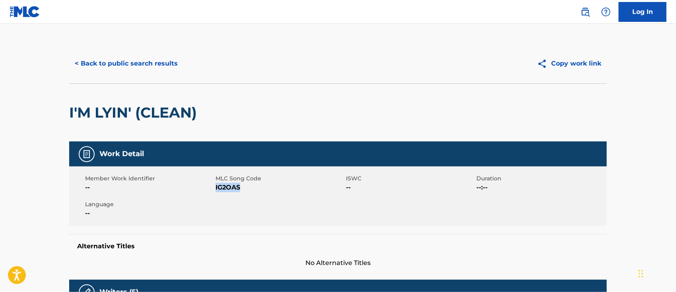
drag, startPoint x: 243, startPoint y: 188, endPoint x: 216, endPoint y: 188, distance: 26.3
click at [216, 188] on span "IG2OAS" at bounding box center [280, 188] width 128 height 10
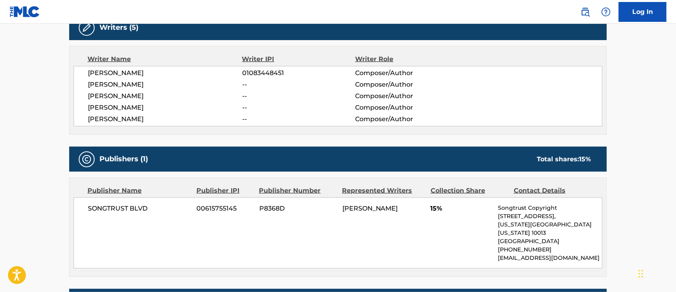
scroll to position [353, 0]
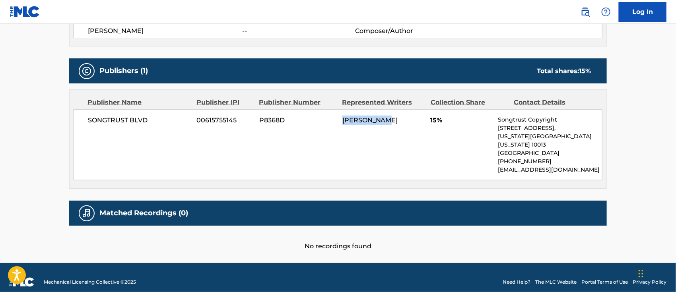
drag, startPoint x: 389, startPoint y: 120, endPoint x: 335, endPoint y: 121, distance: 53.7
click at [335, 121] on div "SONGTRUST BLVD 00615755145 P8368D [PERSON_NAME] 15% Songtrust Copyright [STREET…" at bounding box center [338, 144] width 529 height 71
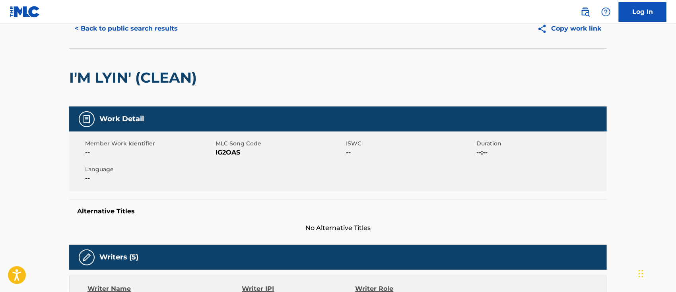
scroll to position [0, 0]
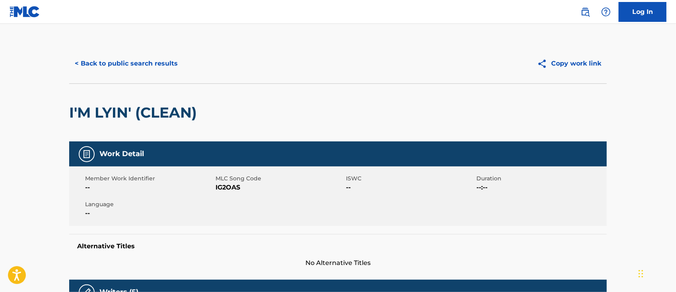
click at [130, 61] on button "< Back to public search results" at bounding box center [126, 64] width 114 height 20
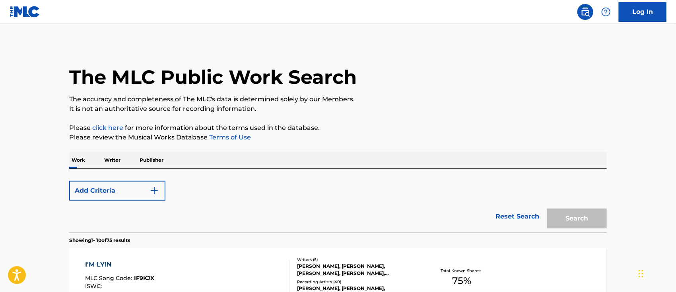
scroll to position [397, 0]
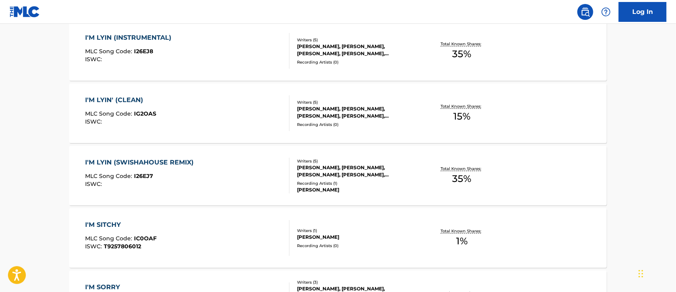
click at [150, 158] on div "I'M LYIN (SWISHAHOUSE REMIX)" at bounding box center [141, 163] width 113 height 10
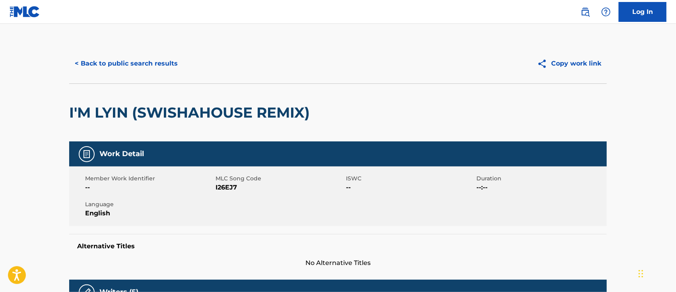
scroll to position [53, 0]
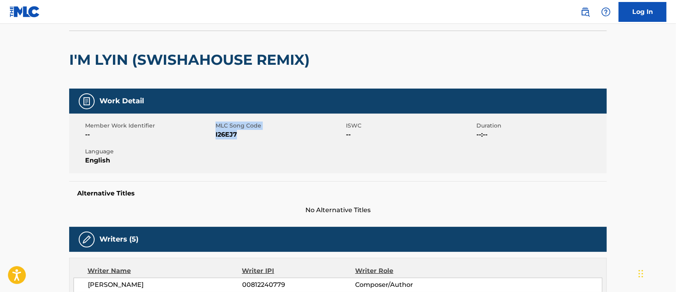
drag, startPoint x: 247, startPoint y: 135, endPoint x: 215, endPoint y: 138, distance: 32.3
click at [215, 138] on div "Member Work Identifier -- MLC Song Code I26EJ7 ISWC -- Duration --:-- Language …" at bounding box center [338, 144] width 538 height 60
click at [239, 158] on div "Member Work Identifier -- MLC Song Code I26EJ7 ISWC -- Duration --:-- Language …" at bounding box center [338, 144] width 538 height 60
drag, startPoint x: 241, startPoint y: 135, endPoint x: 216, endPoint y: 137, distance: 25.5
click at [216, 137] on span "I26EJ7" at bounding box center [280, 135] width 128 height 10
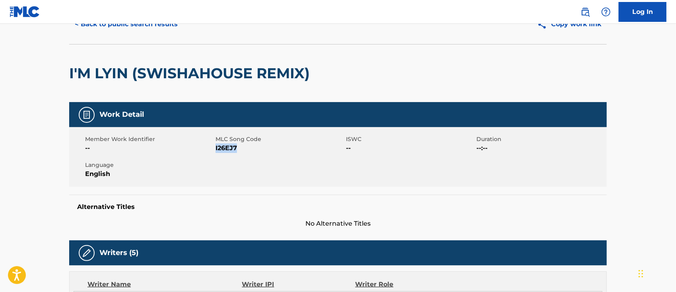
scroll to position [0, 0]
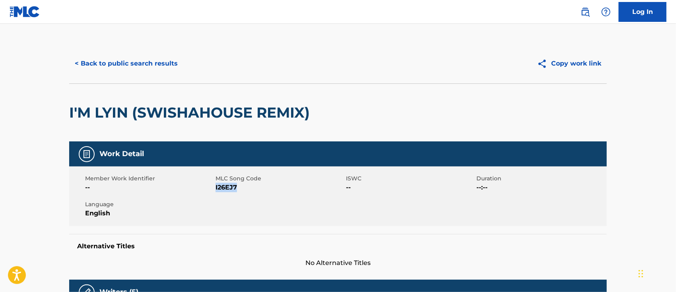
click at [130, 64] on button "< Back to public search results" at bounding box center [126, 64] width 114 height 20
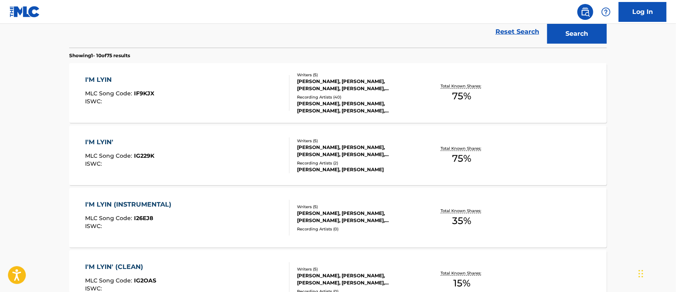
scroll to position [18, 0]
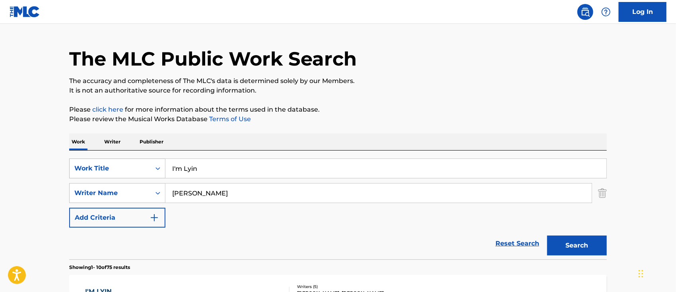
drag, startPoint x: 213, startPoint y: 168, endPoint x: 147, endPoint y: 167, distance: 66.4
click at [147, 167] on div "SearchWithCriteria51375b61-06b2-438d-9c0c-37878c6ea4ce Work Title I'm Lyin" at bounding box center [338, 169] width 538 height 20
paste input "Like That"
type input "Like That"
click at [567, 242] on button "Search" at bounding box center [577, 246] width 60 height 20
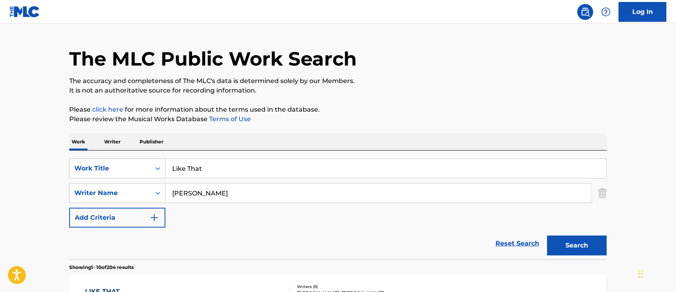
scroll to position [124, 0]
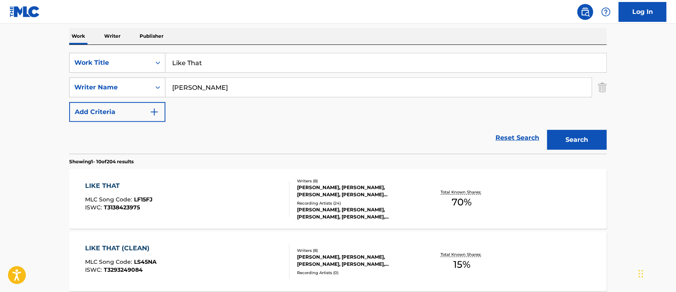
click at [115, 182] on div "LIKE THAT" at bounding box center [119, 186] width 68 height 10
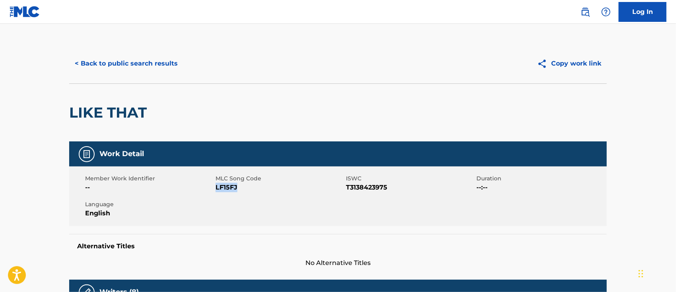
drag, startPoint x: 247, startPoint y: 187, endPoint x: 216, endPoint y: 188, distance: 31.1
click at [216, 188] on span "LF15FJ" at bounding box center [280, 188] width 128 height 10
click at [149, 67] on button "< Back to public search results" at bounding box center [126, 64] width 114 height 20
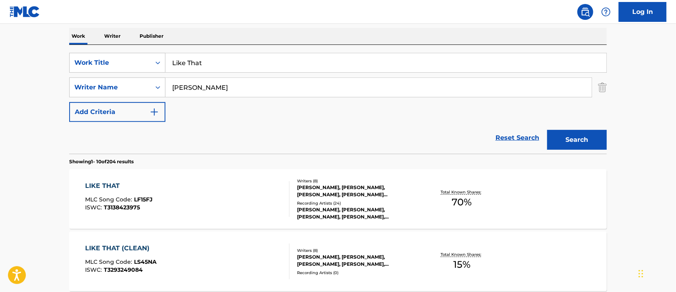
scroll to position [177, 0]
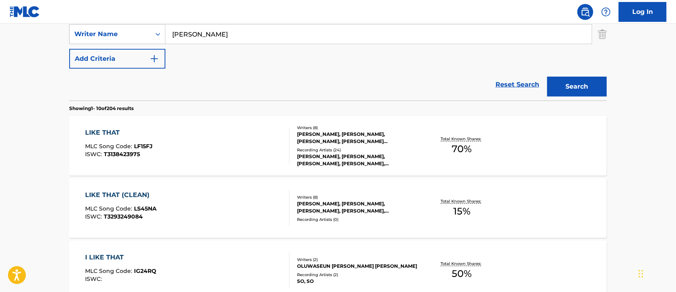
click at [134, 192] on div "LIKE THAT (CLEAN)" at bounding box center [121, 195] width 72 height 10
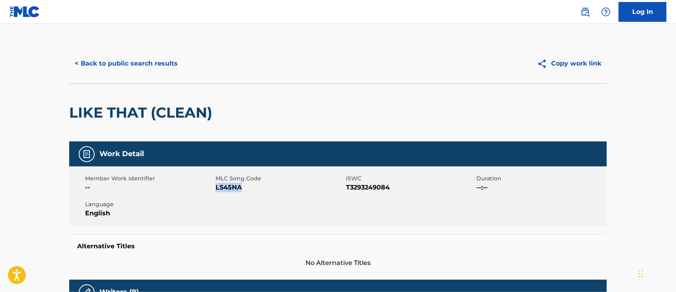
drag, startPoint x: 247, startPoint y: 190, endPoint x: 216, endPoint y: 190, distance: 31.0
click at [216, 190] on span "LS45NA" at bounding box center [280, 188] width 128 height 10
drag, startPoint x: 382, startPoint y: 188, endPoint x: 346, endPoint y: 188, distance: 36.2
click at [346, 188] on span "T3293249084" at bounding box center [410, 188] width 128 height 10
click at [124, 62] on button "< Back to public search results" at bounding box center [126, 64] width 114 height 20
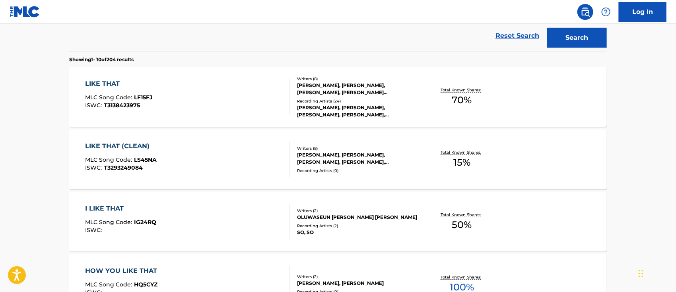
scroll to position [67, 0]
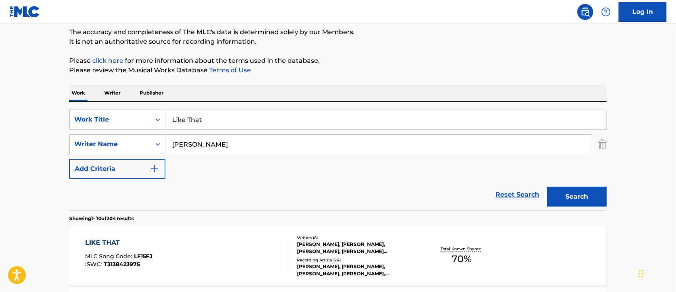
drag, startPoint x: 218, startPoint y: 115, endPoint x: 159, endPoint y: 114, distance: 58.9
click at [159, 114] on div "SearchWithCriteria51375b61-06b2-438d-9c0c-37878c6ea4ce Work Title Like That" at bounding box center [338, 120] width 538 height 20
paste input "ove Me Back"
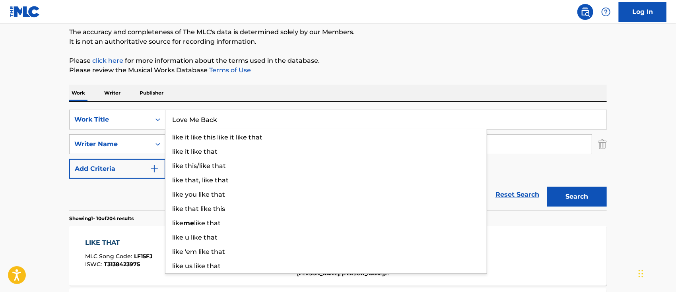
type input "Love Me Back"
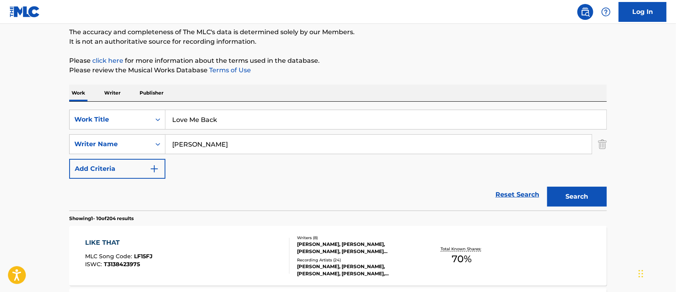
click at [568, 195] on button "Search" at bounding box center [577, 197] width 60 height 20
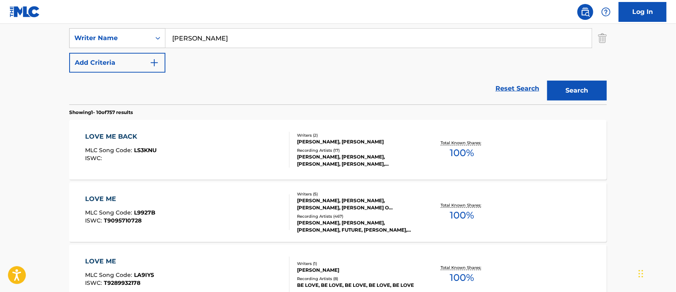
scroll to position [226, 0]
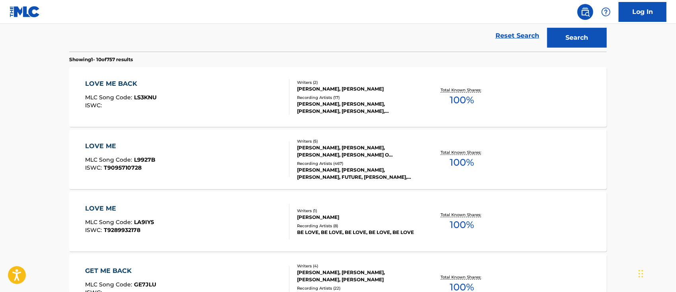
click at [129, 84] on div "LOVE ME BACK" at bounding box center [121, 84] width 72 height 10
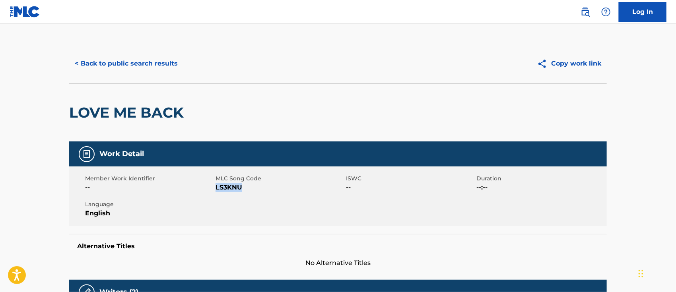
drag, startPoint x: 247, startPoint y: 189, endPoint x: 216, endPoint y: 187, distance: 30.7
click at [216, 187] on span "LS3KNU" at bounding box center [280, 188] width 128 height 10
click at [127, 61] on button "< Back to public search results" at bounding box center [126, 64] width 114 height 20
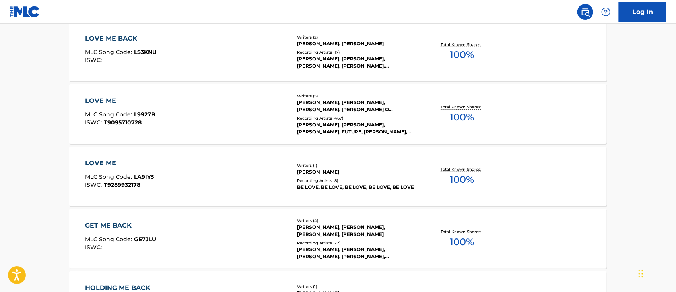
scroll to position [113, 0]
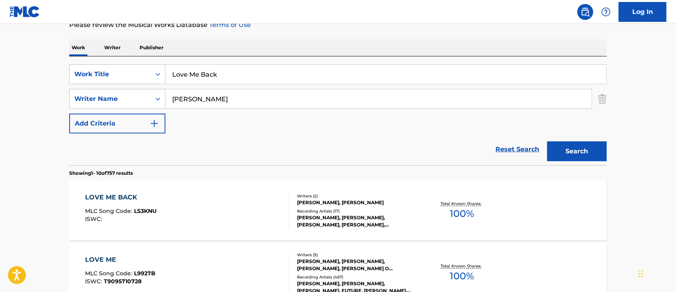
drag, startPoint x: 238, startPoint y: 70, endPoint x: 171, endPoint y: 72, distance: 66.4
click at [171, 72] on input "Love Me Back" at bounding box center [385, 74] width 441 height 19
paste input "Over You"
type input "Over You"
click at [589, 151] on button "Search" at bounding box center [577, 152] width 60 height 20
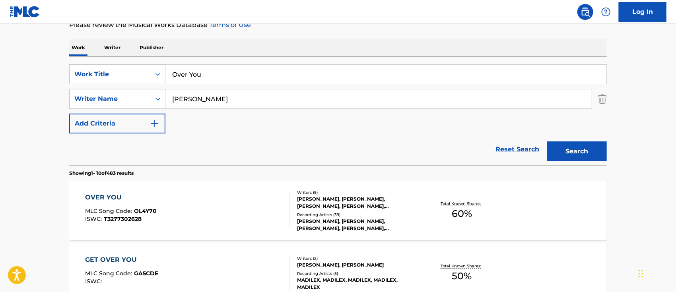
scroll to position [165, 0]
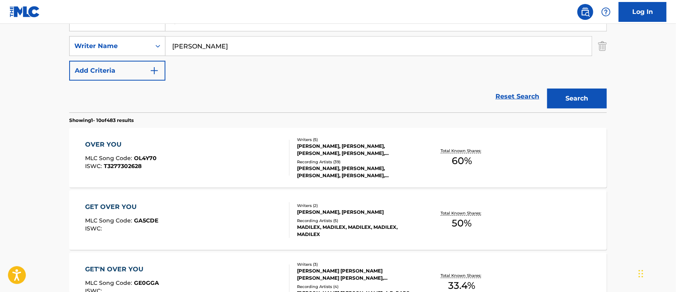
click at [157, 150] on div "OVER YOU MLC Song Code : OL4Y70 ISWC : T3277302628" at bounding box center [121, 158] width 72 height 36
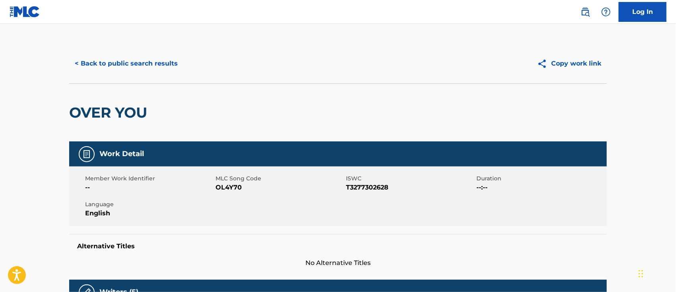
scroll to position [53, 0]
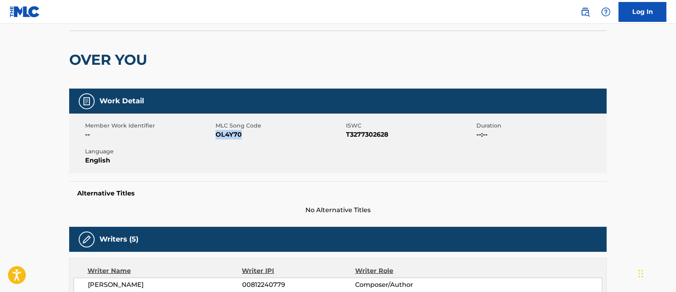
drag, startPoint x: 246, startPoint y: 136, endPoint x: 216, endPoint y: 136, distance: 29.4
click at [216, 136] on span "OL4Y70" at bounding box center [280, 135] width 128 height 10
drag, startPoint x: 392, startPoint y: 132, endPoint x: 347, endPoint y: 135, distance: 45.0
click at [347, 135] on span "T3277302628" at bounding box center [410, 135] width 128 height 10
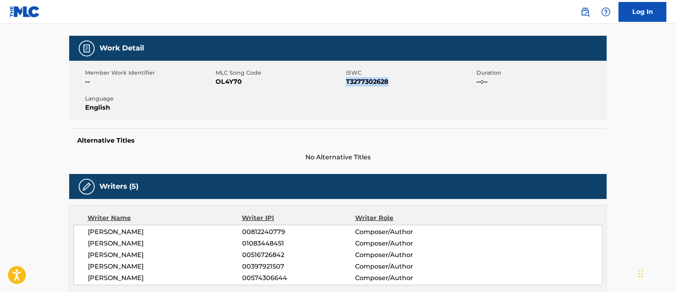
scroll to position [0, 0]
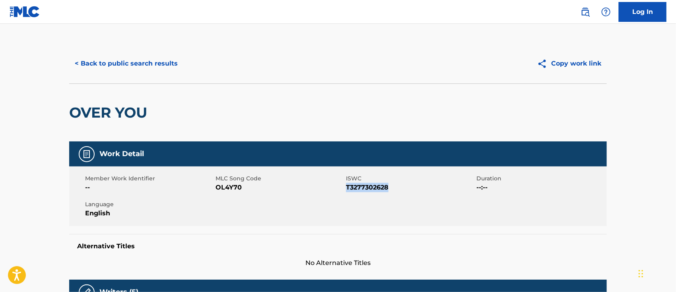
click at [140, 62] on button "< Back to public search results" at bounding box center [126, 64] width 114 height 20
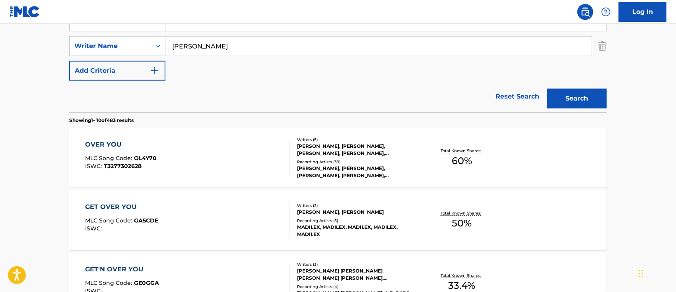
scroll to position [60, 0]
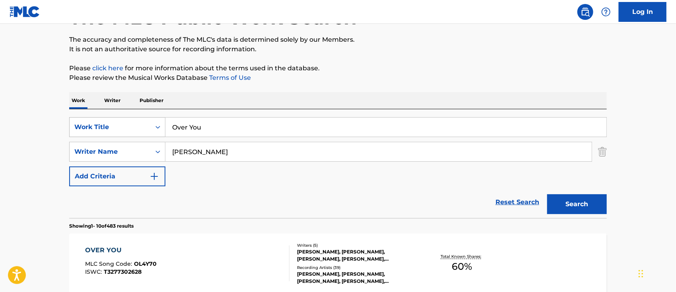
drag, startPoint x: 223, startPoint y: 121, endPoint x: 150, endPoint y: 122, distance: 72.4
click at [150, 122] on div "SearchWithCriteria51375b61-06b2-438d-9c0c-37878c6ea4ce Work Title Over You" at bounding box center [338, 127] width 538 height 20
paste input "Time is Money"
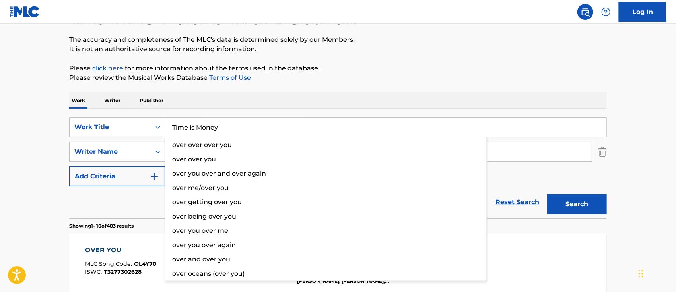
type input "Time is Money"
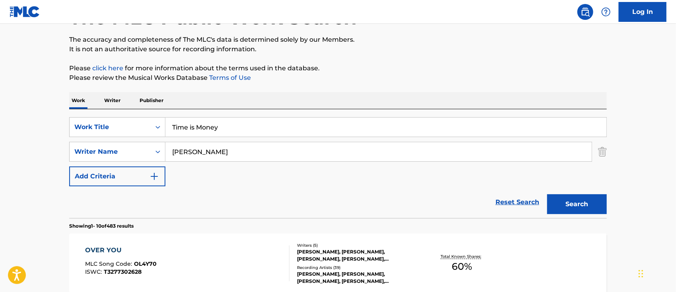
drag, startPoint x: 580, startPoint y: 200, endPoint x: 569, endPoint y: 201, distance: 10.9
click at [580, 200] on button "Search" at bounding box center [577, 204] width 60 height 20
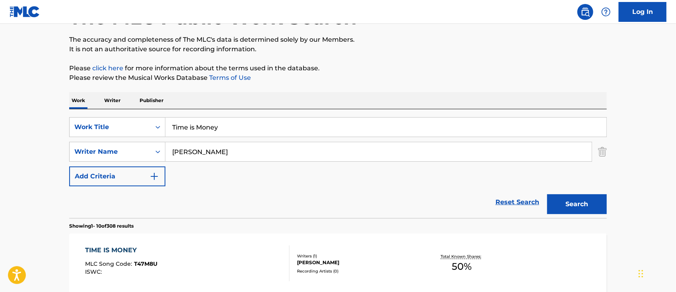
scroll to position [165, 0]
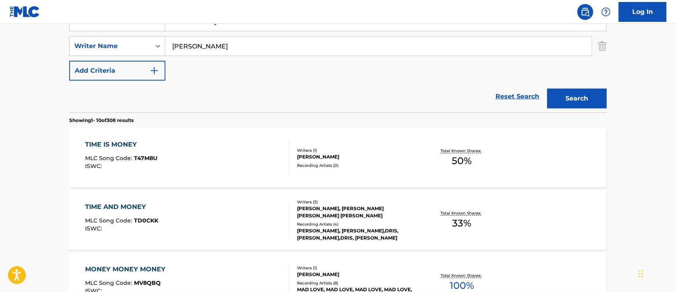
click at [123, 138] on div "TIME IS MONEY MLC Song Code : T47M8U ISWC : Writers ( 1 ) [PERSON_NAME] Recordi…" at bounding box center [338, 158] width 538 height 60
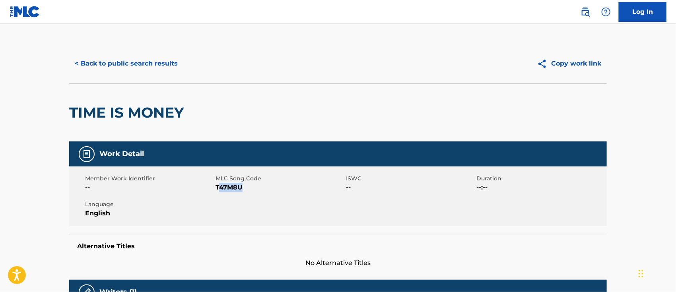
drag, startPoint x: 246, startPoint y: 186, endPoint x: 217, endPoint y: 187, distance: 28.6
click at [217, 187] on span "T47M8U" at bounding box center [280, 188] width 128 height 10
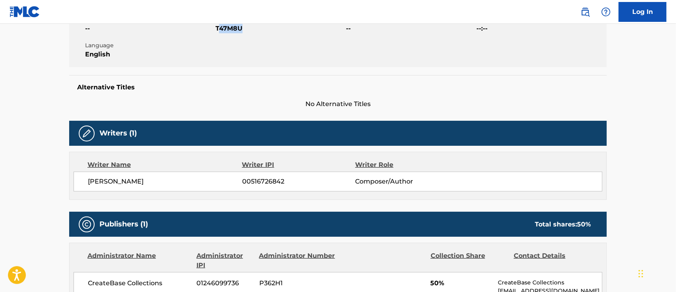
scroll to position [106, 0]
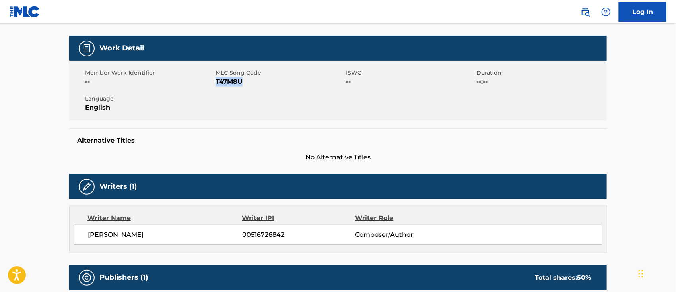
drag, startPoint x: 217, startPoint y: 84, endPoint x: 243, endPoint y: 83, distance: 25.9
click at [243, 83] on span "T47M8U" at bounding box center [280, 82] width 128 height 10
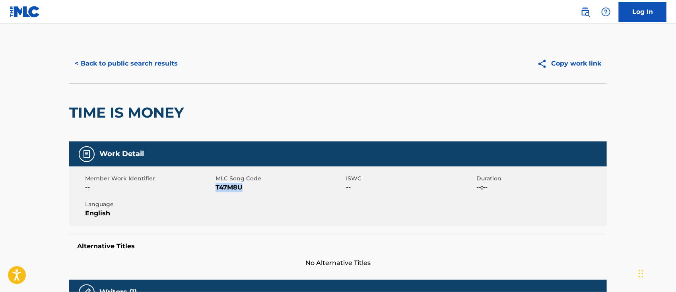
click at [156, 68] on button "< Back to public search results" at bounding box center [126, 64] width 114 height 20
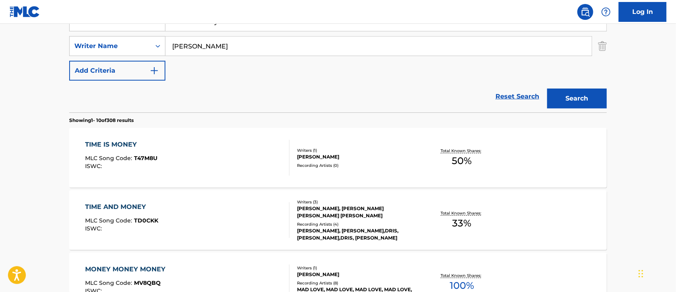
scroll to position [60, 0]
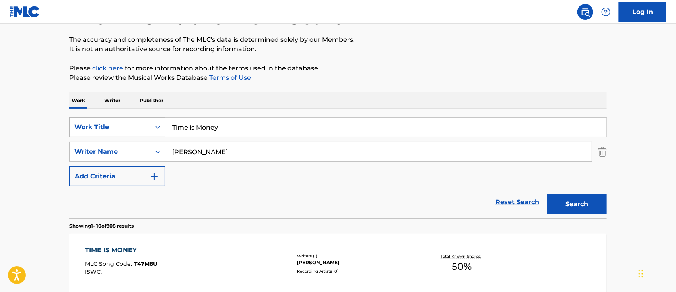
drag, startPoint x: 233, startPoint y: 128, endPoint x: 142, endPoint y: 122, distance: 91.3
click at [142, 122] on div "SearchWithCriteria51375b61-06b2-438d-9c0c-37878c6ea4ce Work Title Time is Money" at bounding box center [338, 127] width 538 height 20
paste input "Ain't Workin Out (Interlude) [Bonus]"
type input "Ain't Workin Out (Interlude) [Bonus]"
click at [576, 208] on button "Search" at bounding box center [577, 204] width 60 height 20
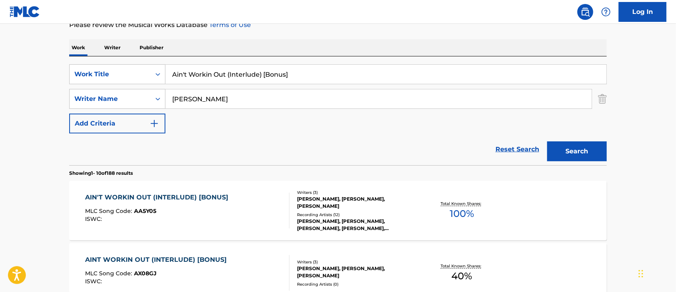
scroll to position [165, 0]
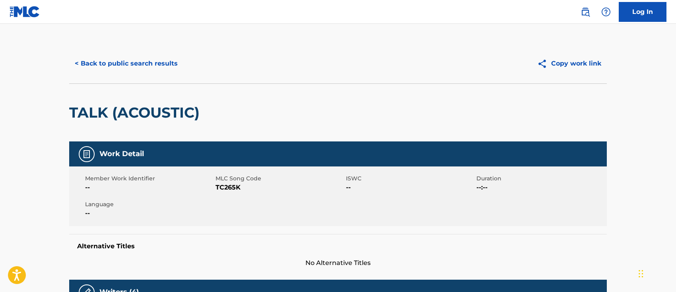
click at [143, 65] on button "< Back to public search results" at bounding box center [126, 64] width 114 height 20
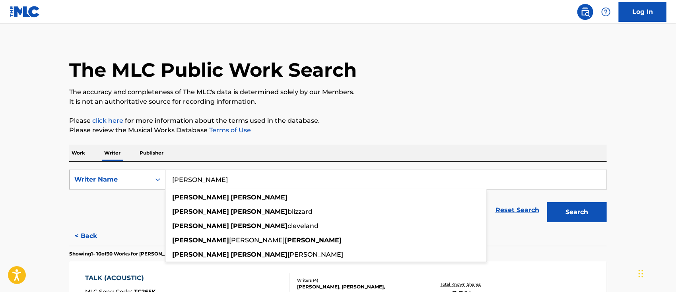
drag, startPoint x: 253, startPoint y: 186, endPoint x: 156, endPoint y: 180, distance: 96.8
click at [156, 180] on div "SearchWithCriteriadee80f04-f2b6-4058-b6f4-504839c8ffd5 Writer Name Terrence Gre…" at bounding box center [338, 180] width 538 height 20
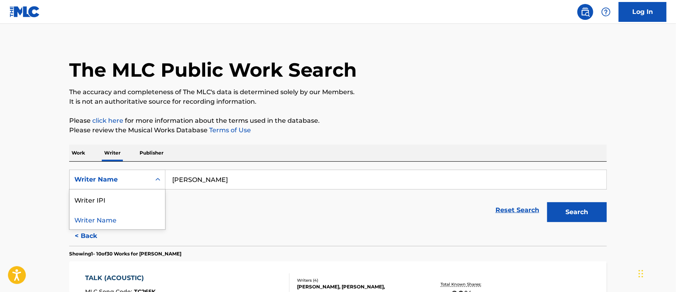
click at [113, 182] on div "Writer Name" at bounding box center [110, 180] width 72 height 10
click at [79, 150] on p "Work" at bounding box center [78, 153] width 18 height 17
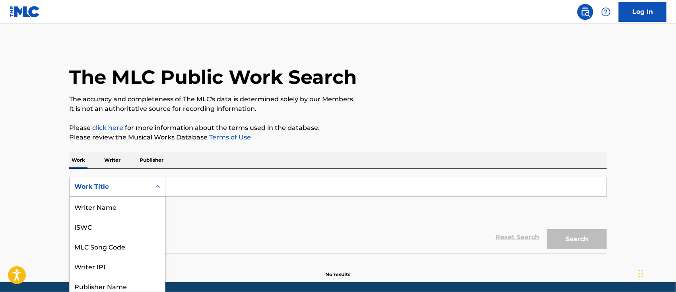
click at [104, 186] on div "8 results available. Use Up and Down to choose options, press Enter to select t…" at bounding box center [117, 187] width 96 height 20
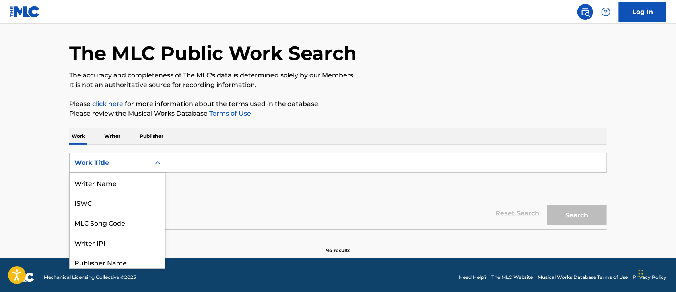
scroll to position [39, 0]
drag, startPoint x: 108, startPoint y: 182, endPoint x: 150, endPoint y: 175, distance: 42.4
click at [109, 182] on div "MLC Song Code" at bounding box center [117, 183] width 95 height 20
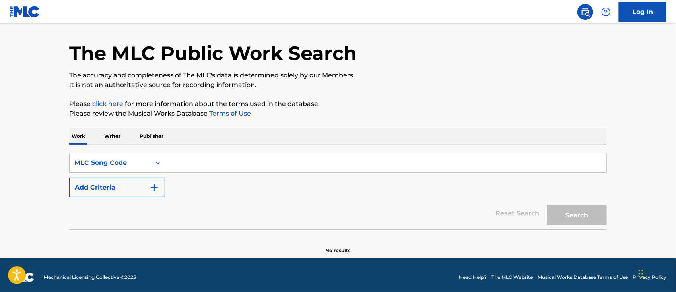
click at [178, 165] on input "Search Form" at bounding box center [385, 163] width 441 height 19
paste input "MB3XSN"
type input "MB3XSN"
click at [582, 220] on button "Search" at bounding box center [577, 216] width 60 height 20
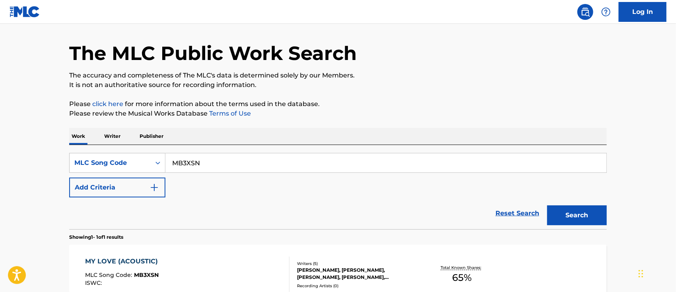
scroll to position [115, 0]
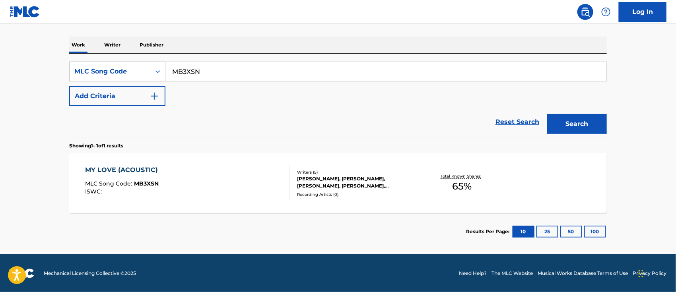
click at [147, 173] on div "MY LOVE (ACOUSTIC)" at bounding box center [123, 170] width 77 height 10
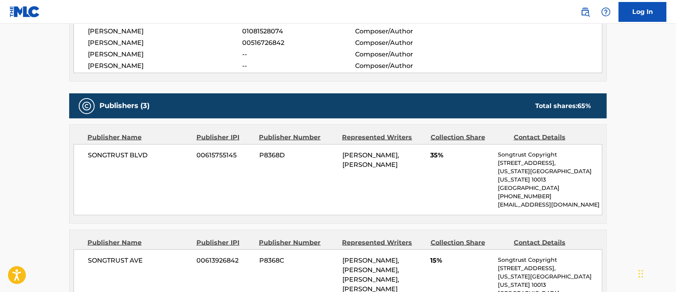
scroll to position [371, 0]
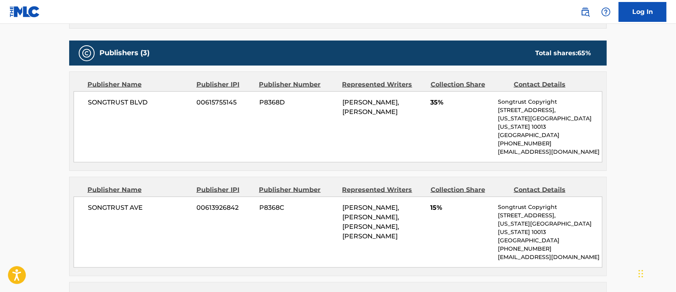
drag, startPoint x: 413, startPoint y: 234, endPoint x: 343, endPoint y: 196, distance: 79.5
click at [343, 203] on div "[PERSON_NAME], [PERSON_NAME], [PERSON_NAME], [PERSON_NAME]" at bounding box center [383, 222] width 82 height 38
copy span "[PERSON_NAME], [PERSON_NAME], [PERSON_NAME], [PERSON_NAME]"
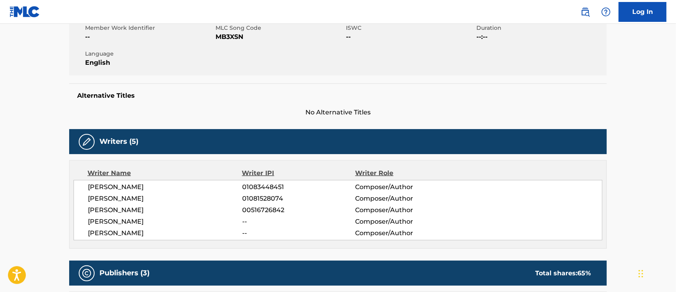
scroll to position [0, 0]
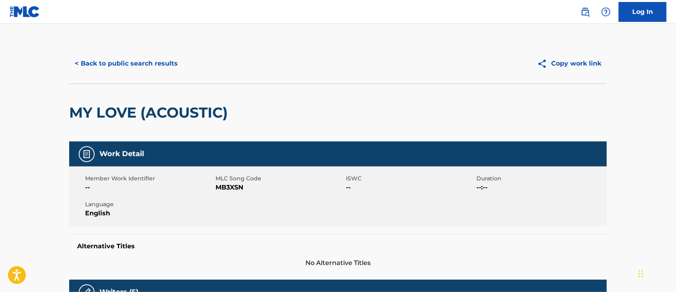
click at [121, 60] on button "< Back to public search results" at bounding box center [126, 64] width 114 height 20
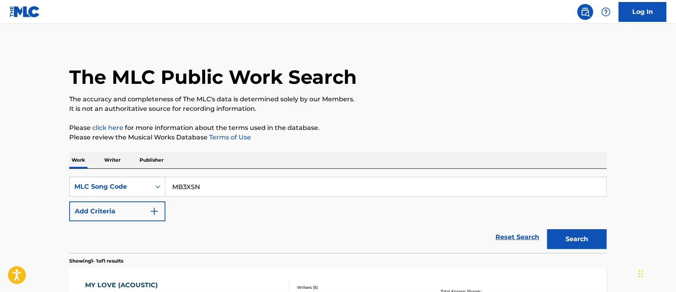
scroll to position [95, 0]
